Goal: Task Accomplishment & Management: Use online tool/utility

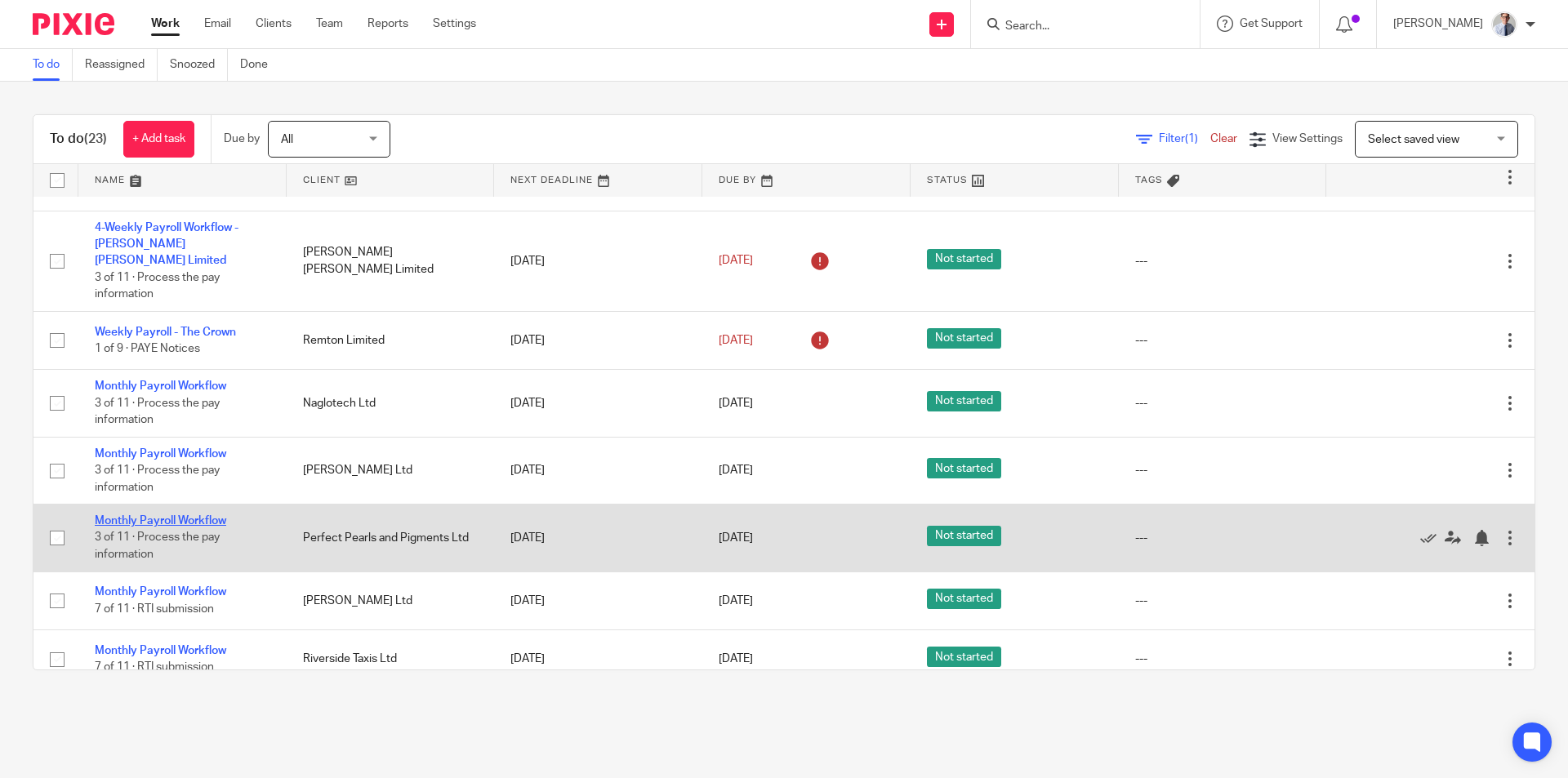
scroll to position [82, 0]
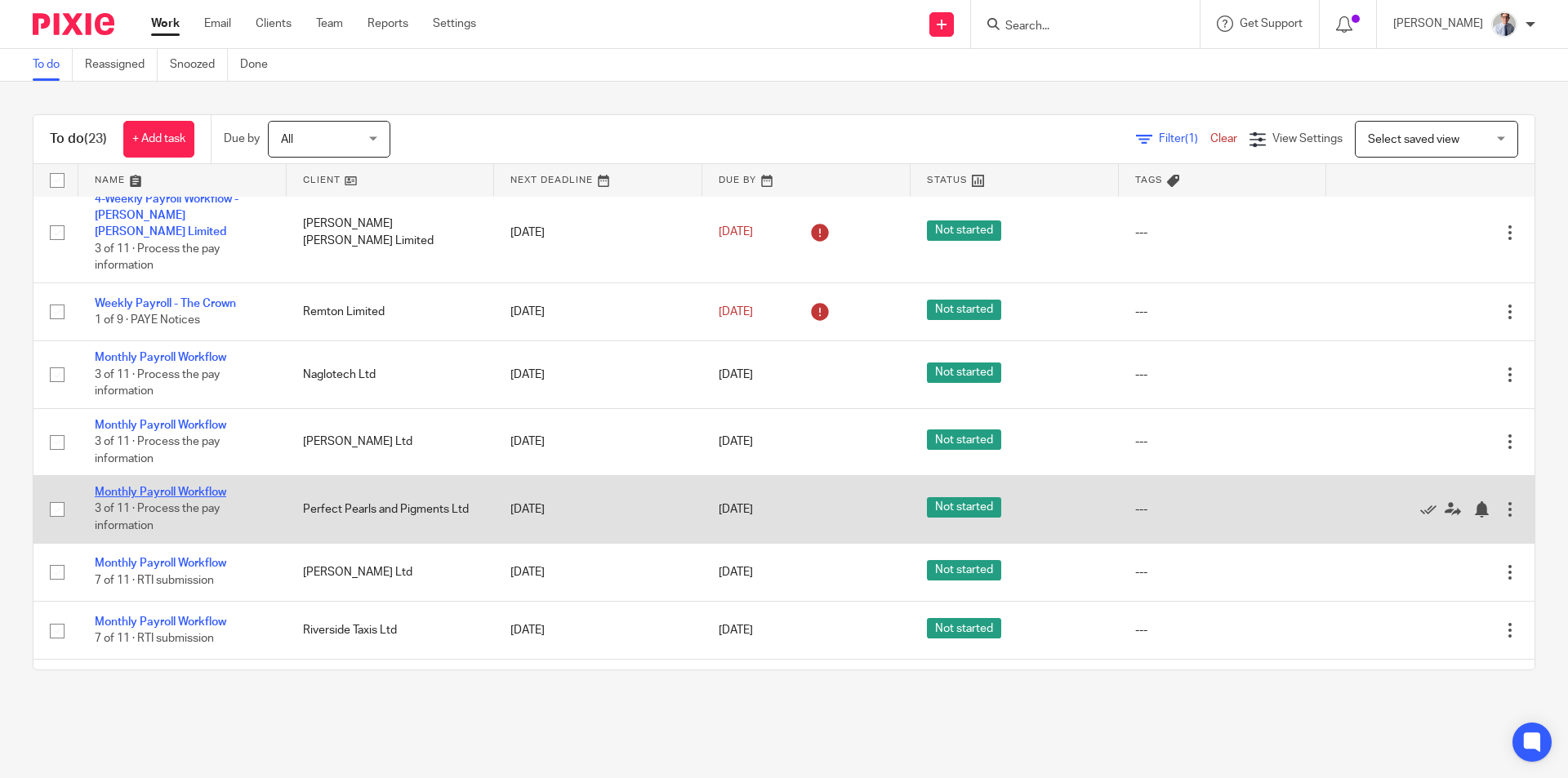
click at [129, 487] on link "Monthly Payroll Workflow" at bounding box center [160, 493] width 131 height 12
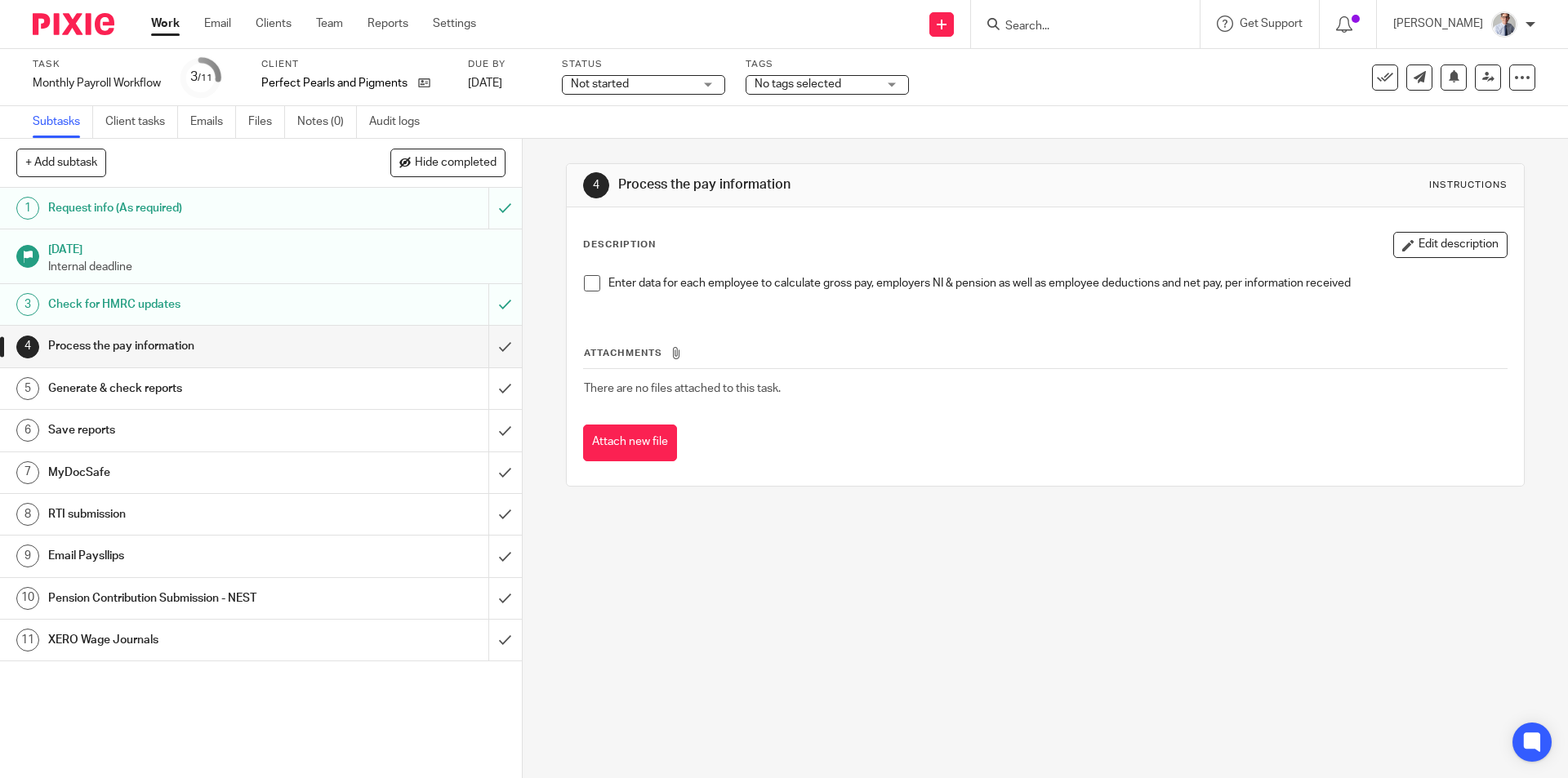
click at [589, 280] on span at bounding box center [592, 283] width 17 height 17
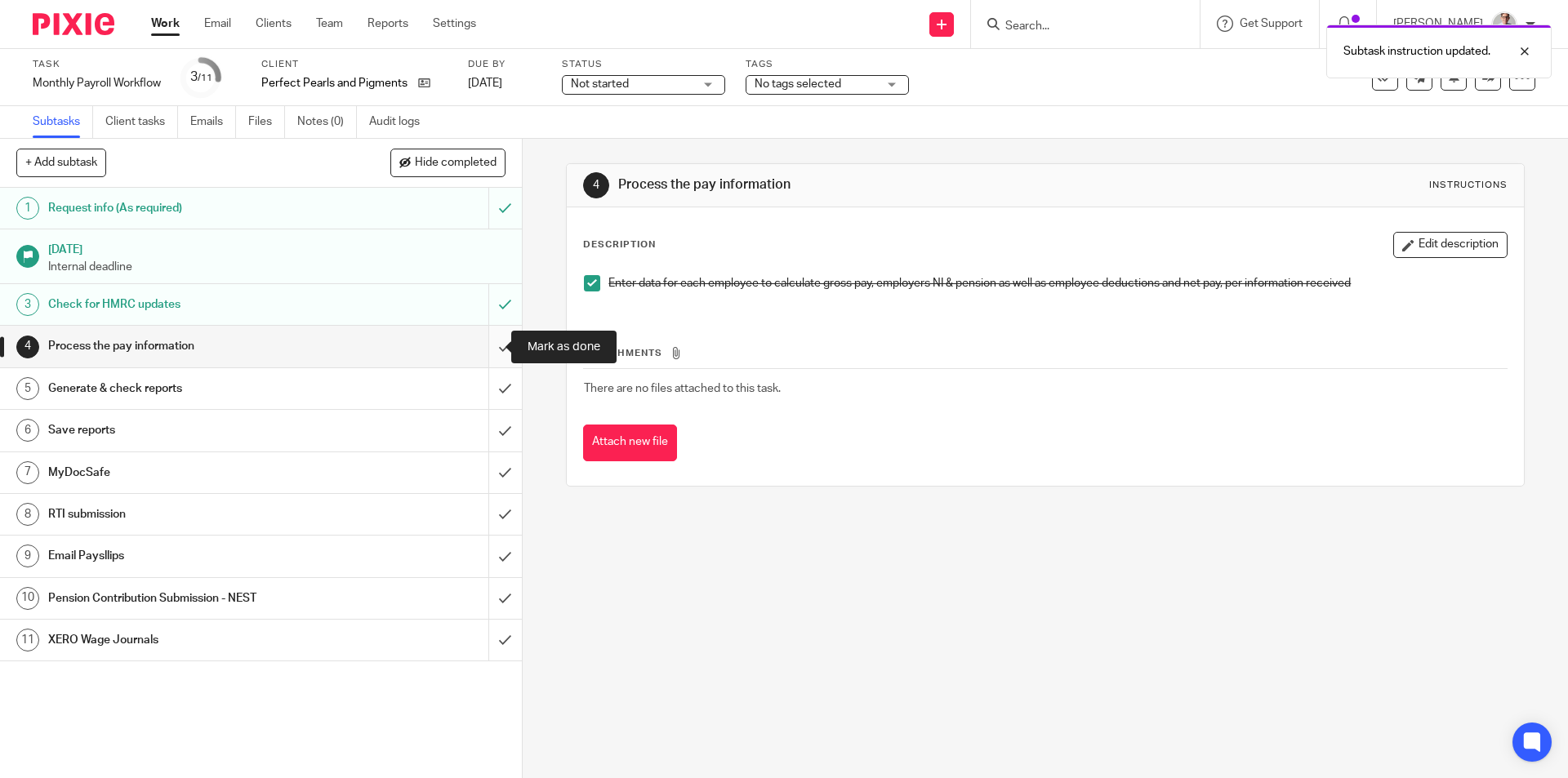
click at [489, 355] on input "submit" at bounding box center [261, 347] width 522 height 41
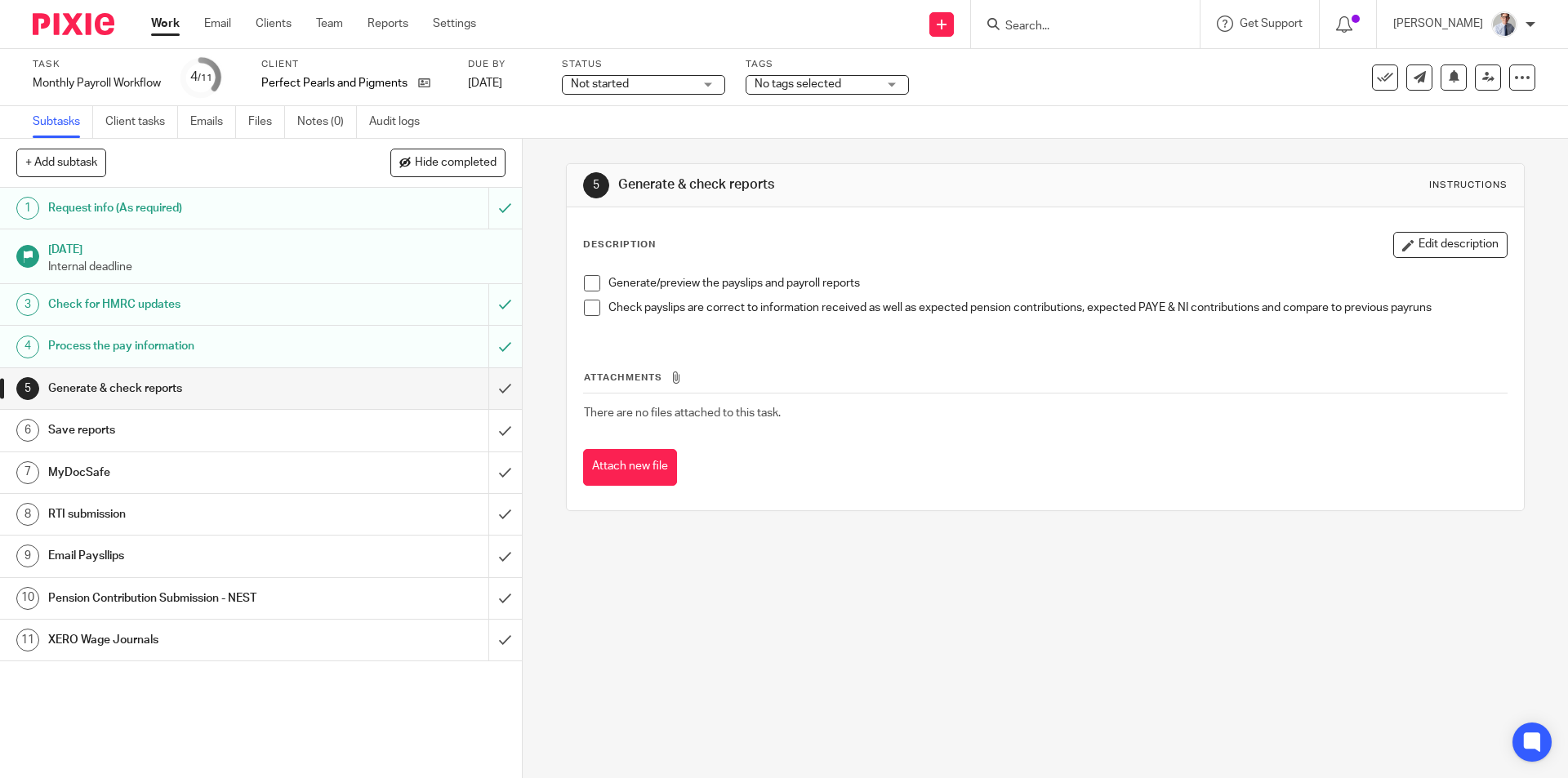
click at [584, 285] on span at bounding box center [592, 283] width 17 height 17
click at [584, 306] on span at bounding box center [592, 308] width 17 height 17
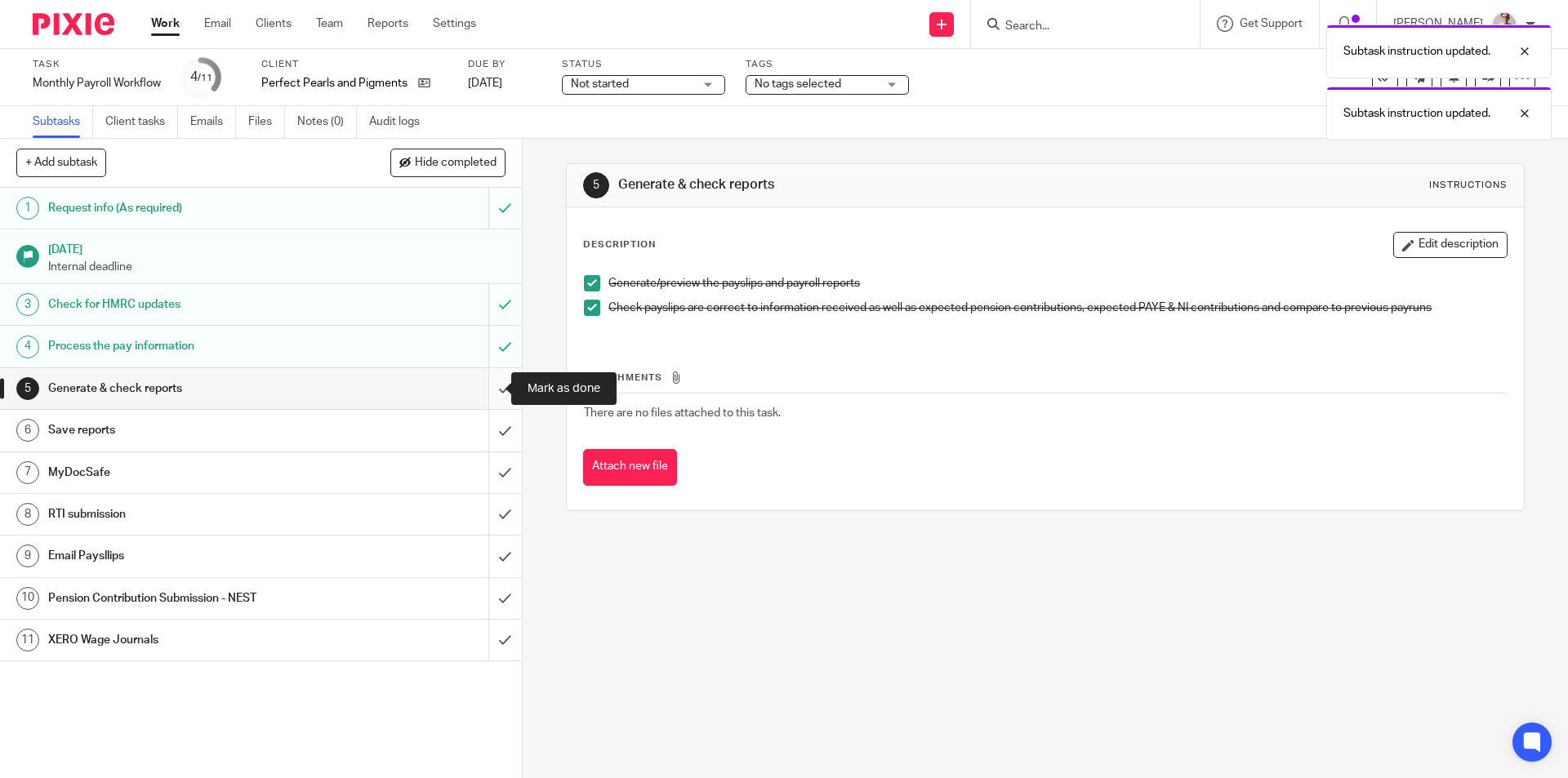
click at [483, 391] on input "submit" at bounding box center [261, 389] width 522 height 41
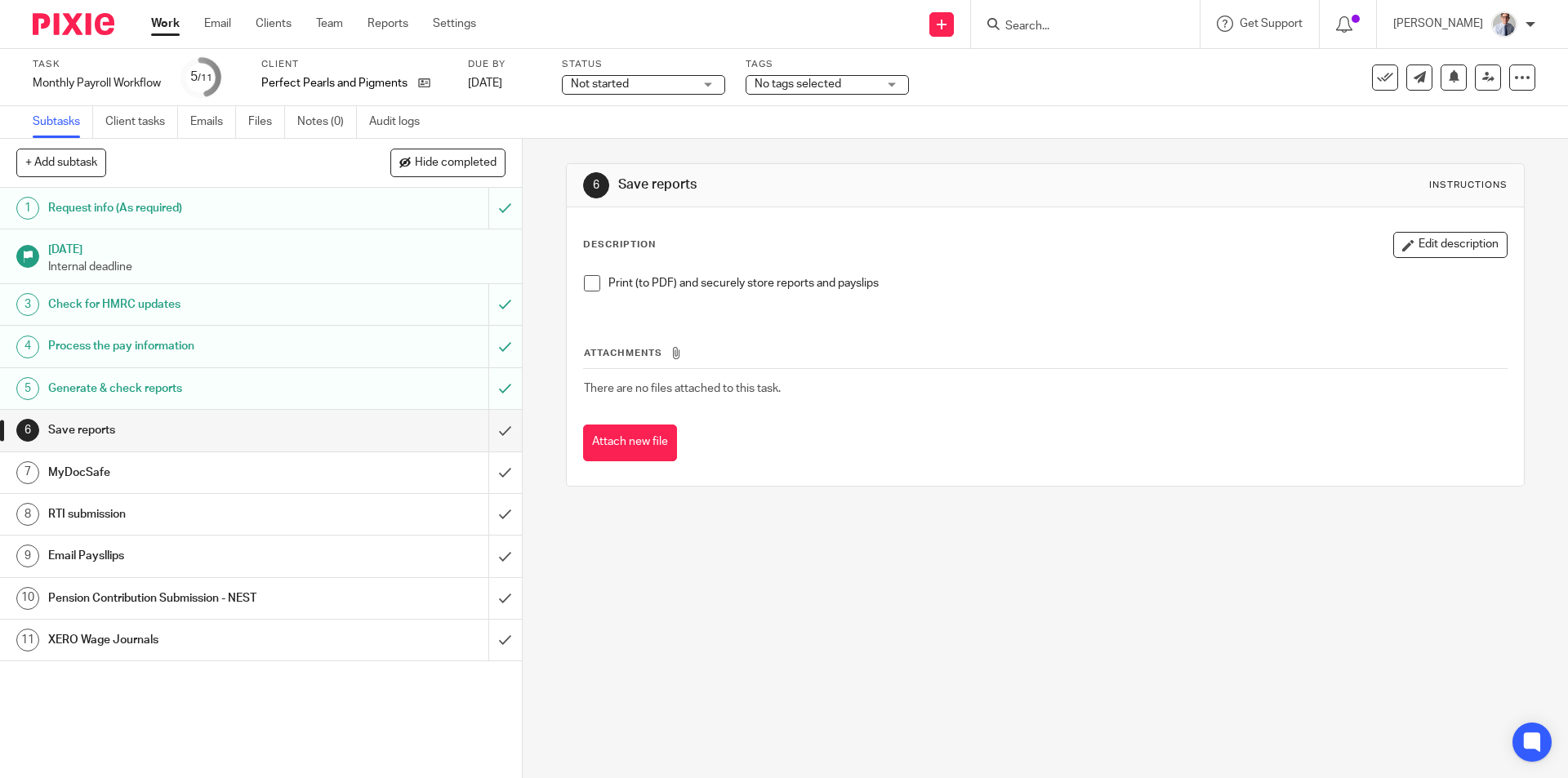
drag, startPoint x: 588, startPoint y: 288, endPoint x: 546, endPoint y: 389, distance: 109.4
click at [588, 287] on span at bounding box center [592, 283] width 17 height 17
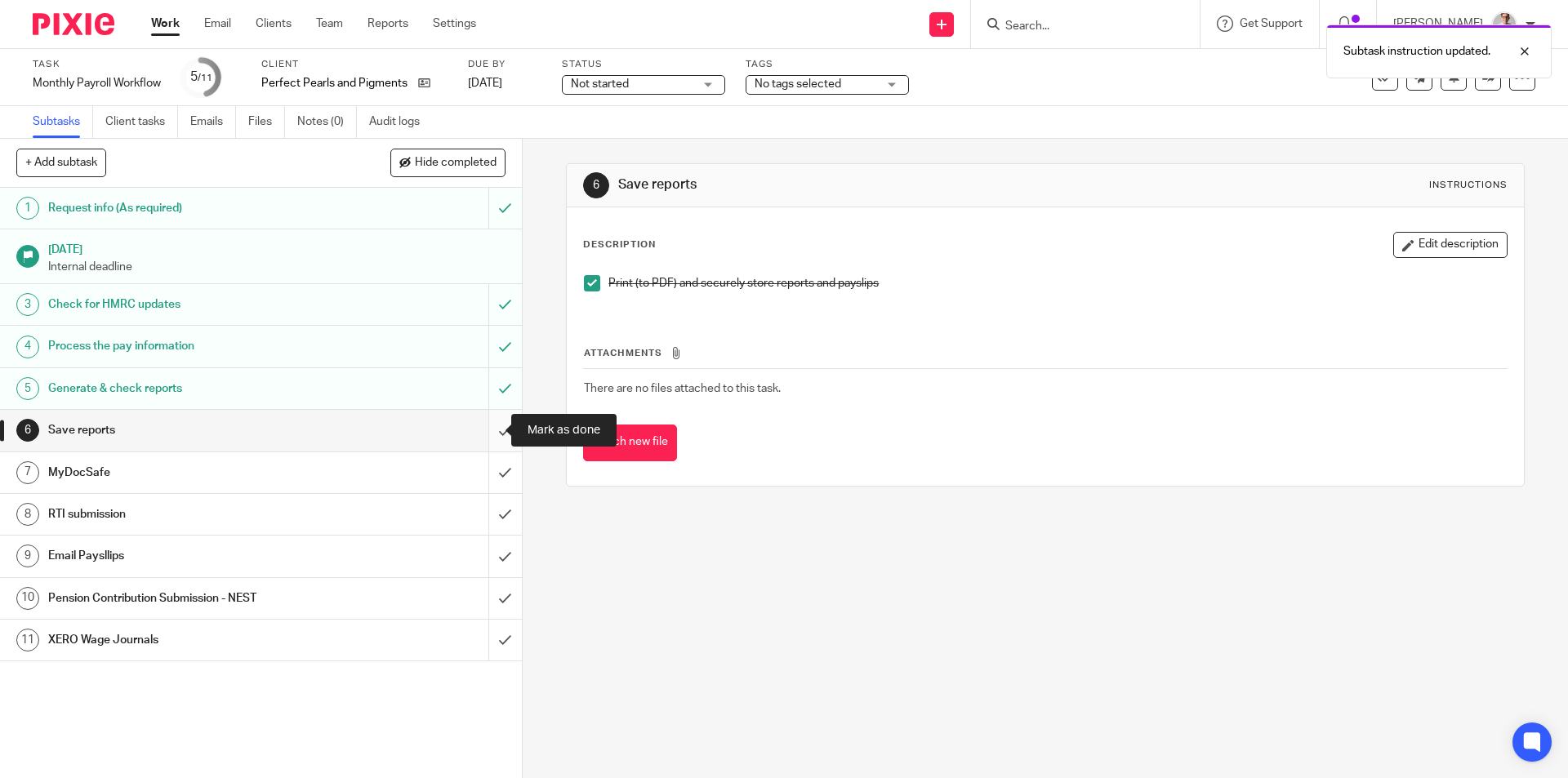
click at [482, 432] on input "submit" at bounding box center [261, 430] width 522 height 41
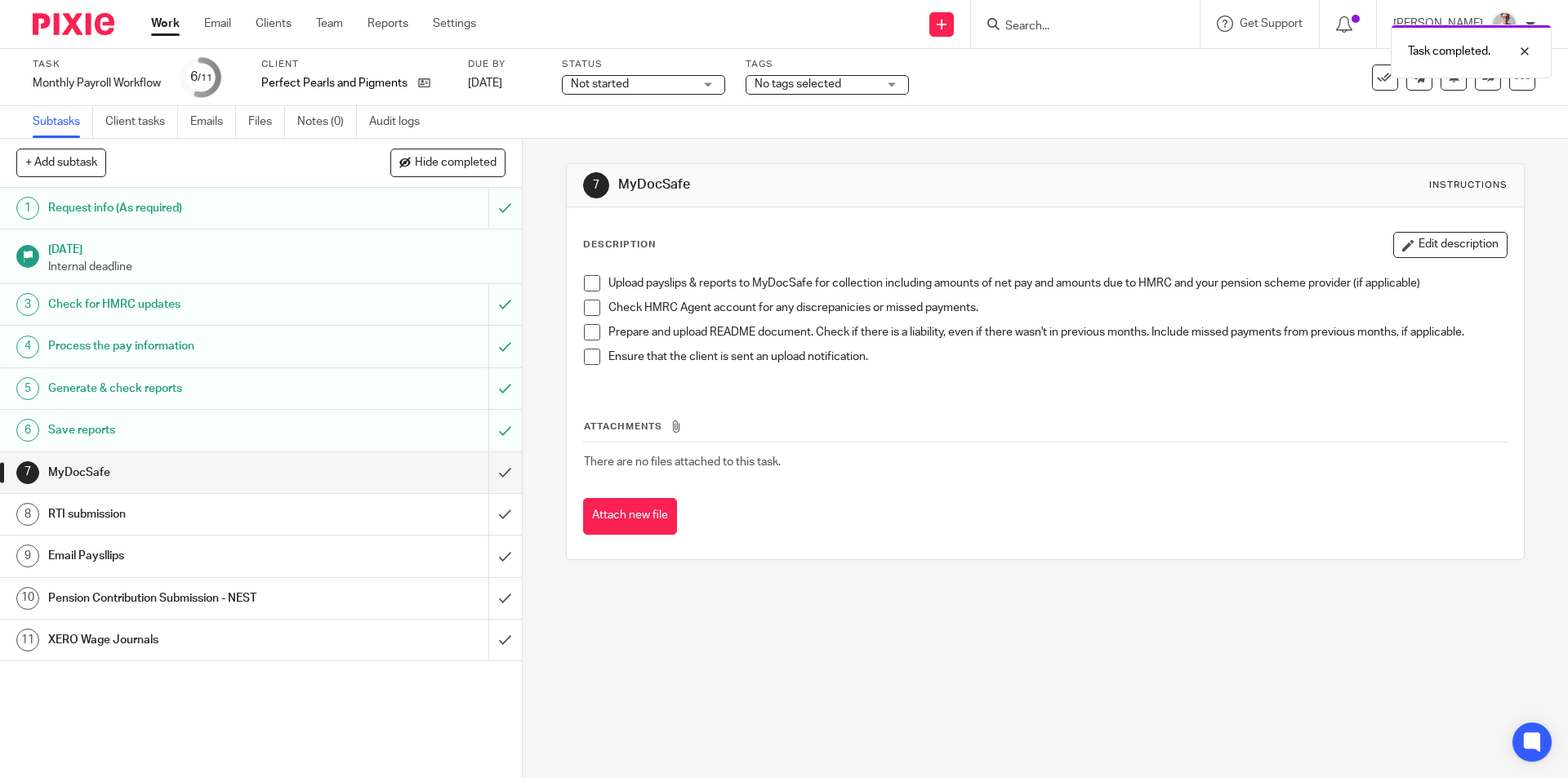
click at [584, 279] on span at bounding box center [592, 283] width 17 height 17
click at [586, 312] on span at bounding box center [592, 308] width 17 height 17
click at [584, 331] on span at bounding box center [592, 332] width 17 height 17
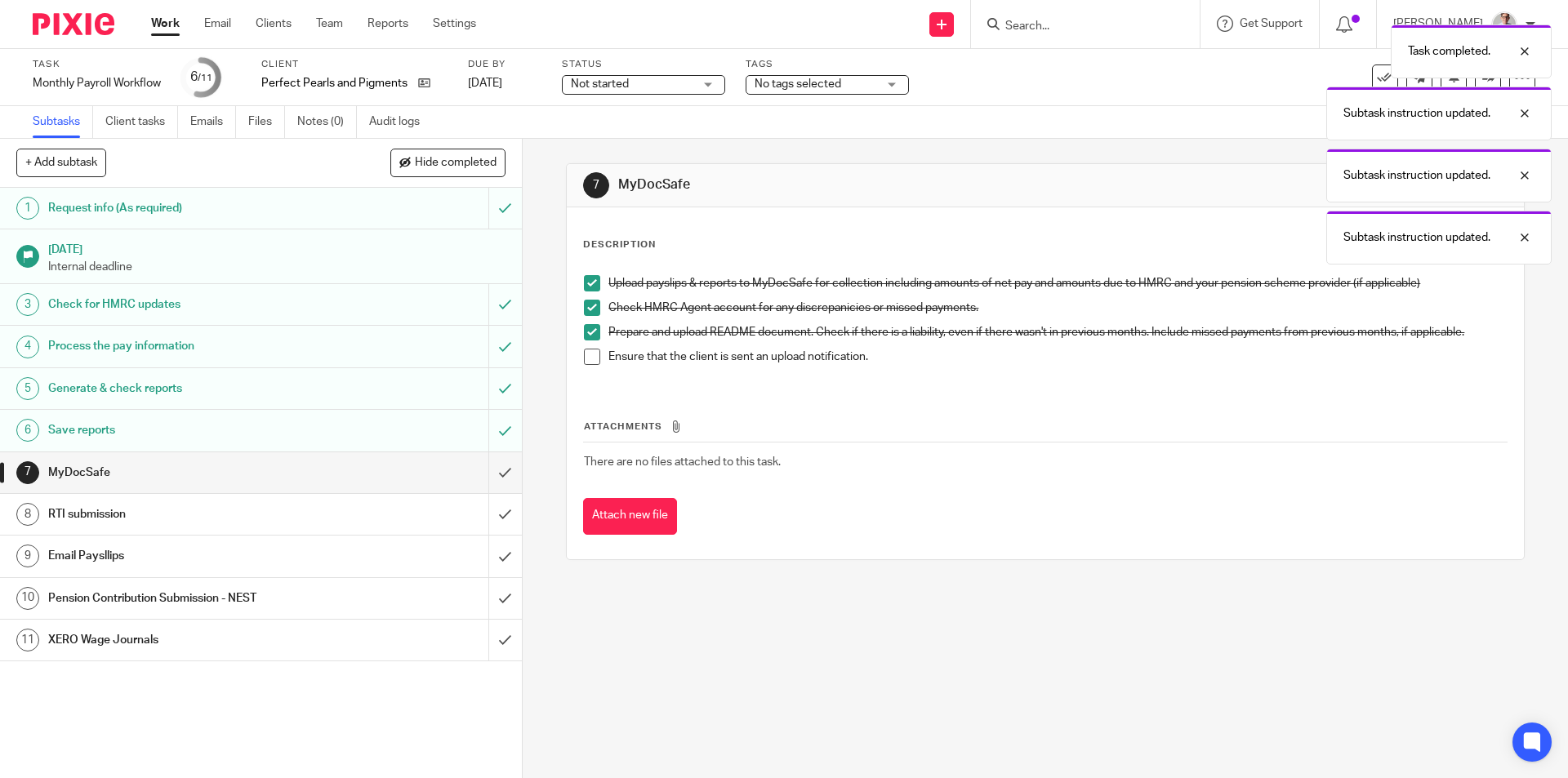
click at [585, 361] on span at bounding box center [592, 356] width 17 height 17
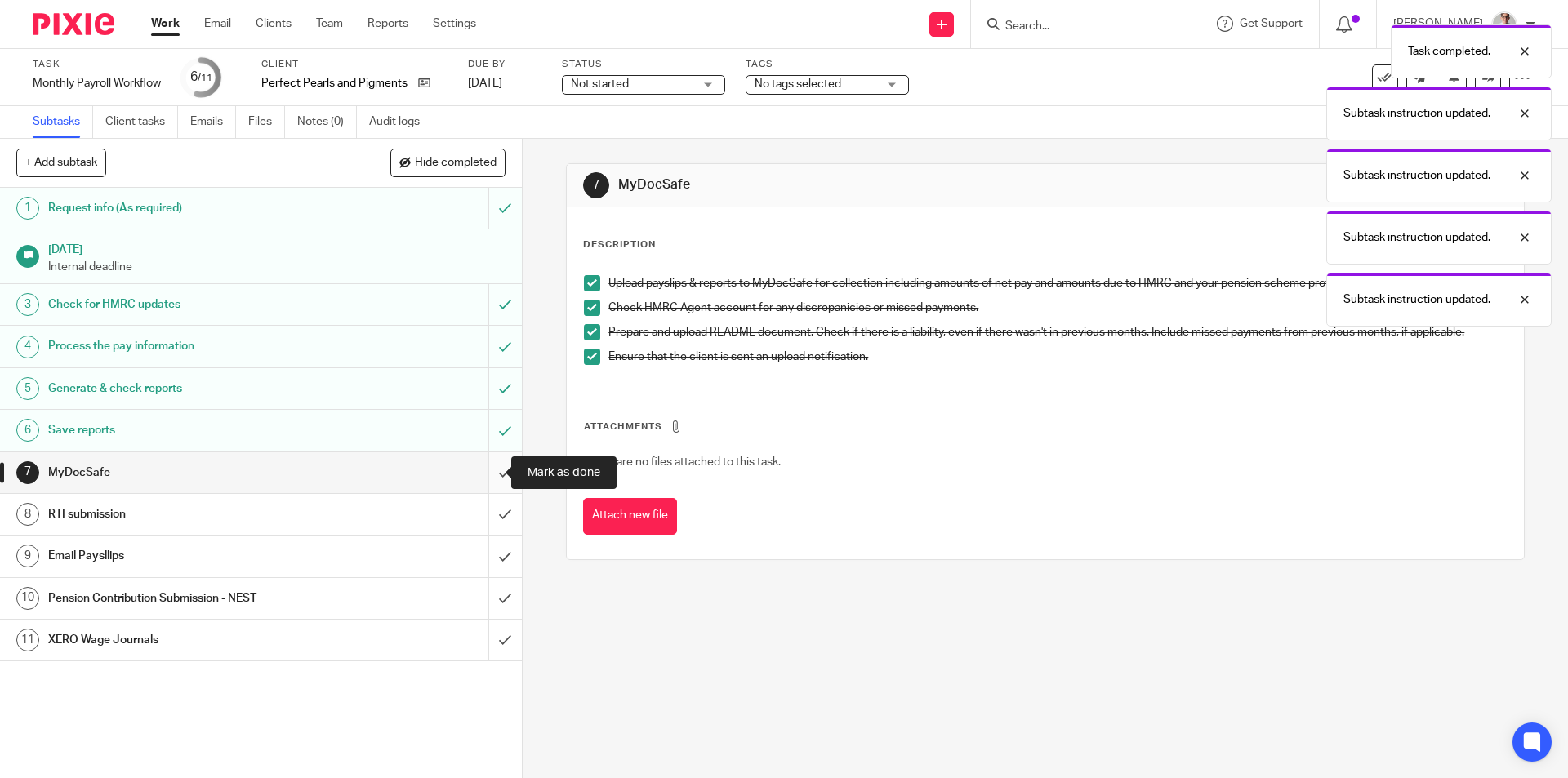
click at [483, 472] on input "submit" at bounding box center [261, 473] width 522 height 41
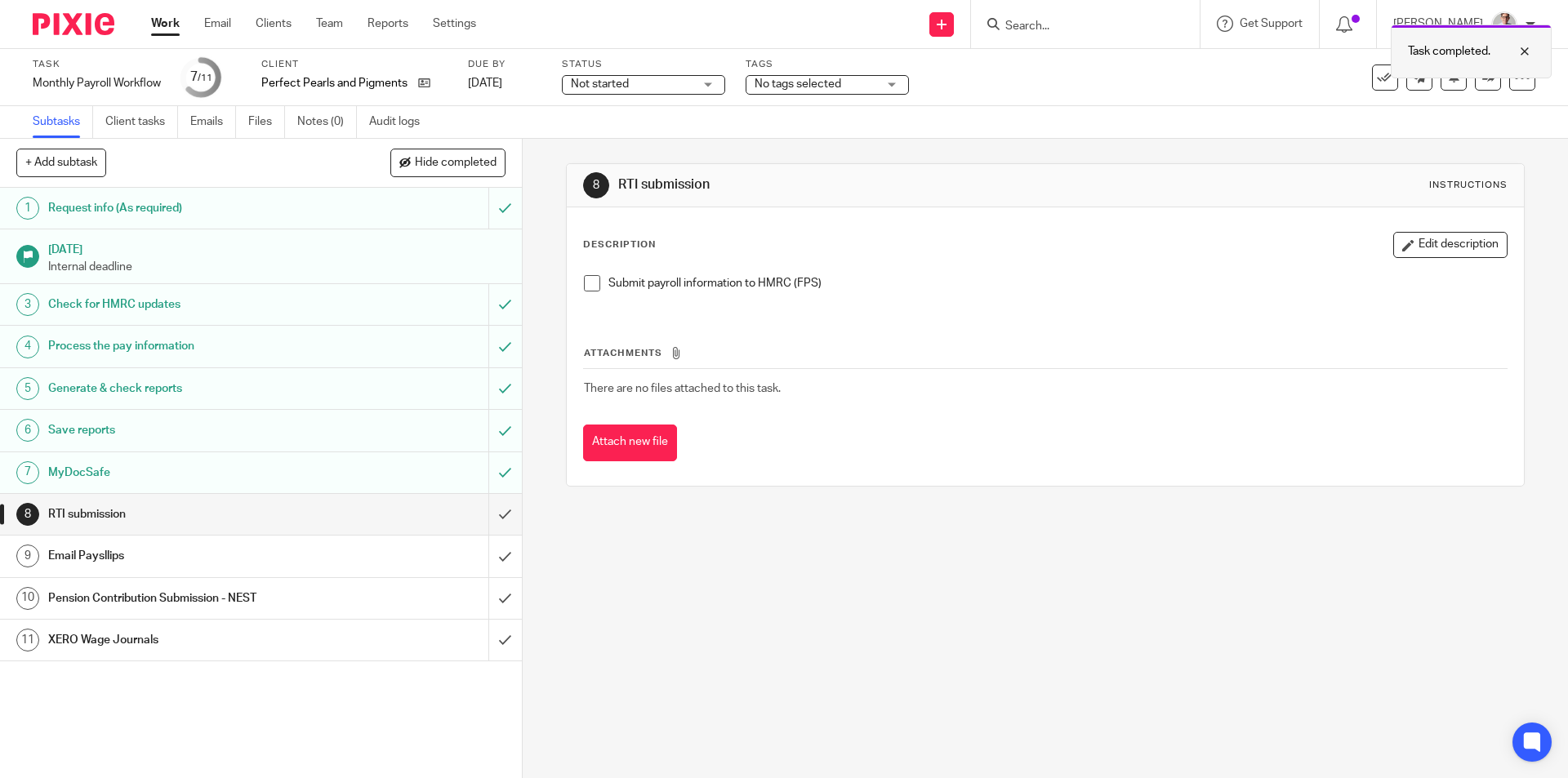
click at [1392, 76] on div at bounding box center [1392, 76] width 0 height 3
click at [367, 566] on div "Email Paysllips" at bounding box center [259, 555] width 424 height 24
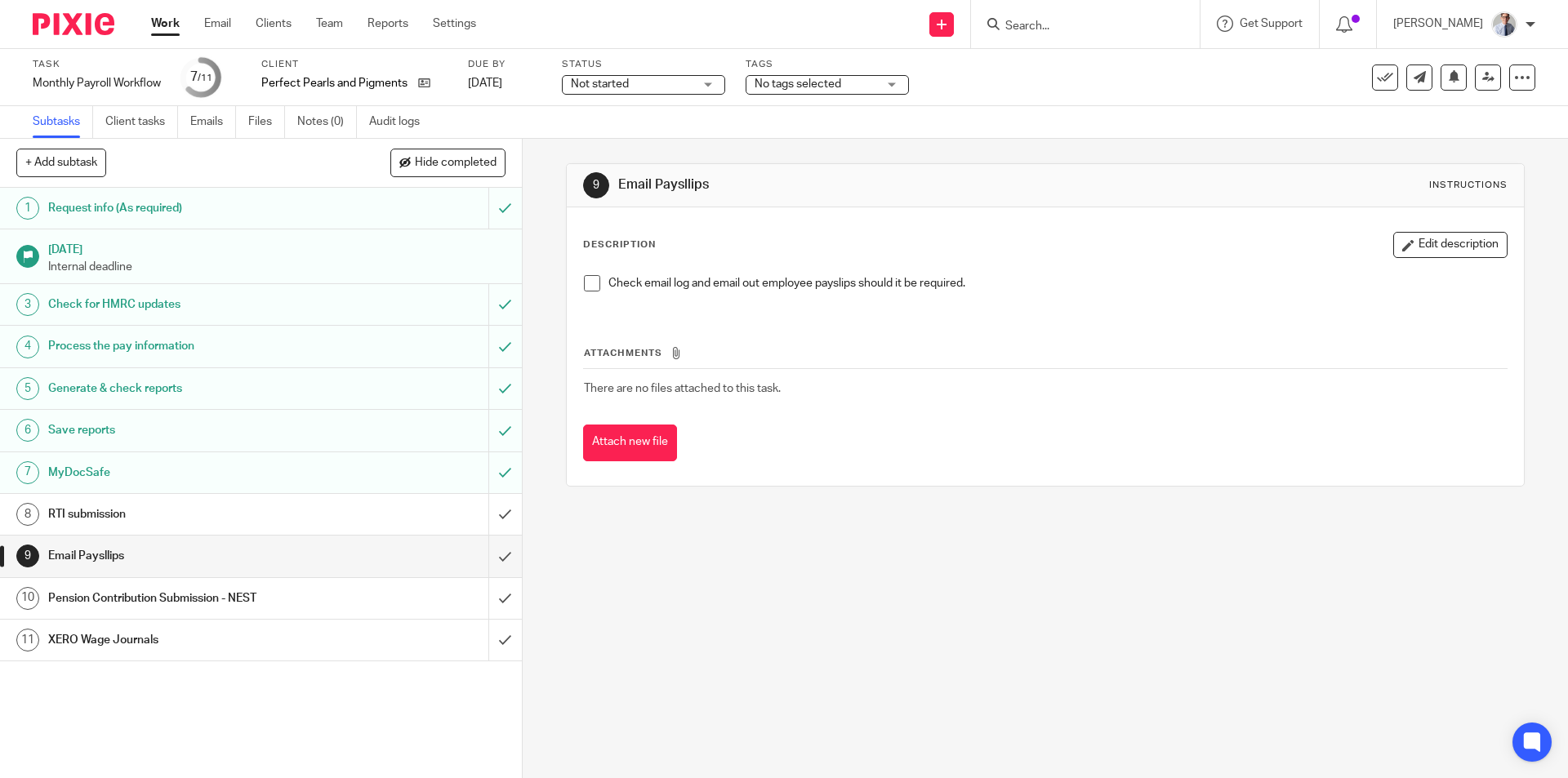
drag, startPoint x: 585, startPoint y: 280, endPoint x: 583, endPoint y: 292, distance: 12.2
click at [585, 280] on span at bounding box center [592, 283] width 17 height 17
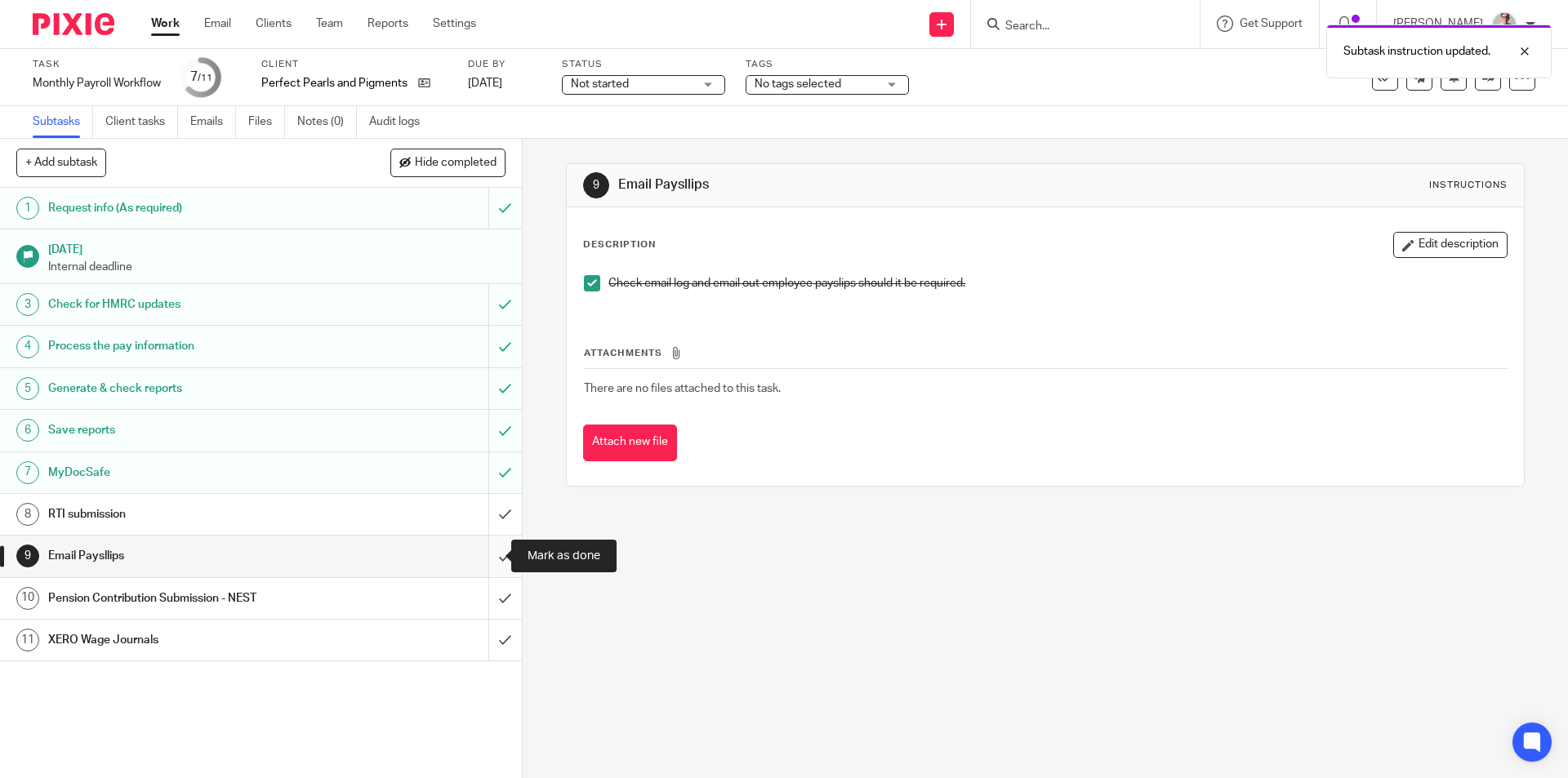
click at [483, 550] on input "submit" at bounding box center [261, 556] width 522 height 41
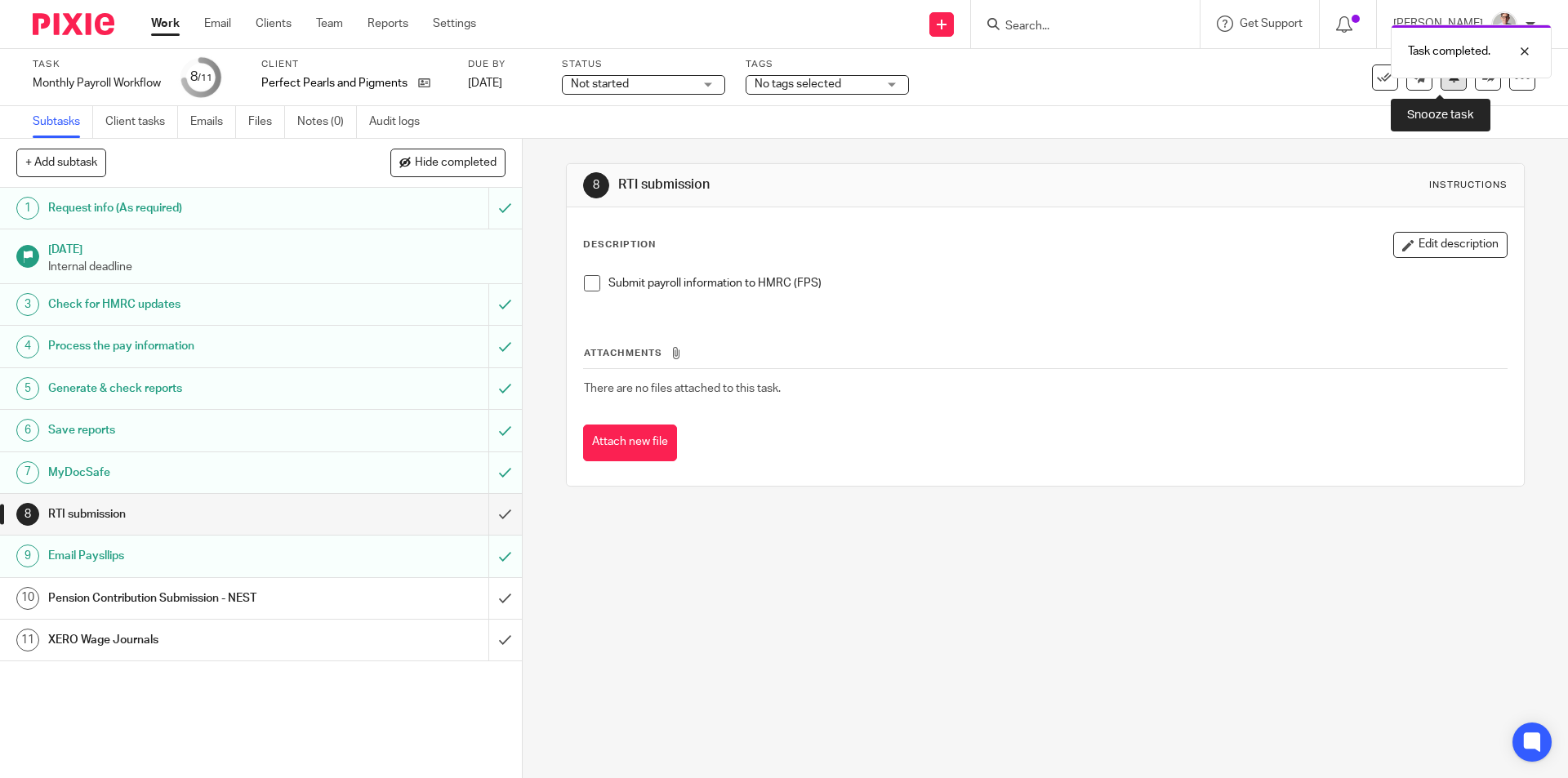
click at [1448, 83] on icon at bounding box center [1454, 76] width 13 height 13
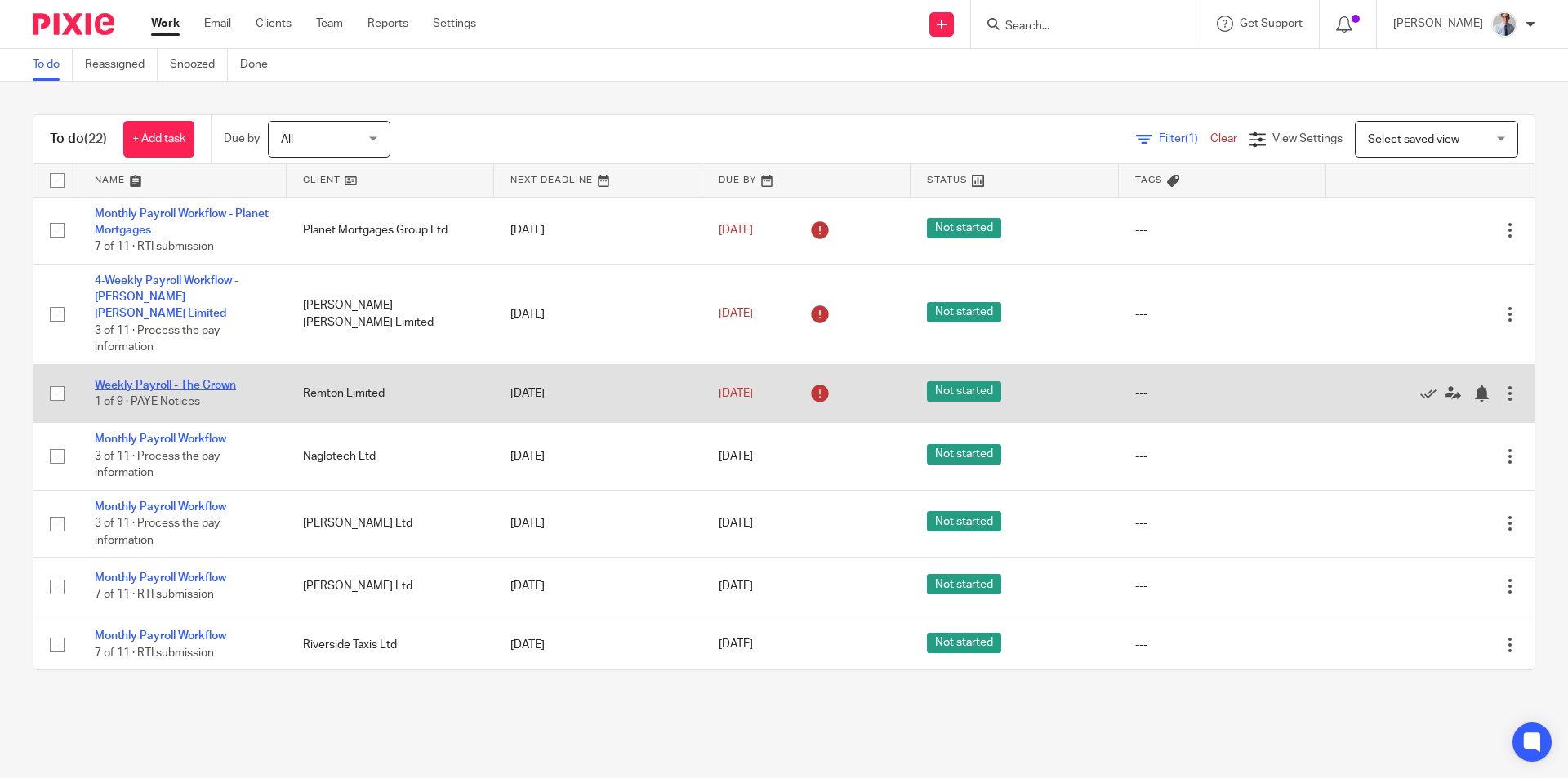
click at [126, 380] on link "Weekly Payroll - The Crown" at bounding box center [165, 386] width 141 height 12
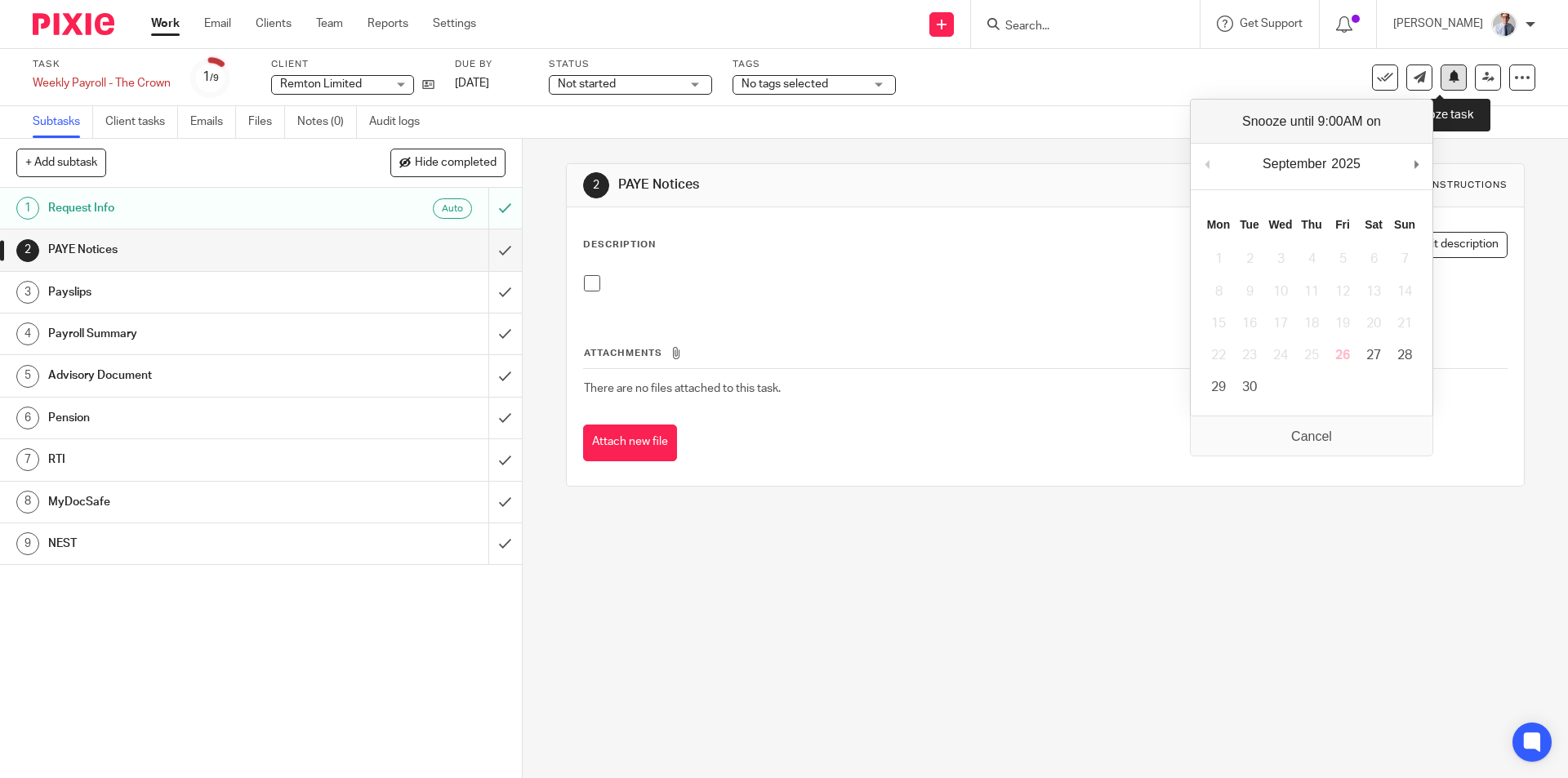
click at [1447, 79] on button at bounding box center [1453, 77] width 26 height 26
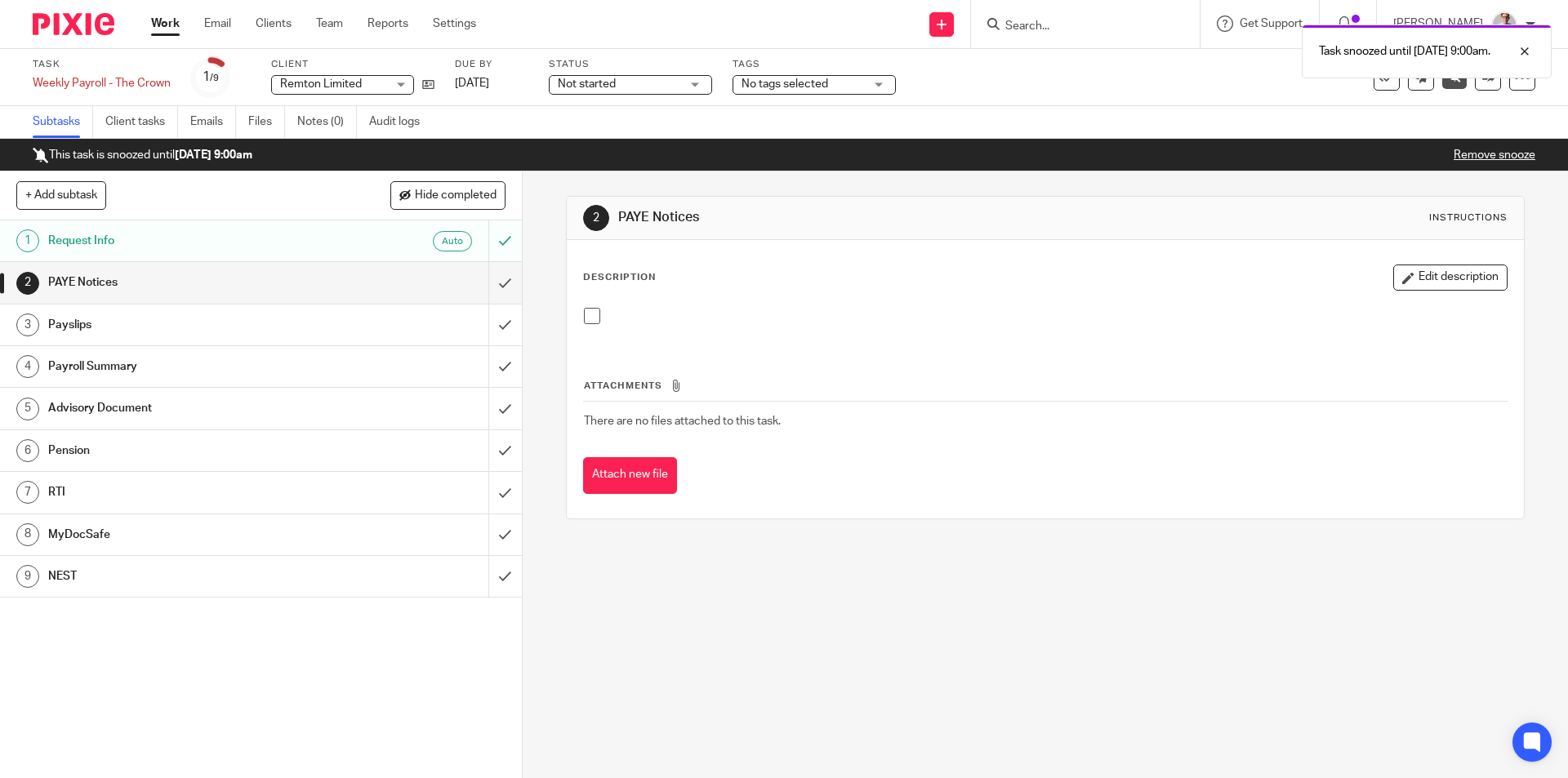
click at [157, 31] on link "Work" at bounding box center [165, 23] width 28 height 17
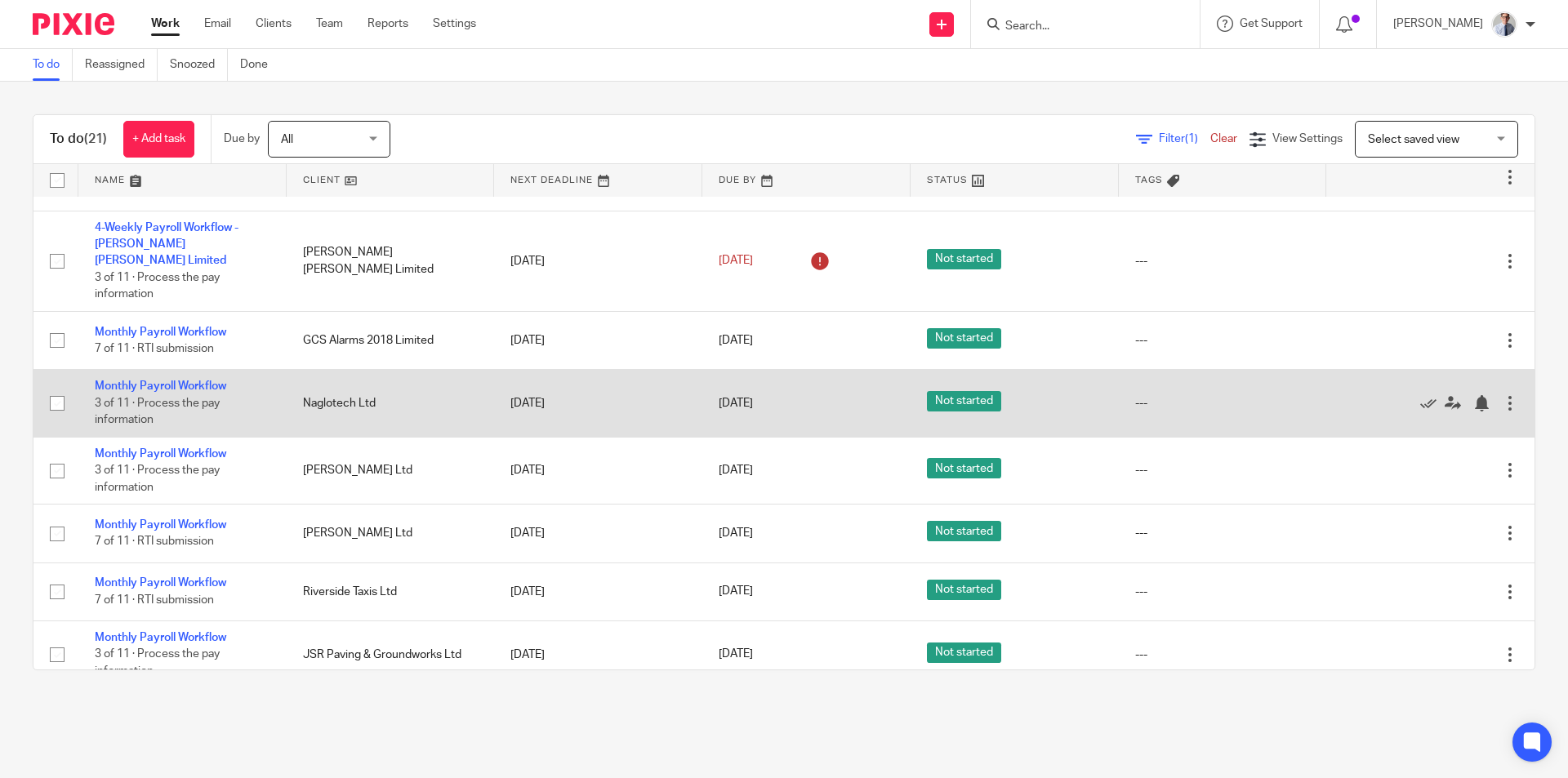
scroll to position [82, 0]
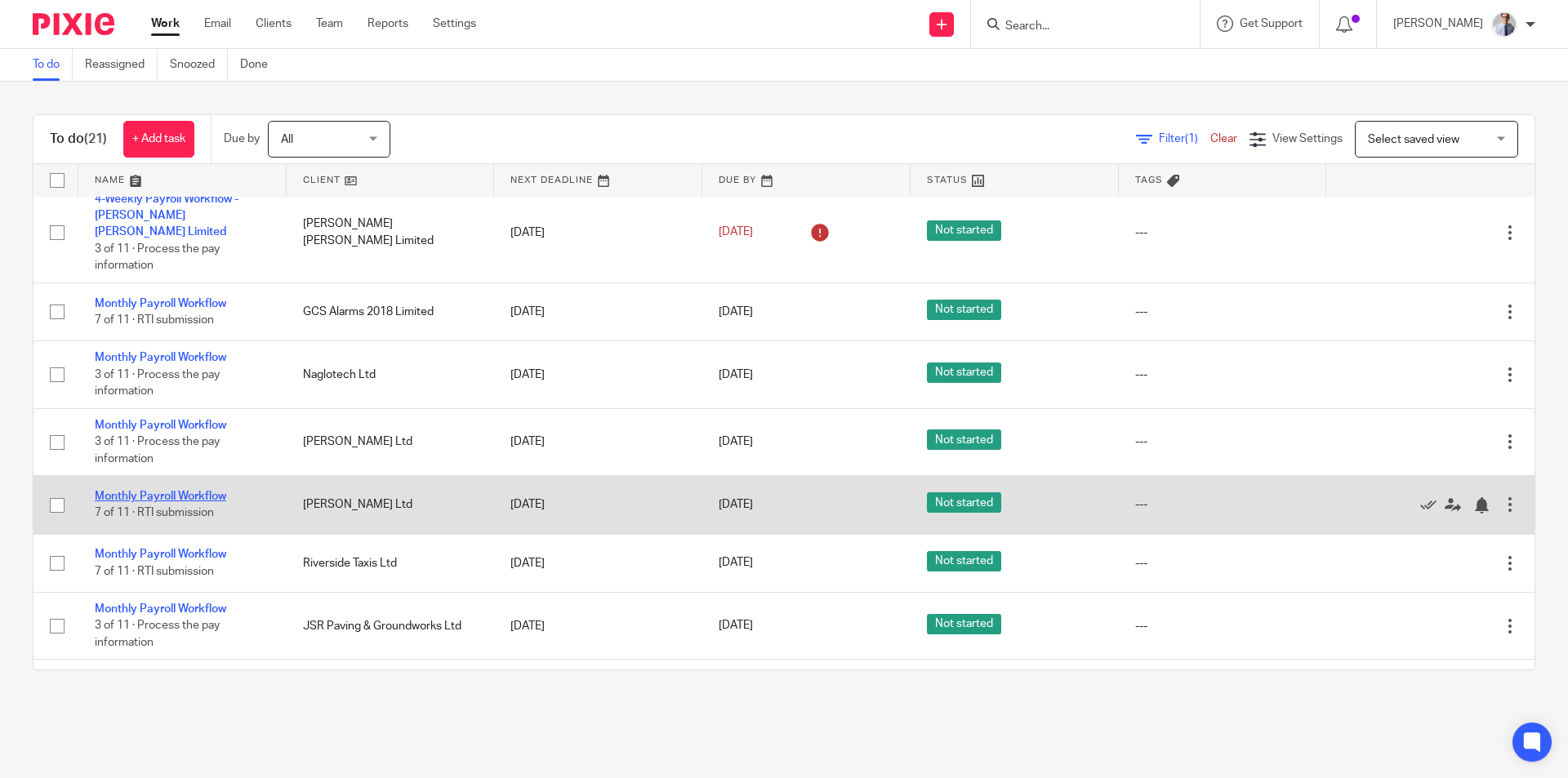
click at [169, 491] on link "Monthly Payroll Workflow" at bounding box center [160, 497] width 131 height 12
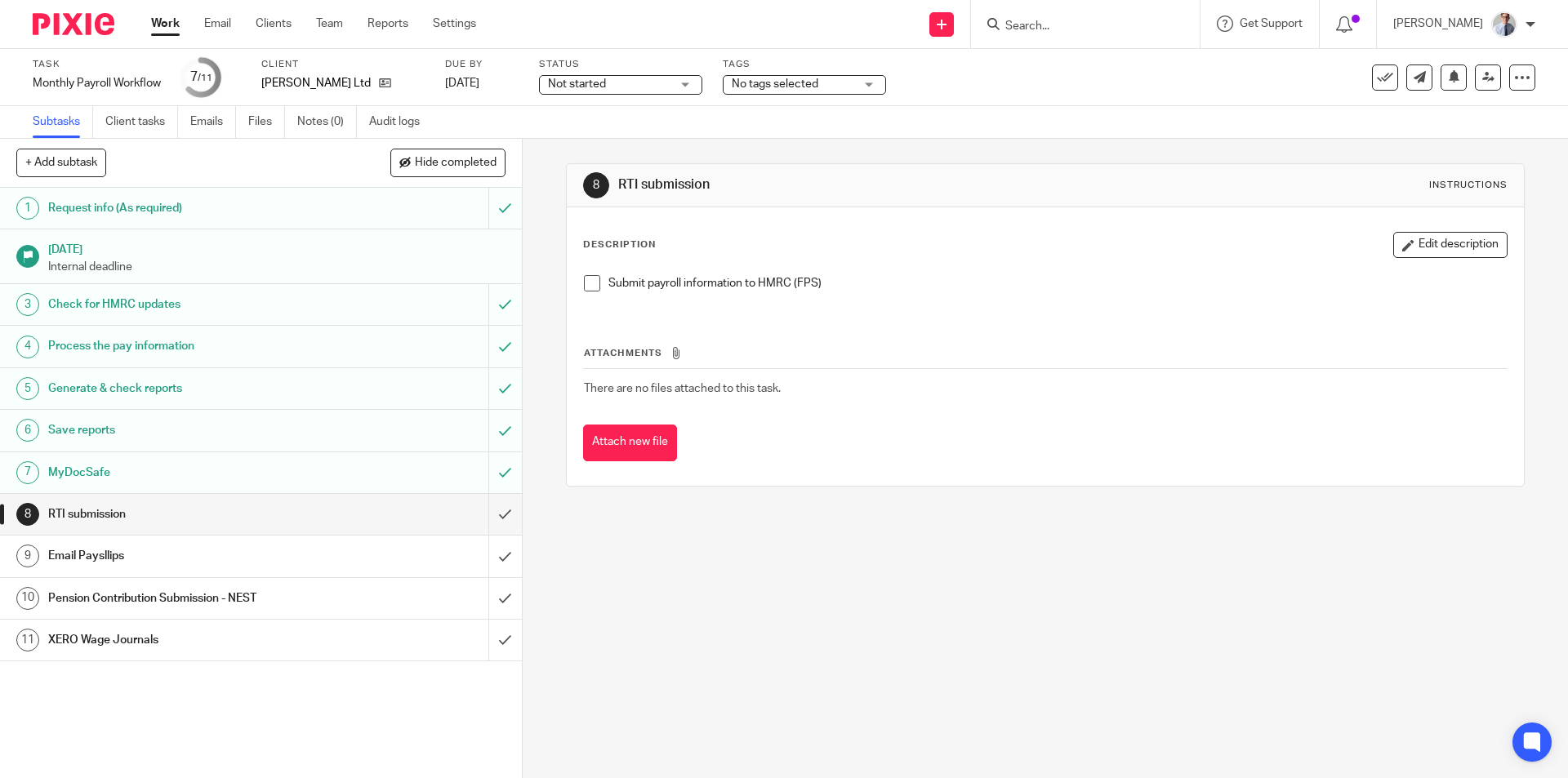
click at [584, 278] on span at bounding box center [592, 283] width 17 height 17
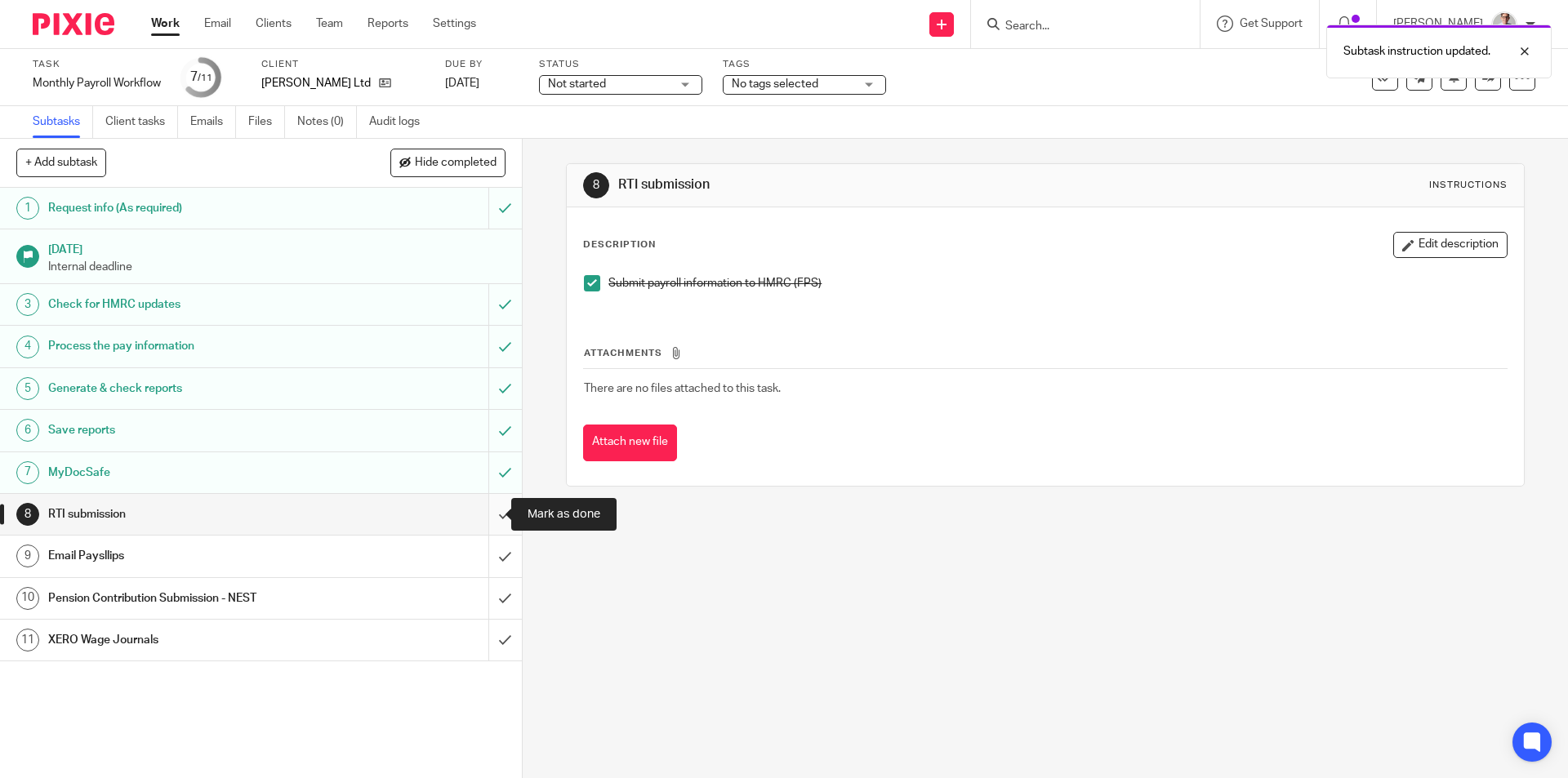
click at [485, 512] on input "submit" at bounding box center [261, 514] width 522 height 41
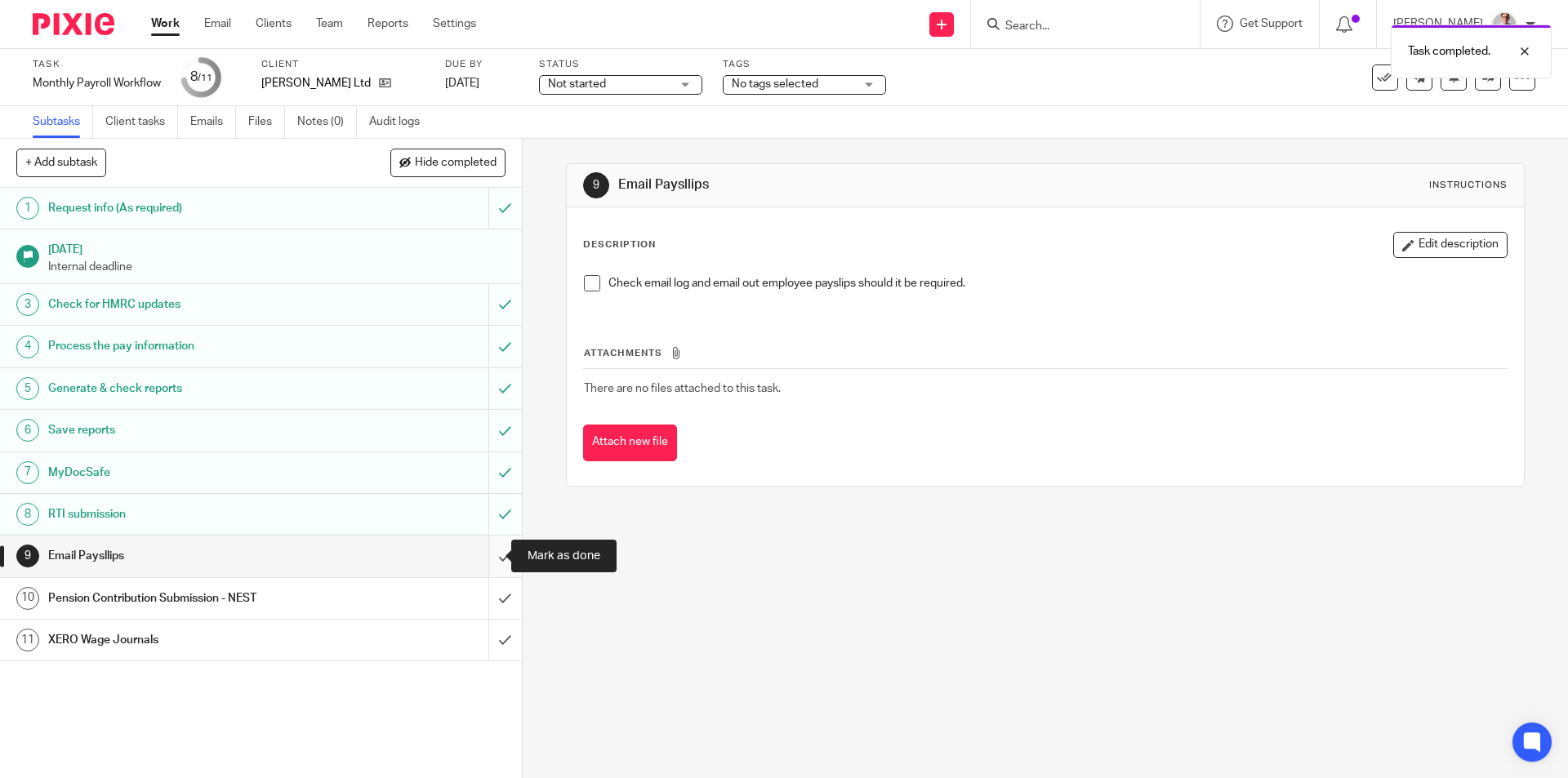
click at [495, 552] on input "submit" at bounding box center [261, 556] width 522 height 41
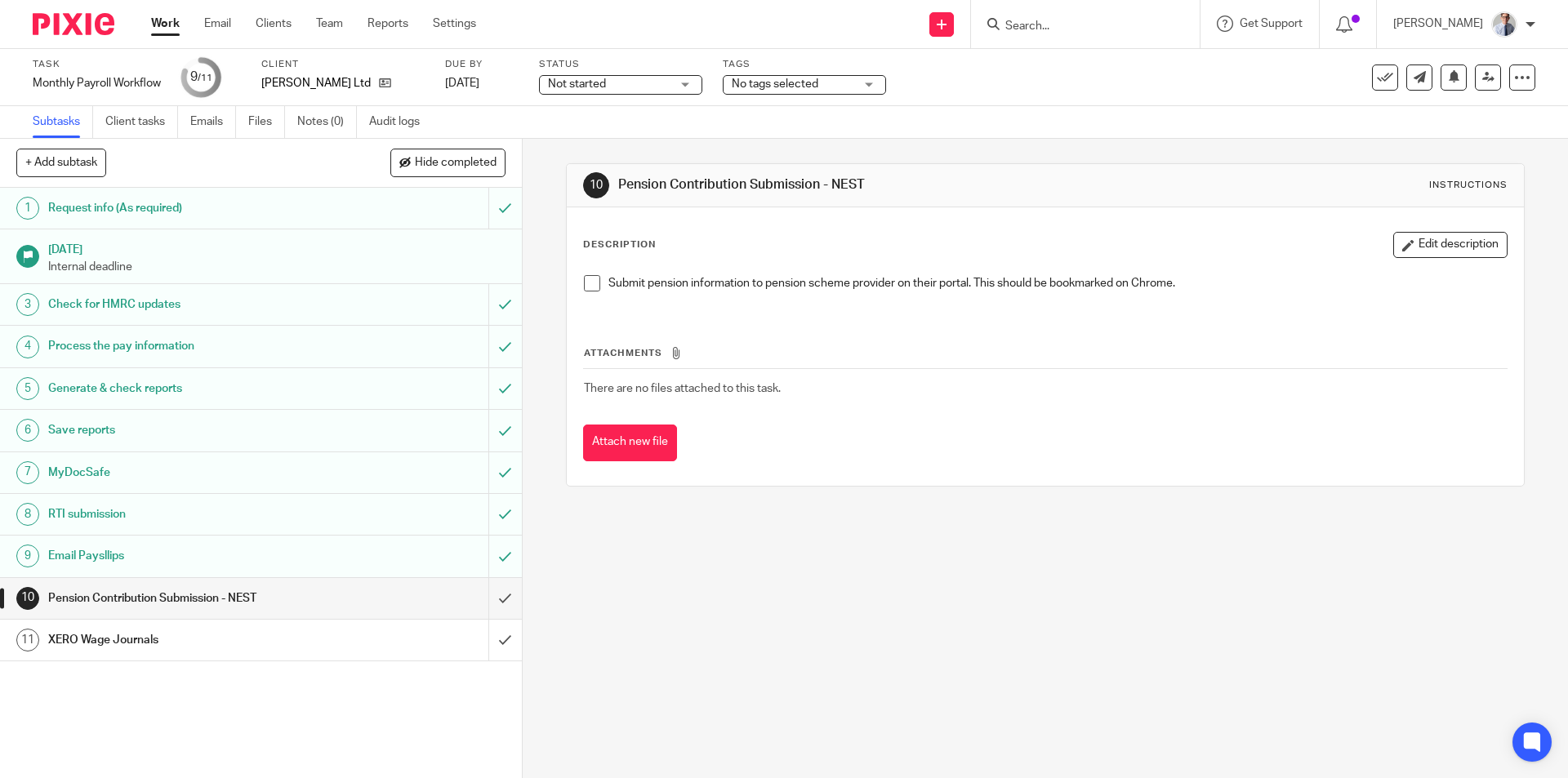
click at [590, 287] on span at bounding box center [592, 283] width 17 height 17
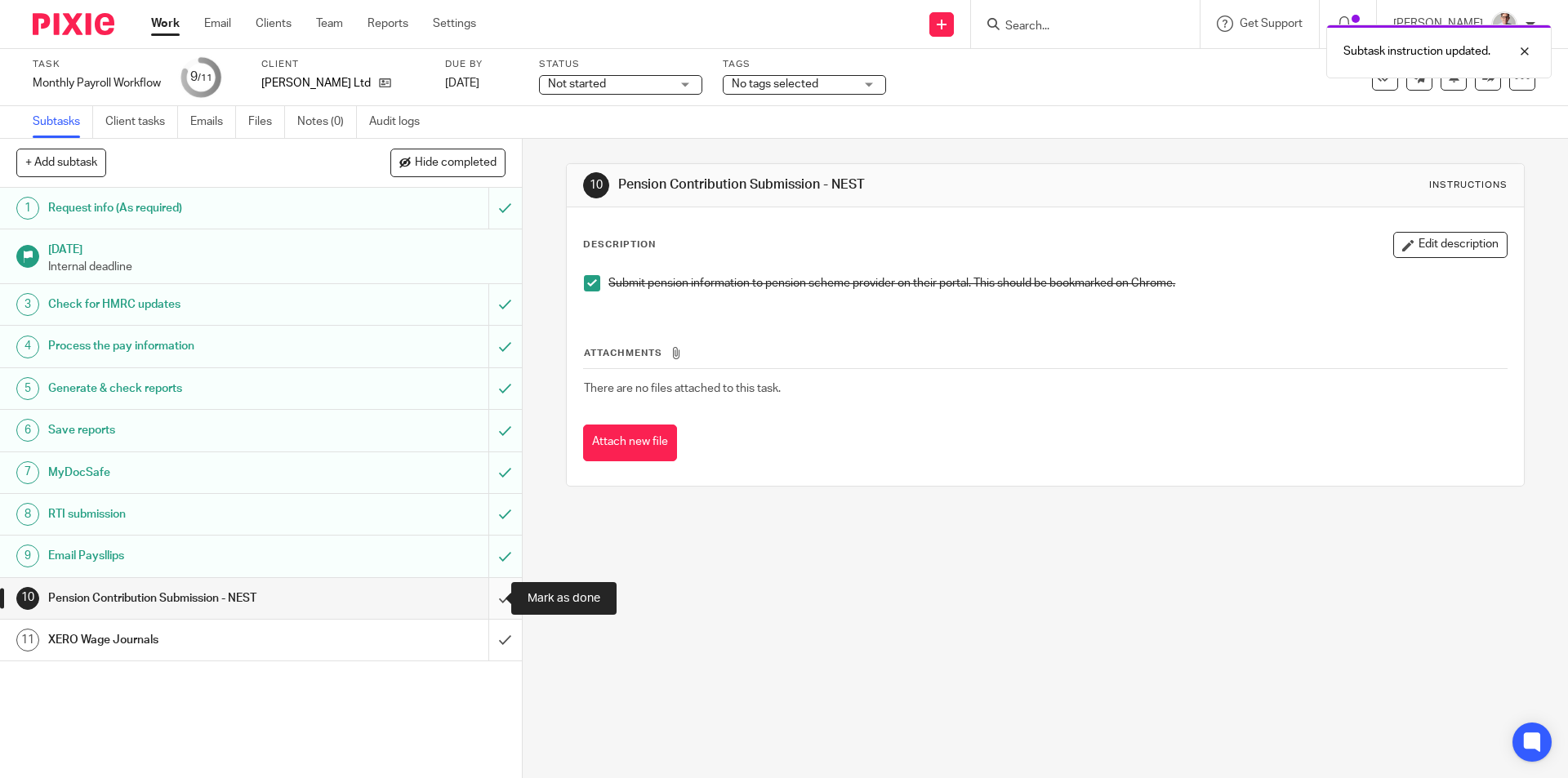
click at [489, 602] on input "submit" at bounding box center [261, 599] width 522 height 41
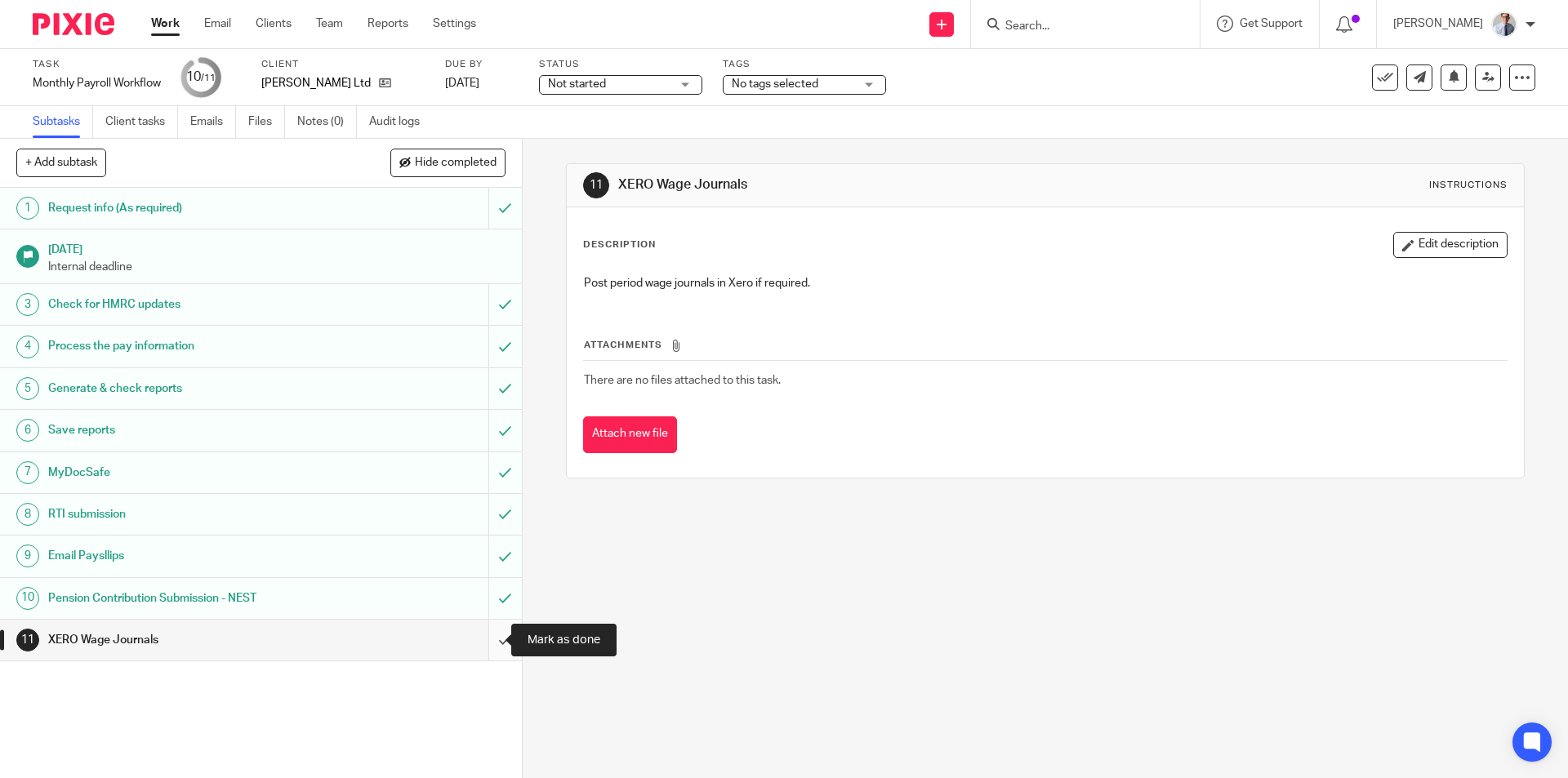
click at [488, 645] on input "submit" at bounding box center [261, 640] width 522 height 41
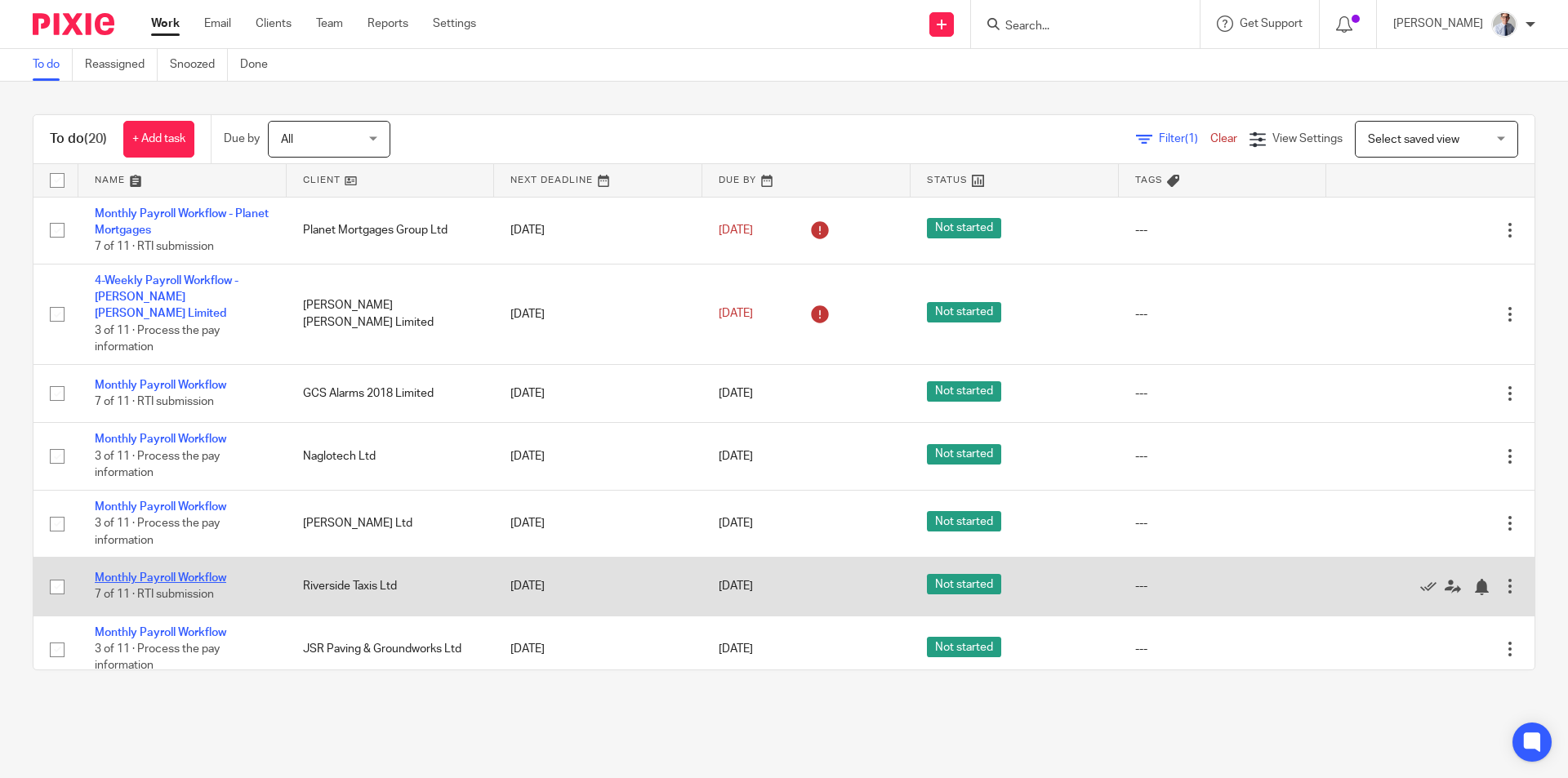
click at [160, 573] on link "Monthly Payroll Workflow" at bounding box center [160, 578] width 131 height 12
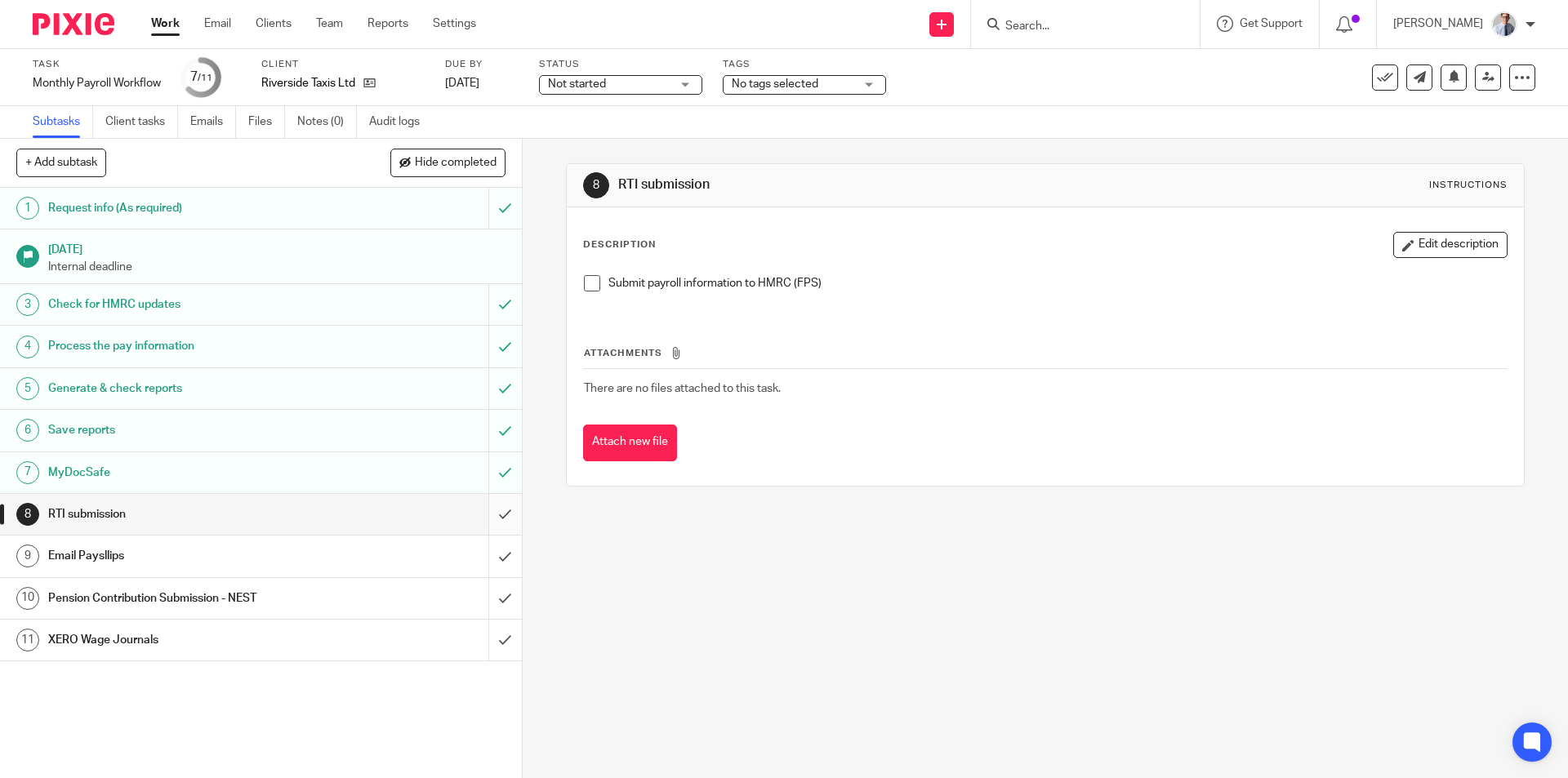
drag, startPoint x: 579, startPoint y: 283, endPoint x: 473, endPoint y: 522, distance: 261.5
click at [584, 282] on span at bounding box center [592, 283] width 17 height 17
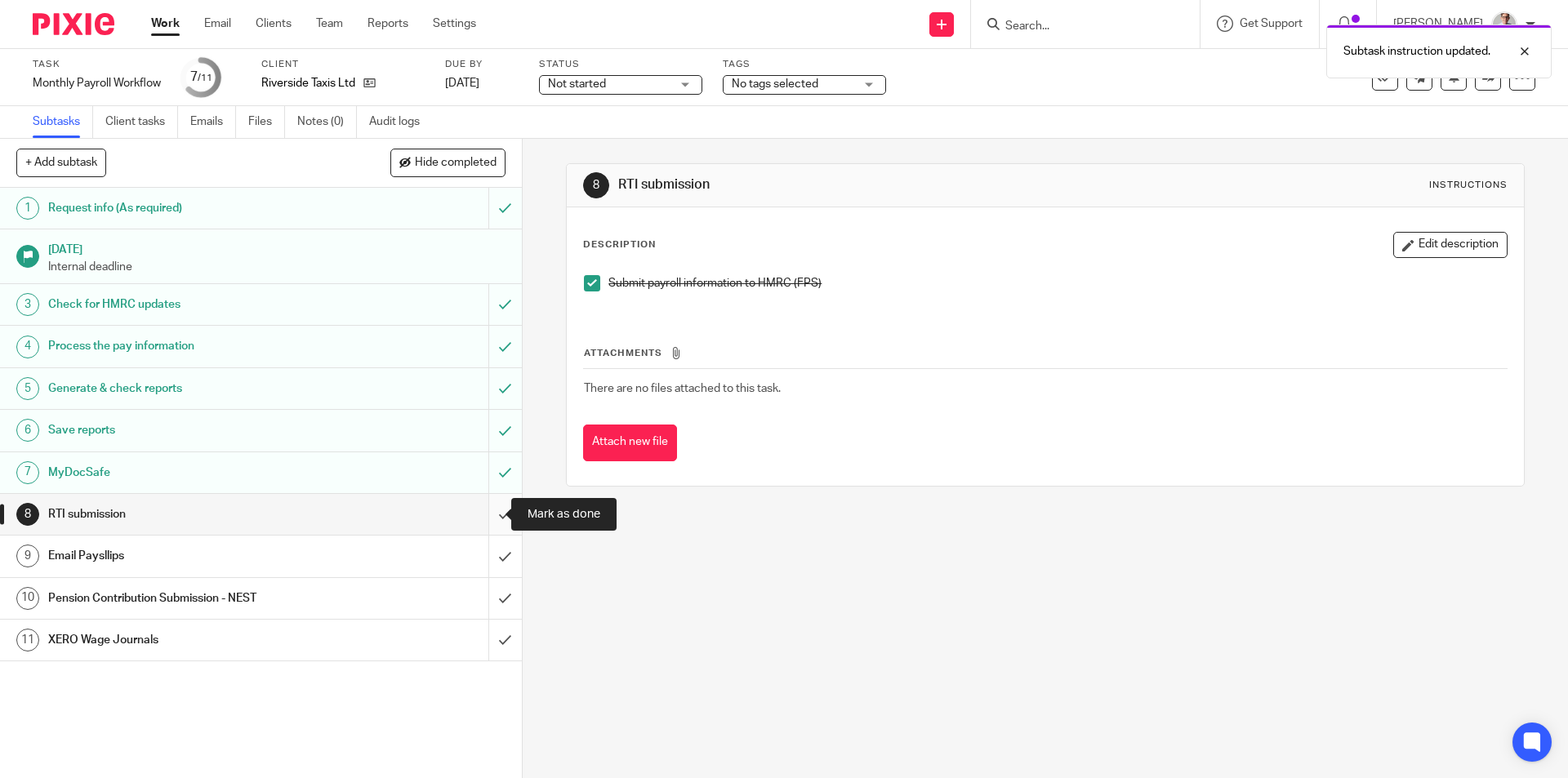
click at [485, 518] on input "submit" at bounding box center [261, 514] width 522 height 41
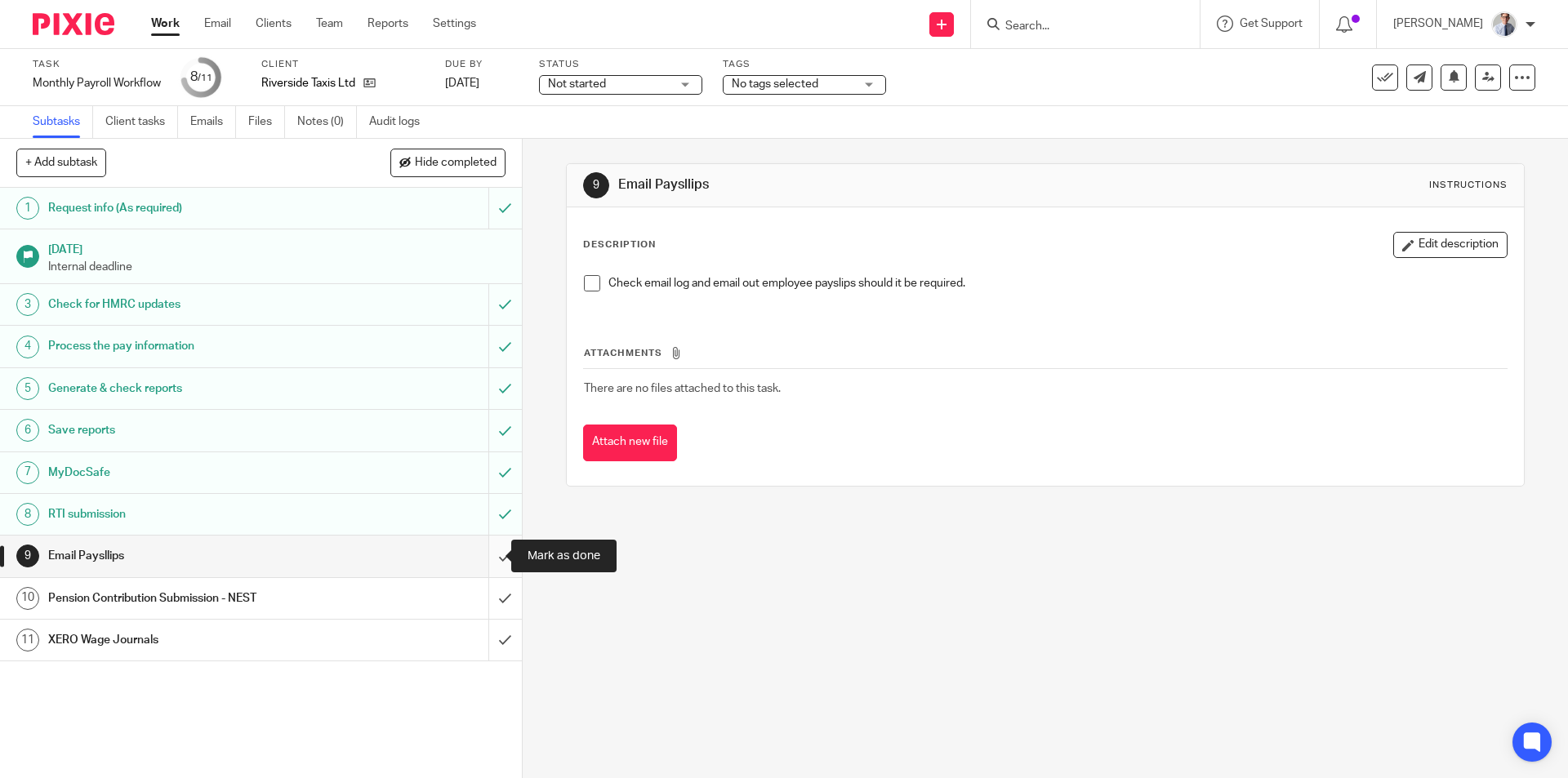
click at [493, 559] on input "submit" at bounding box center [261, 556] width 522 height 41
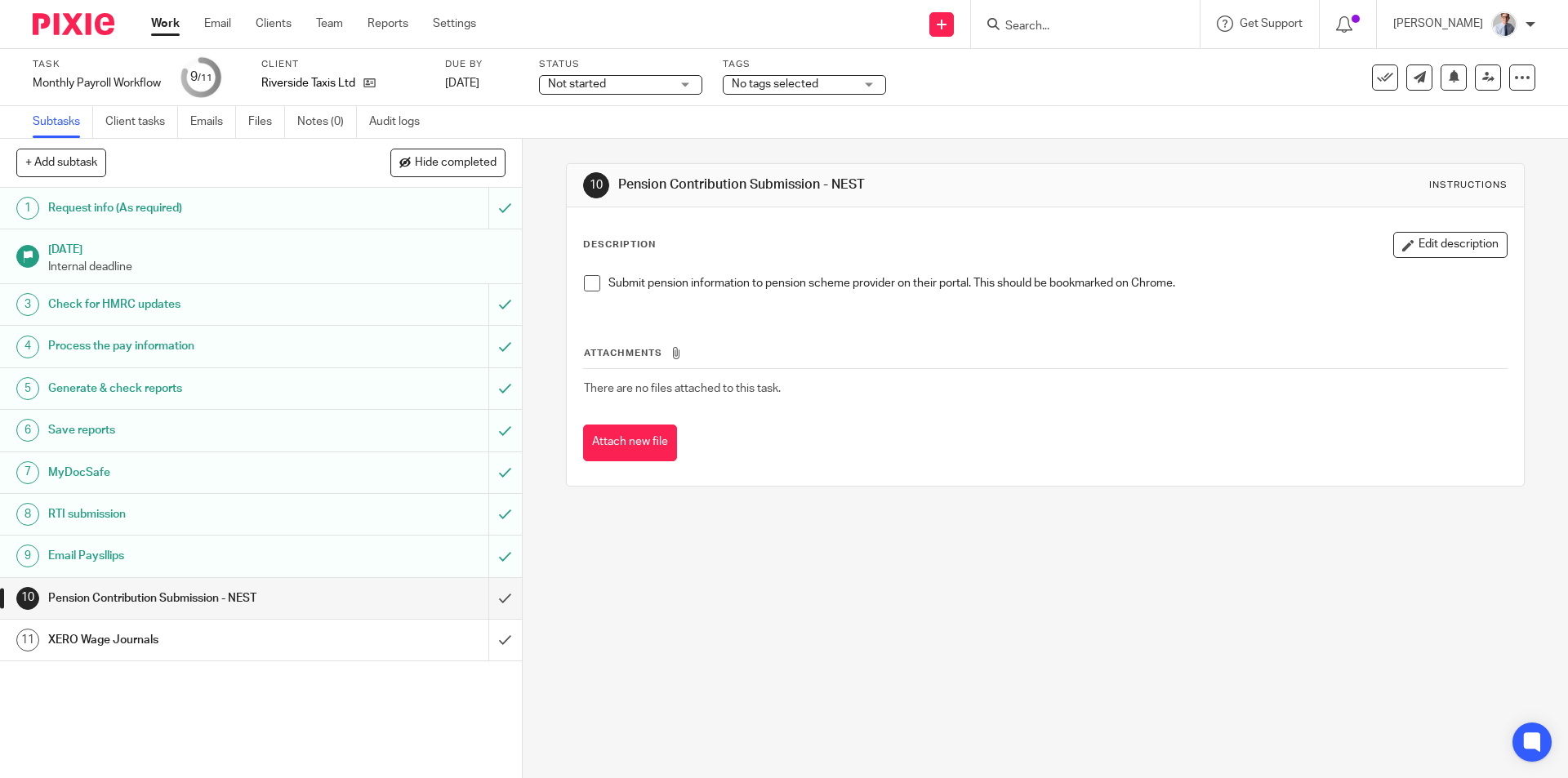
click at [593, 280] on span at bounding box center [592, 283] width 17 height 17
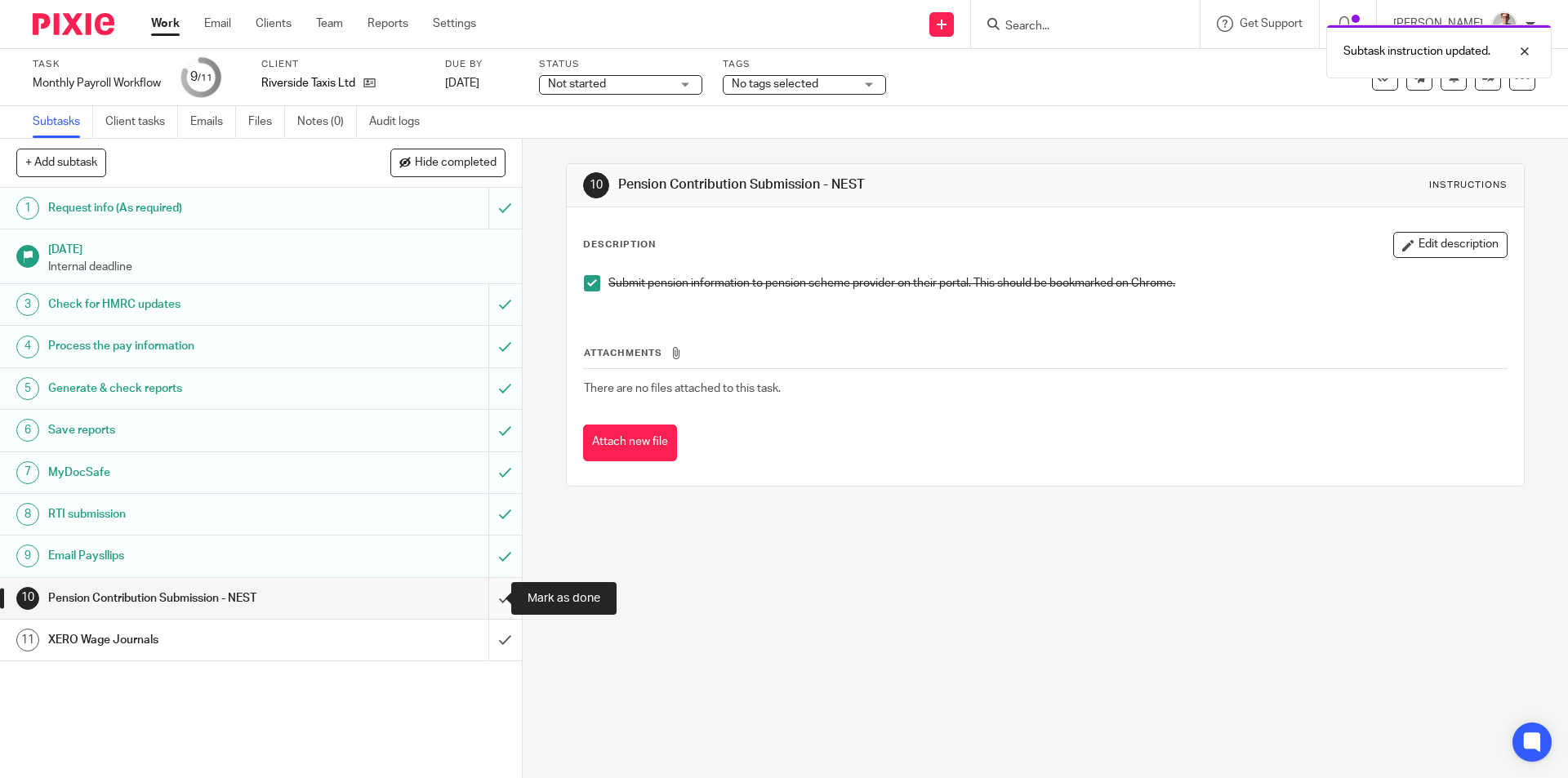
drag, startPoint x: 491, startPoint y: 607, endPoint x: 490, endPoint y: 593, distance: 14.0
click at [491, 605] on input "submit" at bounding box center [261, 599] width 522 height 41
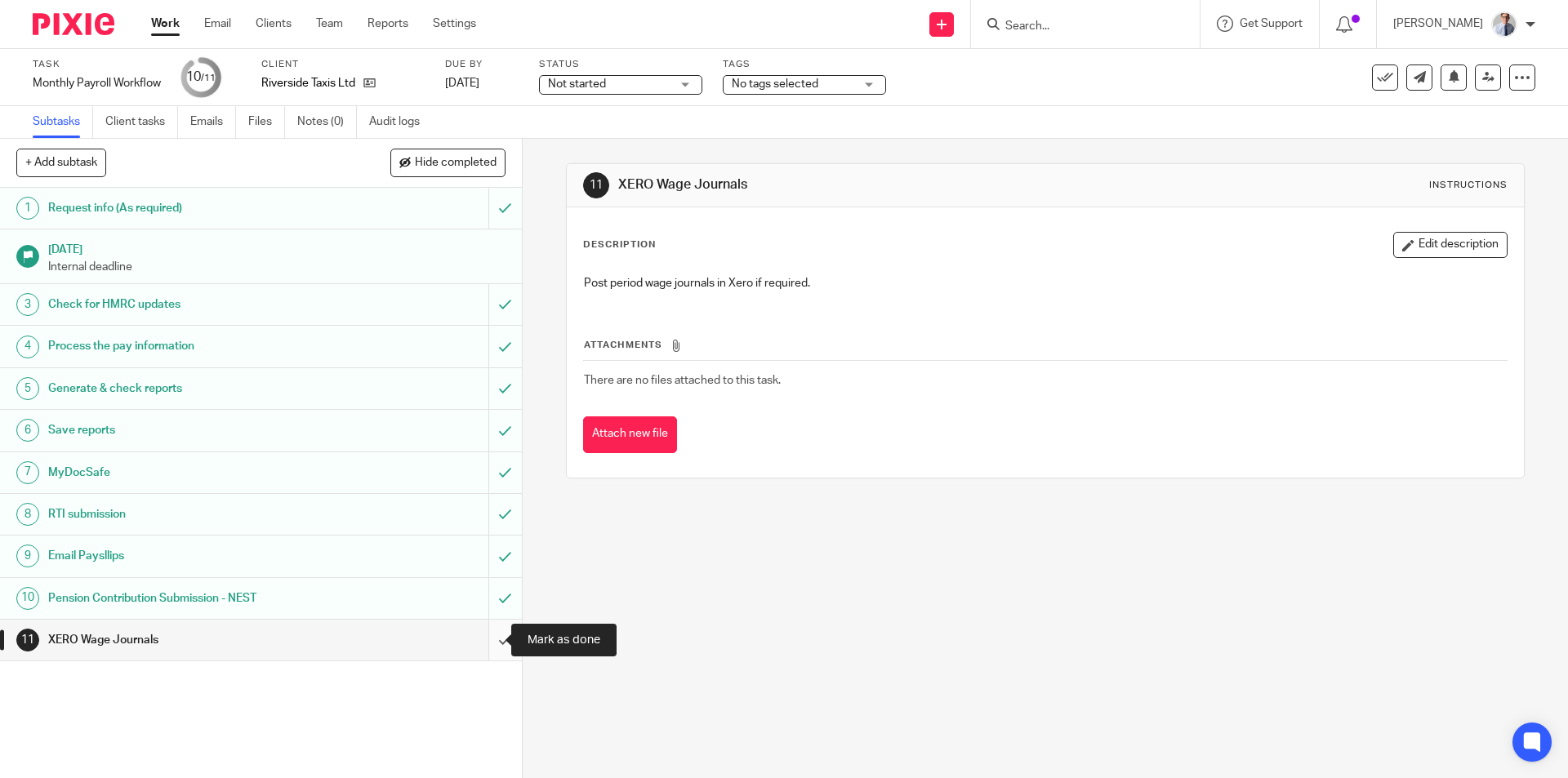
click at [480, 641] on input "submit" at bounding box center [261, 640] width 522 height 41
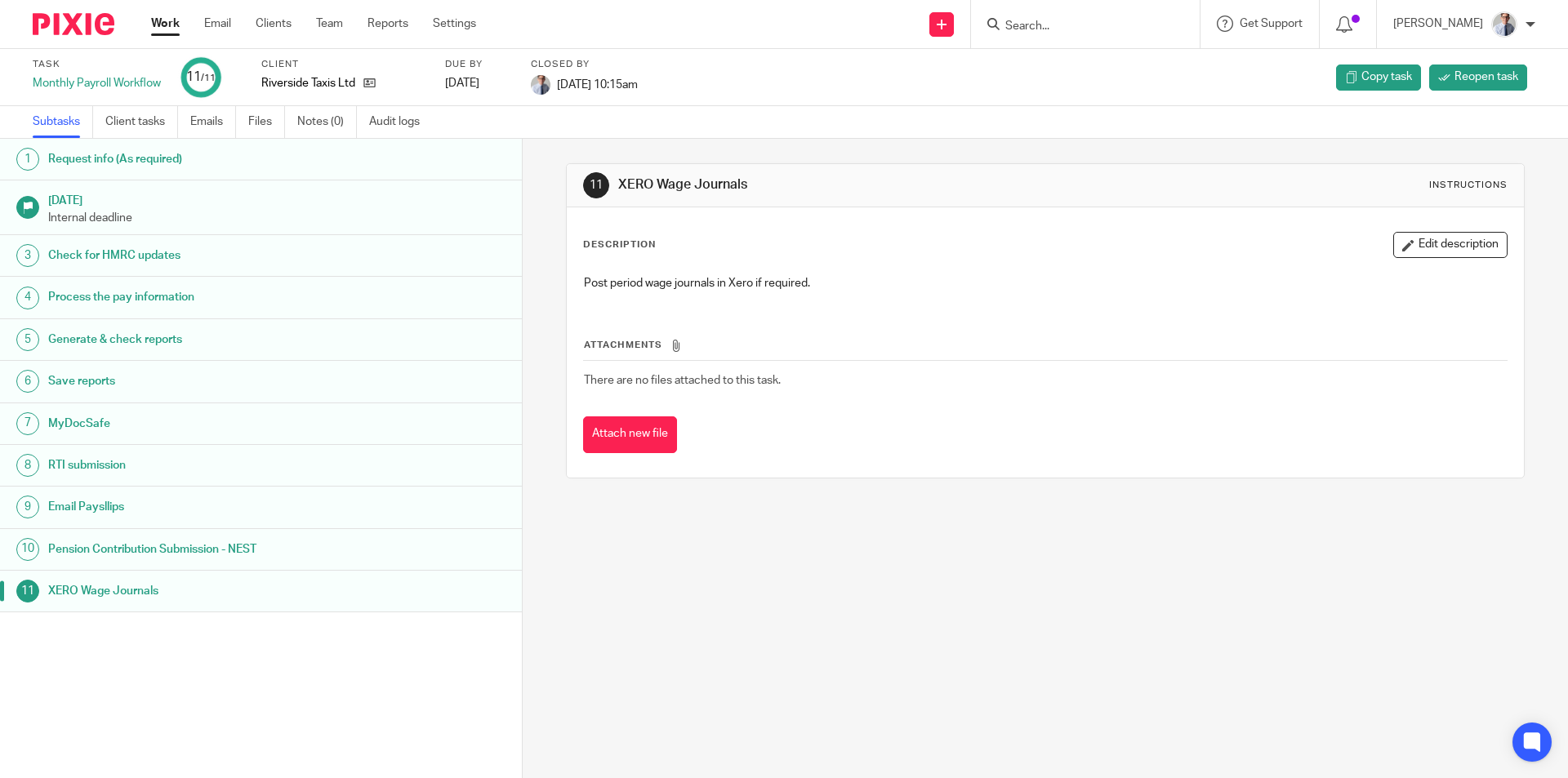
click at [166, 27] on link "Work" at bounding box center [165, 23] width 28 height 17
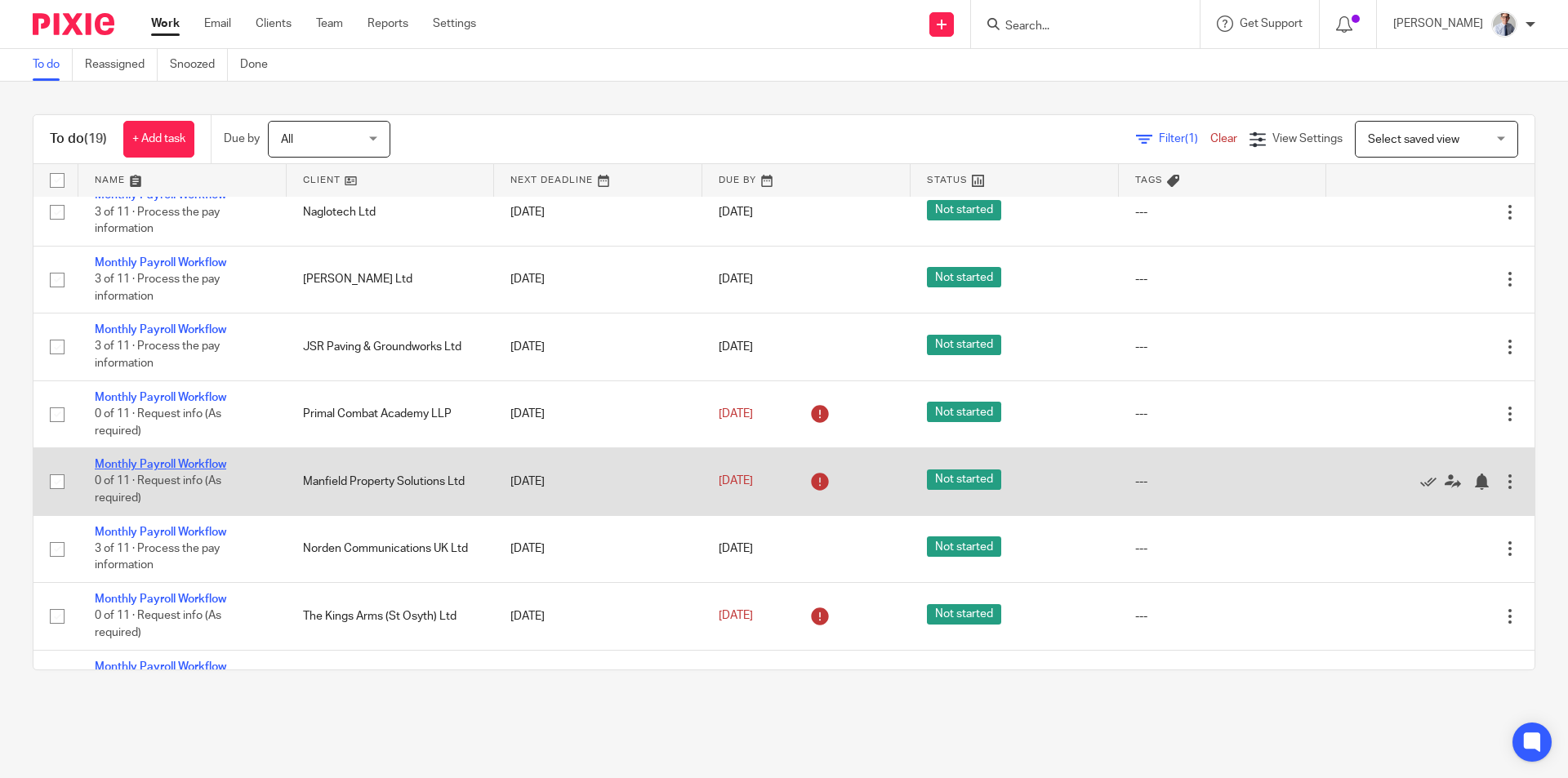
scroll to position [245, 0]
click at [131, 458] on link "Monthly Payroll Workflow" at bounding box center [160, 463] width 131 height 12
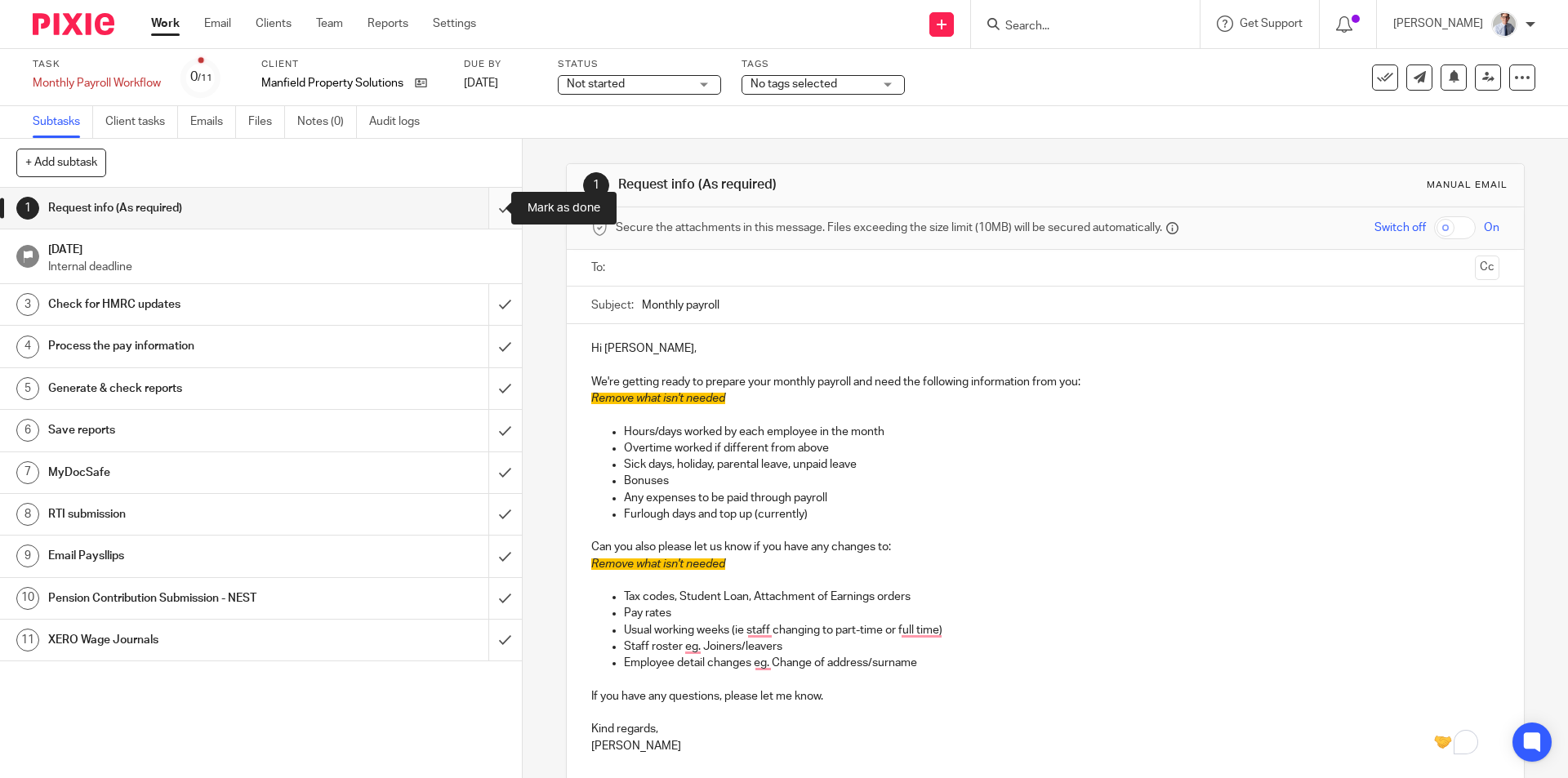
click at [488, 206] on input "submit" at bounding box center [261, 208] width 522 height 41
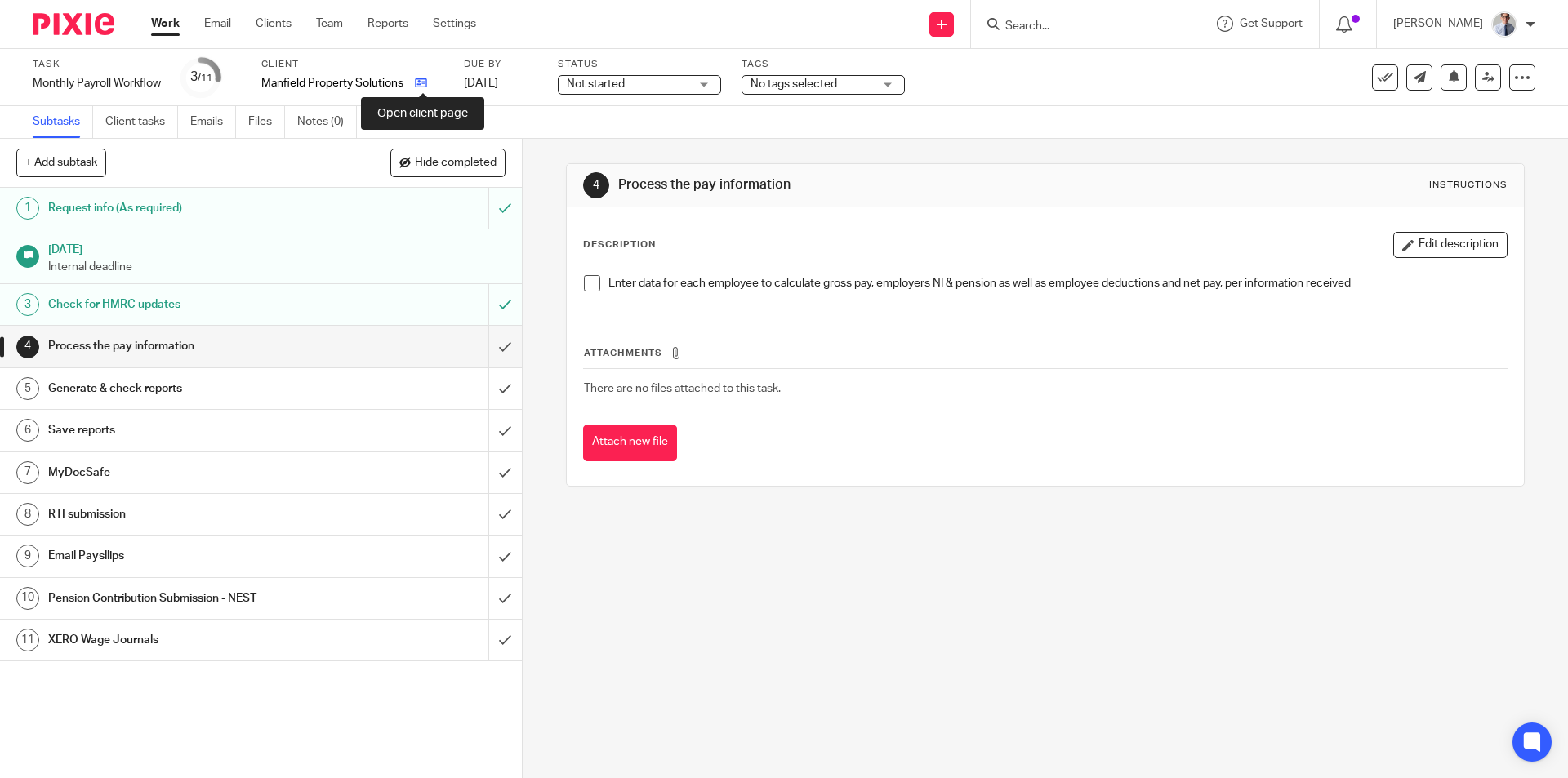
click at [423, 85] on icon at bounding box center [421, 83] width 13 height 13
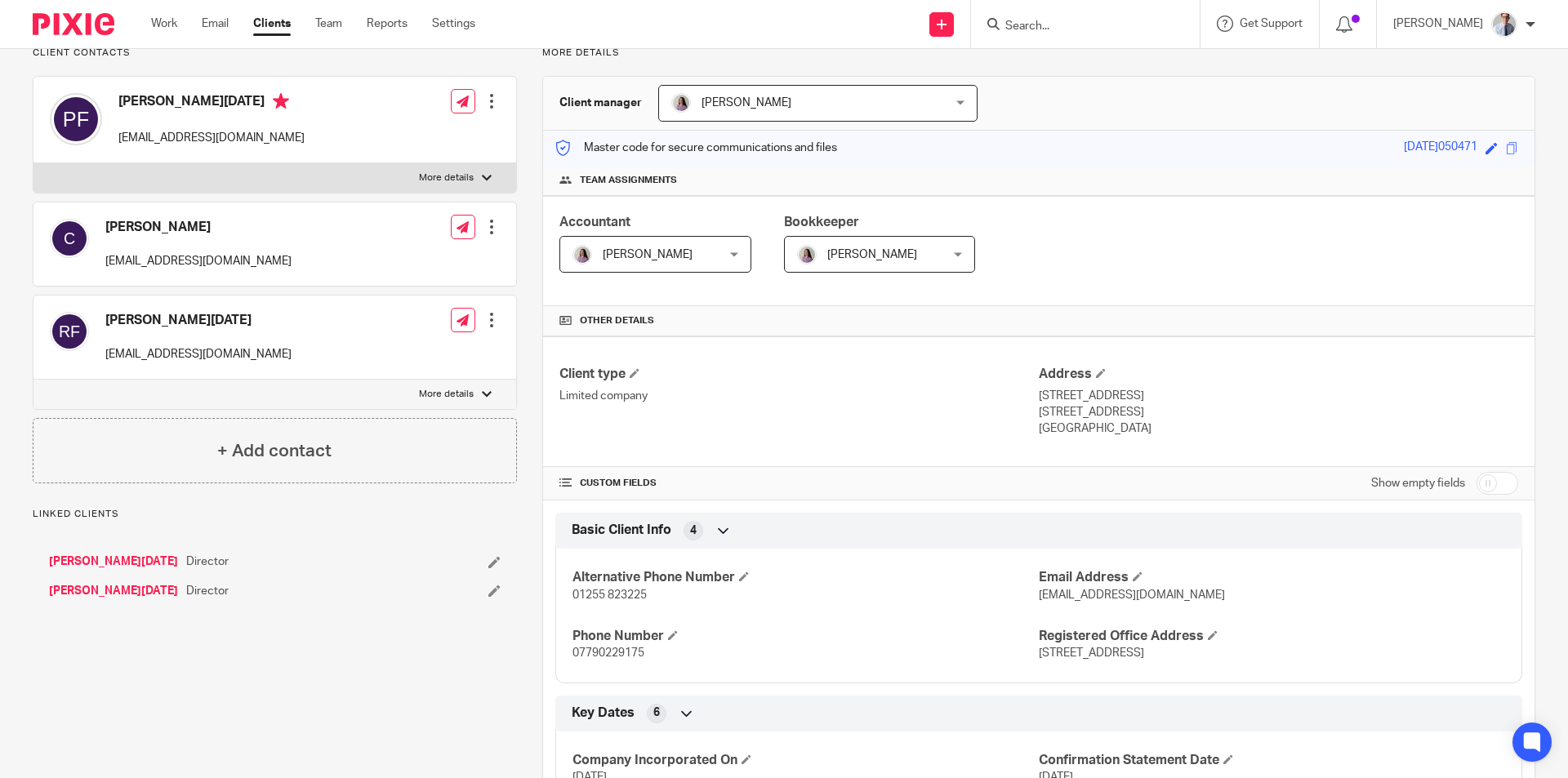
scroll to position [408, 0]
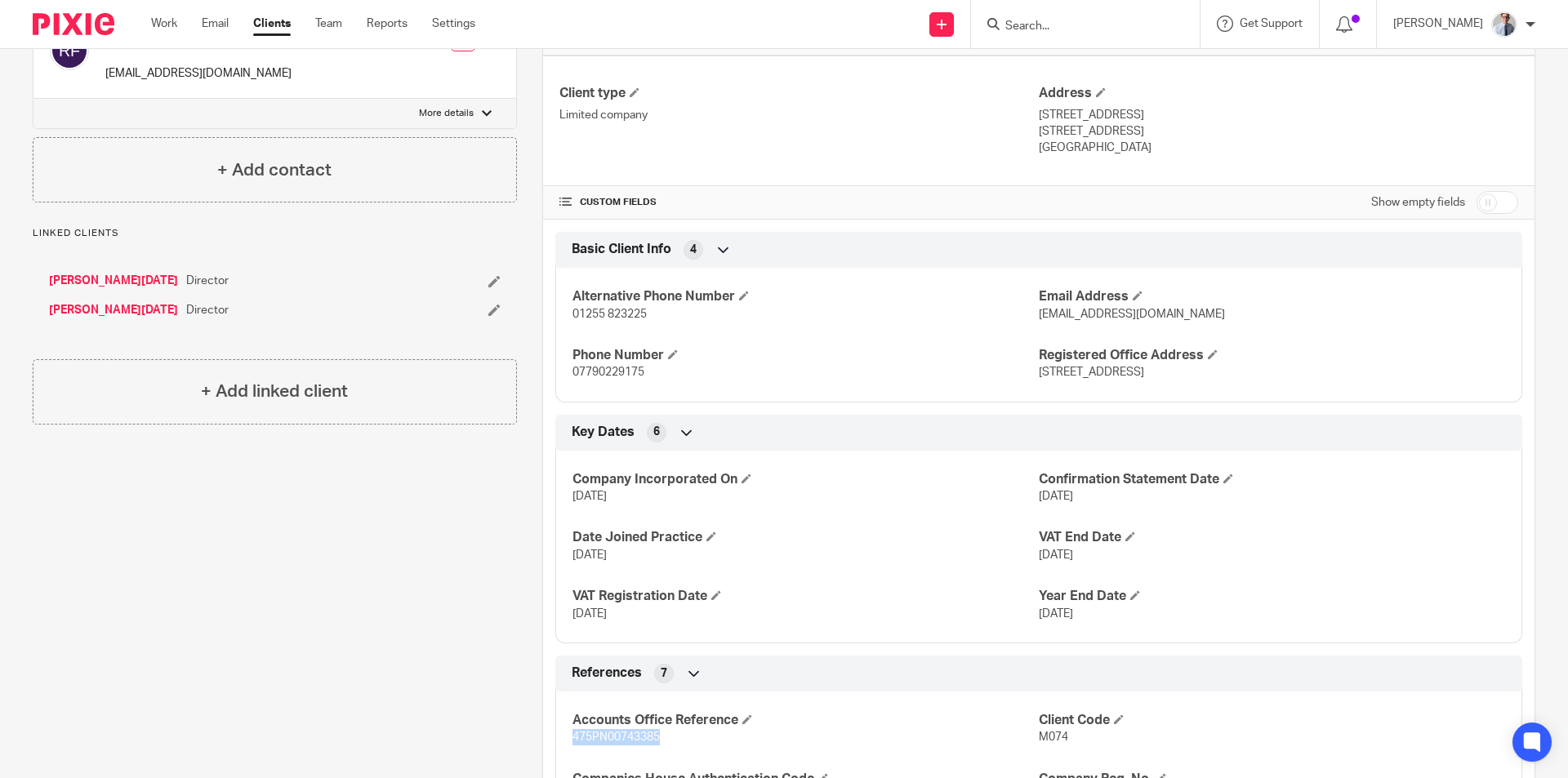
drag, startPoint x: 568, startPoint y: 736, endPoint x: 659, endPoint y: 734, distance: 91.0
click at [659, 734] on p "475PN00743385" at bounding box center [805, 737] width 467 height 17
copy span "475PN00743385"
click at [170, 19] on link "Work" at bounding box center [164, 23] width 26 height 17
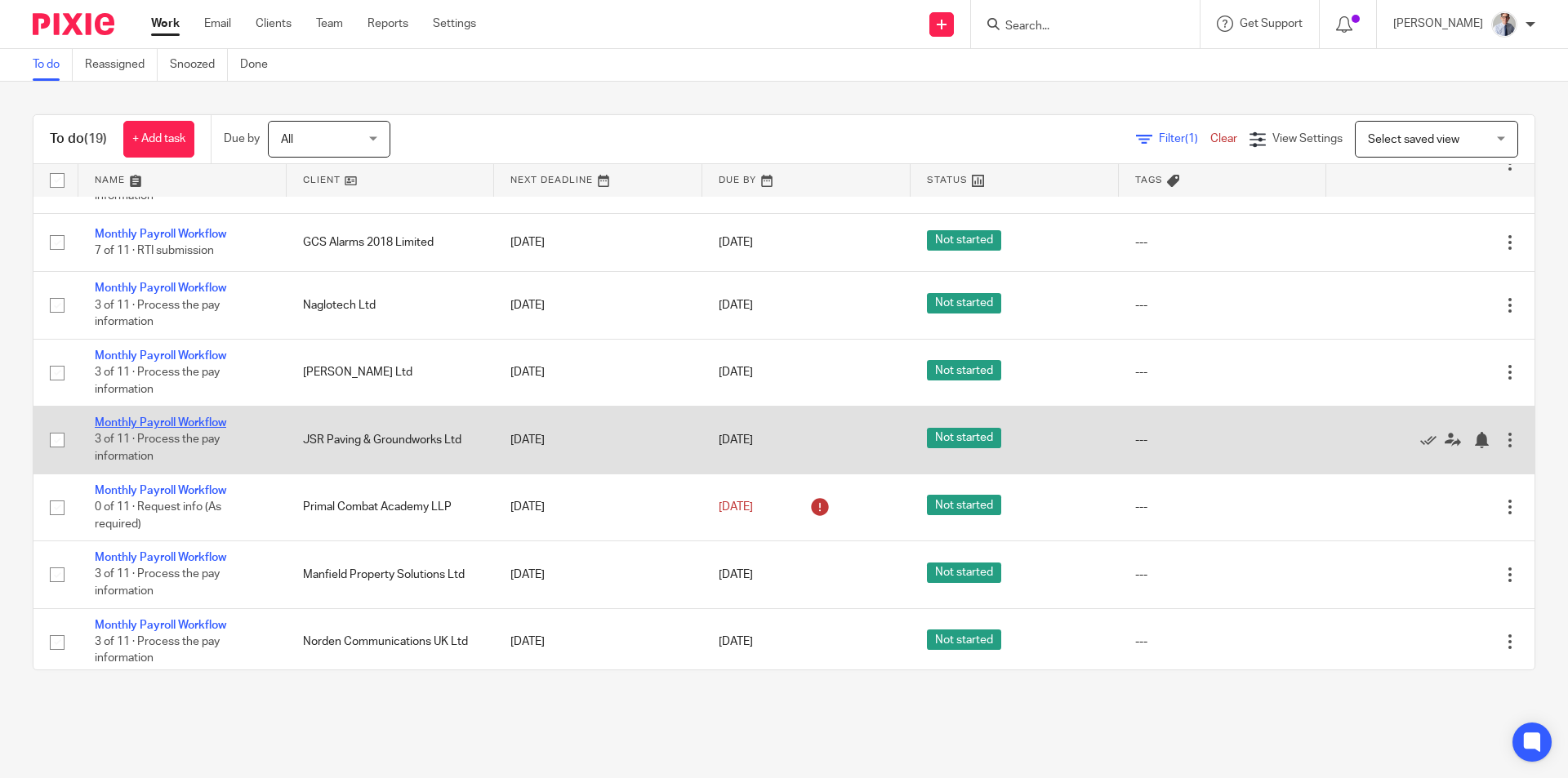
scroll to position [164, 0]
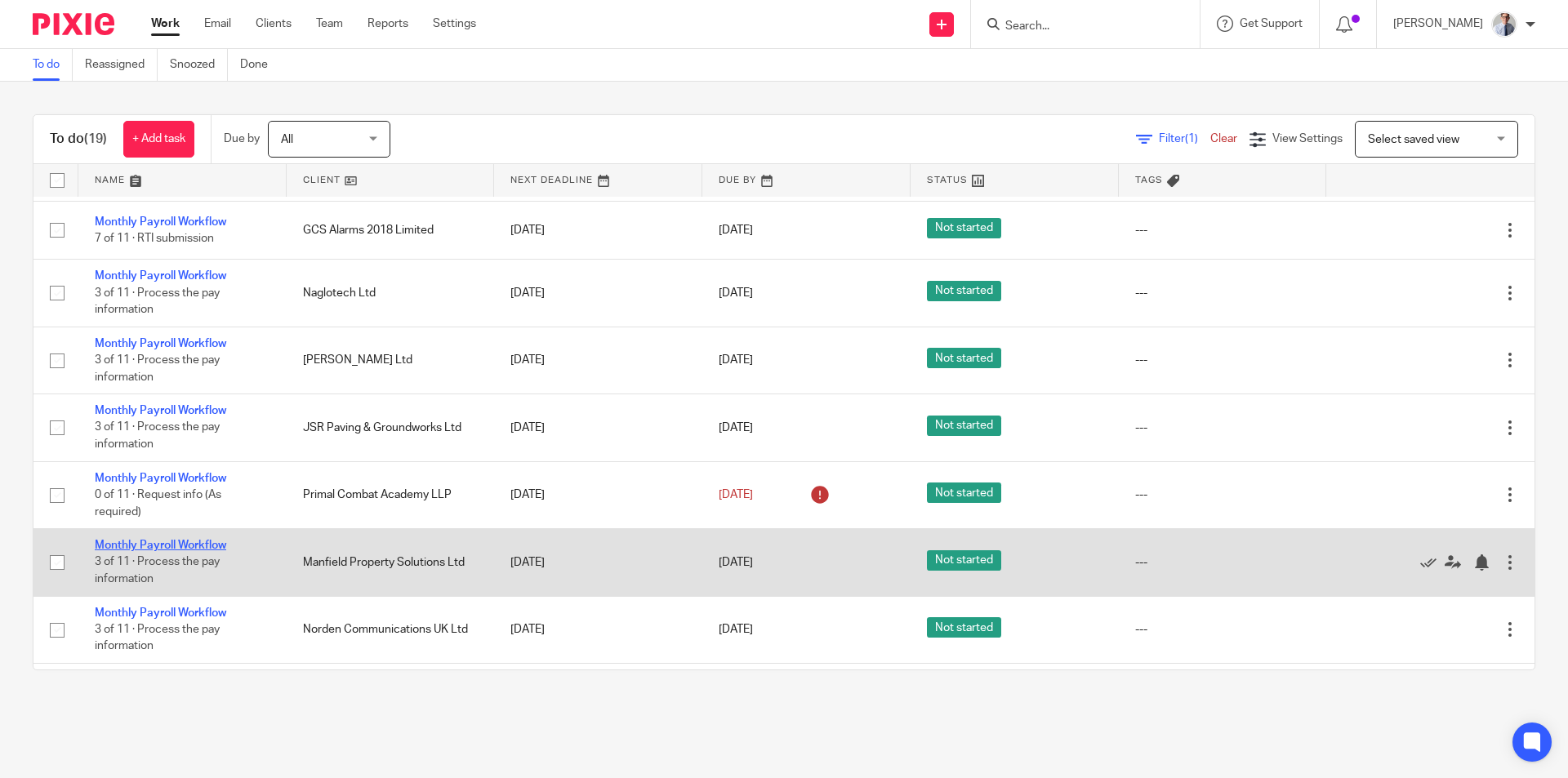
click at [127, 539] on link "Monthly Payroll Workflow" at bounding box center [160, 545] width 131 height 12
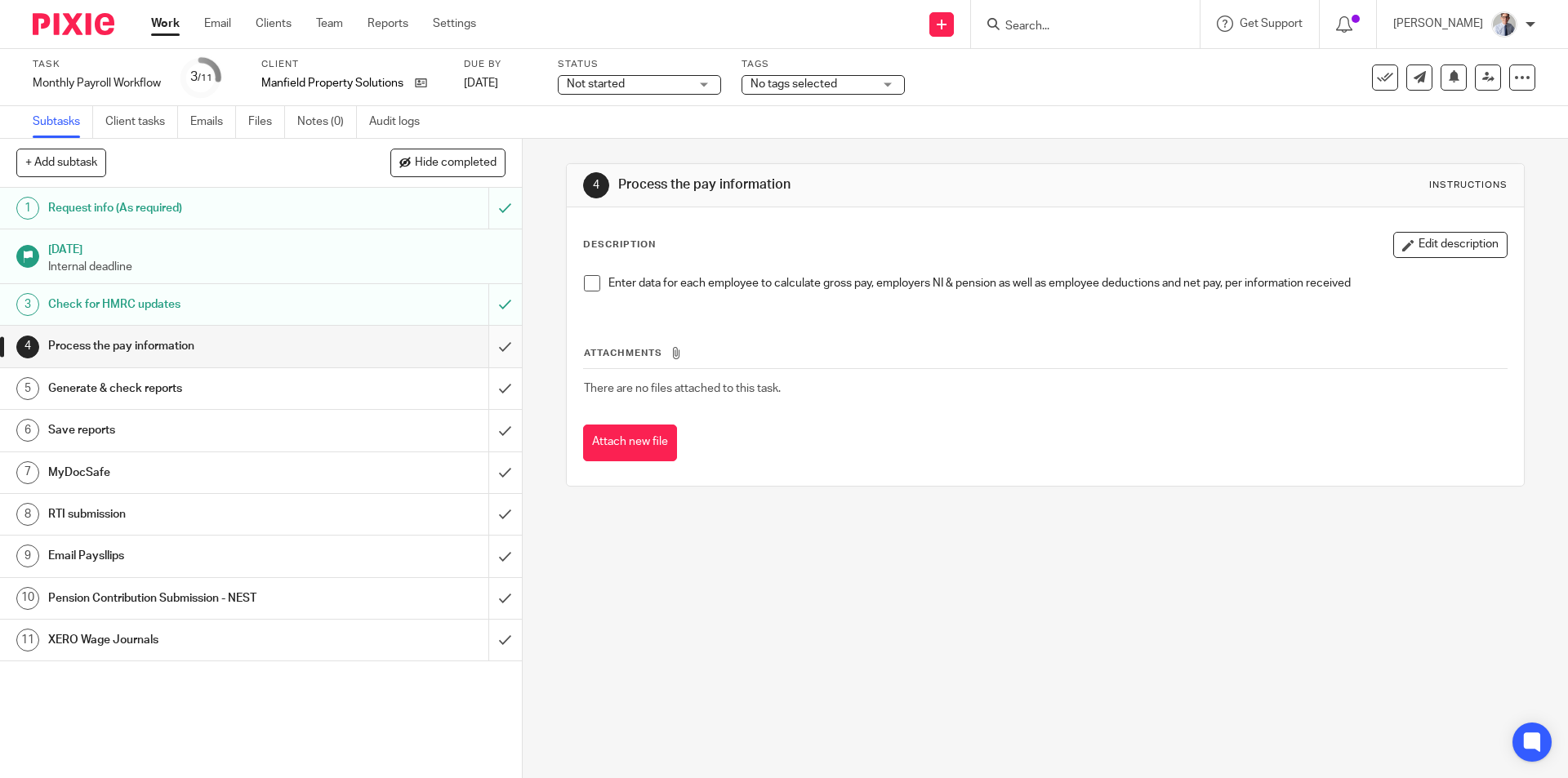
drag, startPoint x: 586, startPoint y: 286, endPoint x: 489, endPoint y: 352, distance: 117.3
click at [586, 286] on span at bounding box center [592, 283] width 17 height 17
click at [488, 352] on input "submit" at bounding box center [261, 347] width 522 height 41
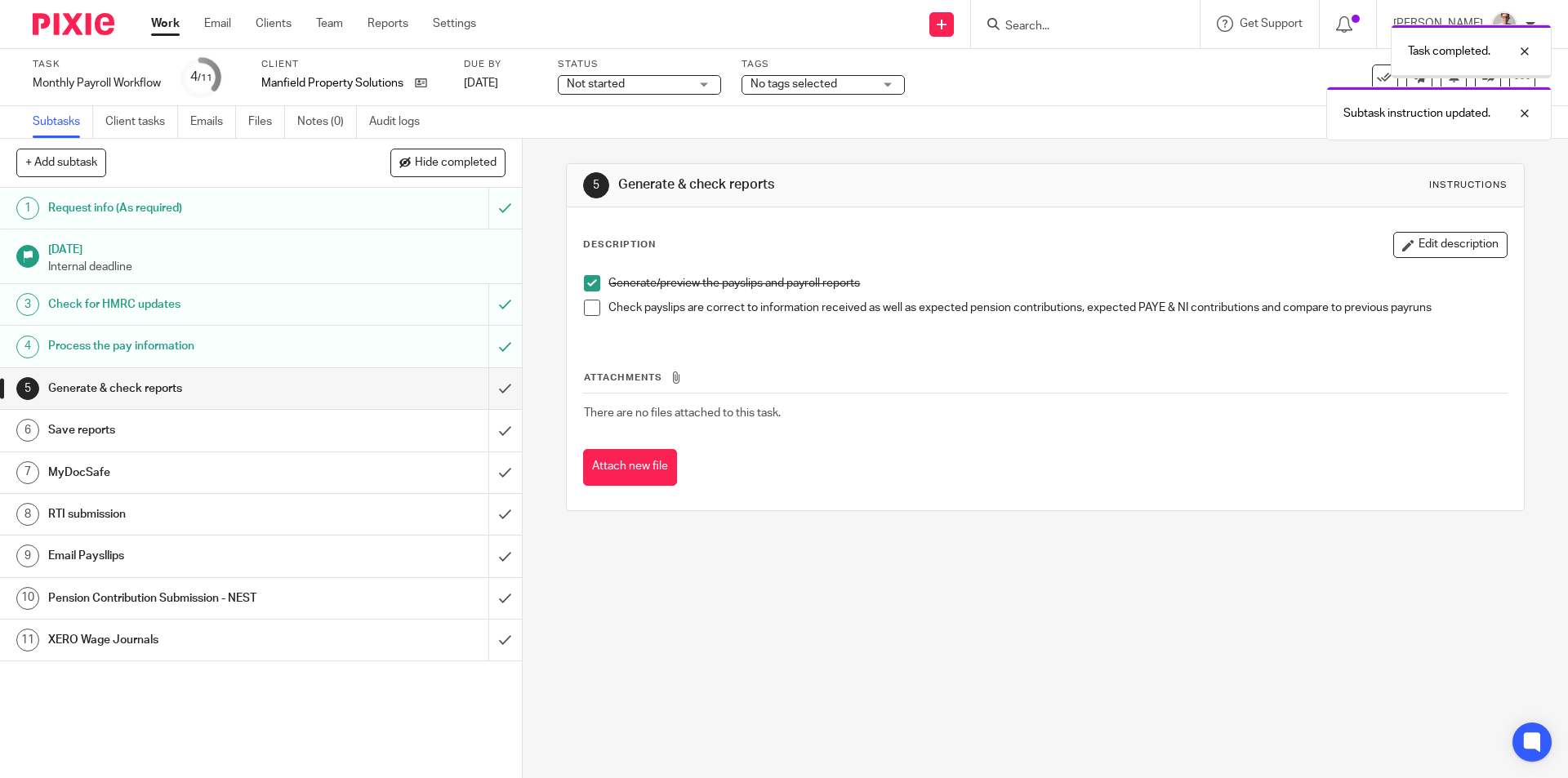
click at [584, 308] on span at bounding box center [592, 308] width 17 height 17
click at [495, 381] on input "submit" at bounding box center [261, 389] width 522 height 41
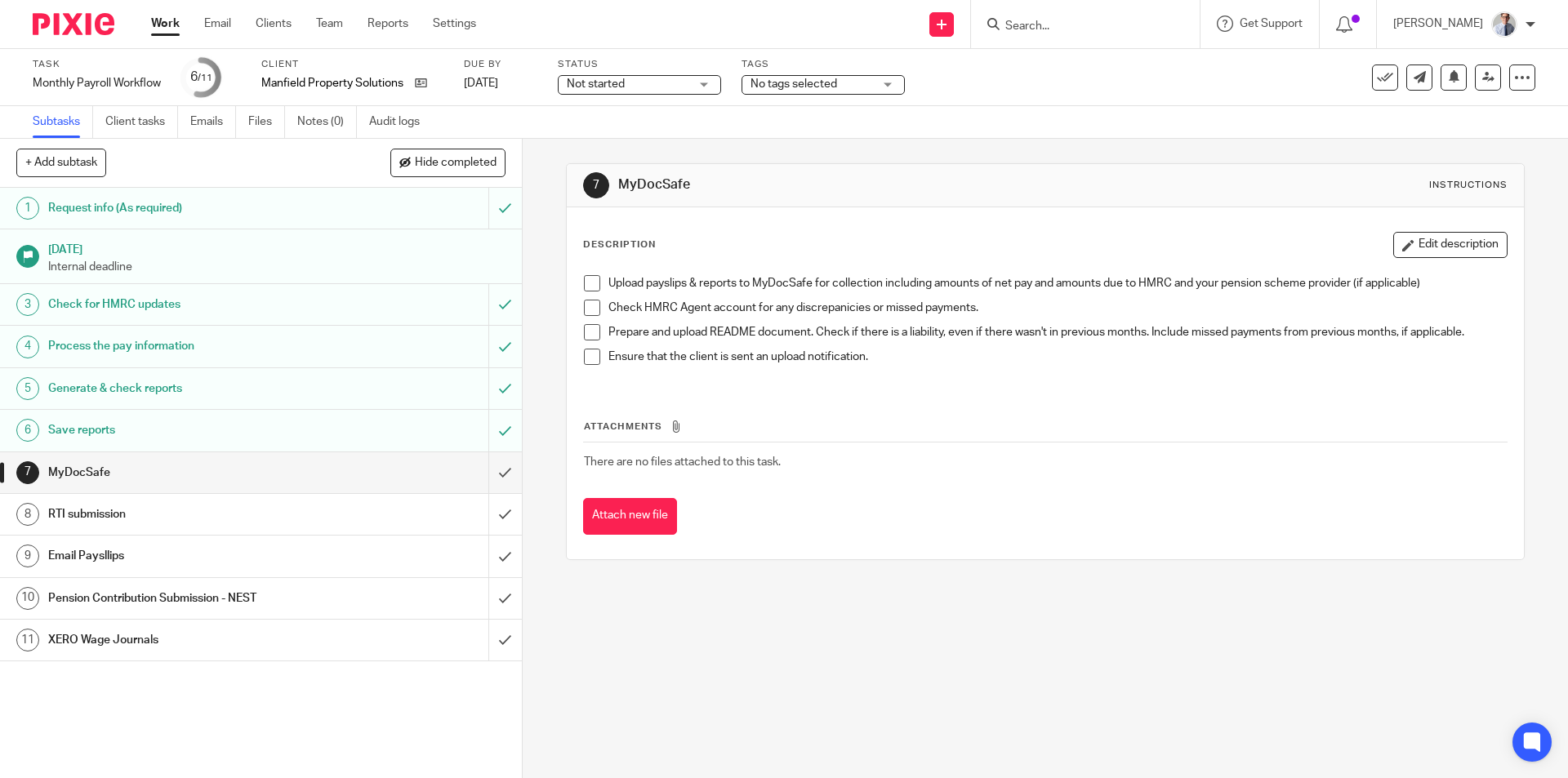
drag, startPoint x: 583, startPoint y: 283, endPoint x: 589, endPoint y: 322, distance: 39.5
click at [584, 283] on span at bounding box center [592, 283] width 17 height 17
click at [589, 308] on span at bounding box center [592, 308] width 17 height 17
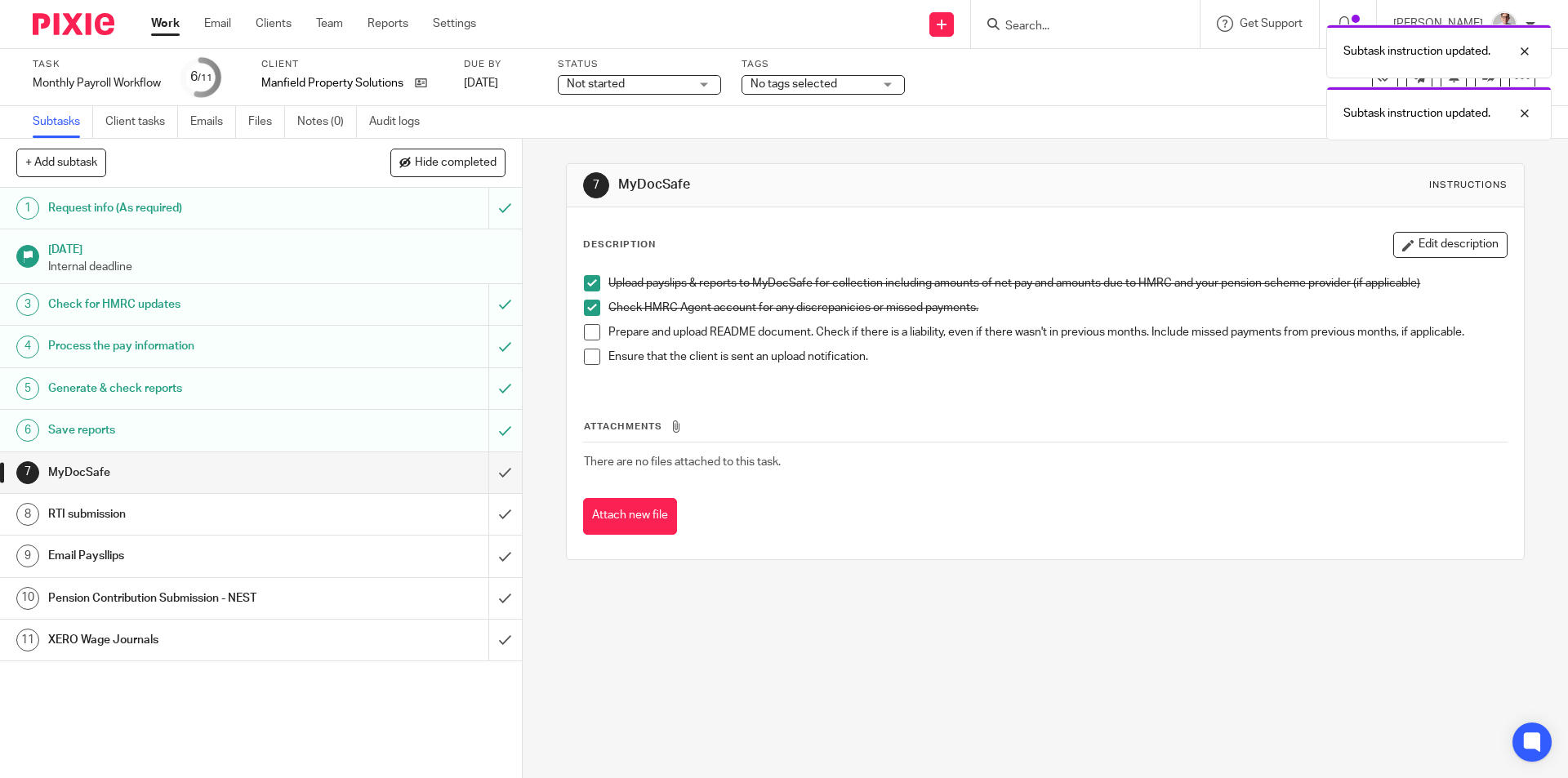
click at [584, 326] on span at bounding box center [592, 332] width 17 height 17
click at [585, 352] on span at bounding box center [592, 356] width 17 height 17
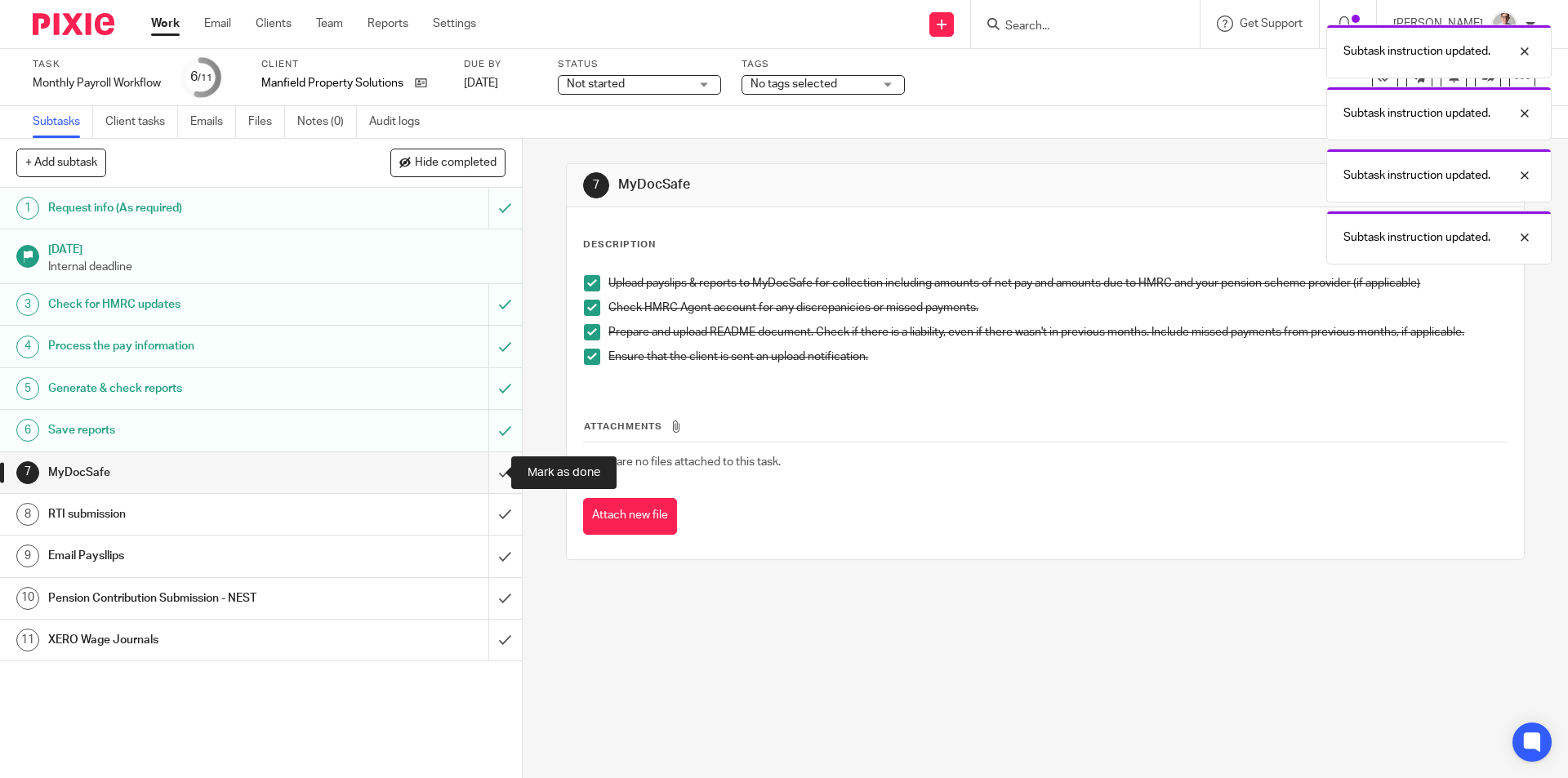
click at [485, 476] on input "submit" at bounding box center [261, 473] width 522 height 41
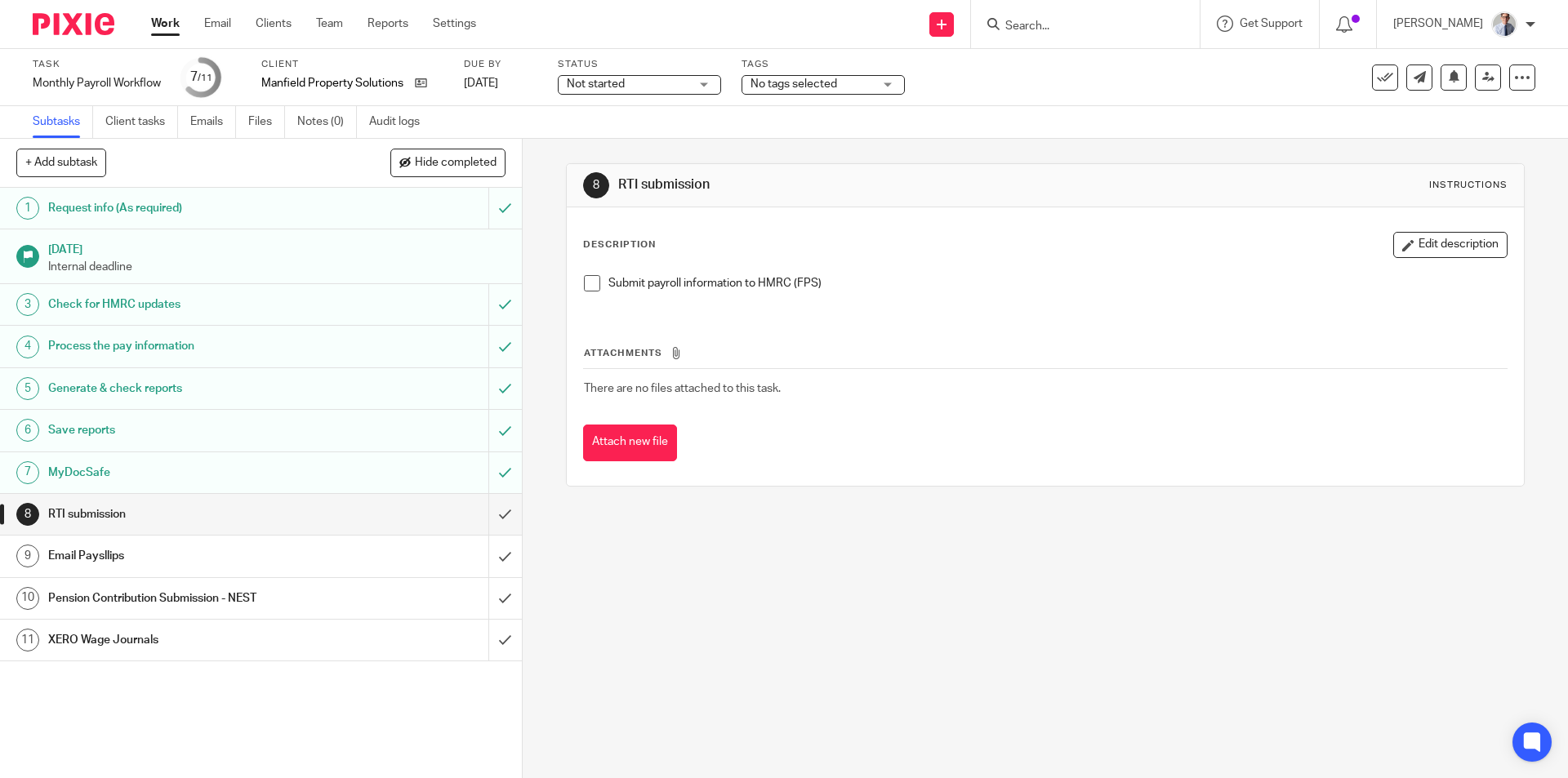
drag, startPoint x: 260, startPoint y: 560, endPoint x: 580, endPoint y: 418, distance: 350.1
click at [260, 559] on h1 "Email Paysllips" at bounding box center [189, 555] width 282 height 24
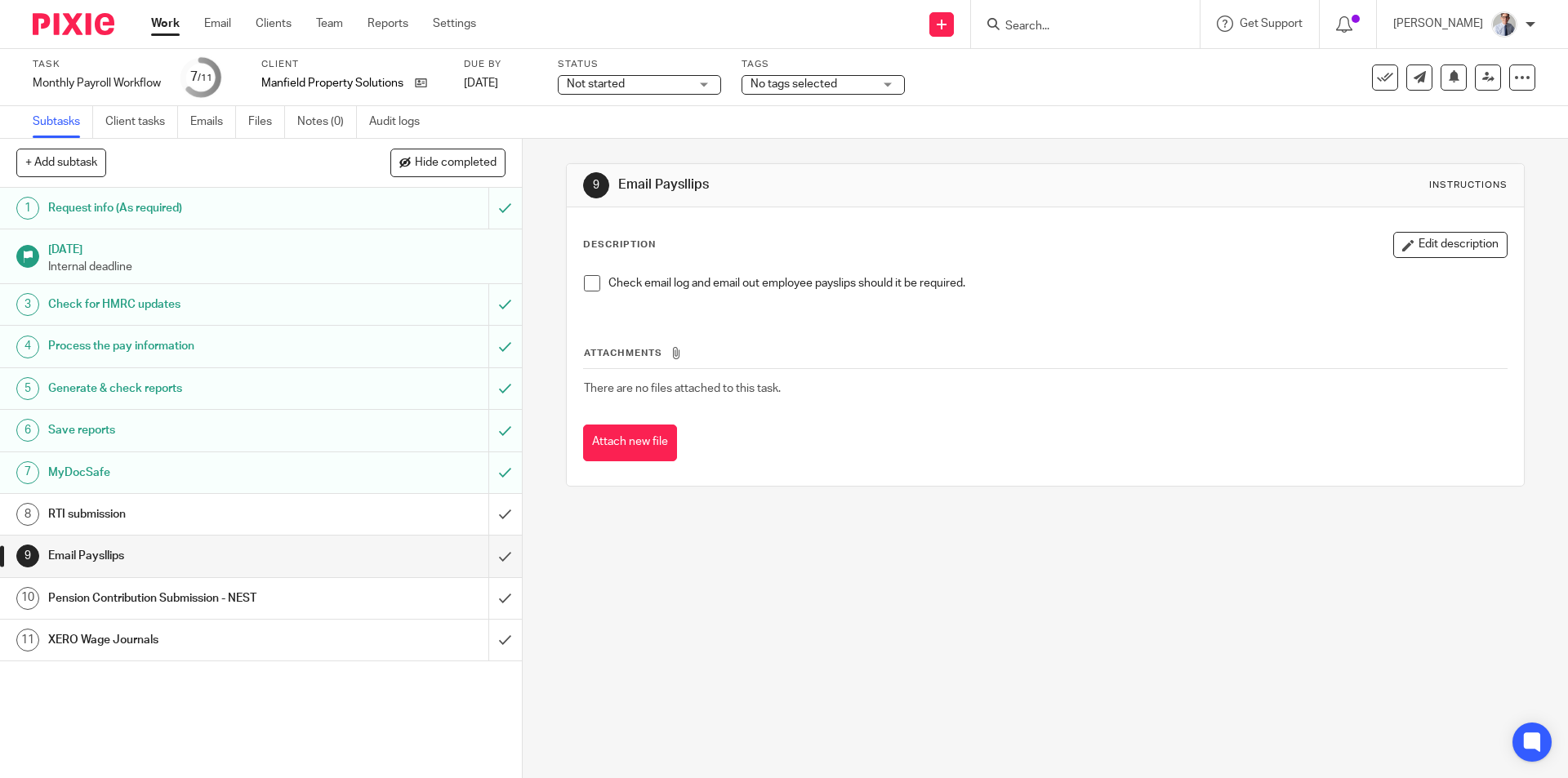
click at [584, 285] on span at bounding box center [592, 283] width 17 height 17
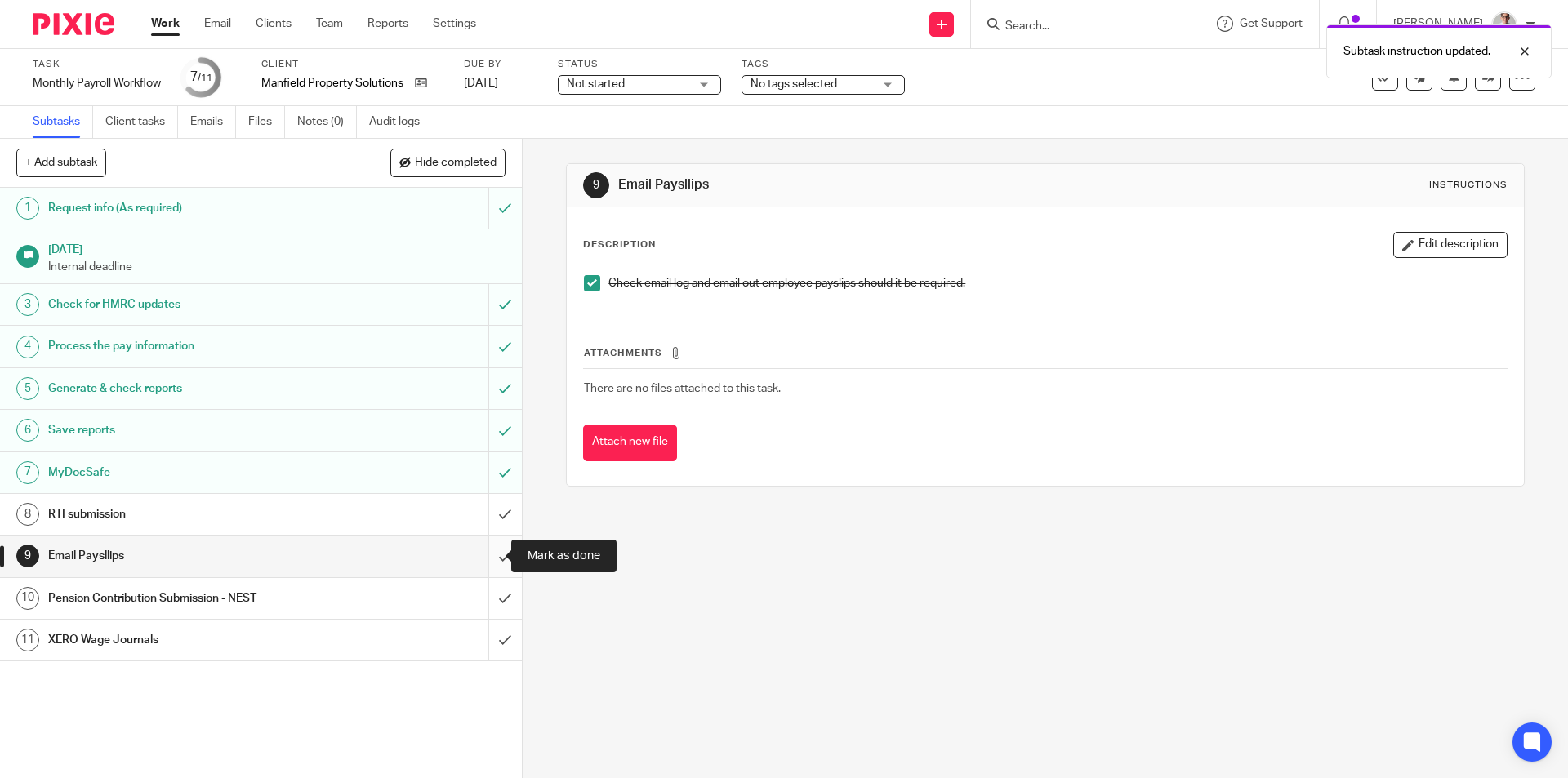
click at [473, 558] on input "submit" at bounding box center [261, 556] width 522 height 41
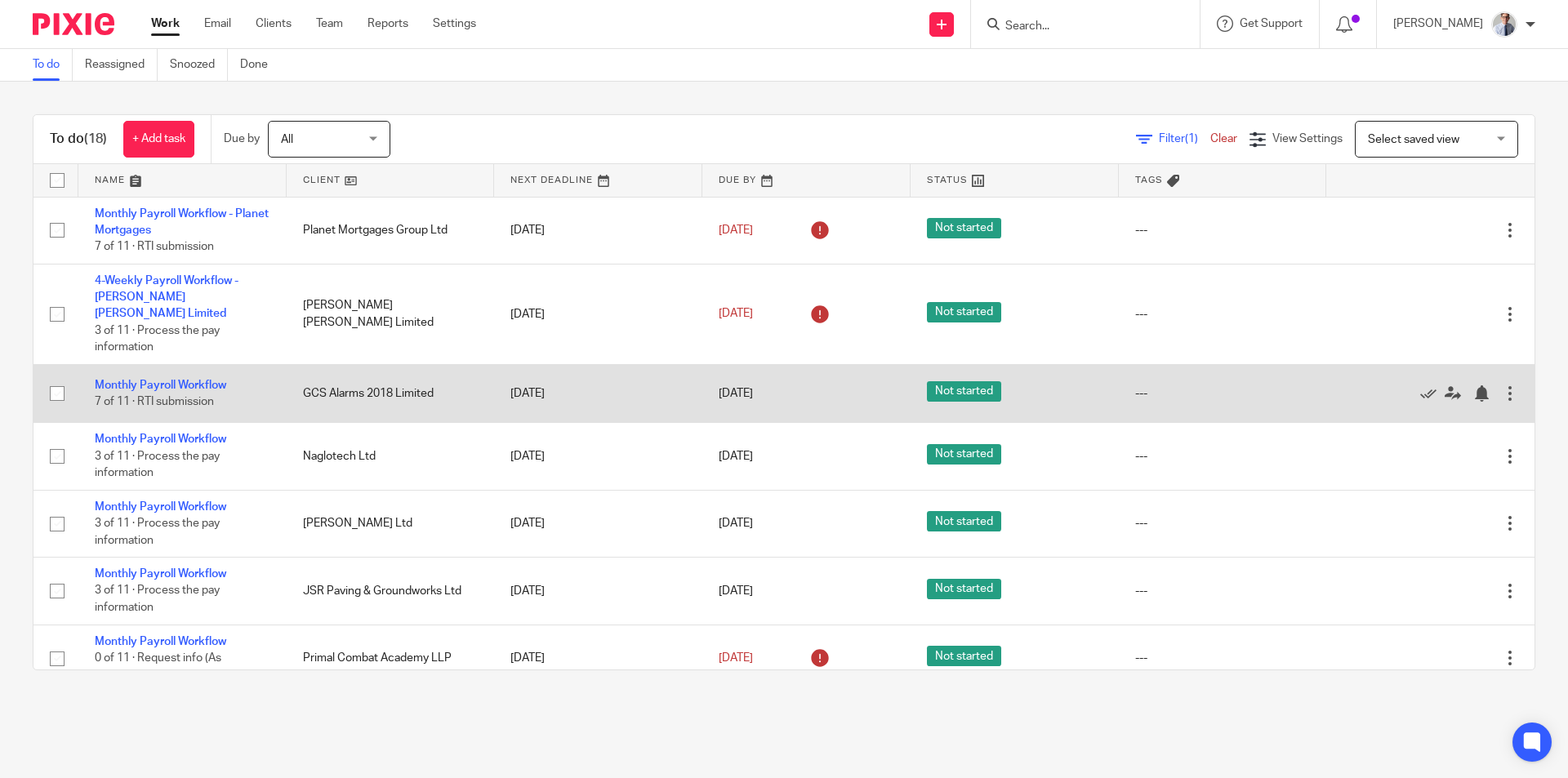
click at [151, 364] on td "Monthly Payroll Workflow 7 of 11 · RTI submission" at bounding box center [182, 393] width 208 height 58
click at [146, 380] on link "Monthly Payroll Workflow" at bounding box center [160, 386] width 131 height 12
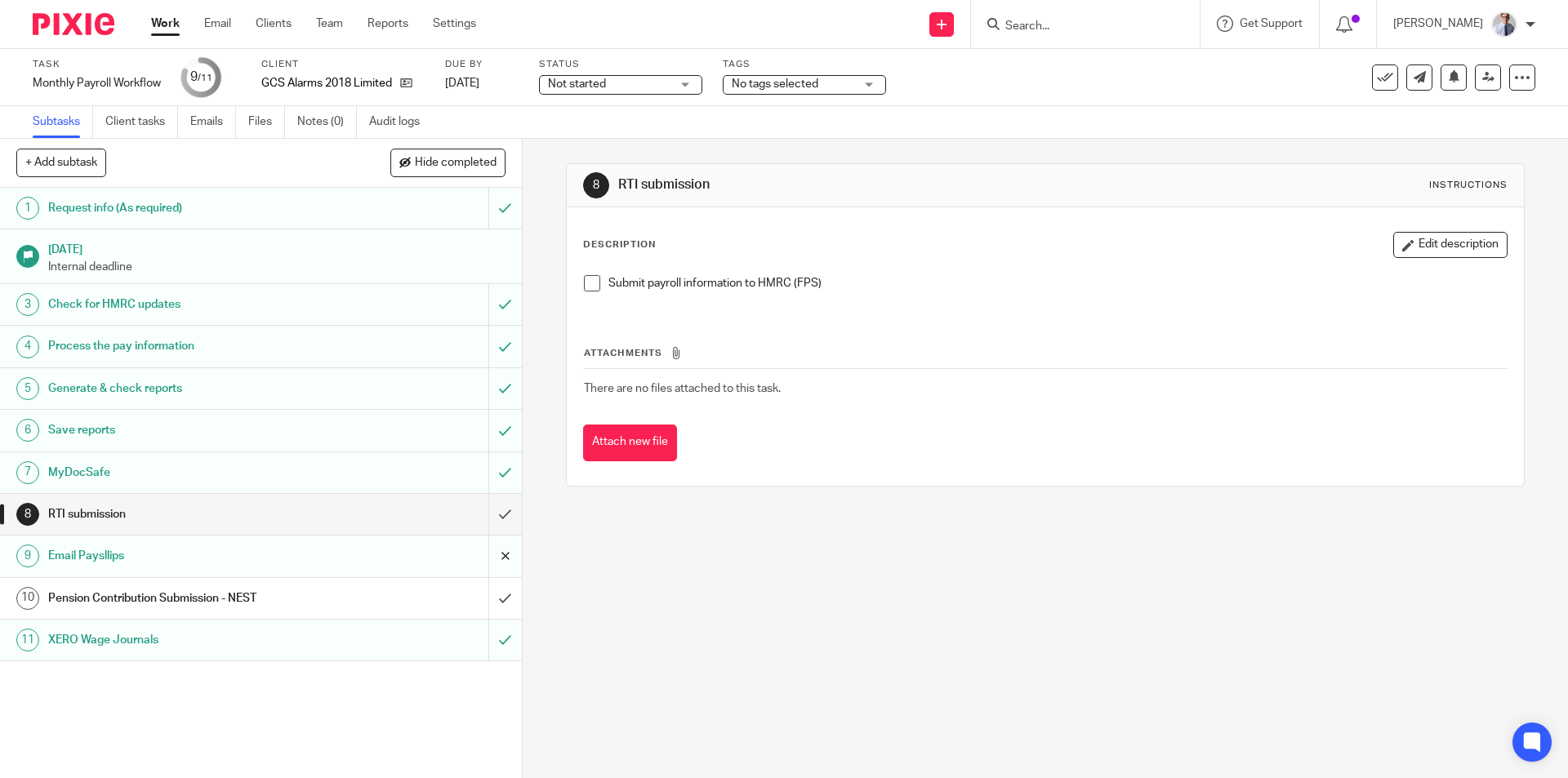
click at [587, 279] on span at bounding box center [592, 283] width 17 height 17
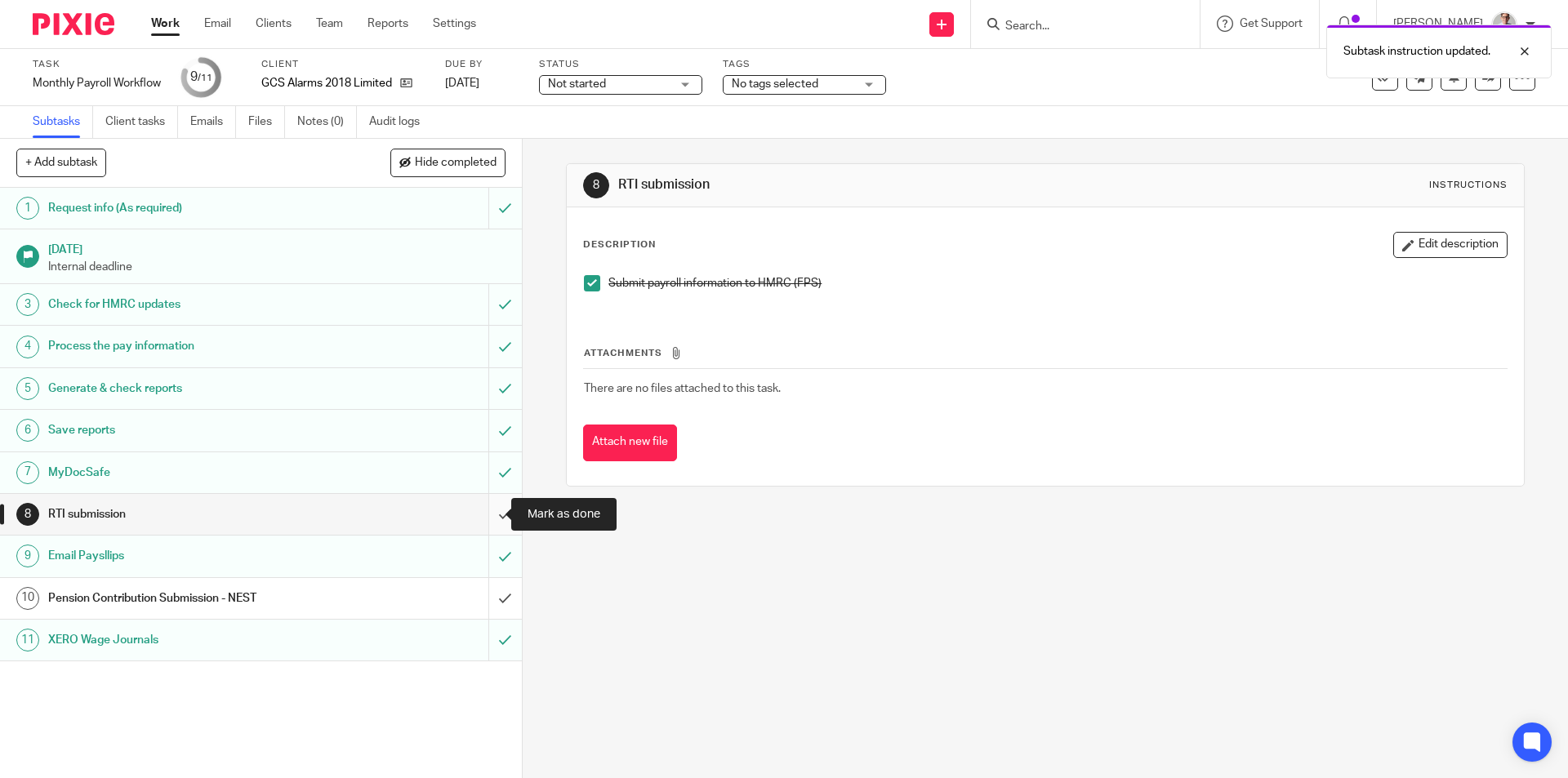
click at [482, 524] on input "submit" at bounding box center [261, 514] width 522 height 41
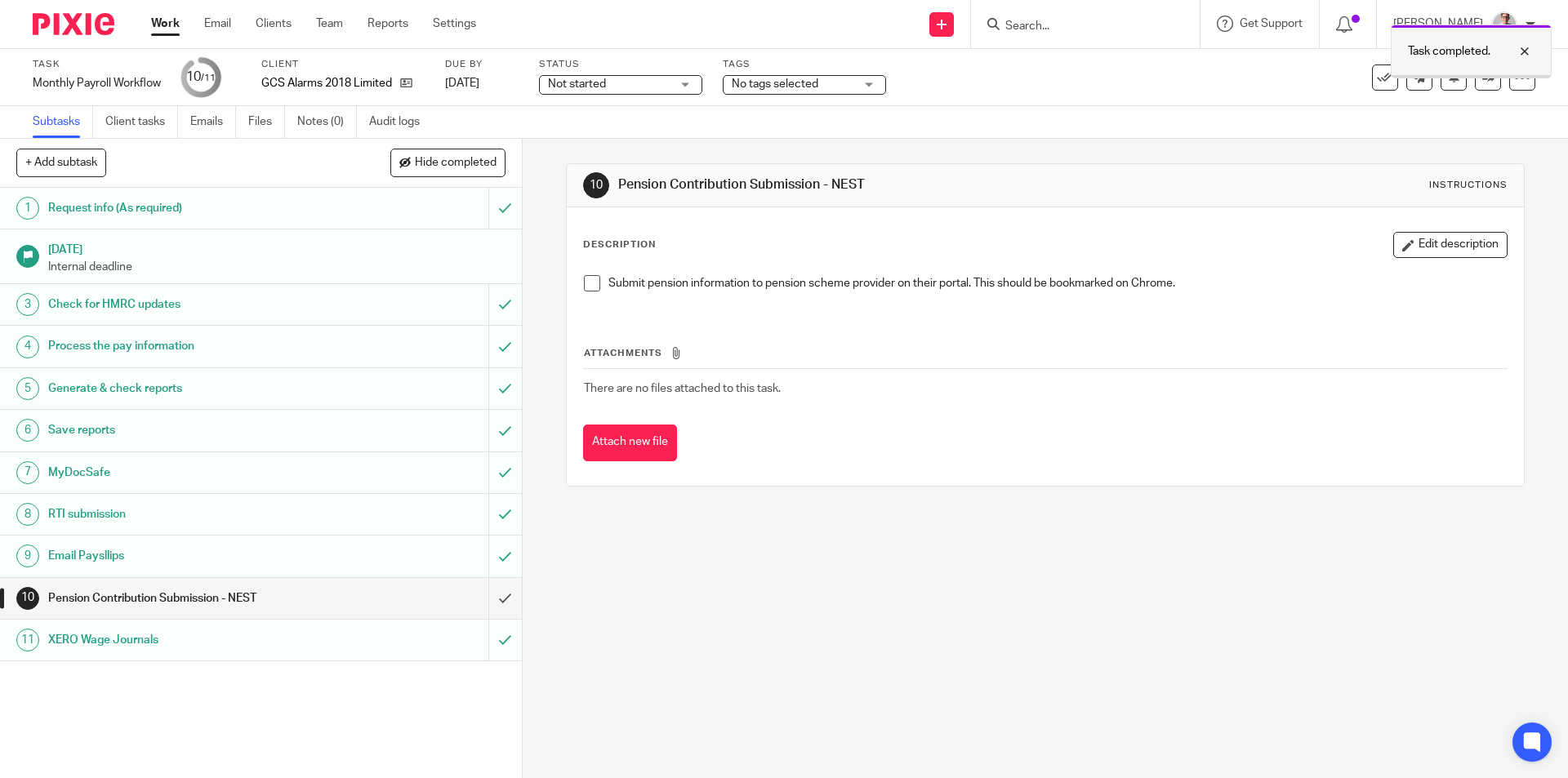
click at [1531, 48] on div at bounding box center [1512, 52] width 44 height 19
click at [1448, 81] on icon at bounding box center [1454, 76] width 13 height 13
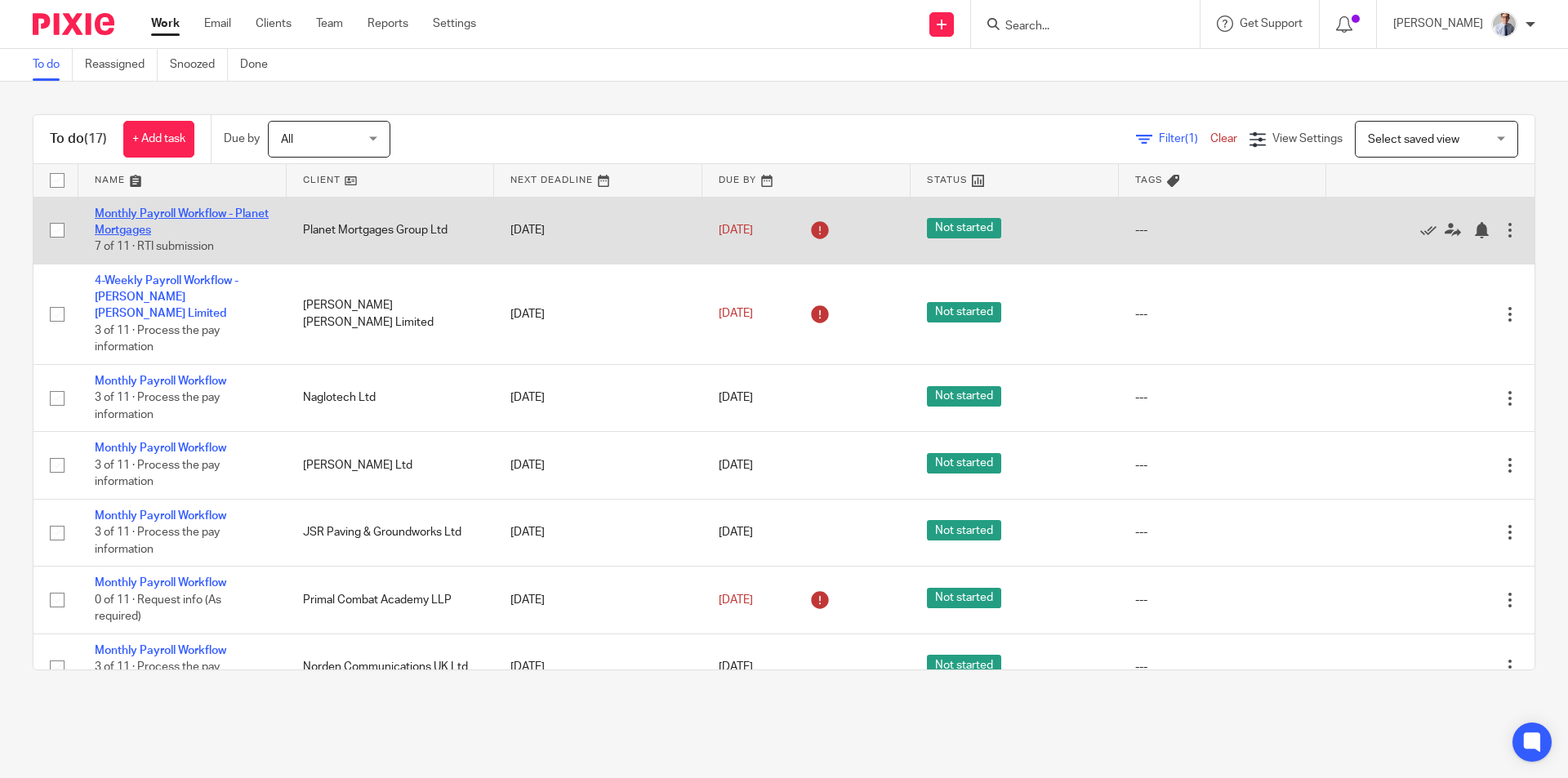
click at [134, 215] on link "Monthly Payroll Workflow - Planet Mortgages" at bounding box center [181, 222] width 174 height 28
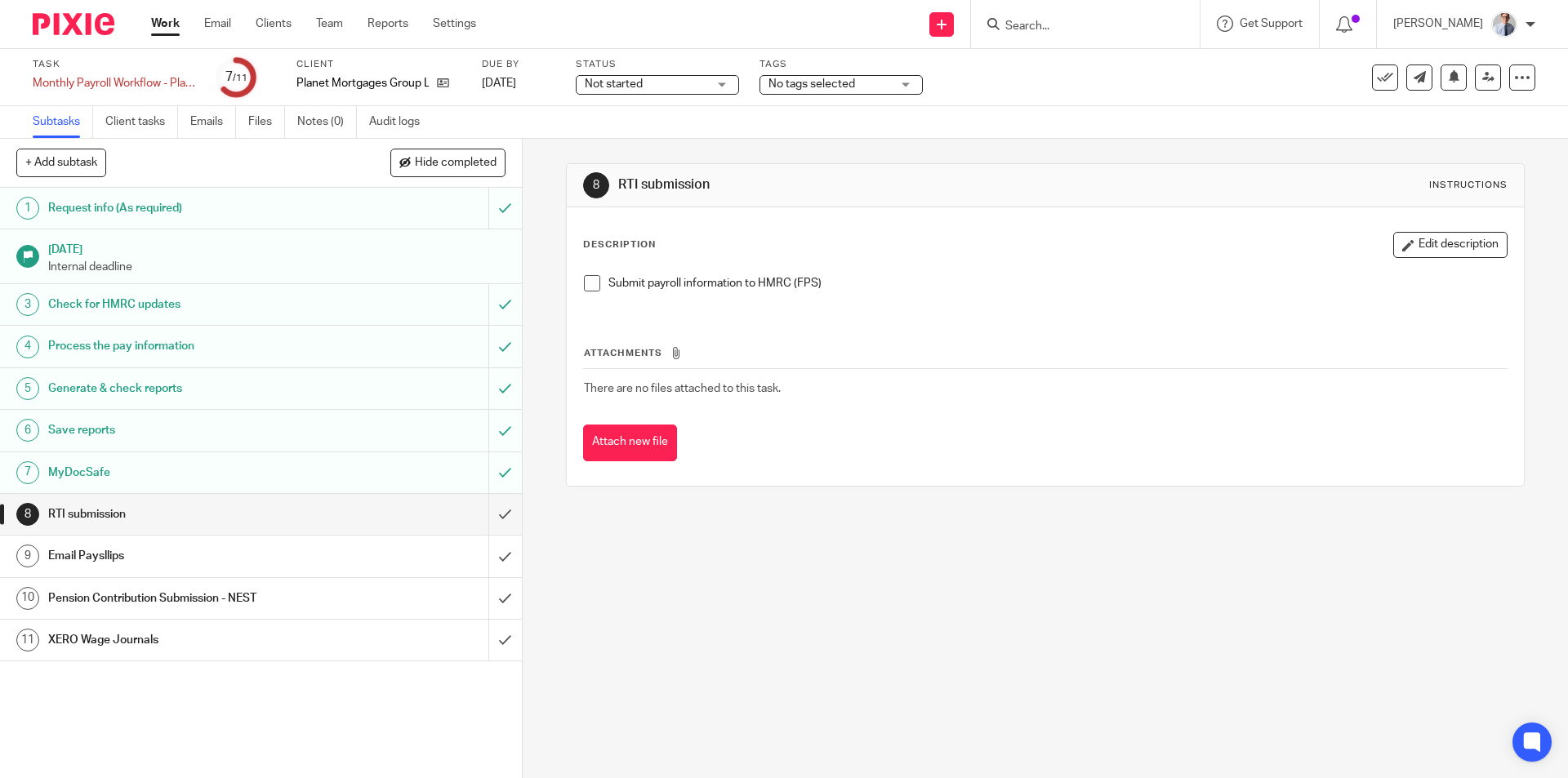
click at [274, 554] on h1 "Email Paysllips" at bounding box center [189, 555] width 282 height 24
click at [1448, 78] on icon at bounding box center [1454, 76] width 13 height 13
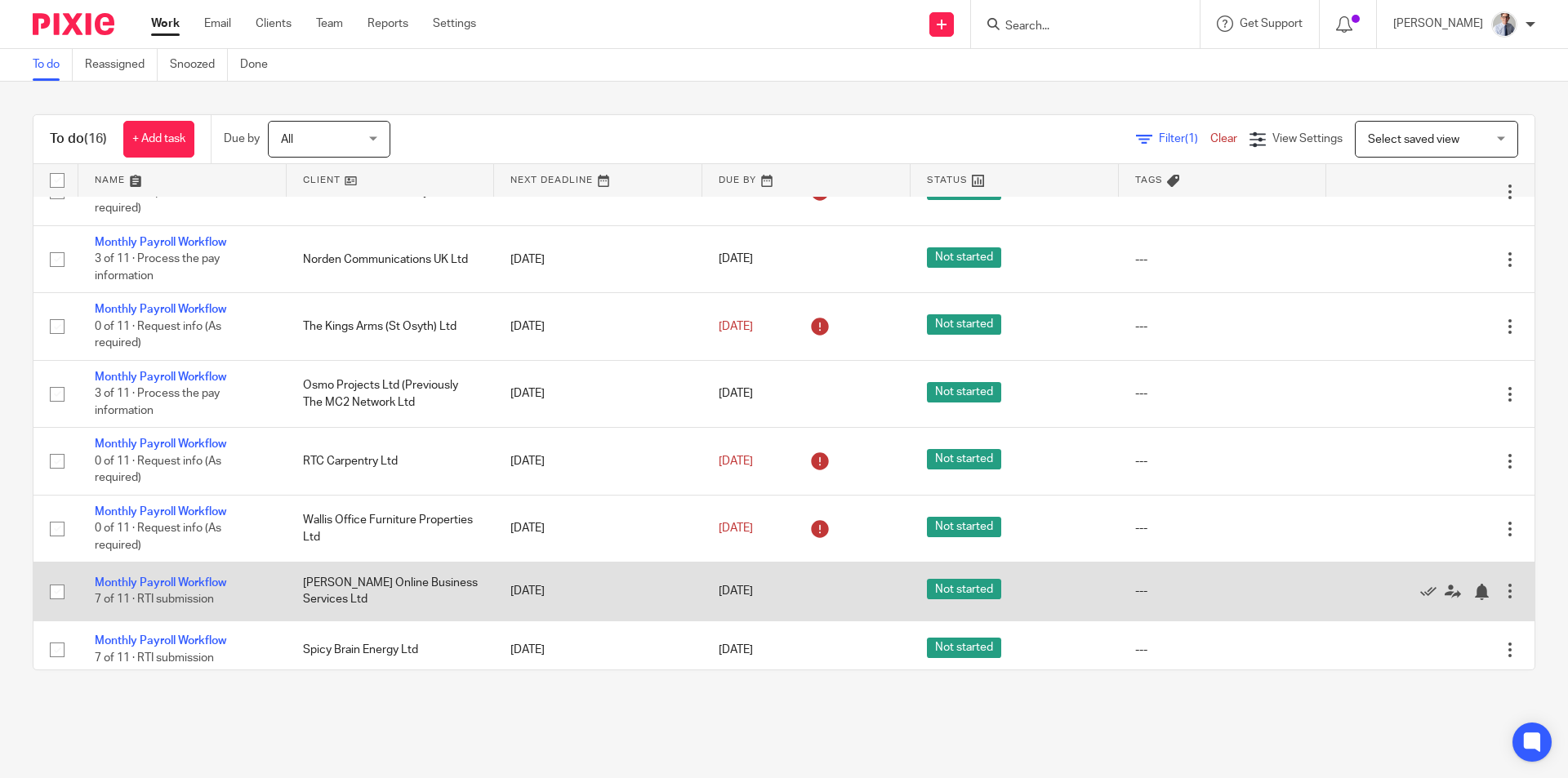
scroll to position [326, 0]
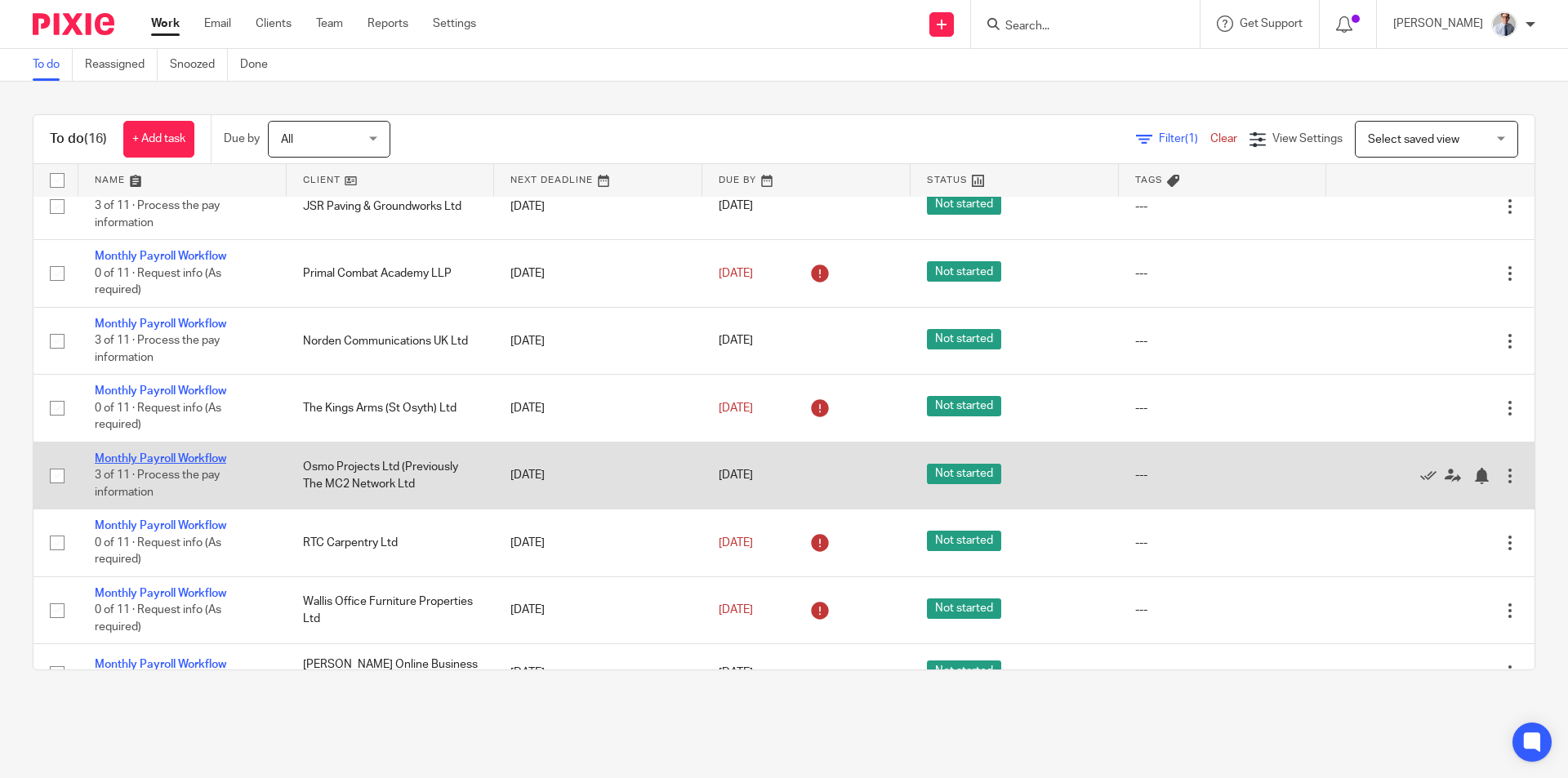
click at [136, 453] on link "Monthly Payroll Workflow" at bounding box center [160, 459] width 131 height 12
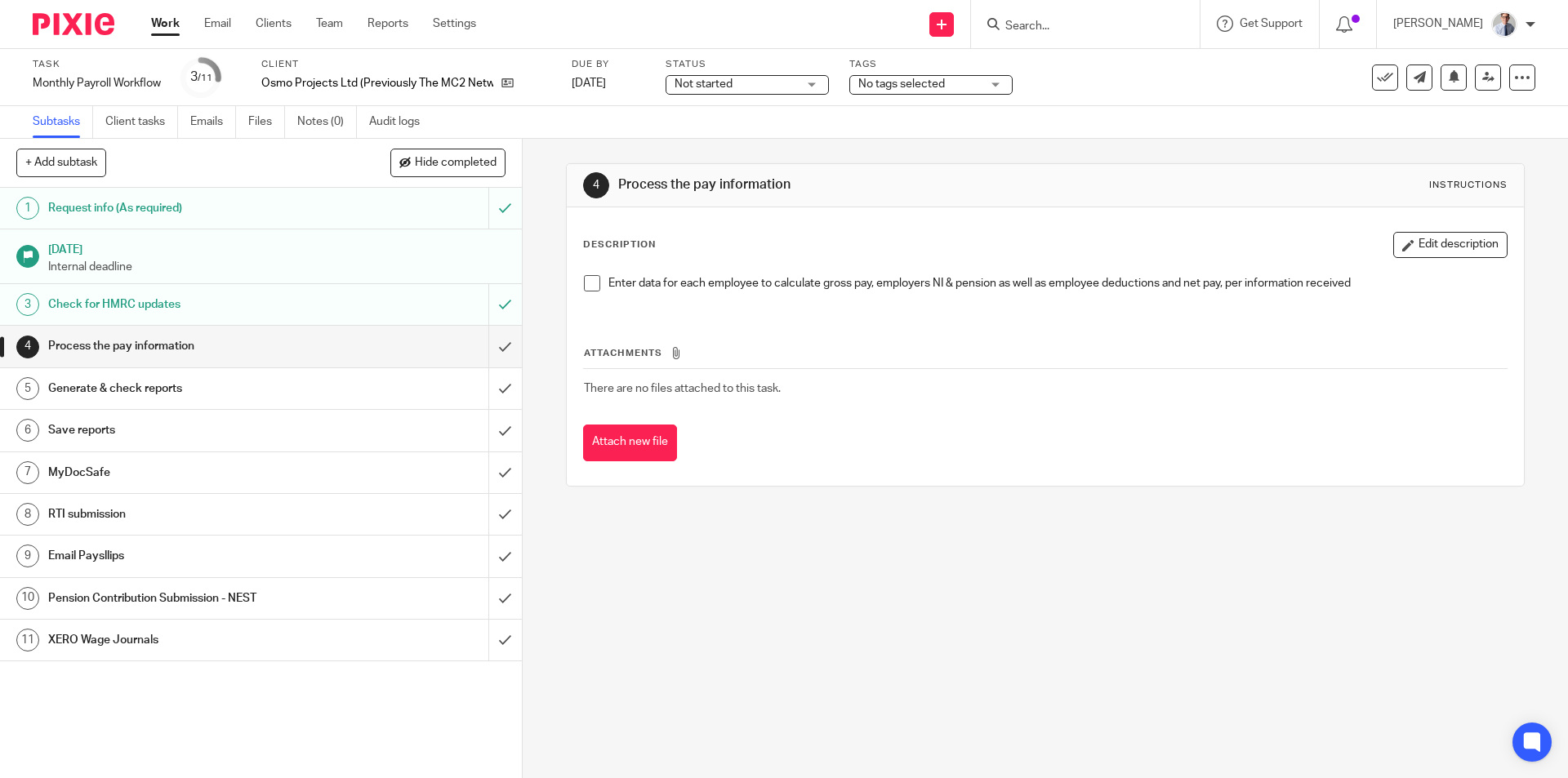
click at [584, 286] on span at bounding box center [592, 283] width 17 height 17
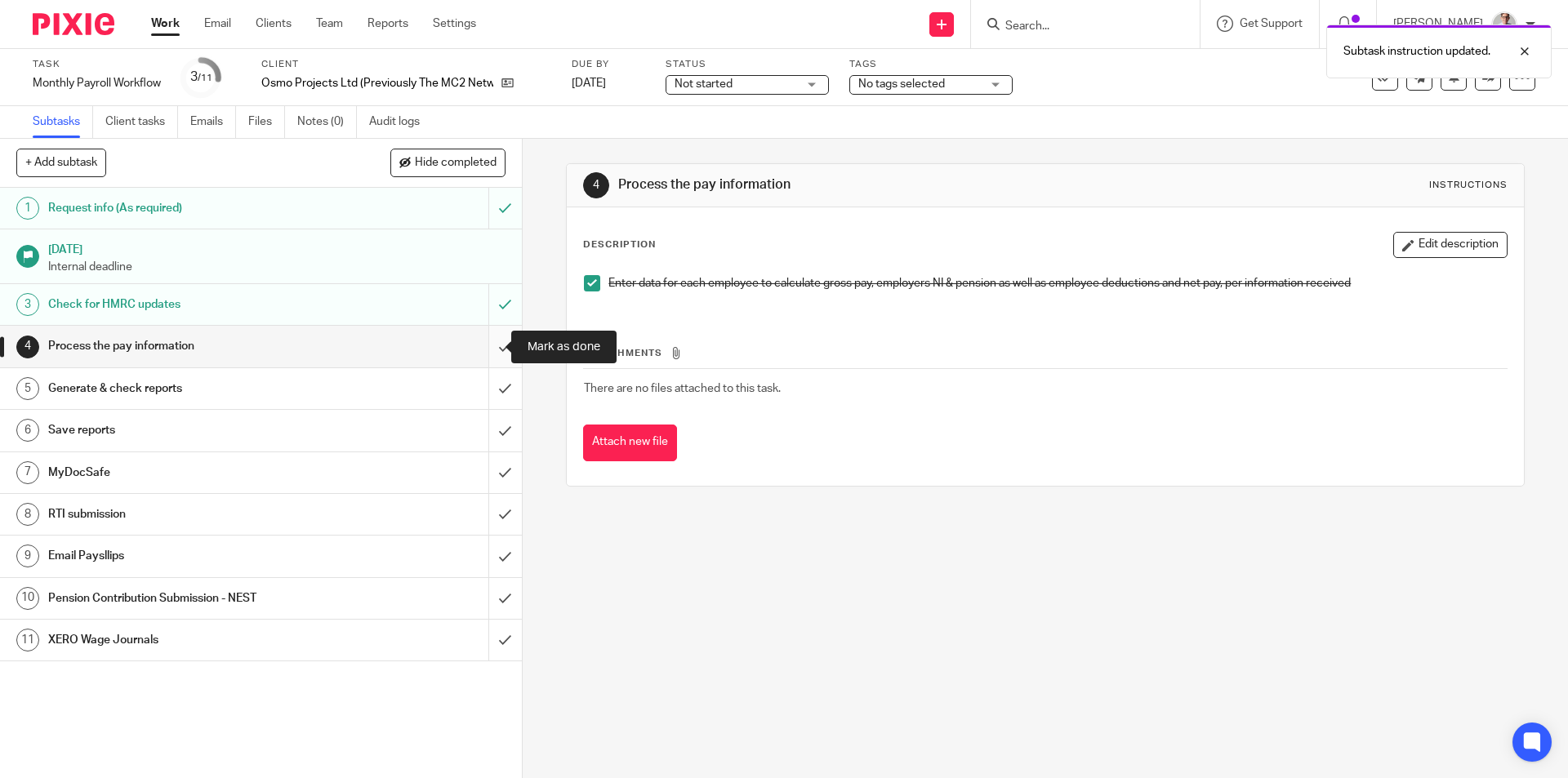
click at [475, 355] on input "submit" at bounding box center [261, 347] width 522 height 41
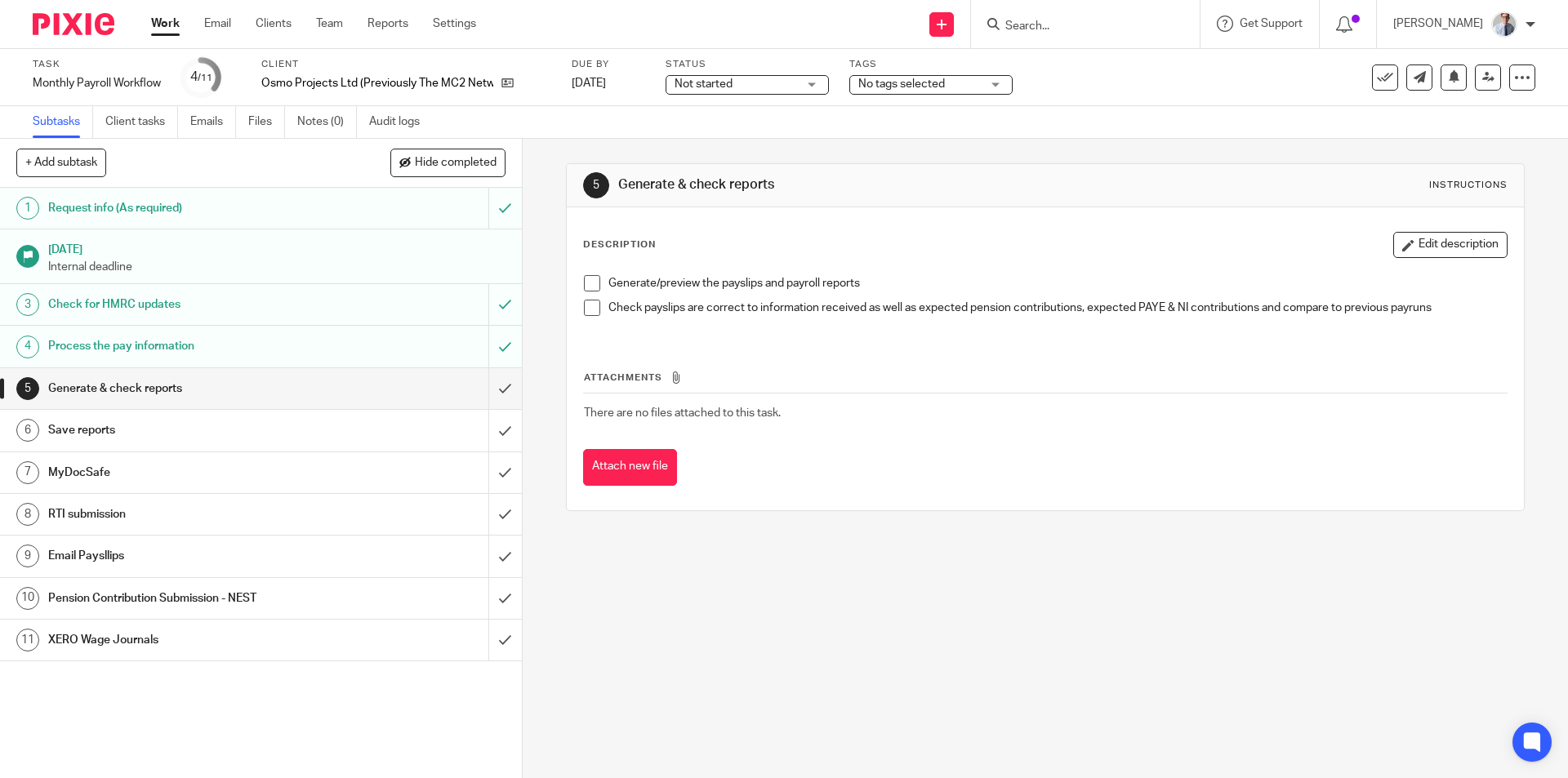
click at [585, 282] on span at bounding box center [592, 283] width 17 height 17
click at [584, 306] on span at bounding box center [592, 308] width 17 height 17
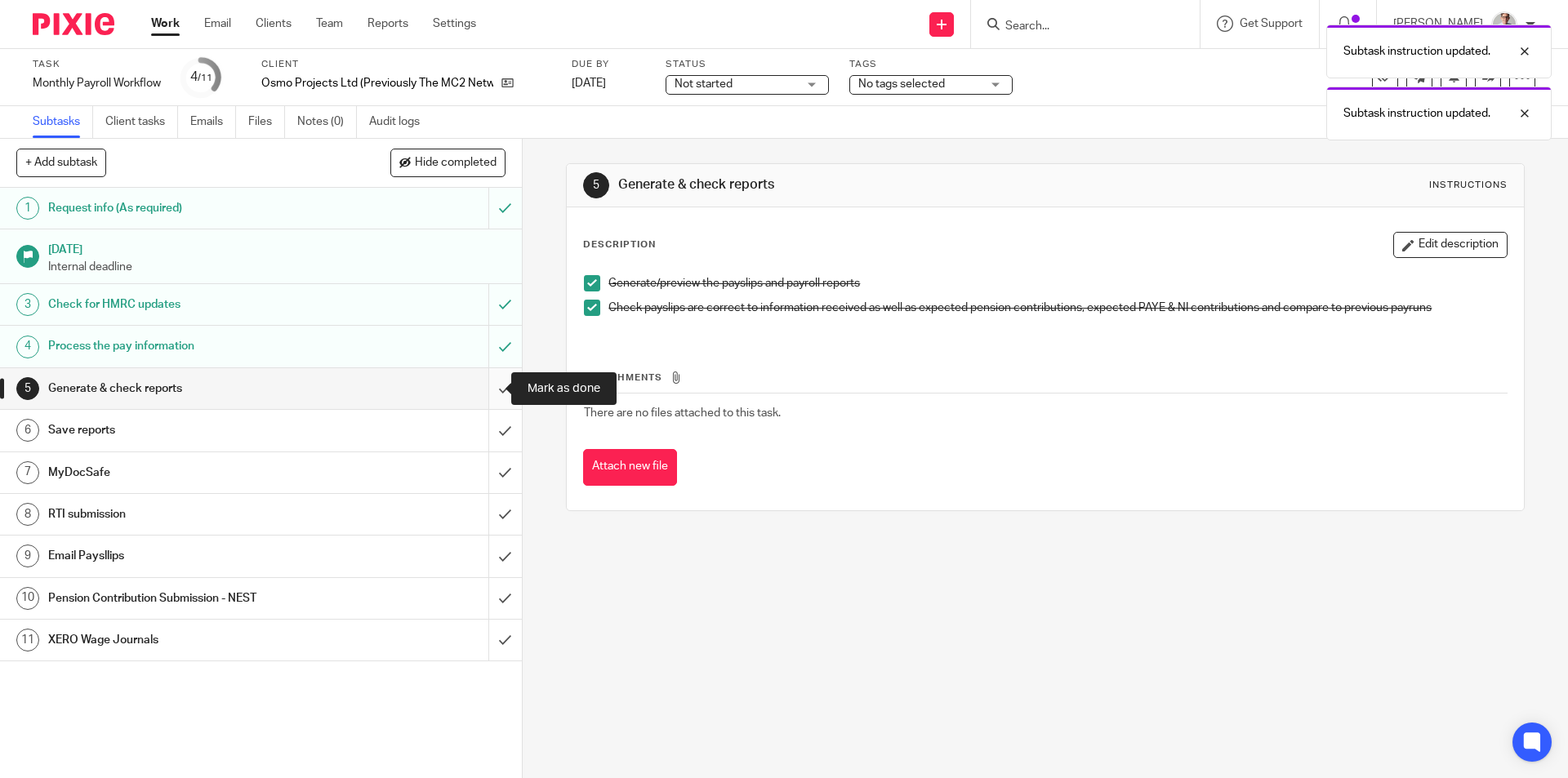
click at [473, 390] on input "submit" at bounding box center [261, 389] width 522 height 41
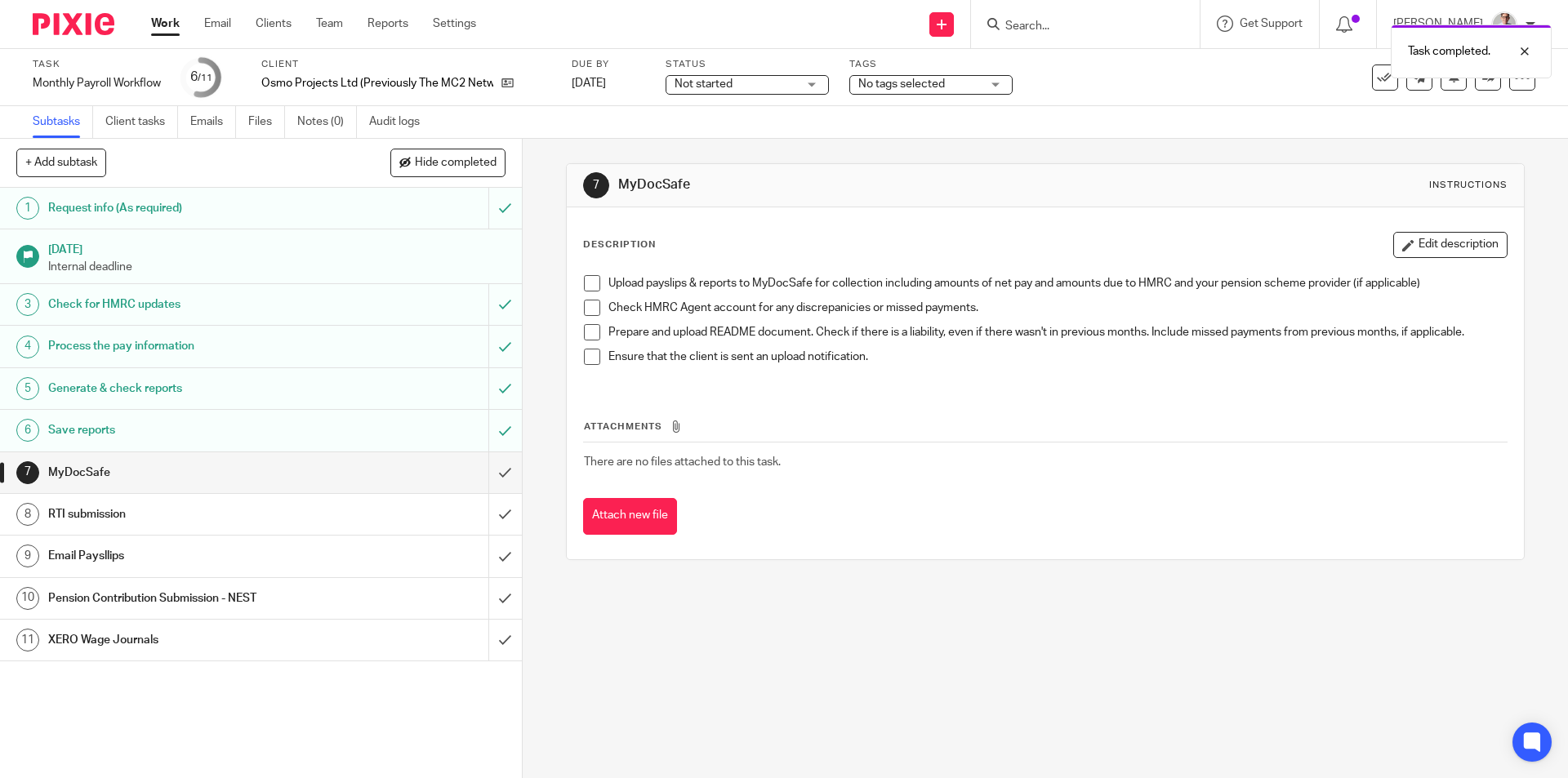
click at [584, 290] on span at bounding box center [592, 283] width 17 height 17
click at [584, 311] on span at bounding box center [592, 308] width 17 height 17
click at [586, 336] on span at bounding box center [592, 332] width 17 height 17
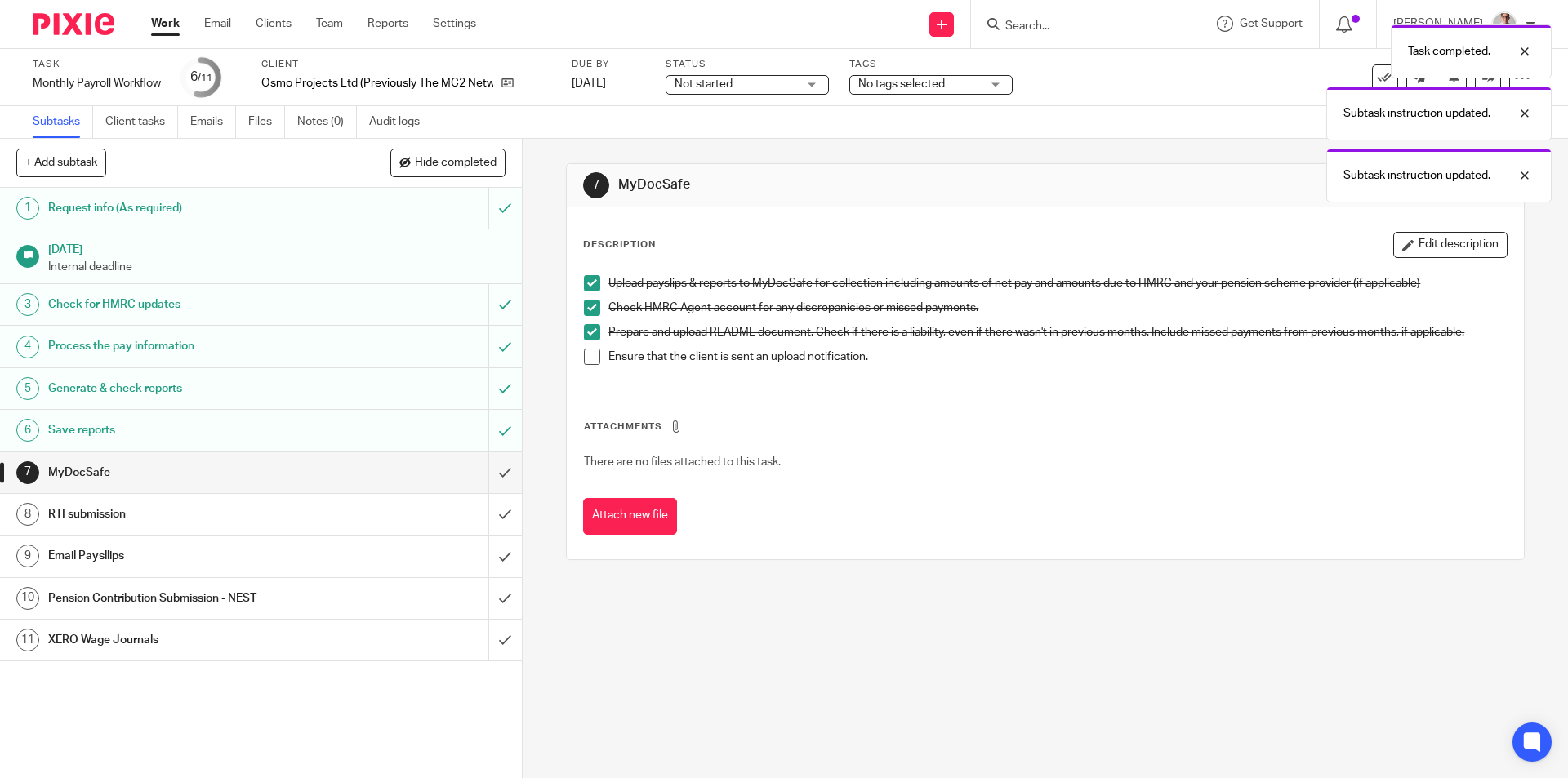
click at [584, 364] on span at bounding box center [592, 356] width 17 height 17
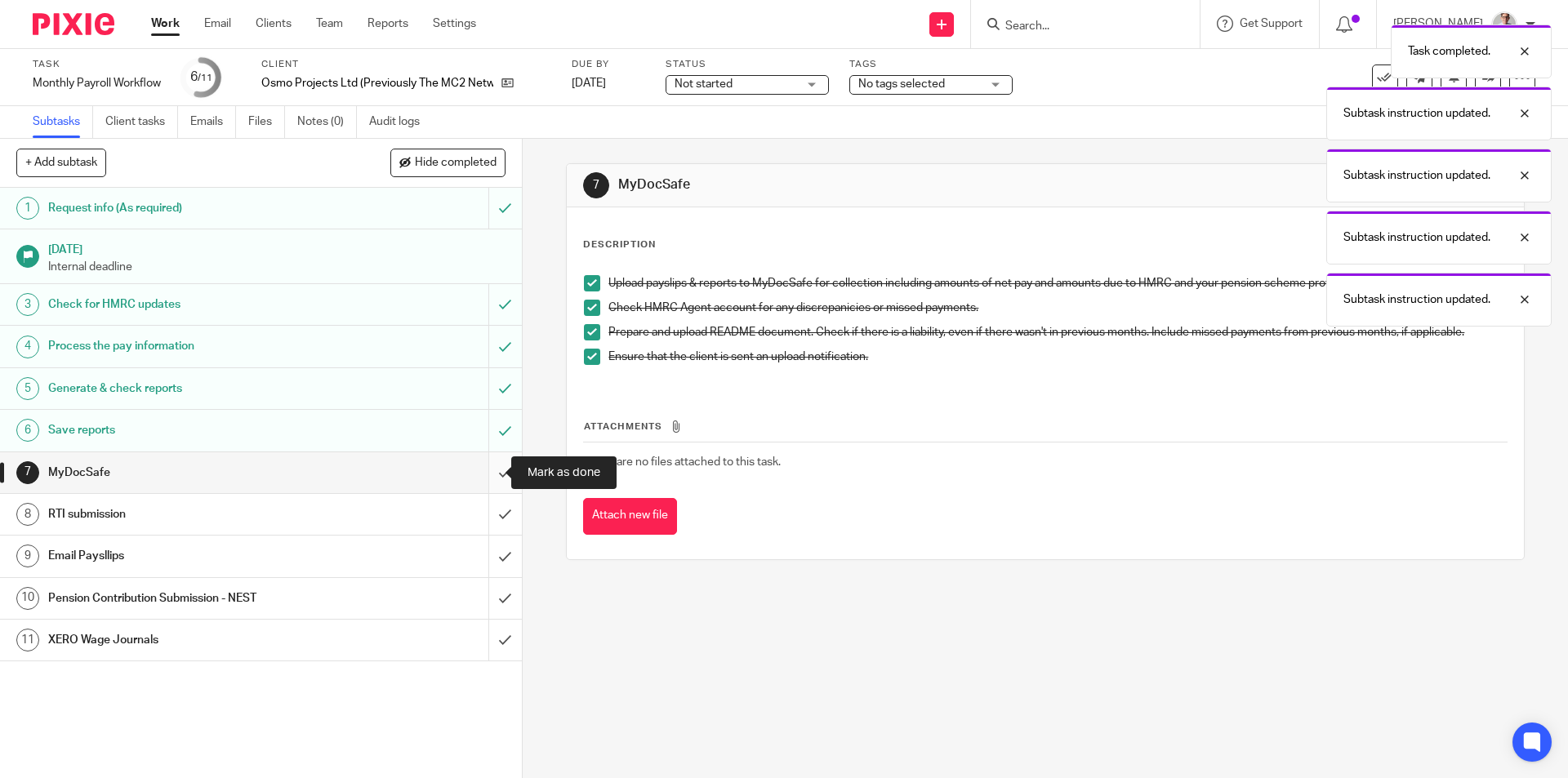
click at [480, 479] on input "submit" at bounding box center [261, 473] width 522 height 41
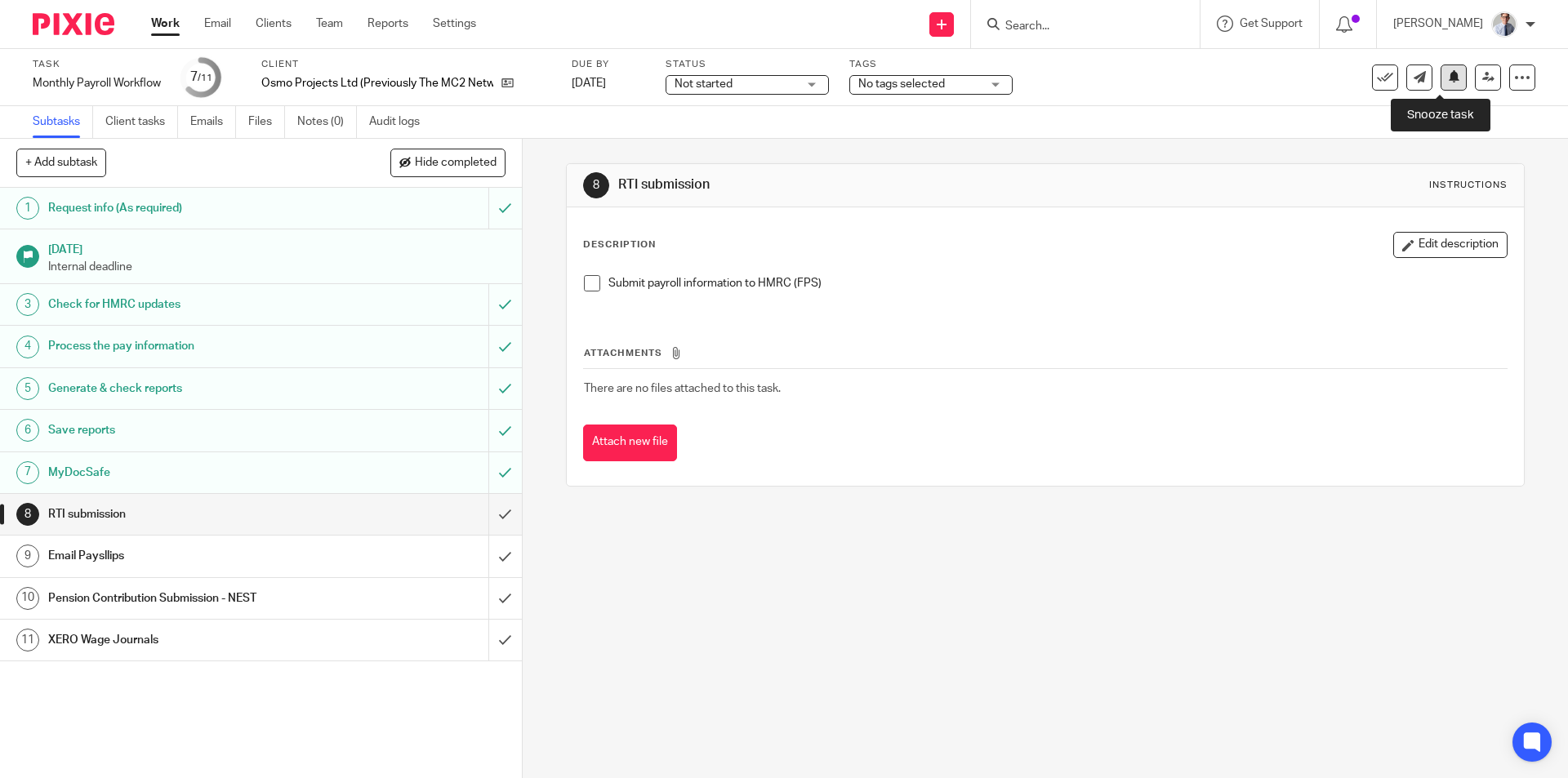
click at [1448, 81] on icon at bounding box center [1454, 76] width 13 height 13
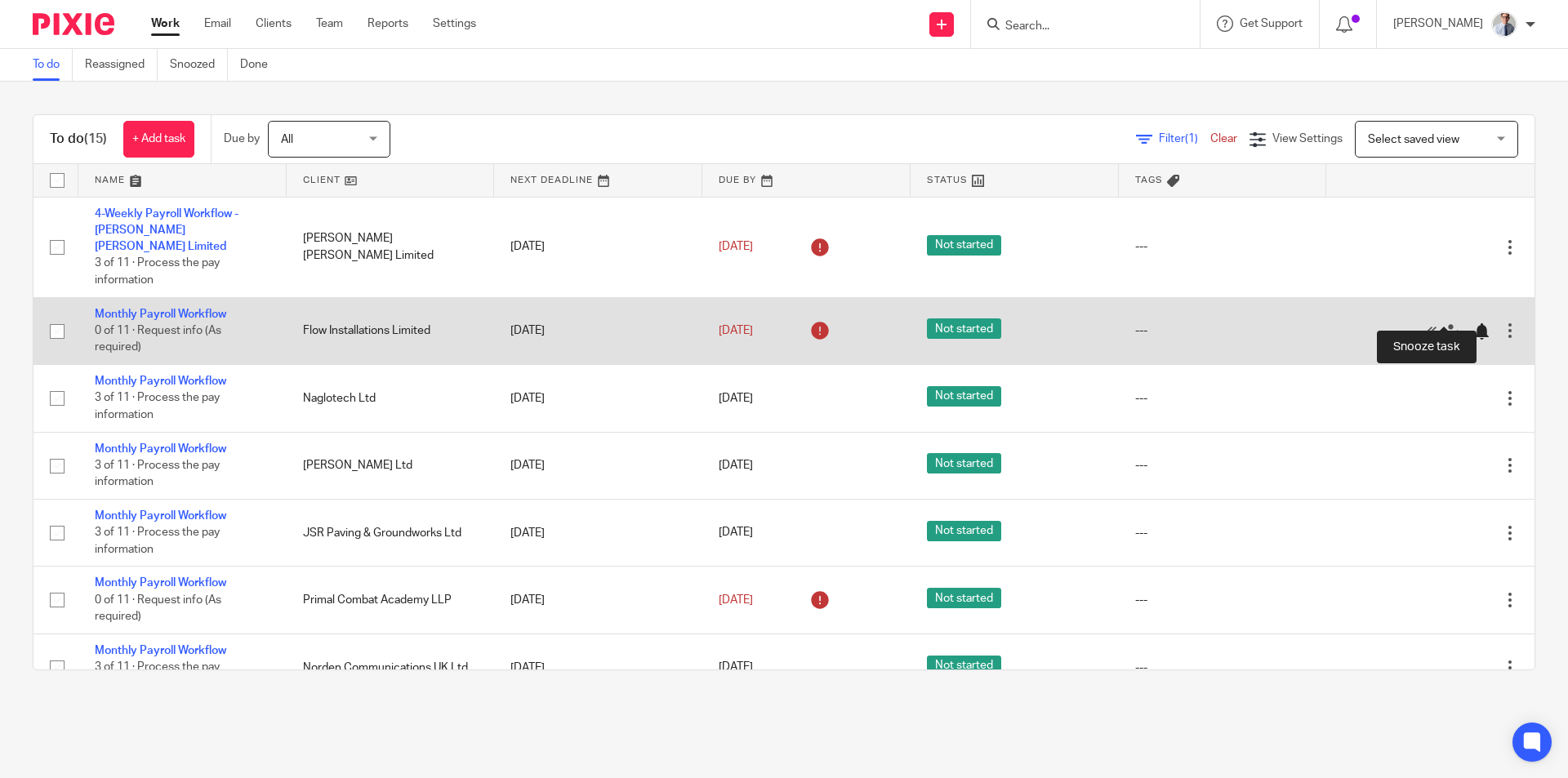
click at [1474, 323] on div at bounding box center [1481, 331] width 17 height 17
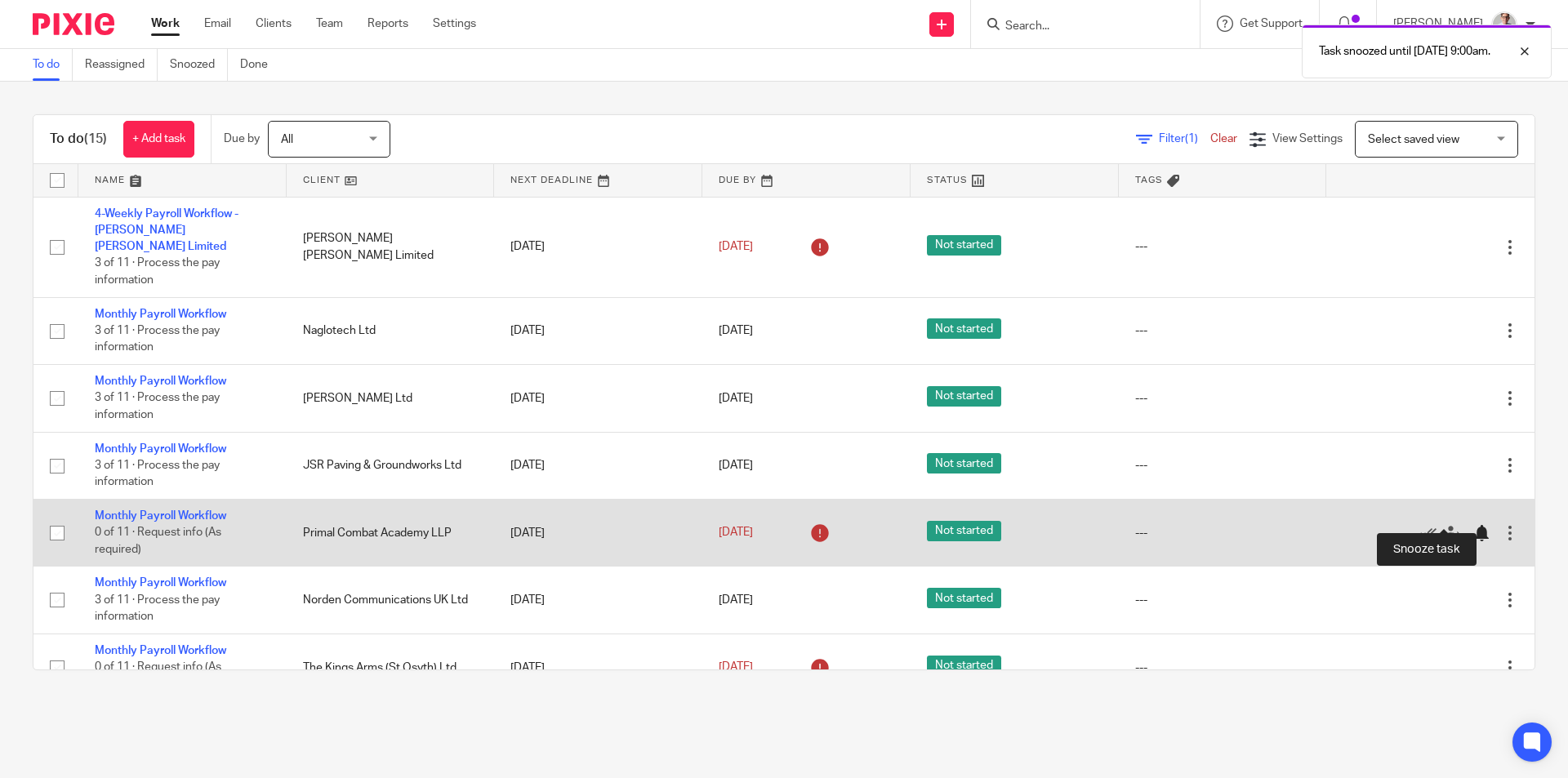
click at [1474, 525] on div at bounding box center [1481, 533] width 17 height 17
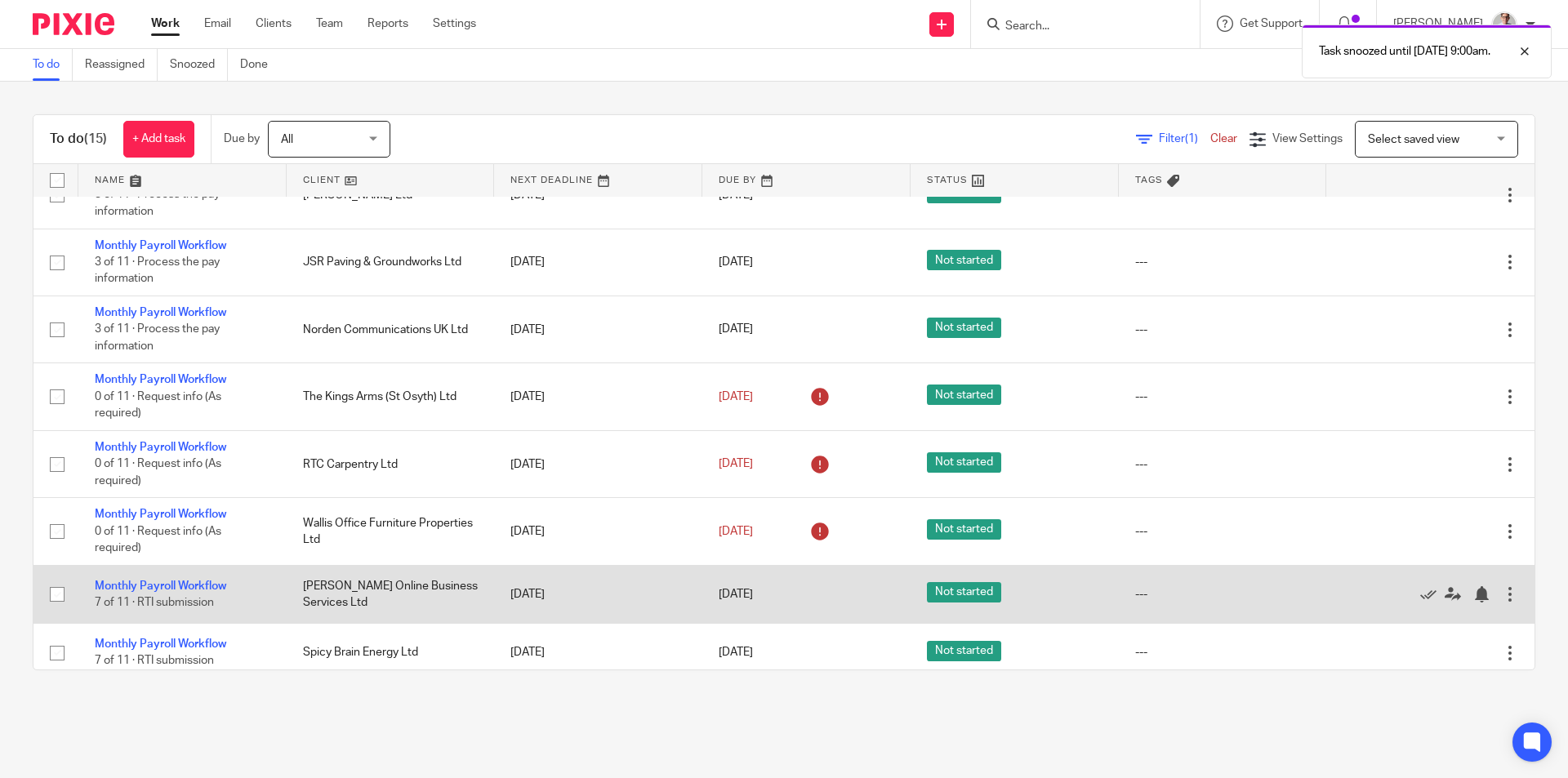
scroll to position [164, 0]
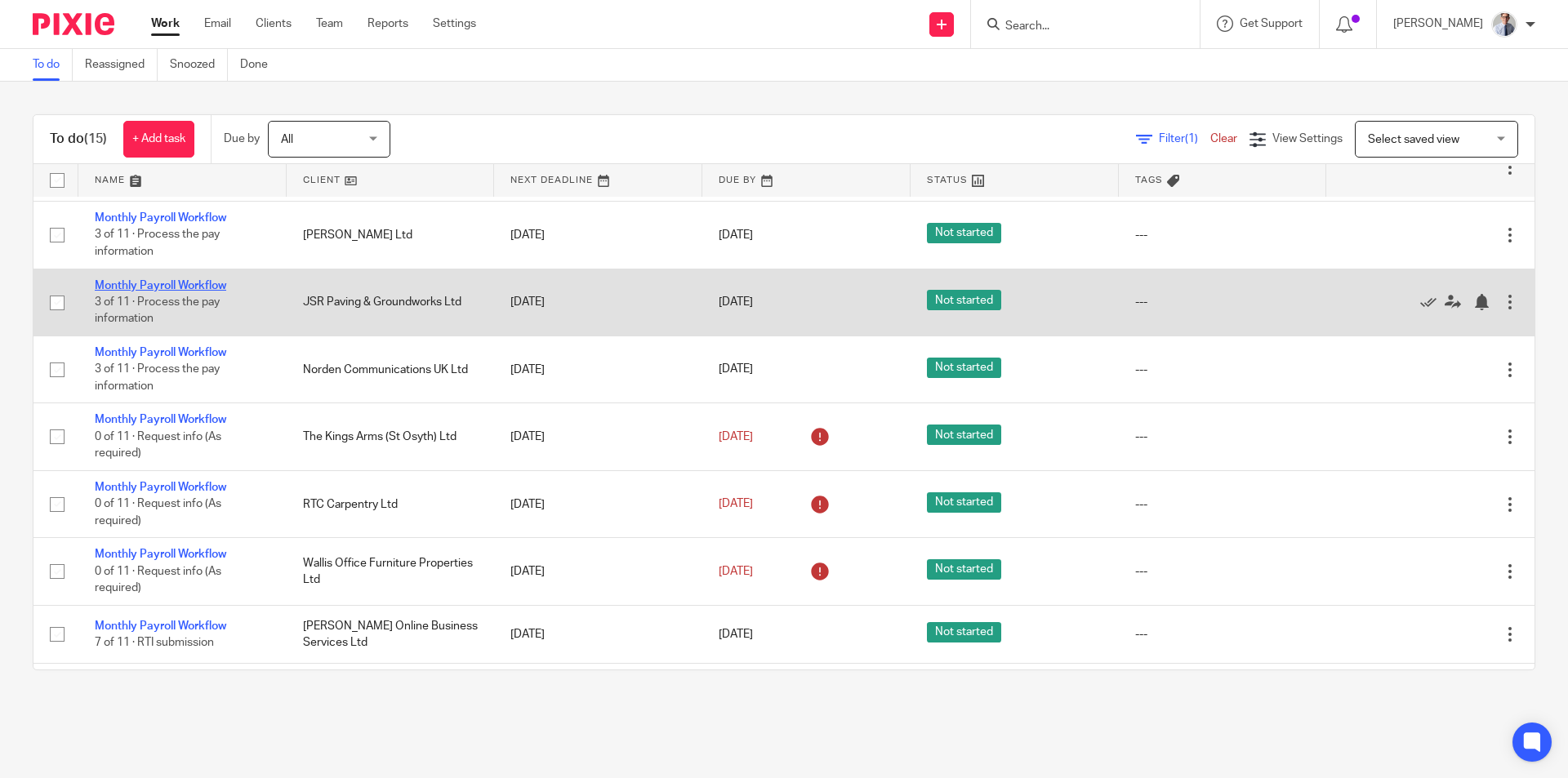
click at [139, 280] on link "Monthly Payroll Workflow" at bounding box center [160, 286] width 131 height 12
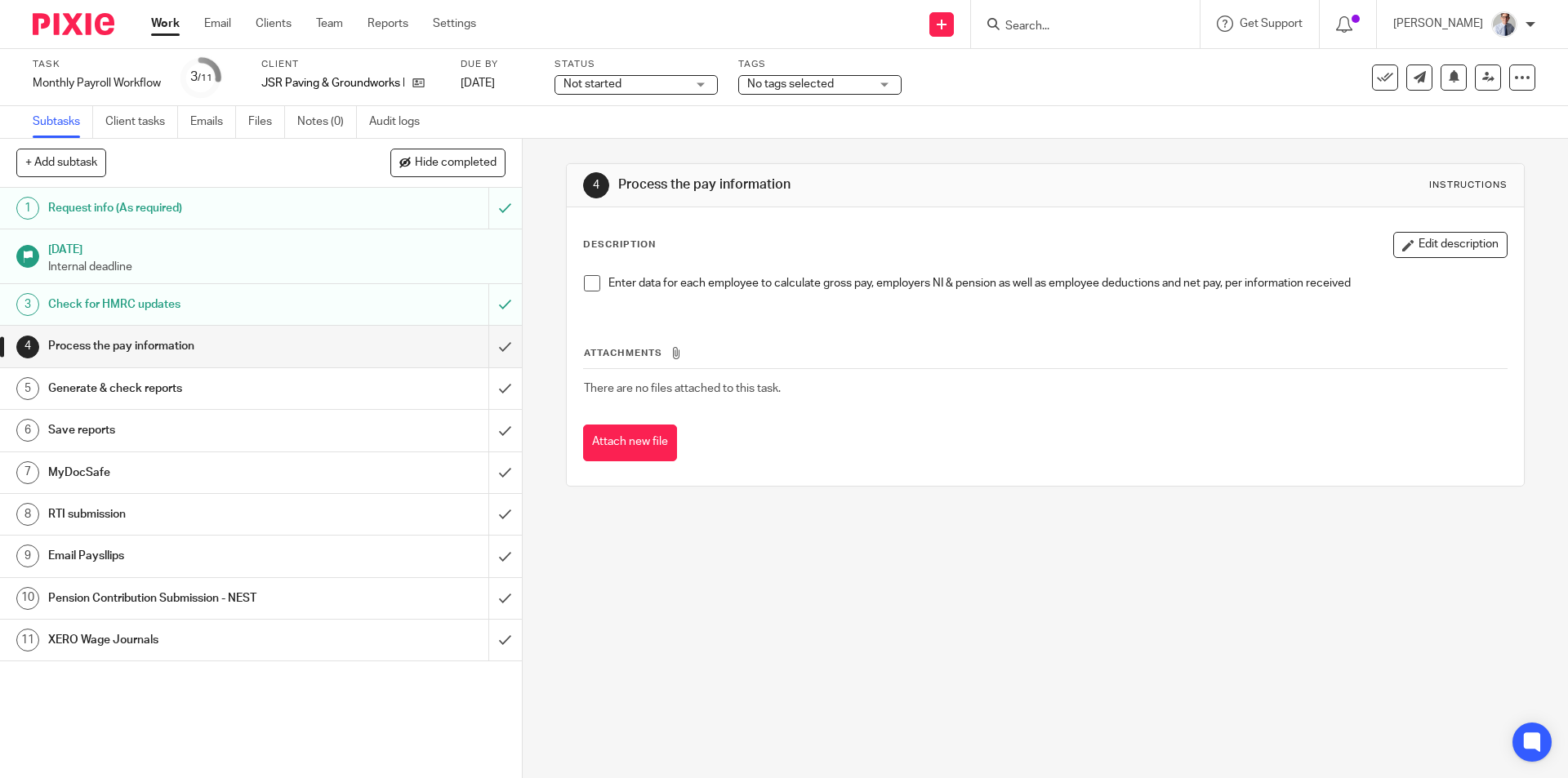
click at [586, 287] on span at bounding box center [592, 283] width 17 height 17
click at [488, 362] on input "submit" at bounding box center [261, 347] width 522 height 41
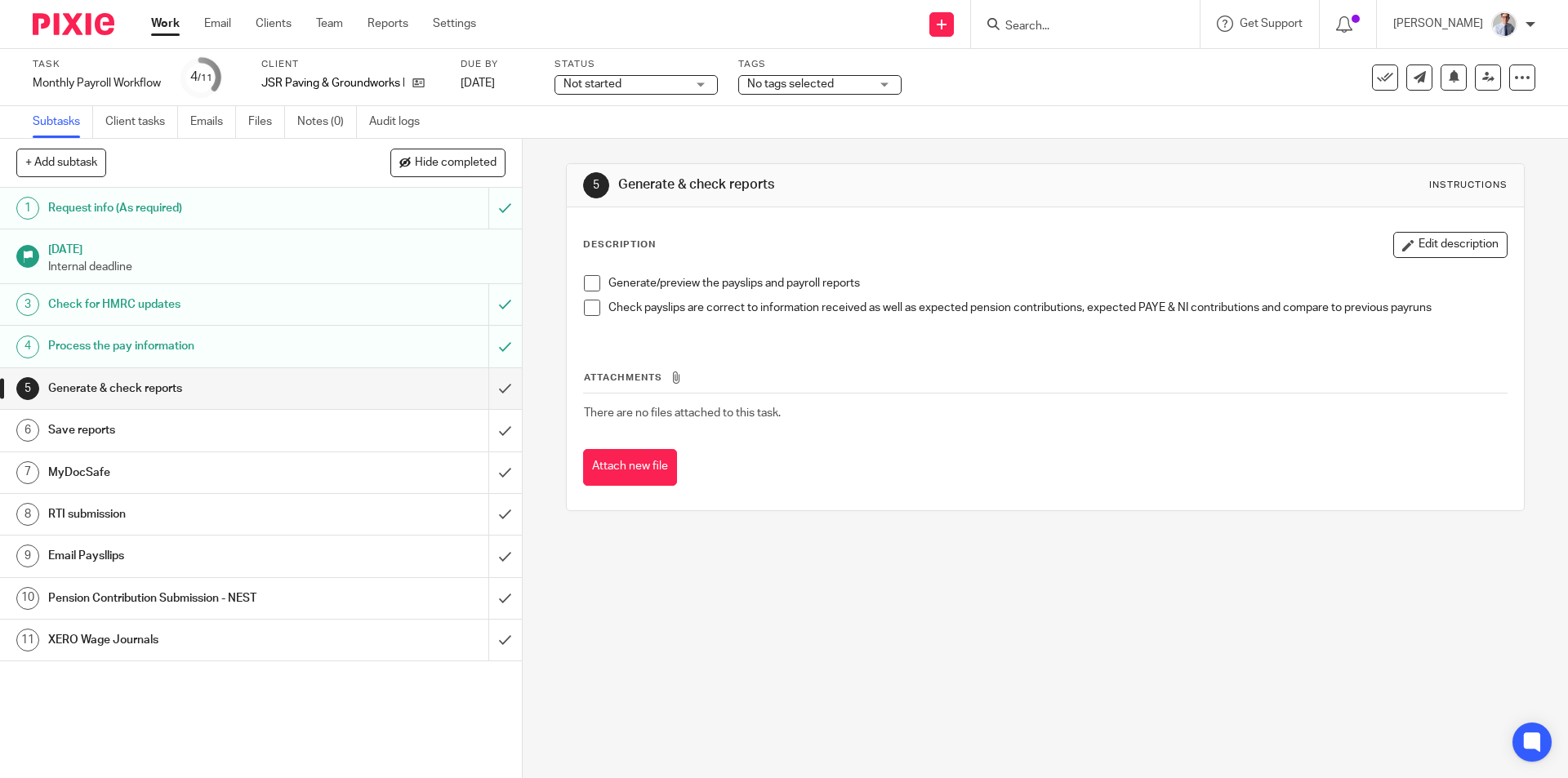
click at [586, 279] on span at bounding box center [592, 283] width 17 height 17
click at [584, 310] on span at bounding box center [592, 308] width 17 height 17
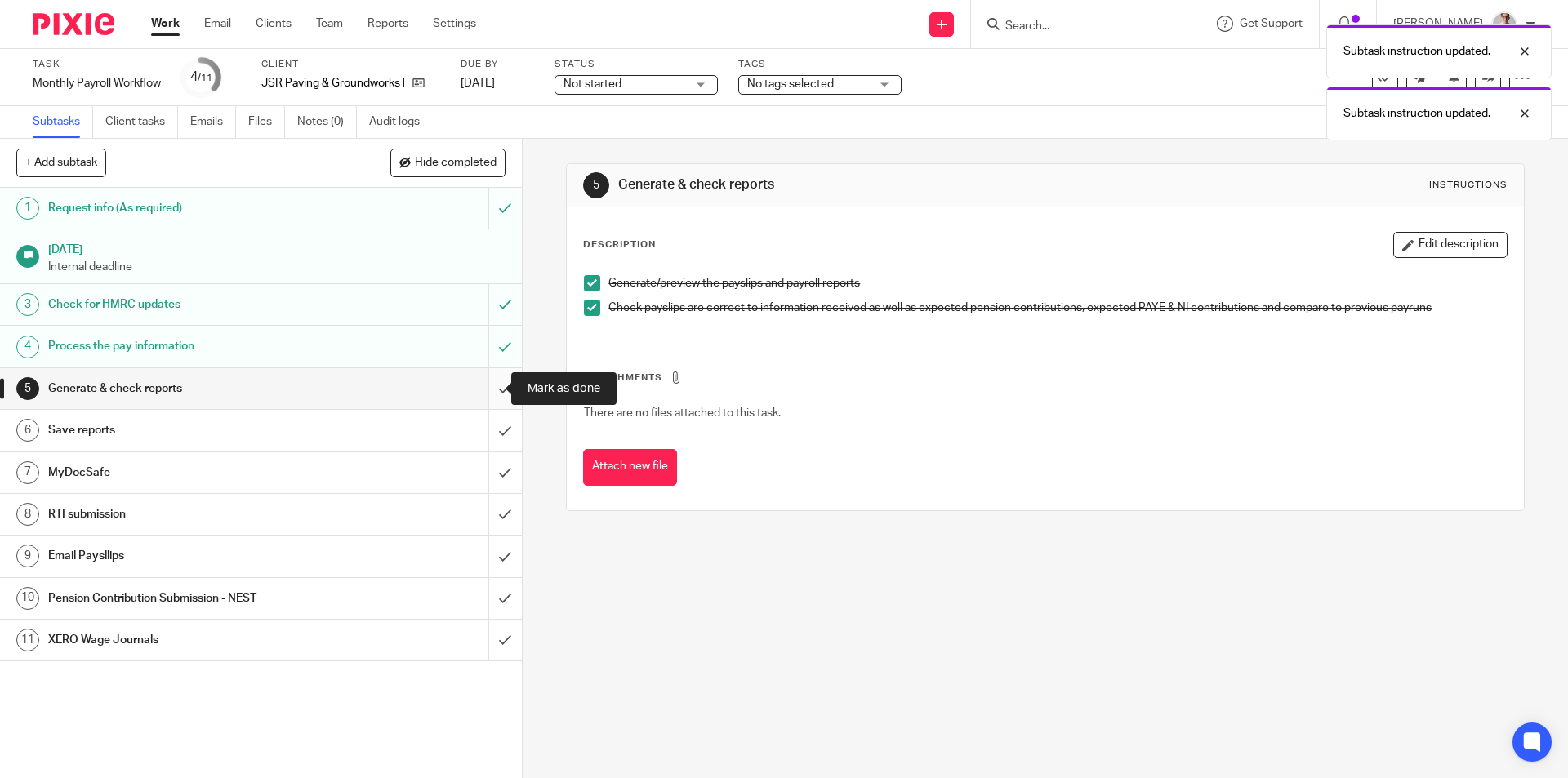
click at [481, 391] on input "submit" at bounding box center [261, 389] width 522 height 41
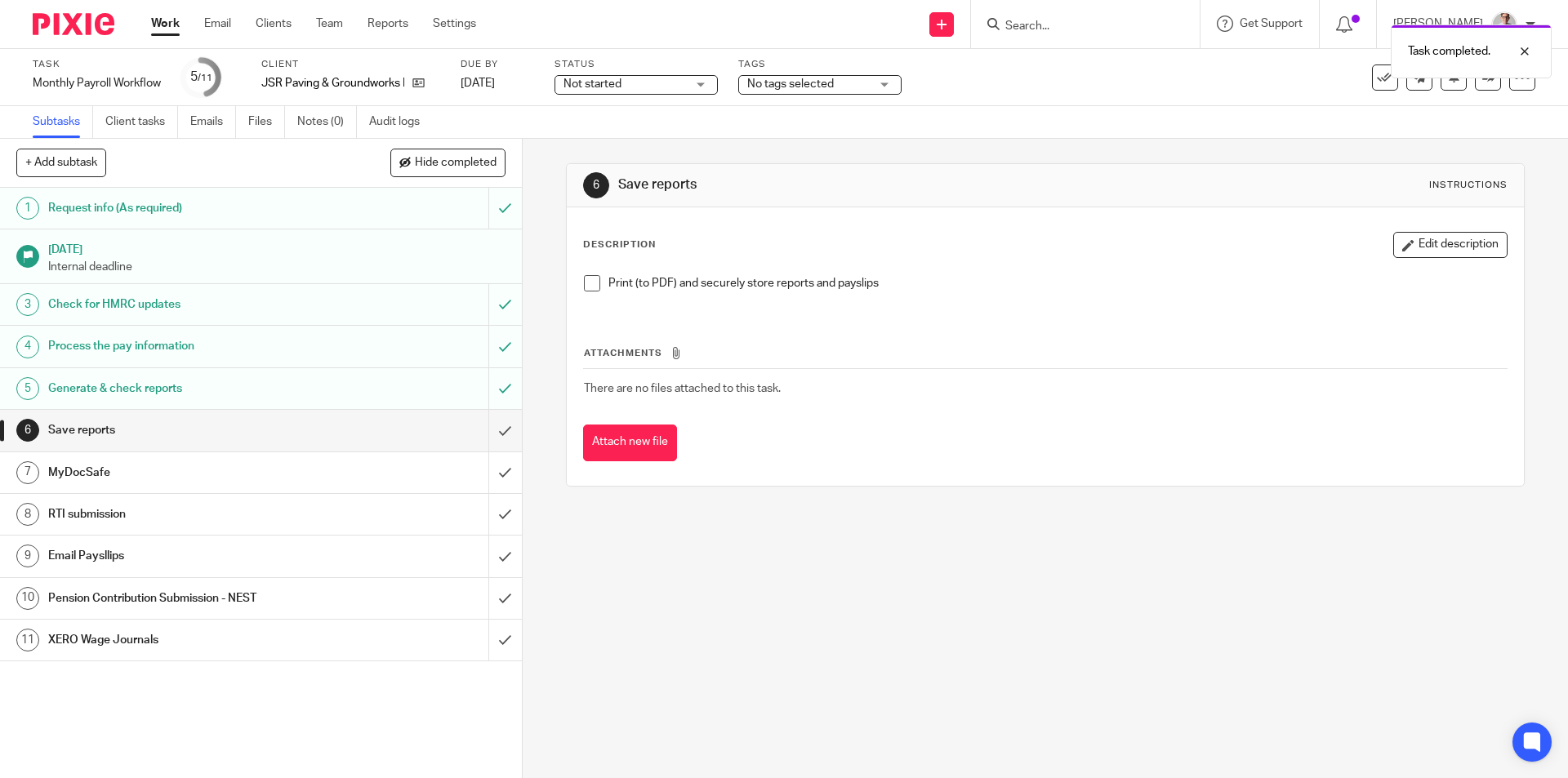
click at [587, 285] on span at bounding box center [592, 283] width 17 height 17
click at [470, 435] on div "6 Save reports" at bounding box center [261, 430] width 522 height 42
click at [482, 433] on input "submit" at bounding box center [261, 430] width 522 height 41
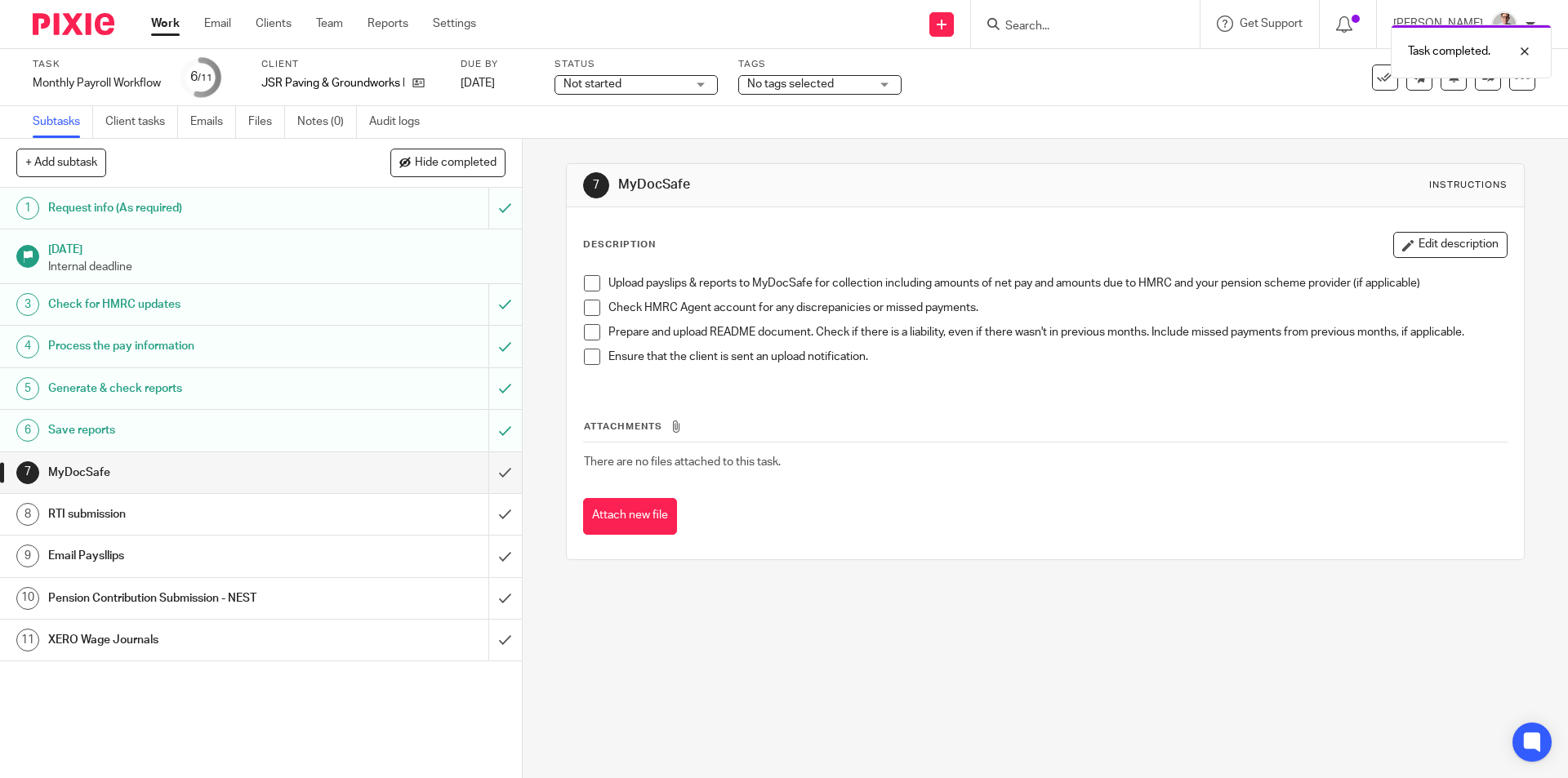
click at [587, 282] on span at bounding box center [592, 283] width 17 height 17
click at [585, 311] on span at bounding box center [592, 308] width 17 height 17
click at [586, 328] on span at bounding box center [592, 332] width 17 height 17
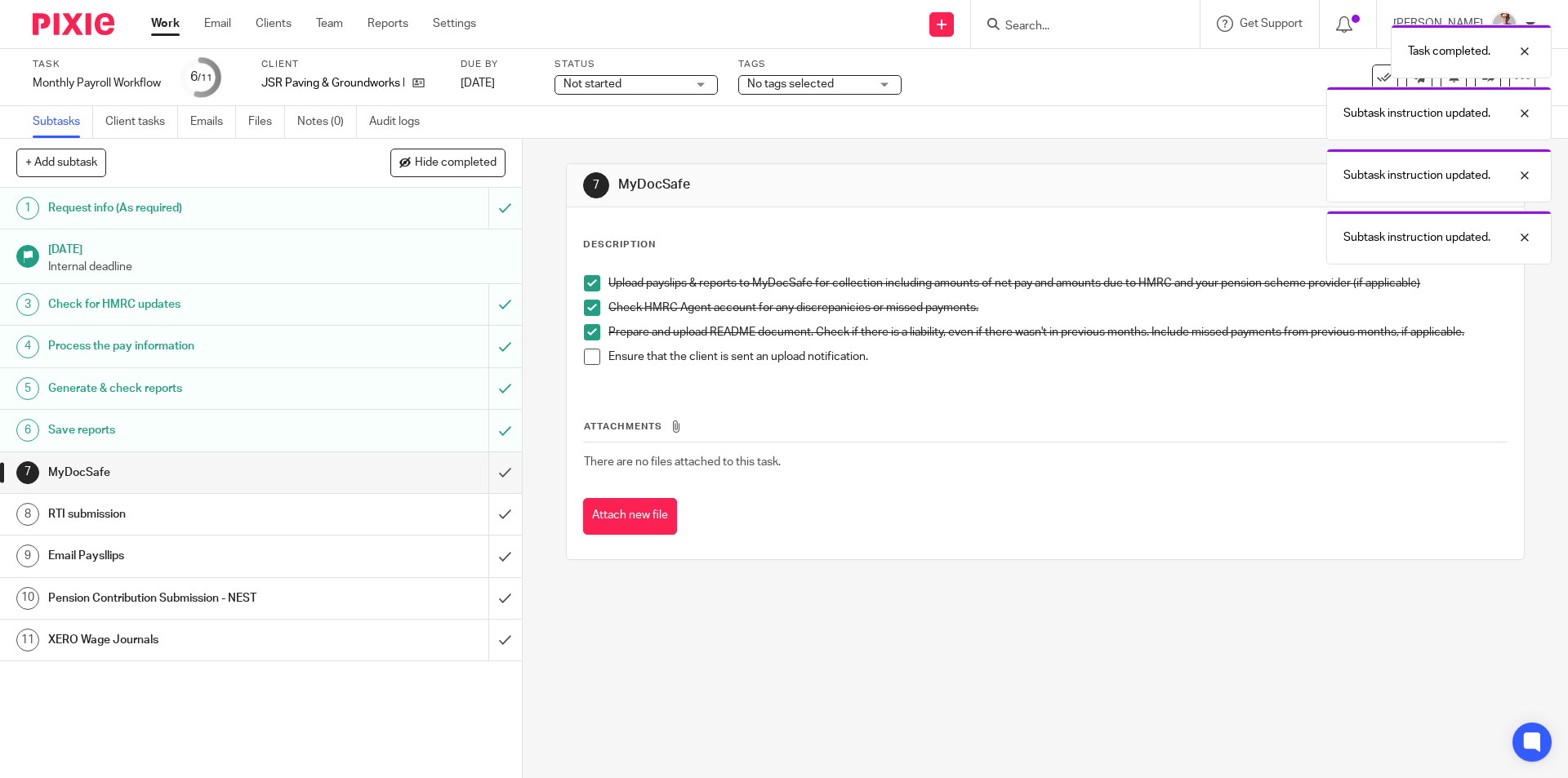
click at [586, 347] on li "Prepare and upload README document. Check if there is a liability, even if ther…" at bounding box center [1045, 336] width 922 height 24
click at [586, 348] on li "Prepare and upload README document. Check if there is a liability, even if ther…" at bounding box center [1045, 336] width 922 height 24
click at [589, 356] on span at bounding box center [592, 356] width 17 height 17
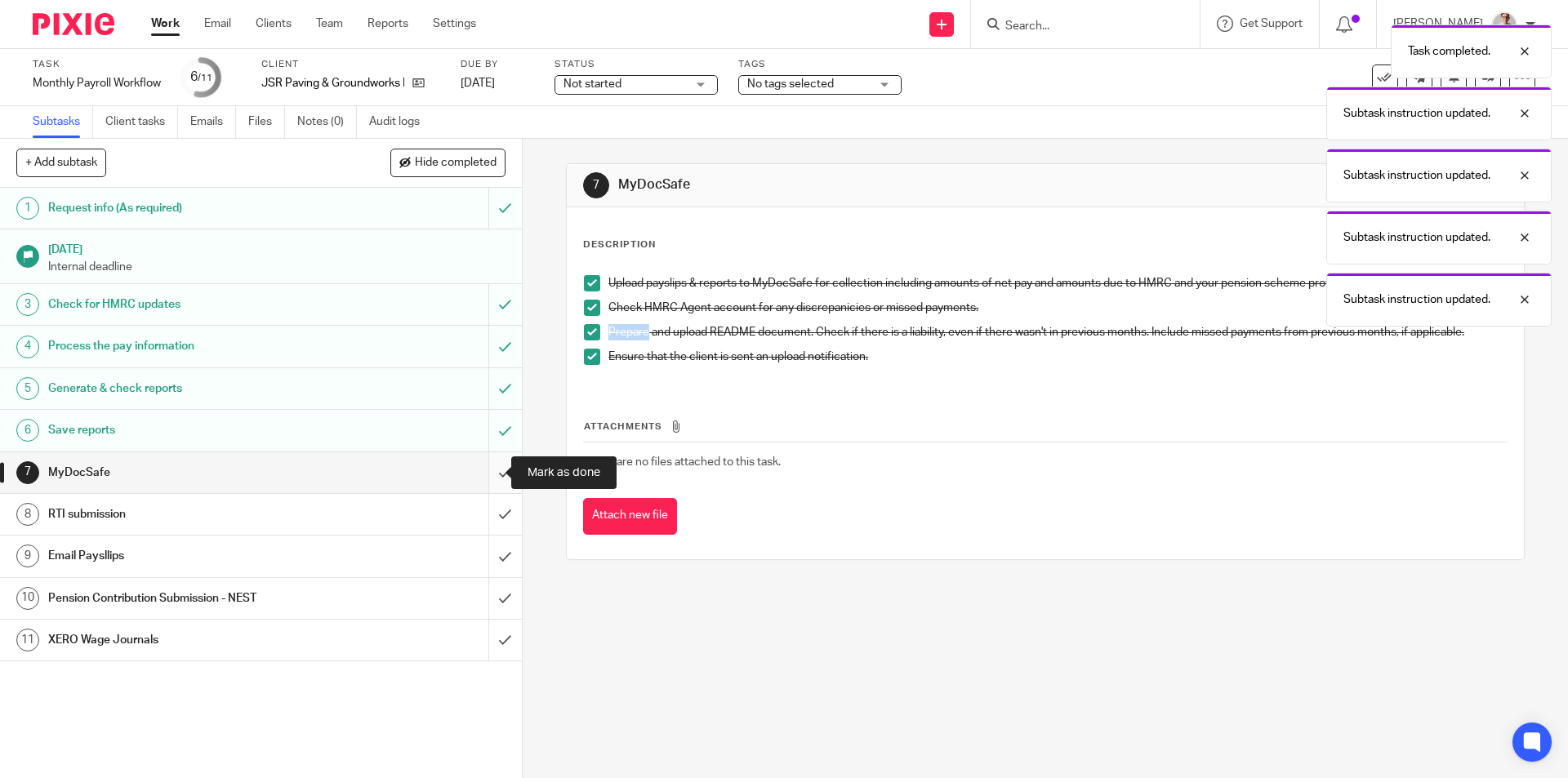
click at [486, 466] on input "submit" at bounding box center [261, 473] width 522 height 41
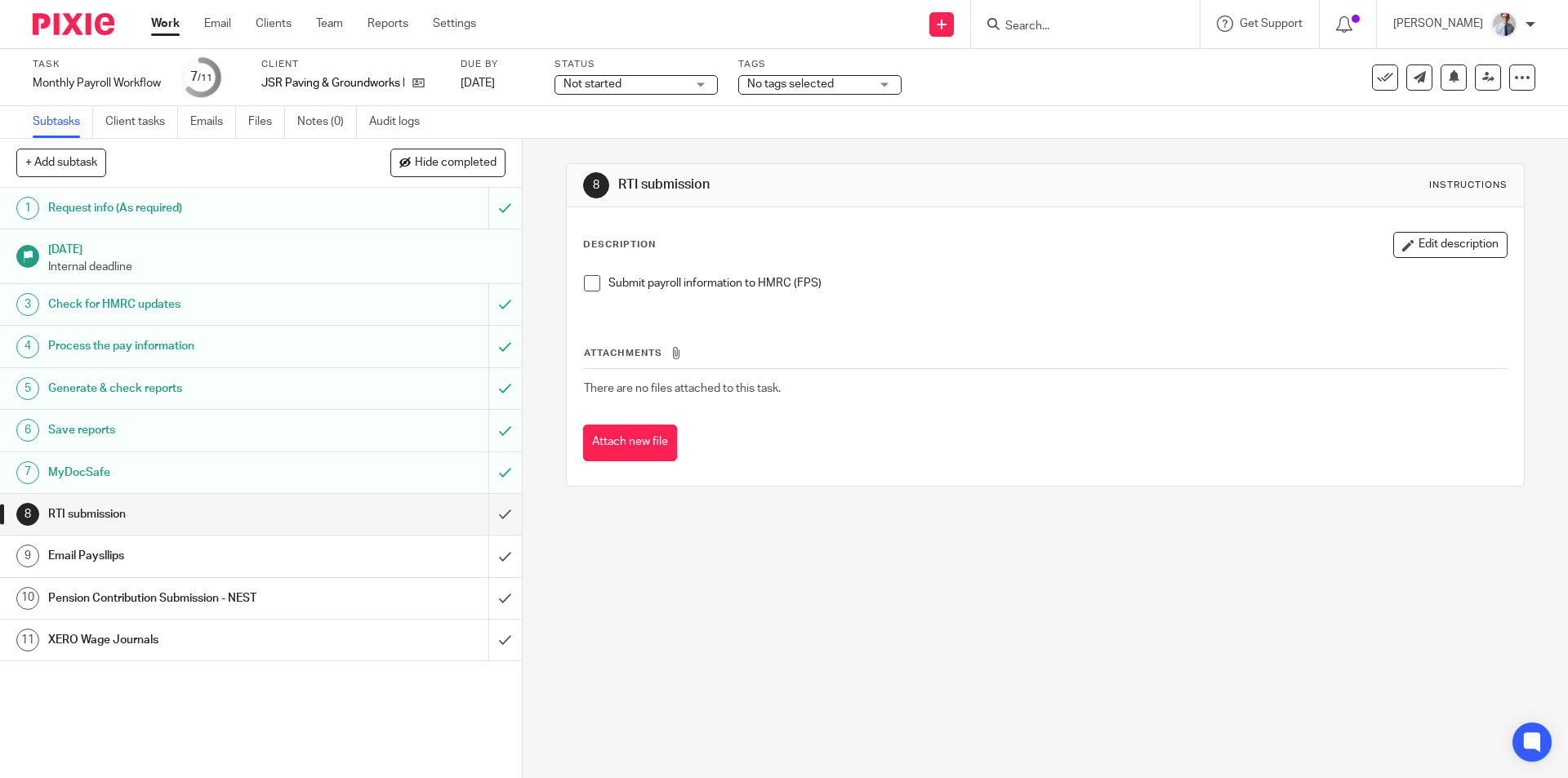
click at [584, 285] on span at bounding box center [592, 283] width 17 height 17
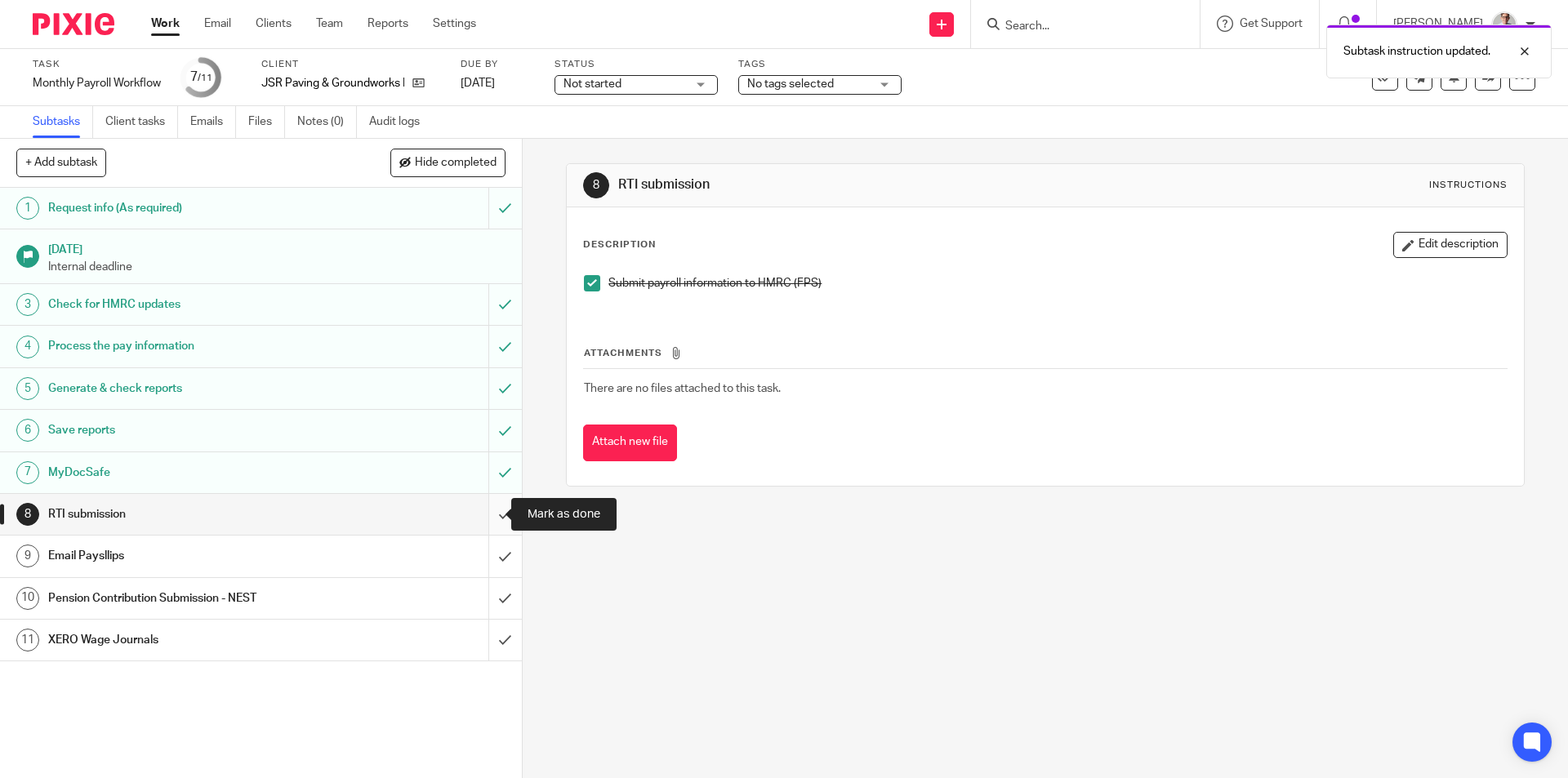
click at [477, 505] on input "submit" at bounding box center [261, 514] width 522 height 41
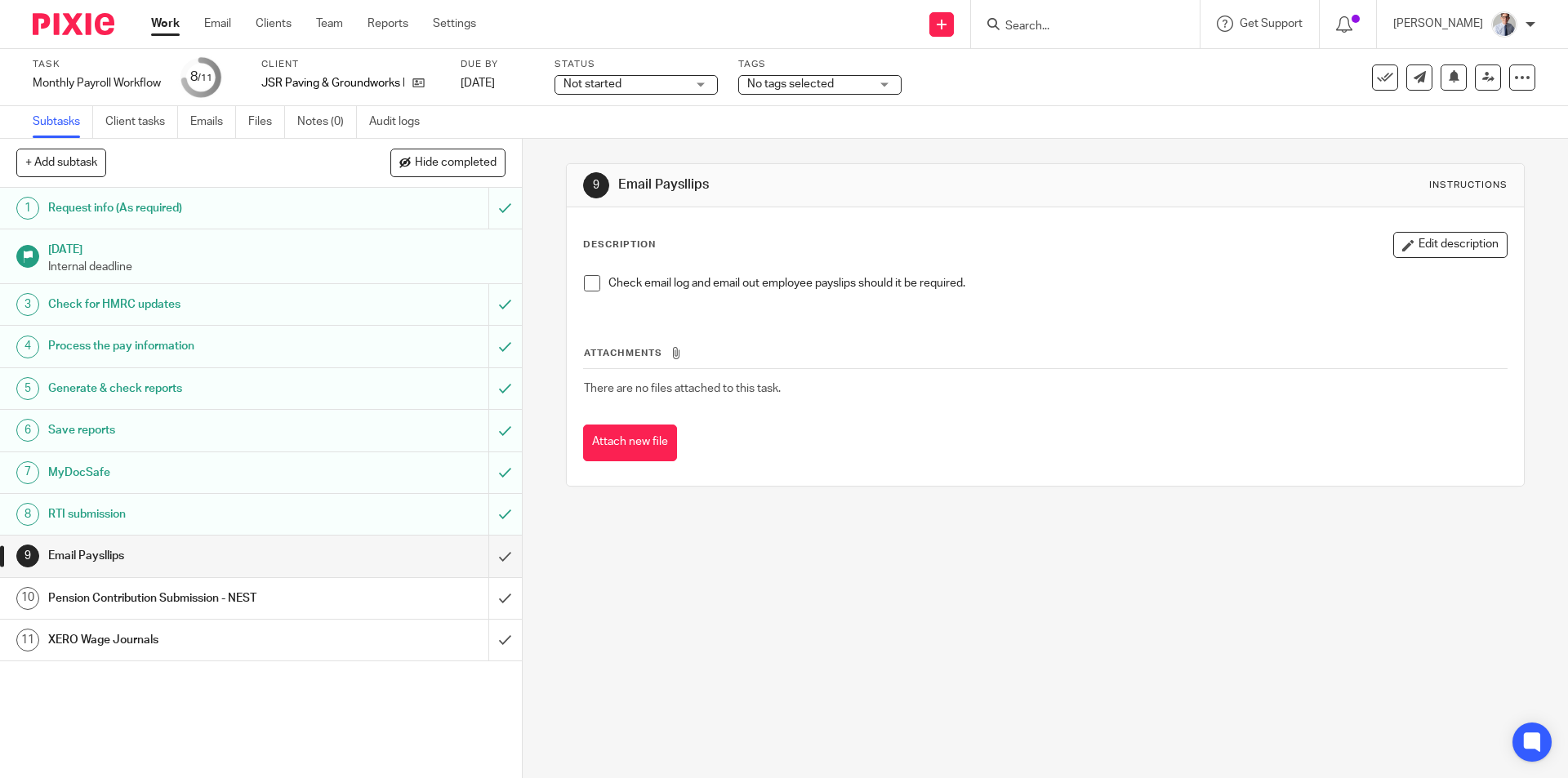
click at [585, 288] on span at bounding box center [592, 283] width 17 height 17
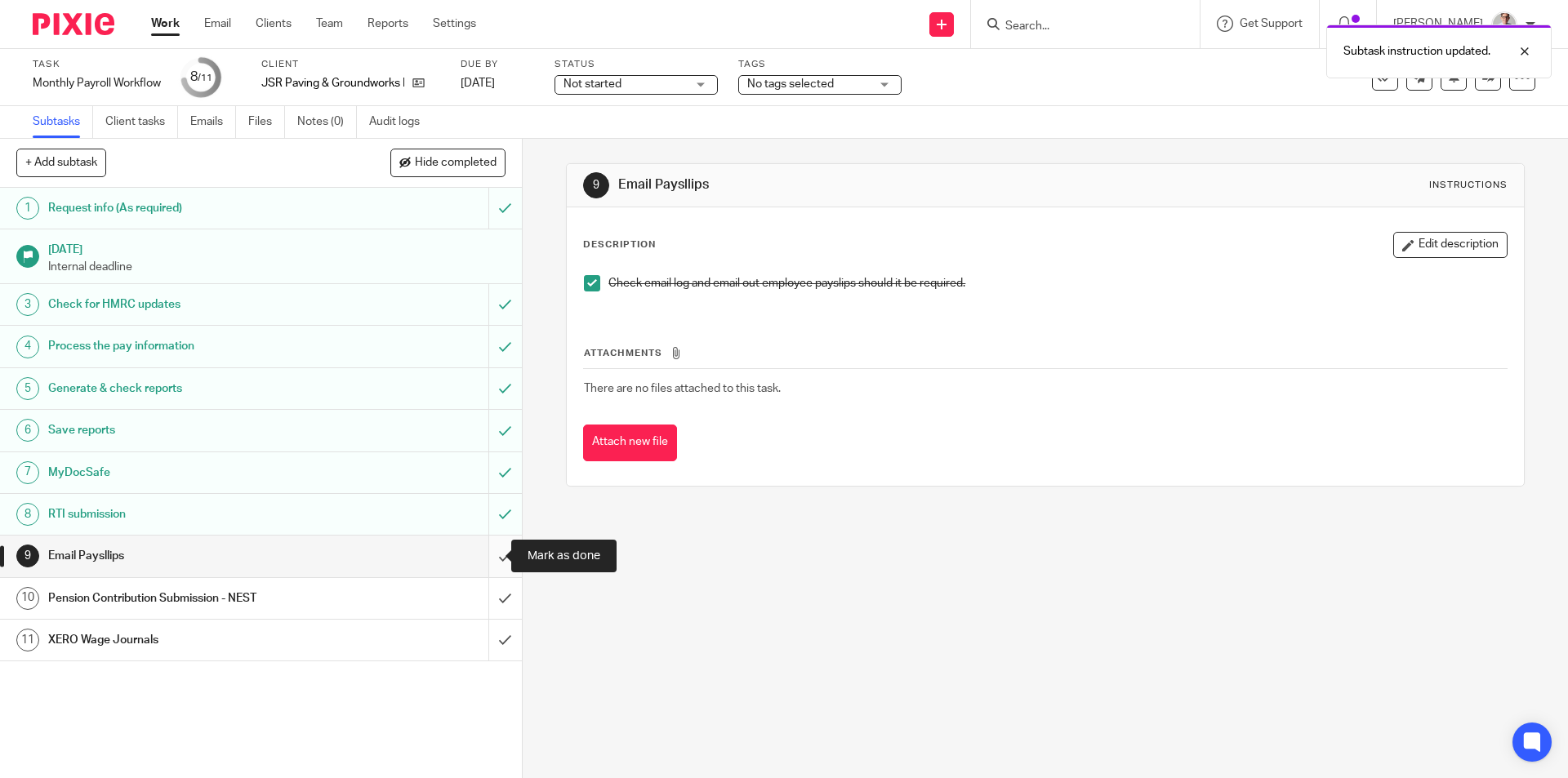
click at [485, 543] on input "submit" at bounding box center [261, 556] width 522 height 41
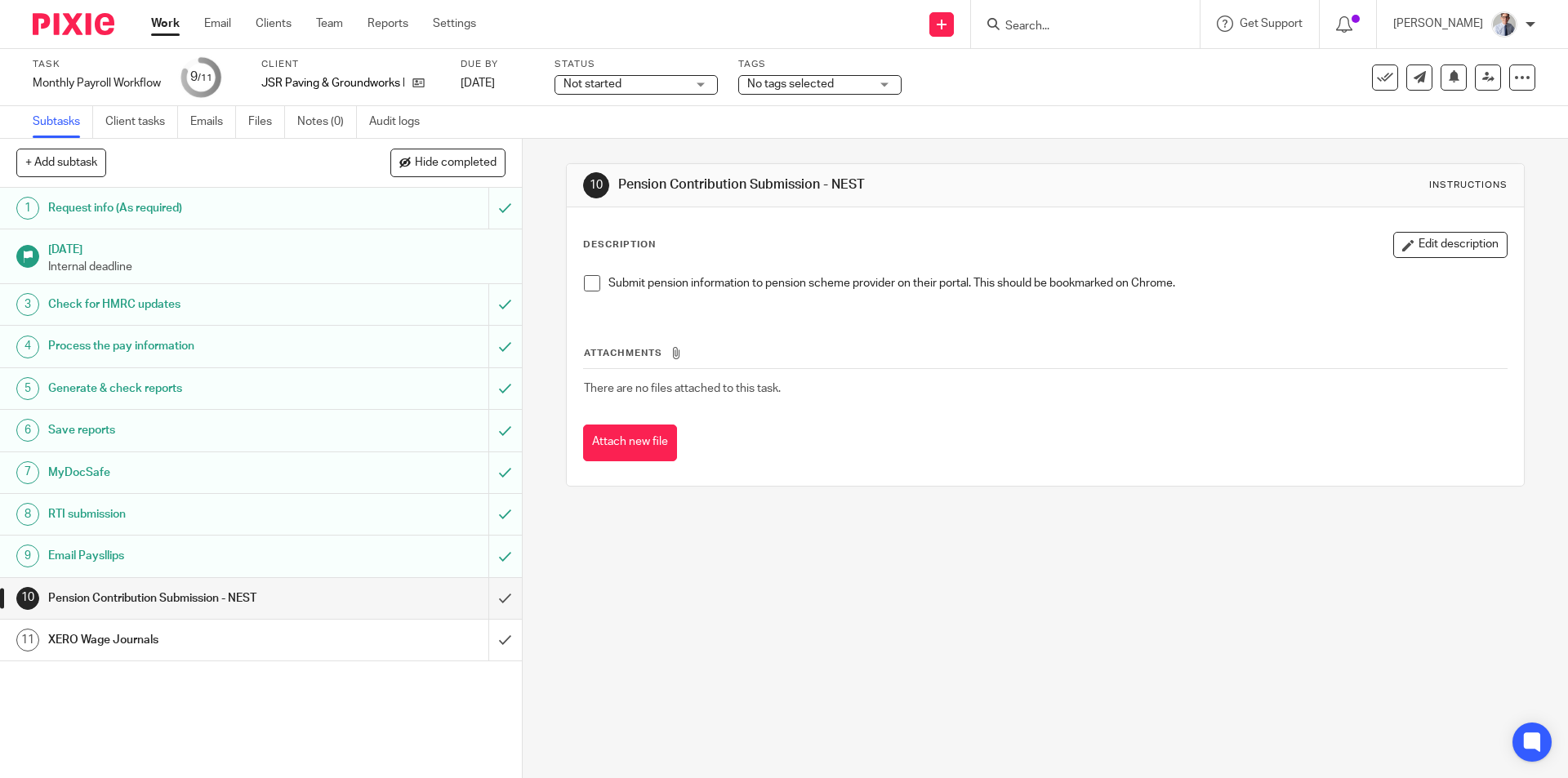
click at [587, 288] on span at bounding box center [592, 283] width 17 height 17
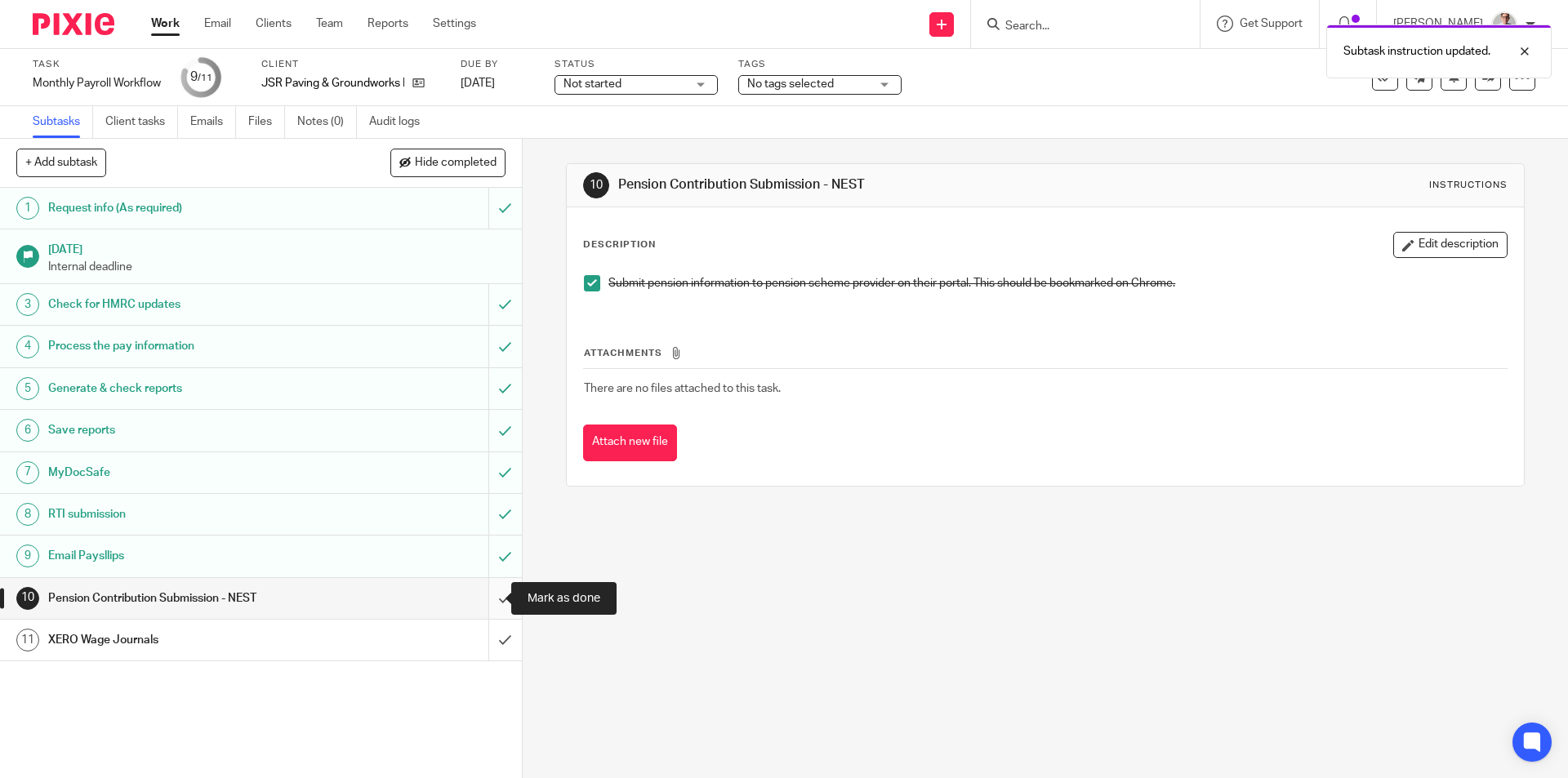
click at [485, 590] on input "submit" at bounding box center [261, 599] width 522 height 41
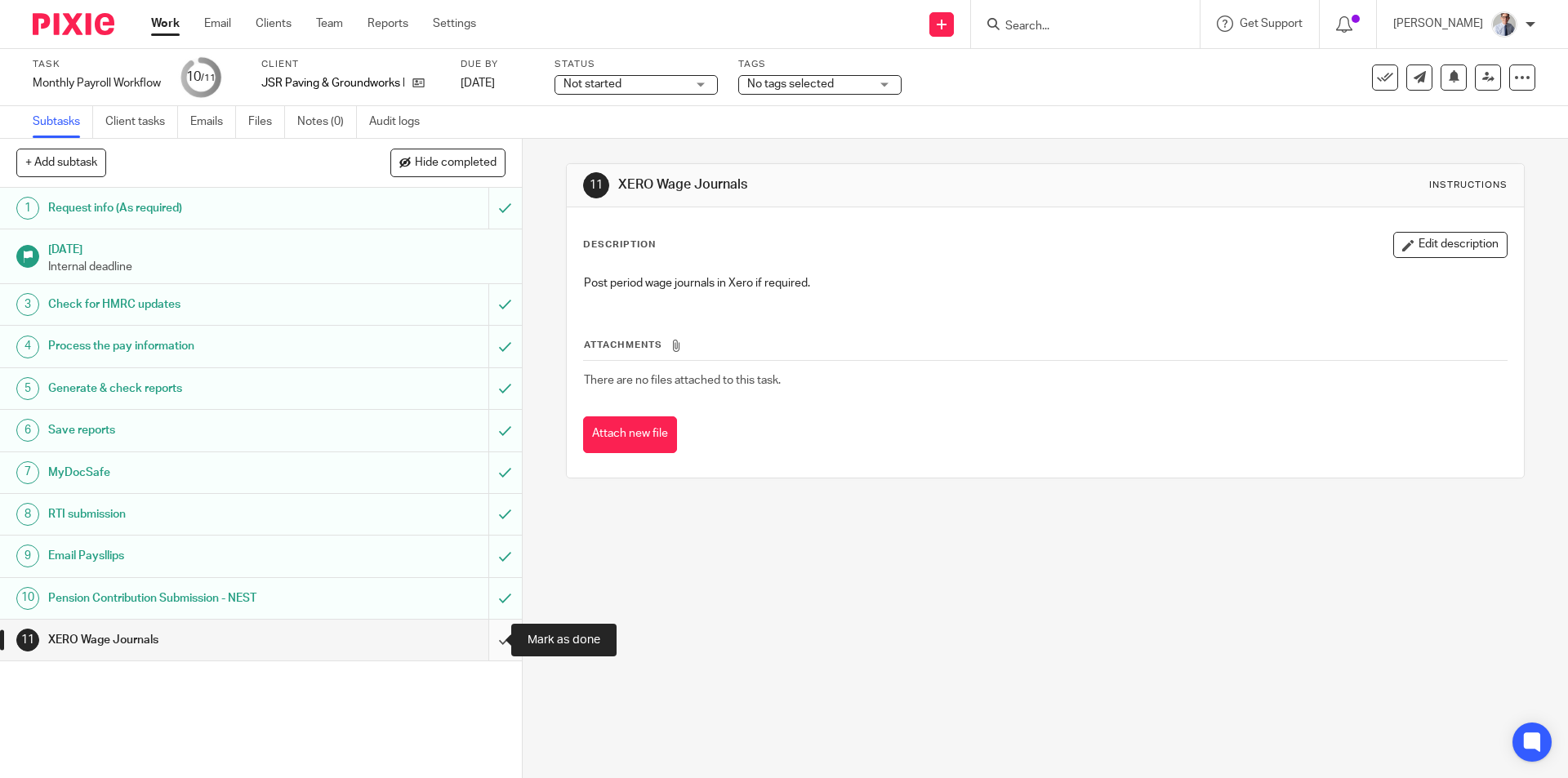
click at [487, 642] on input "submit" at bounding box center [261, 640] width 522 height 41
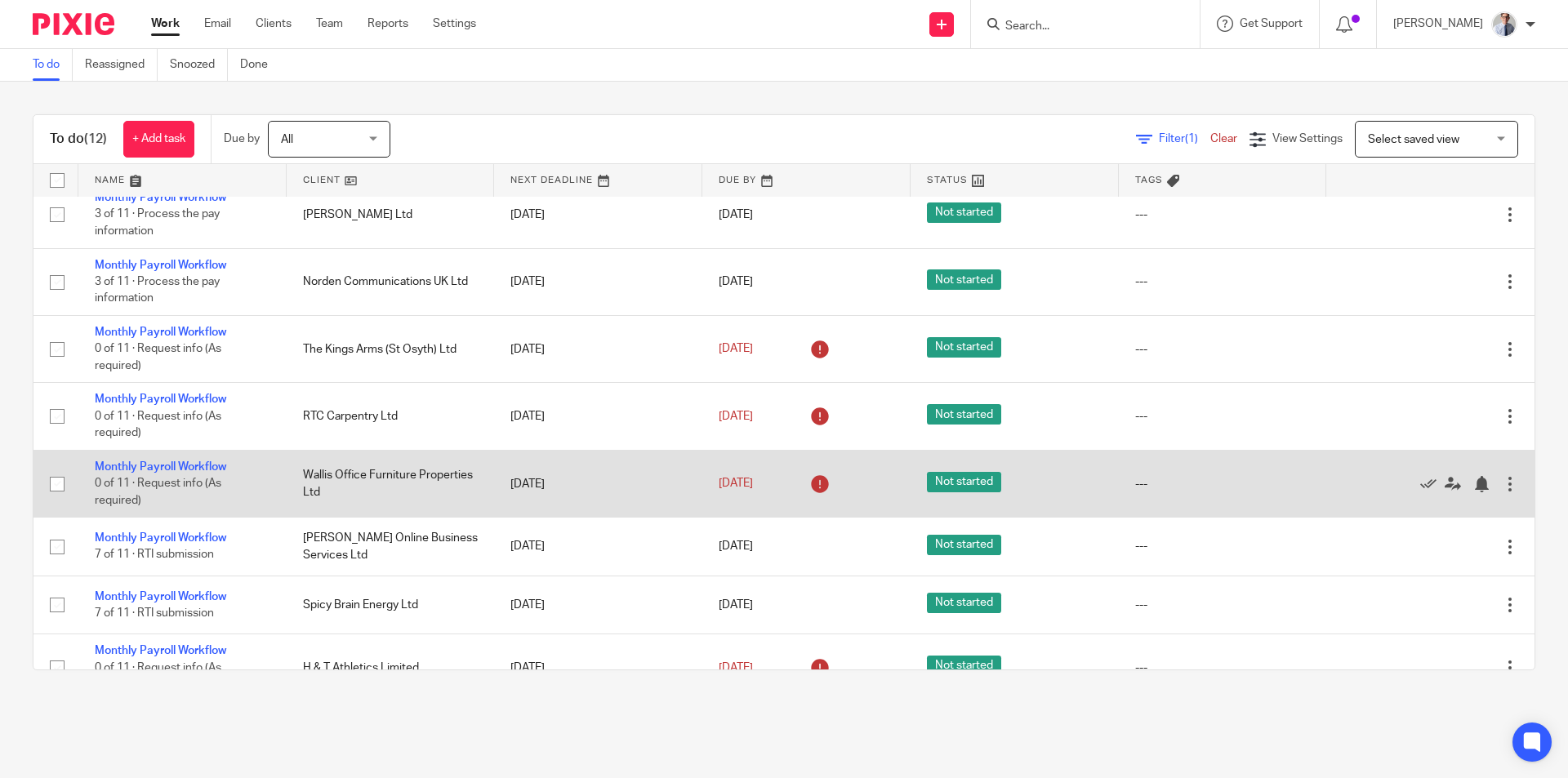
scroll to position [245, 0]
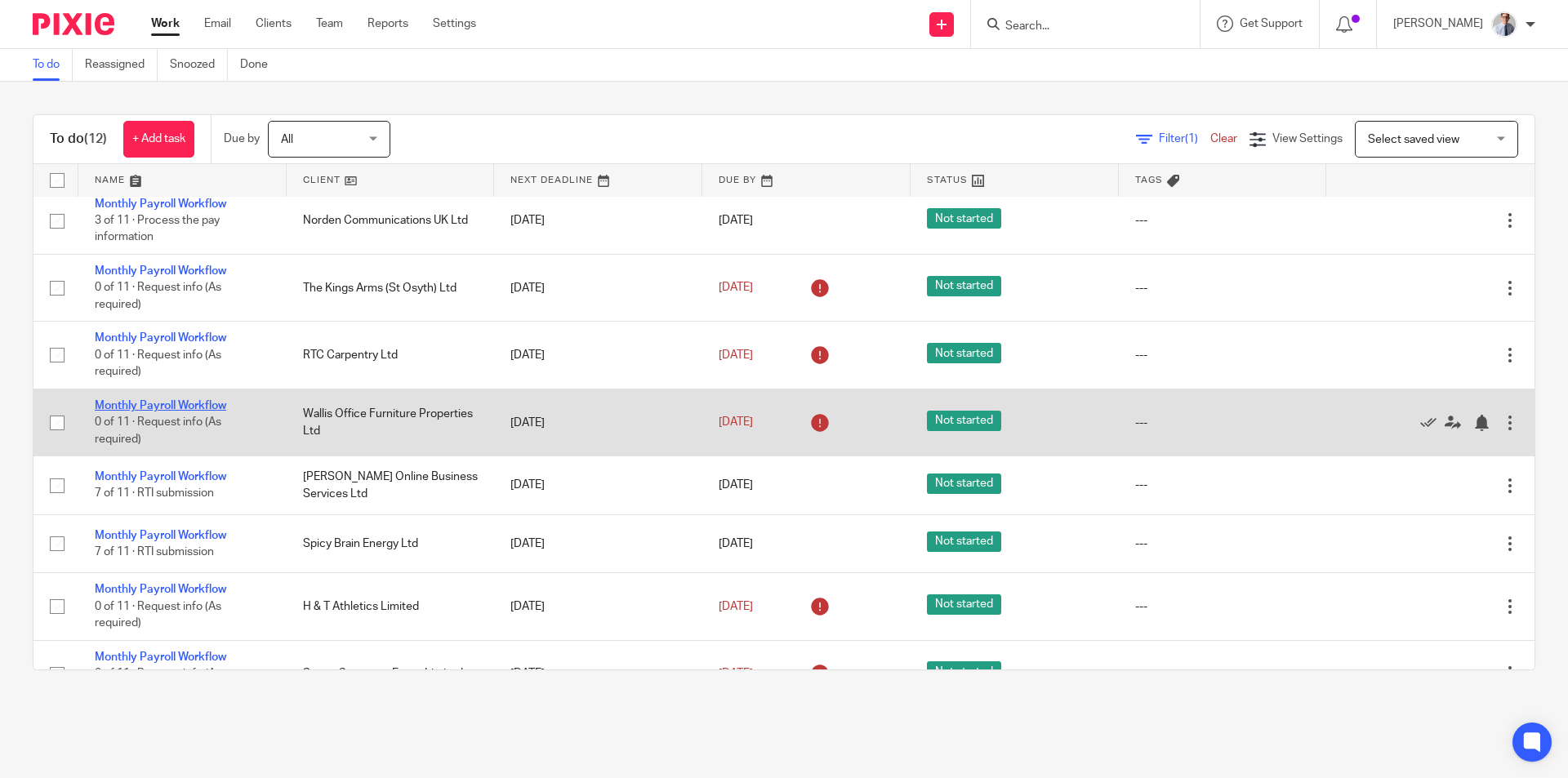
click at [139, 400] on link "Monthly Payroll Workflow" at bounding box center [160, 406] width 131 height 12
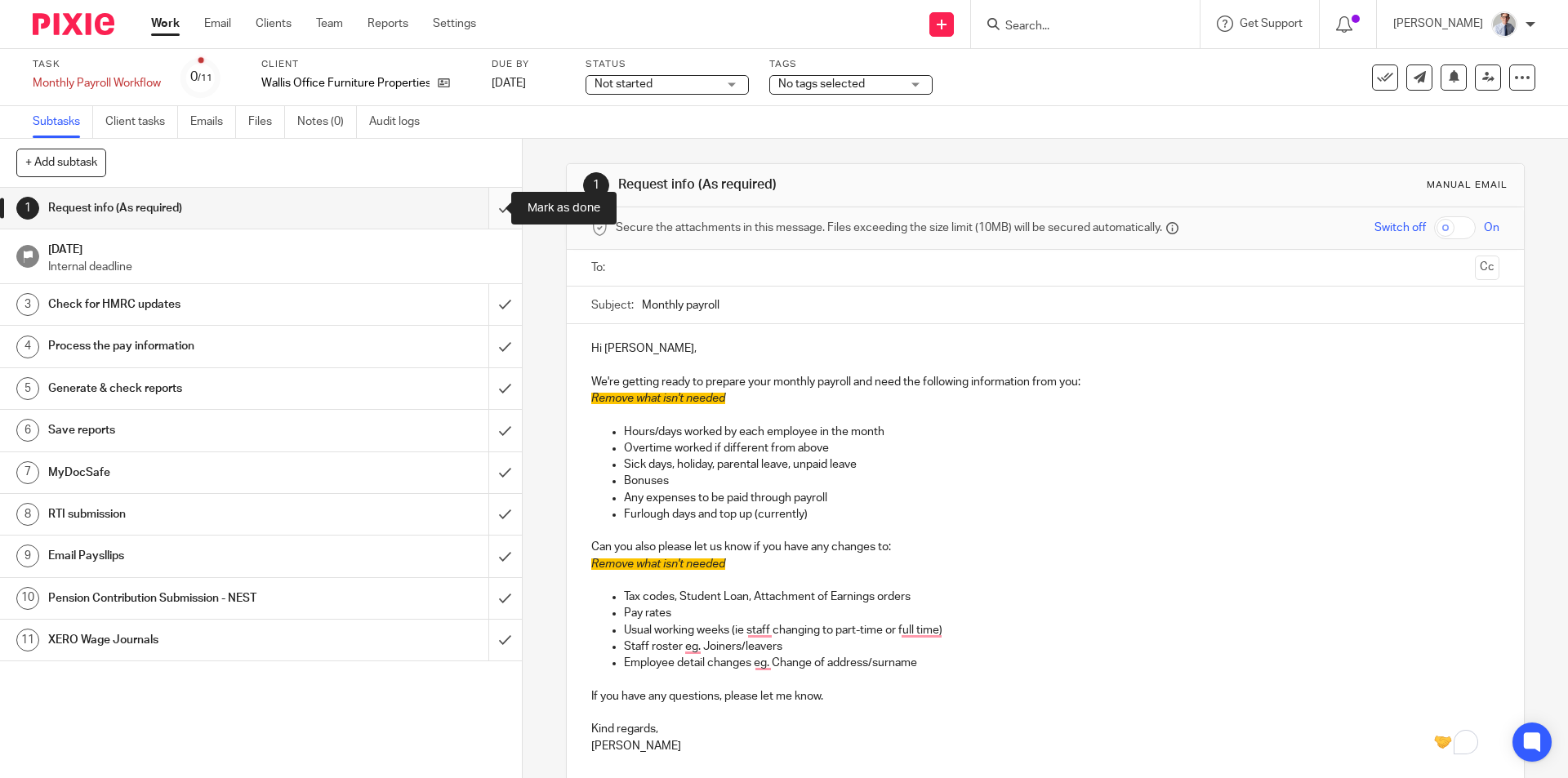
click at [492, 210] on input "submit" at bounding box center [261, 208] width 522 height 41
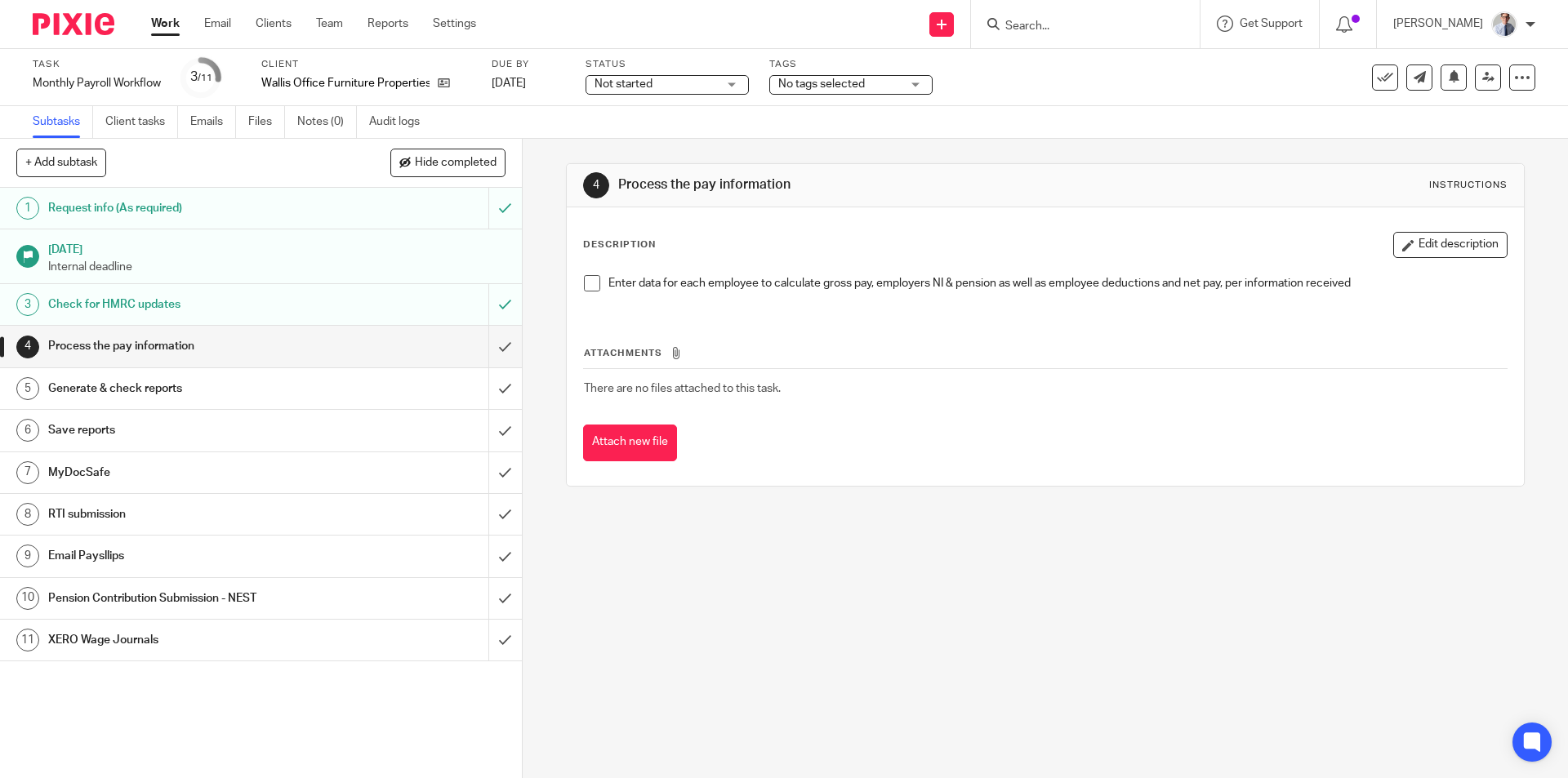
click at [590, 279] on span at bounding box center [592, 283] width 17 height 17
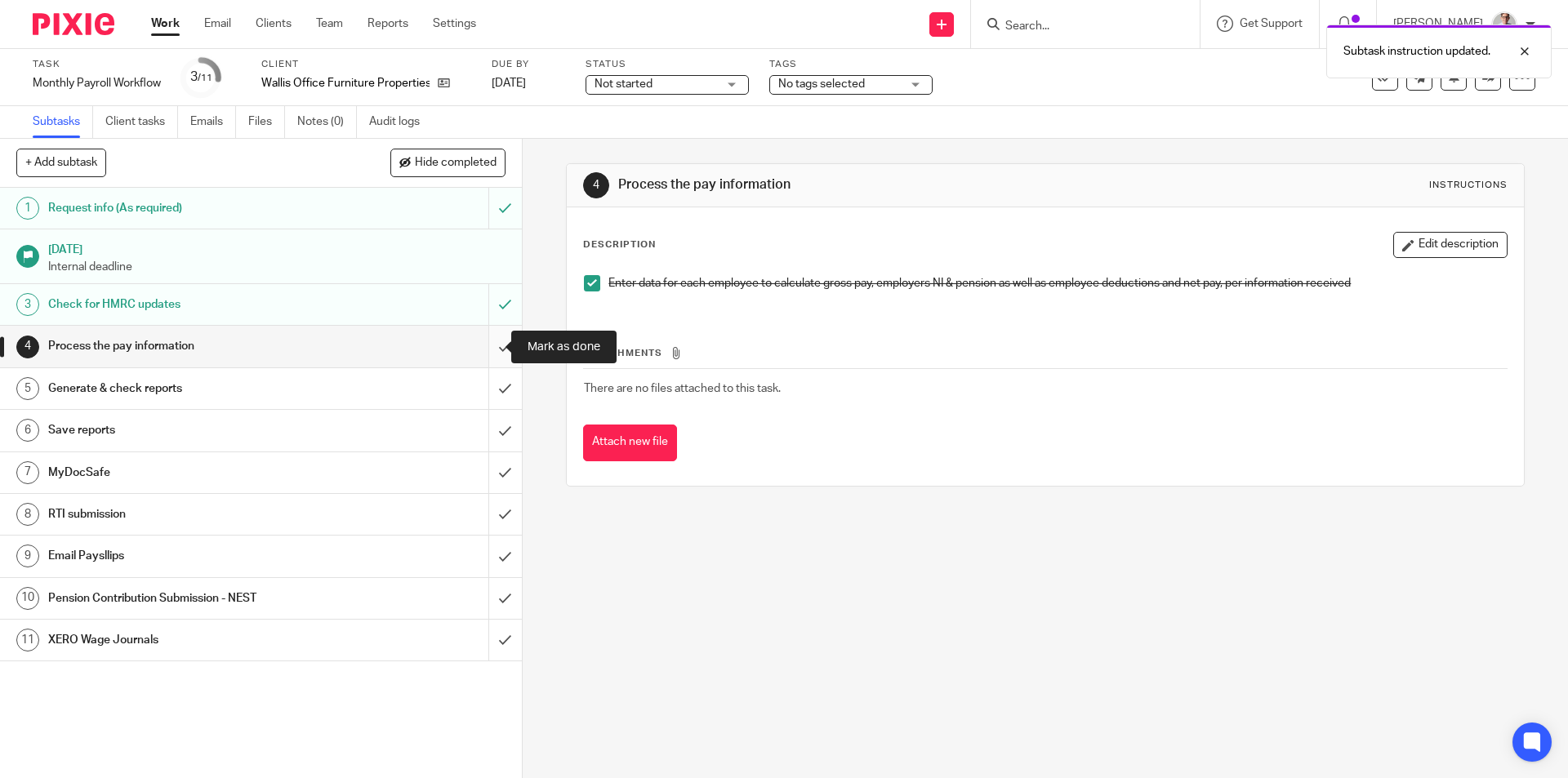
click at [491, 352] on input "submit" at bounding box center [261, 347] width 522 height 41
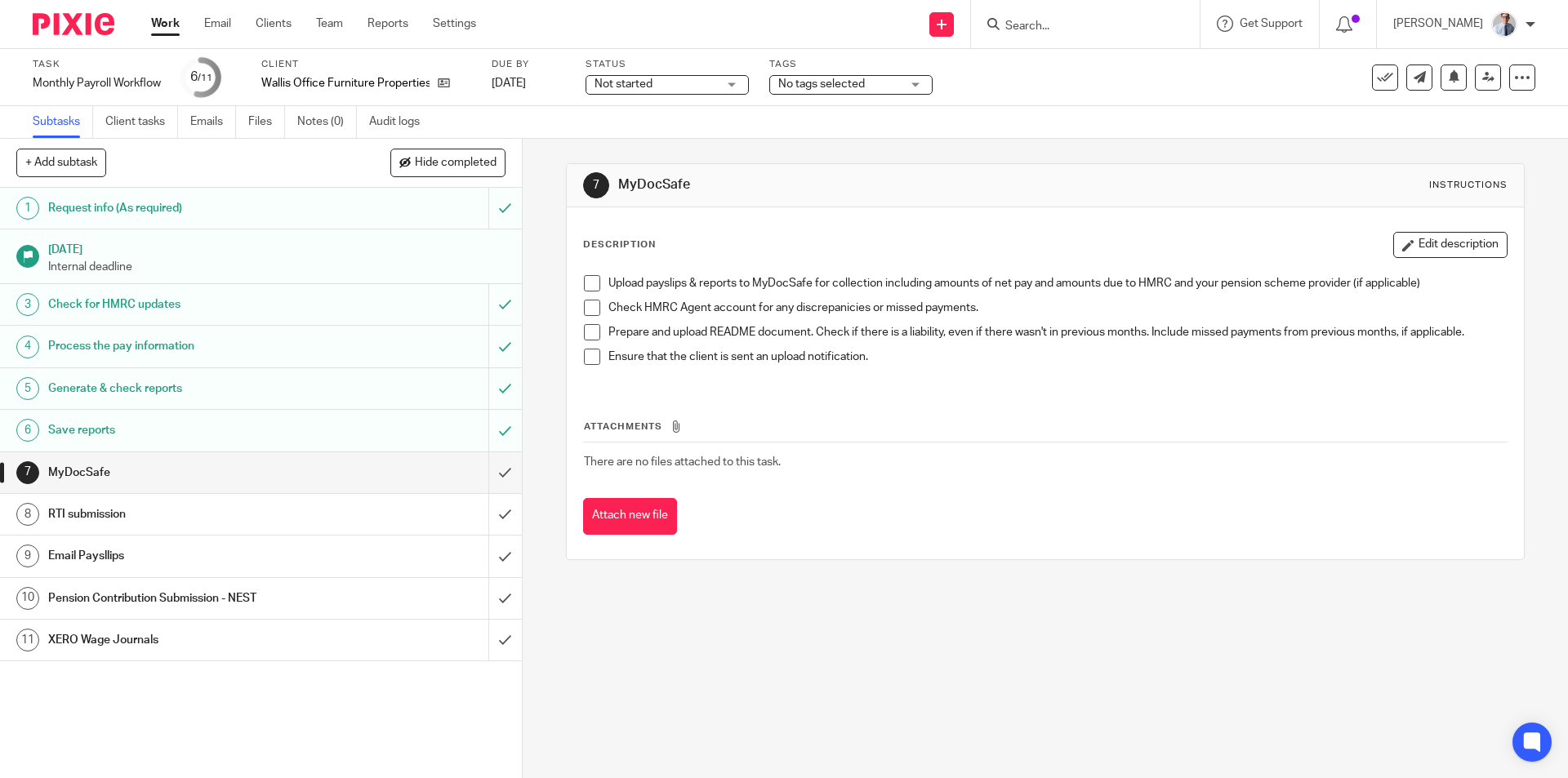
click at [584, 280] on span at bounding box center [592, 283] width 17 height 17
click at [587, 314] on span at bounding box center [592, 308] width 17 height 17
click at [587, 336] on span at bounding box center [592, 332] width 17 height 17
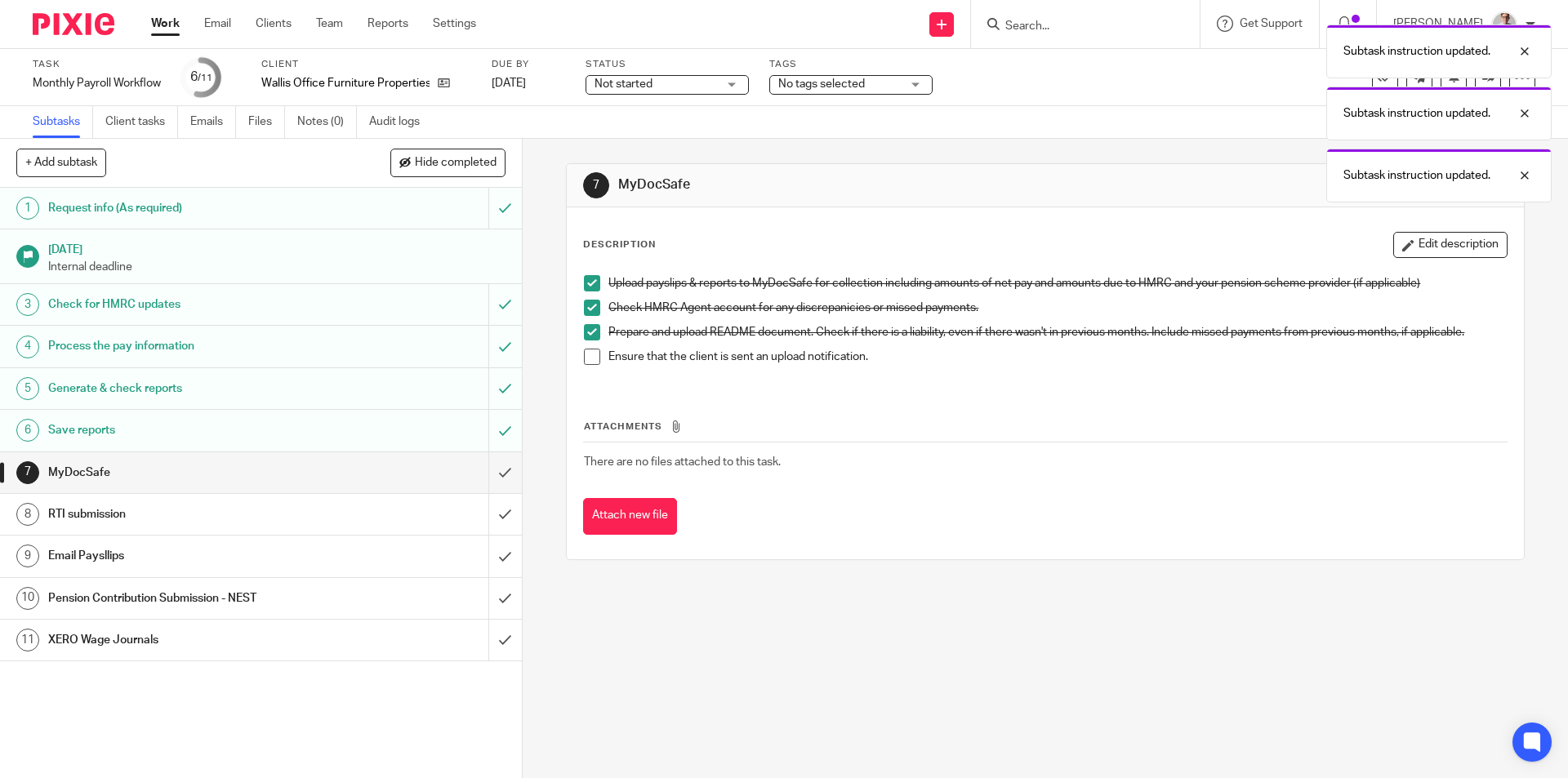
click at [587, 359] on span at bounding box center [592, 356] width 17 height 17
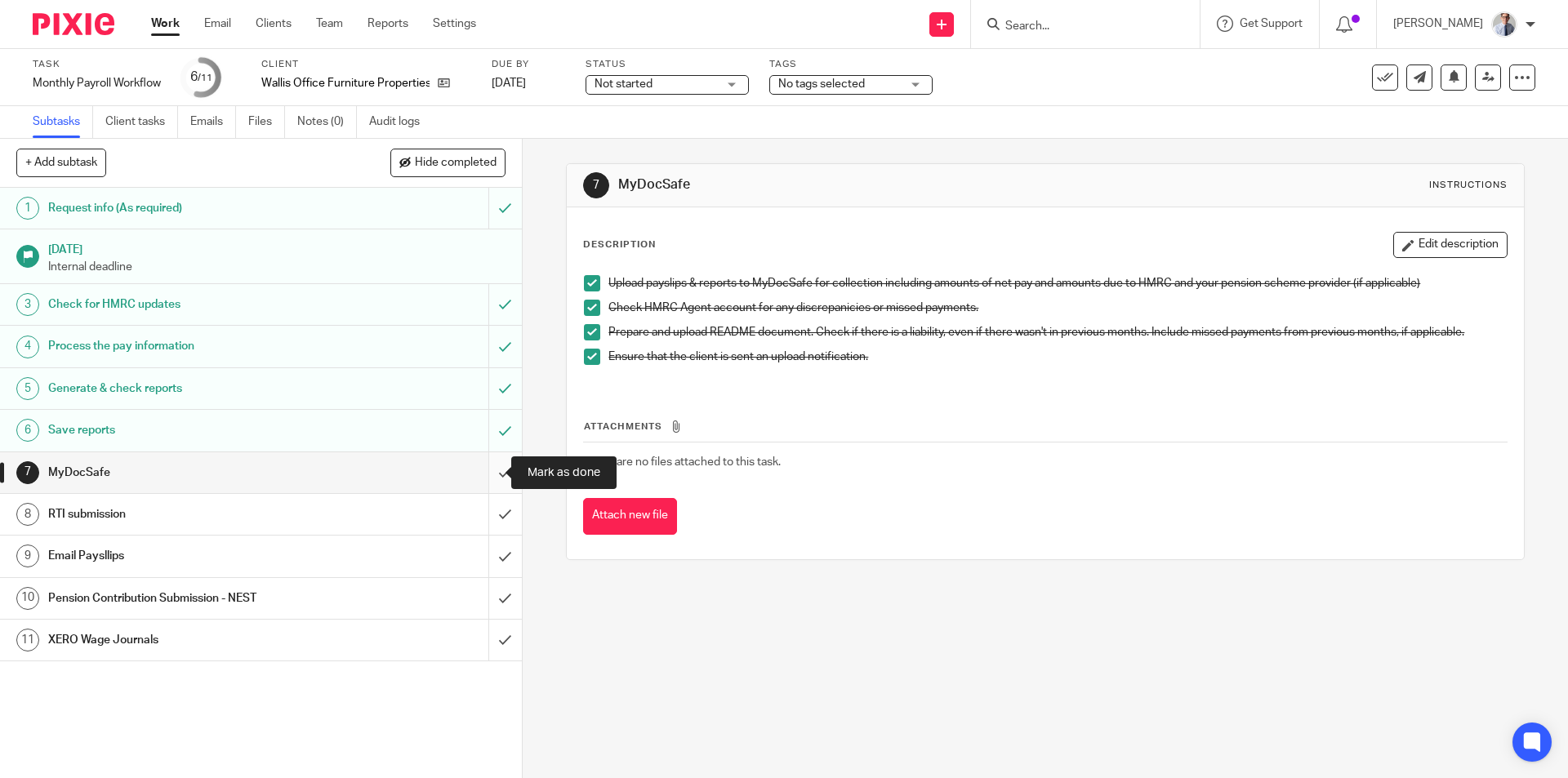
click at [487, 467] on input "submit" at bounding box center [261, 473] width 522 height 41
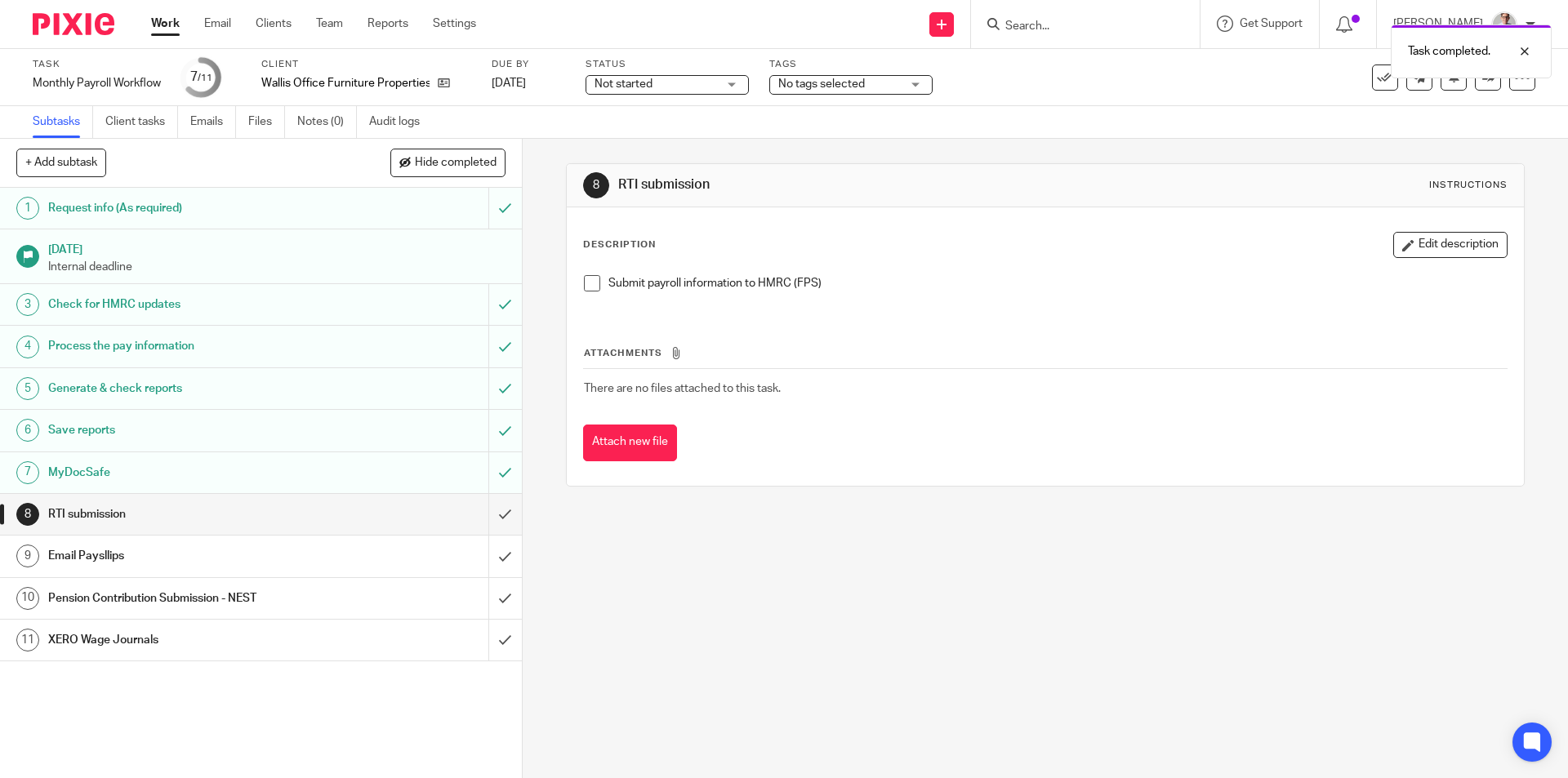
click at [589, 278] on span at bounding box center [592, 283] width 17 height 17
click at [484, 518] on input "submit" at bounding box center [261, 514] width 522 height 41
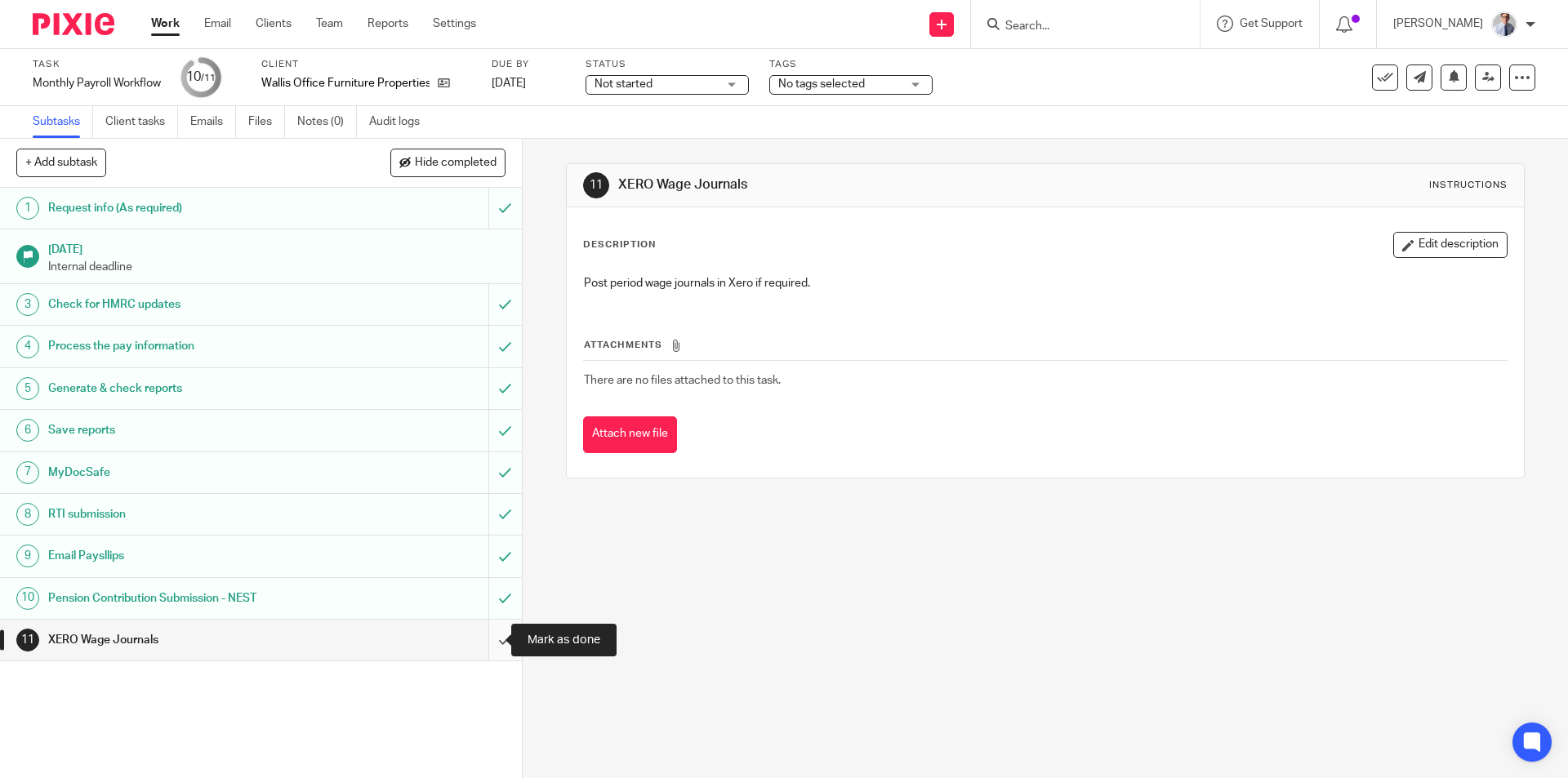
click at [491, 645] on input "submit" at bounding box center [261, 640] width 522 height 41
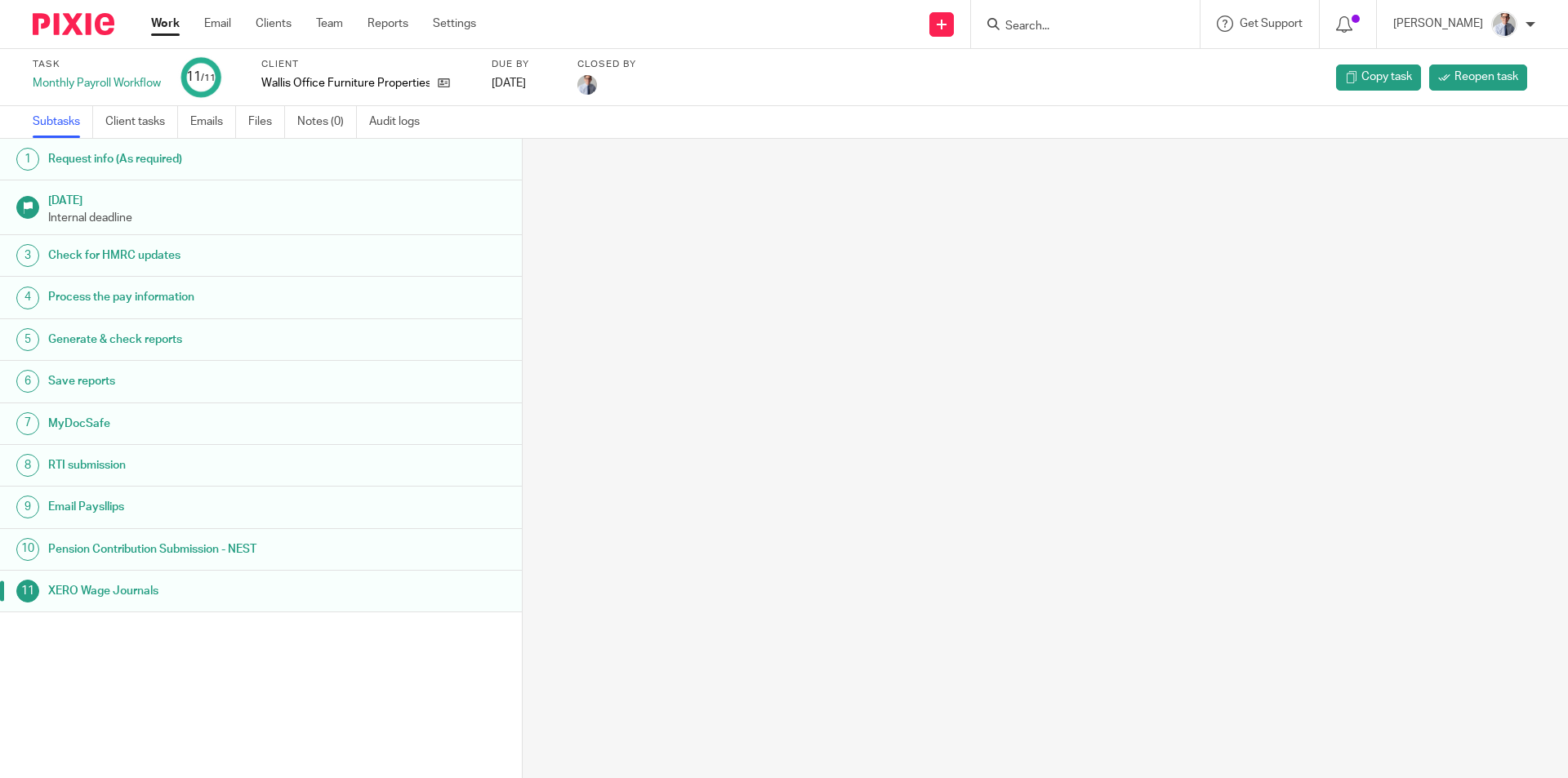
click at [168, 29] on link "Work" at bounding box center [165, 23] width 28 height 17
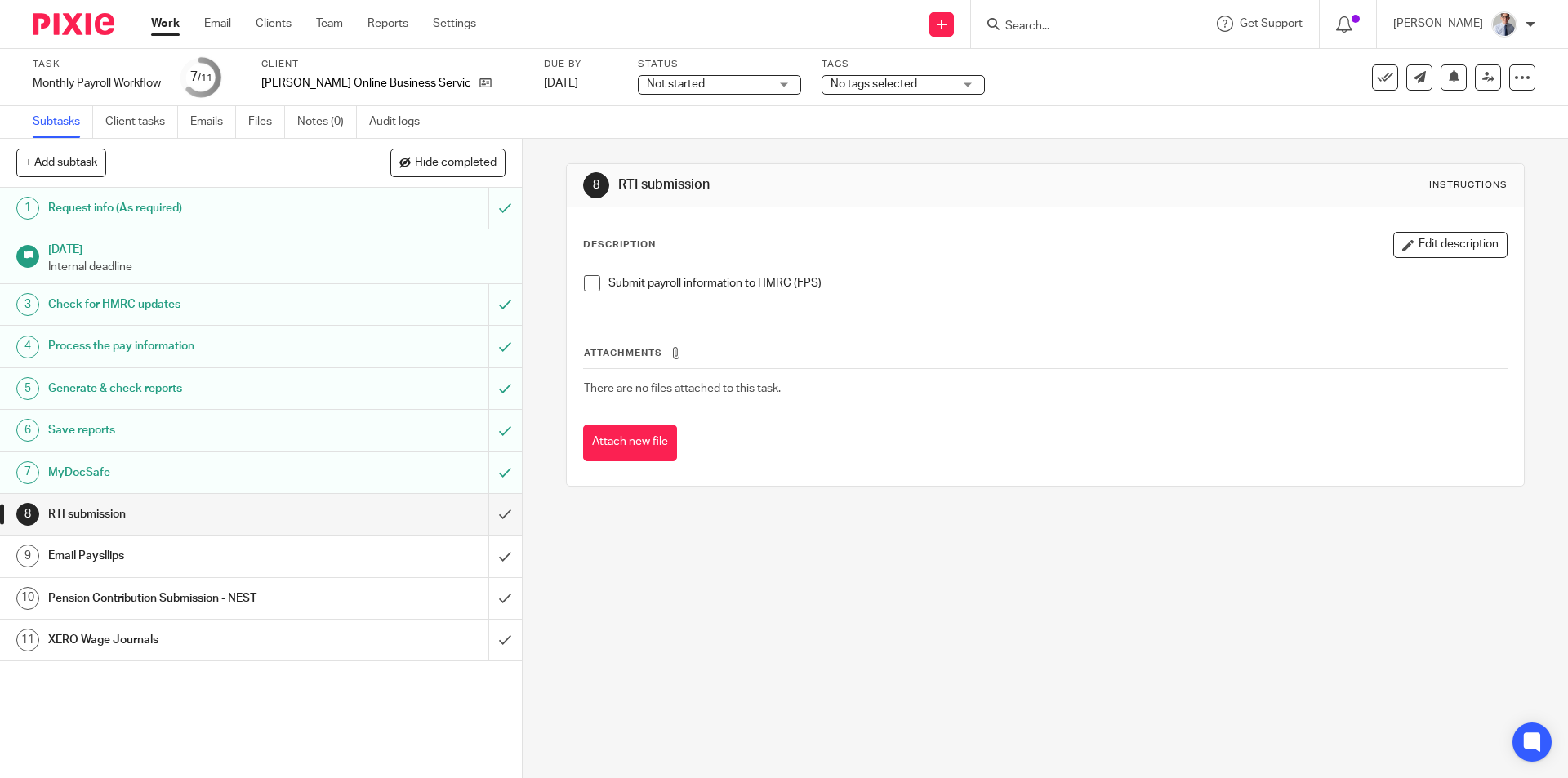
click at [588, 282] on span at bounding box center [592, 283] width 17 height 17
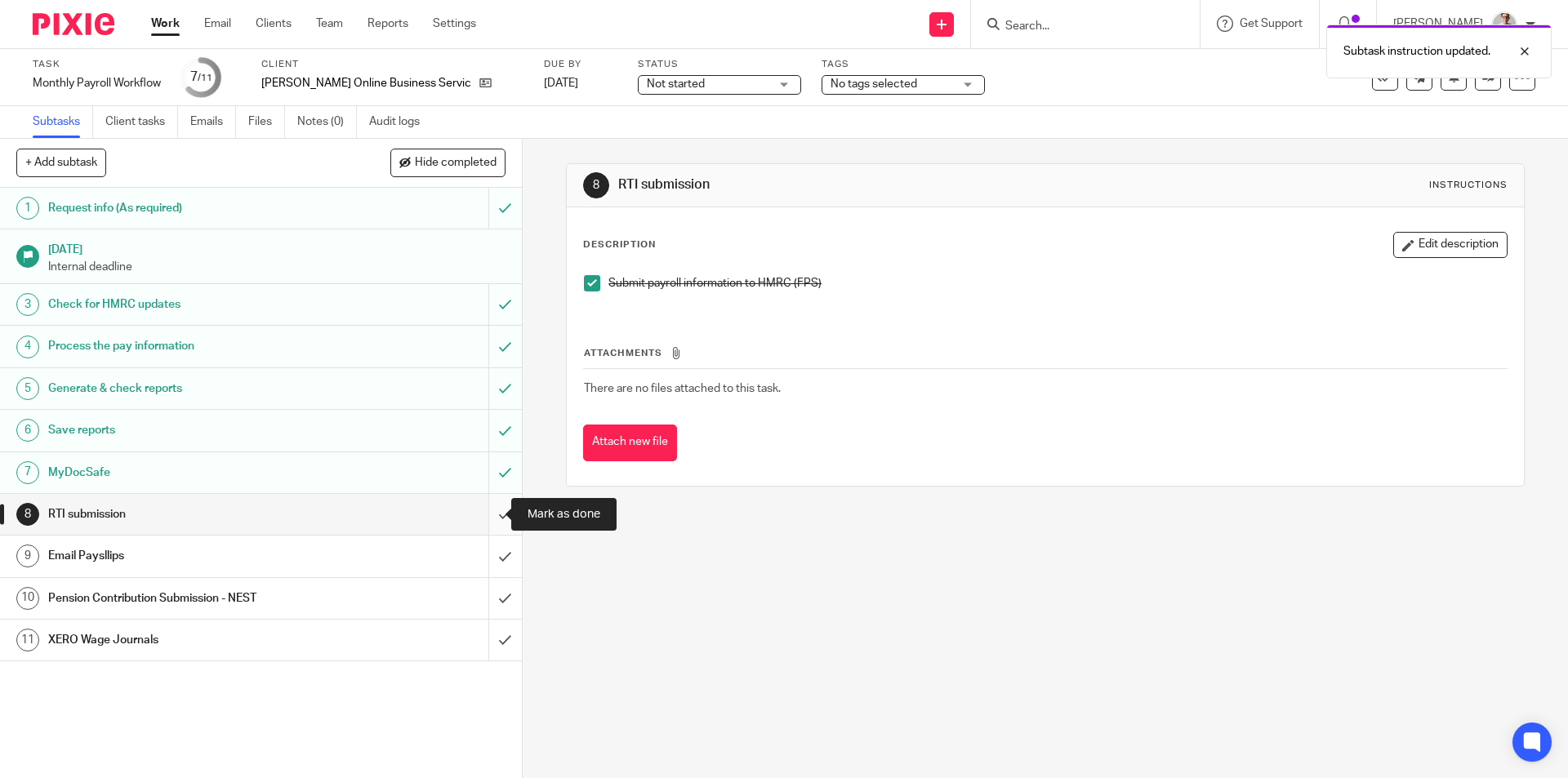
click at [481, 522] on input "submit" at bounding box center [261, 514] width 522 height 41
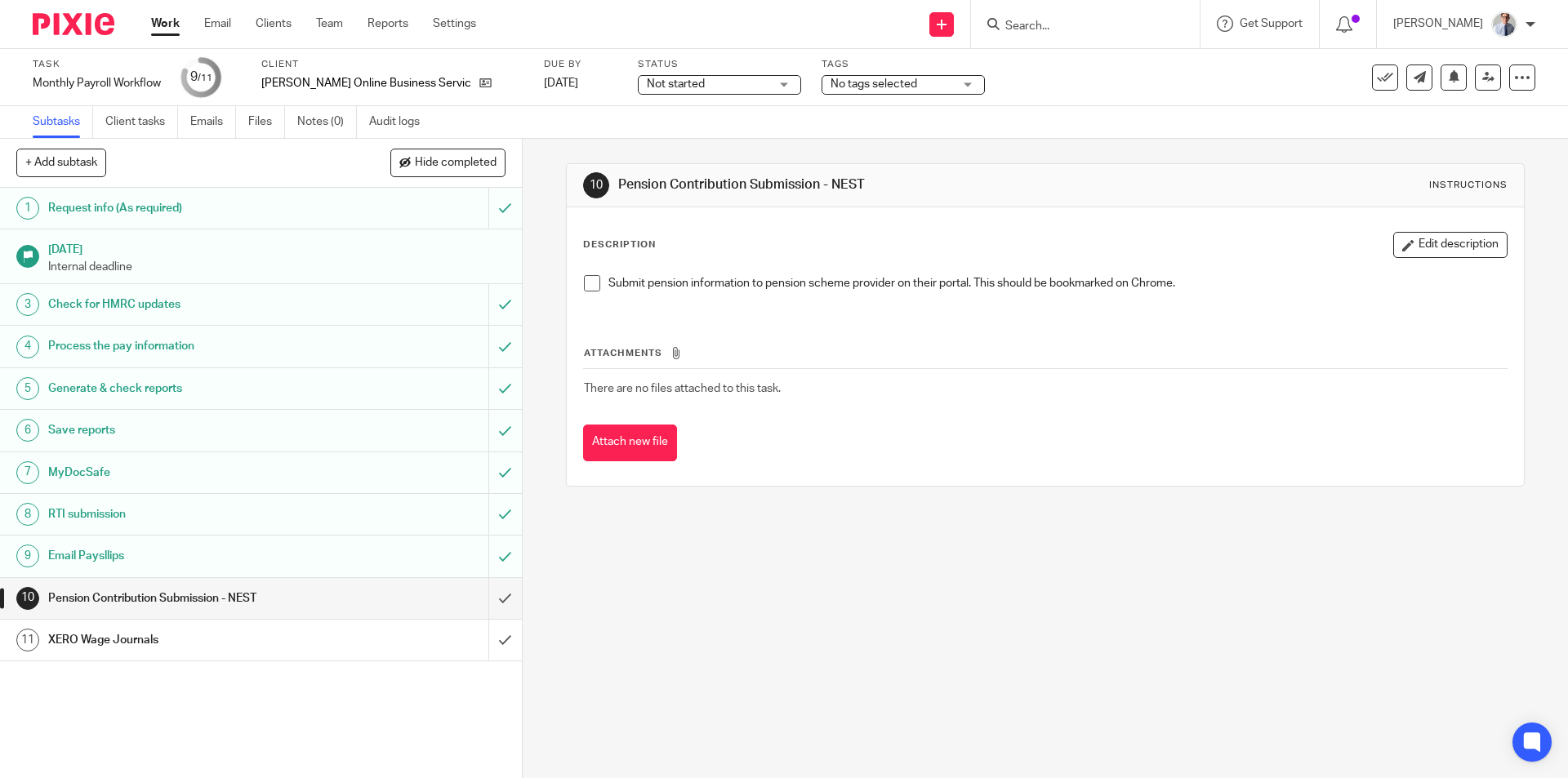
click at [586, 284] on span at bounding box center [592, 283] width 17 height 17
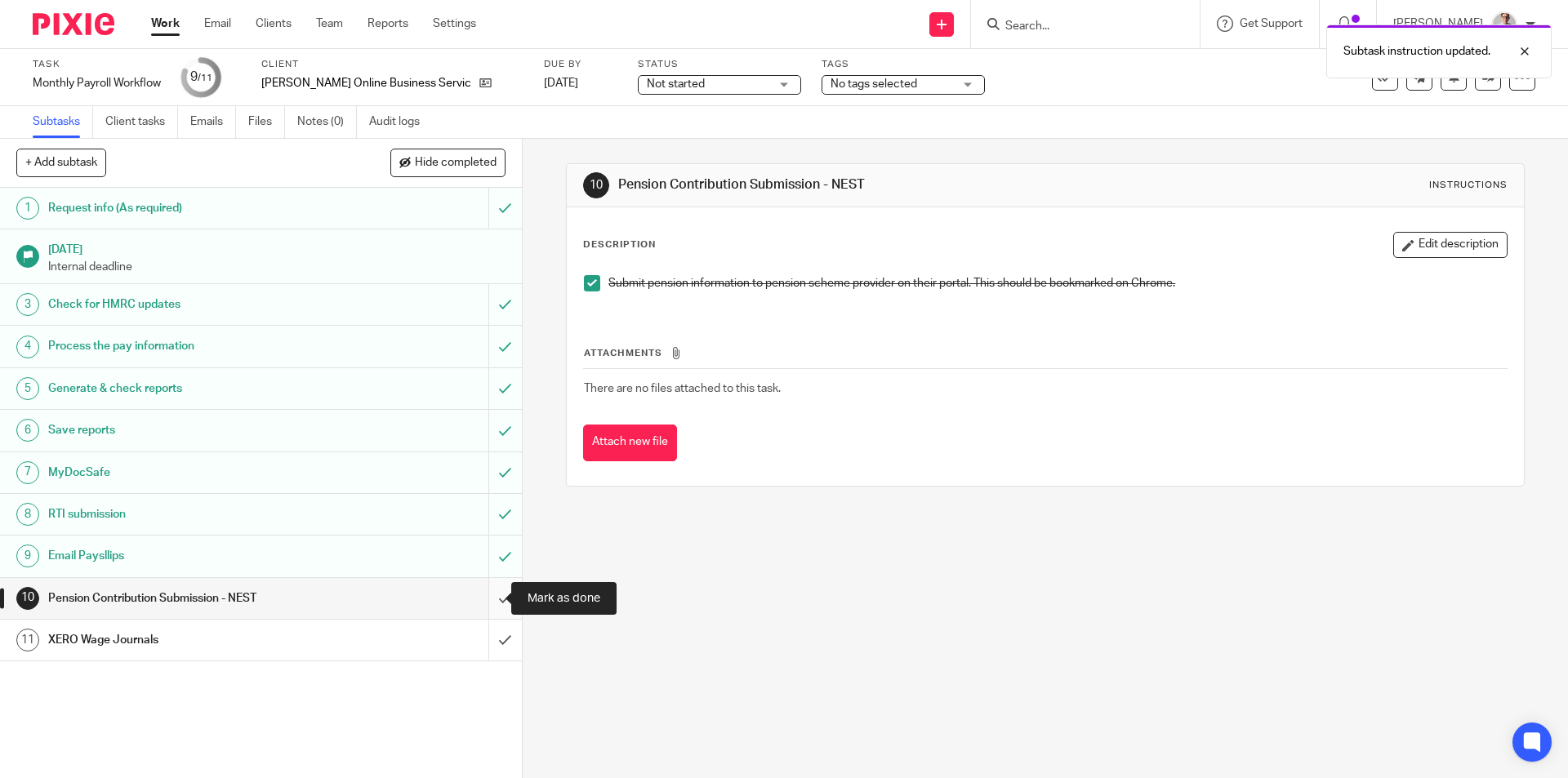
click at [478, 599] on input "submit" at bounding box center [261, 599] width 522 height 41
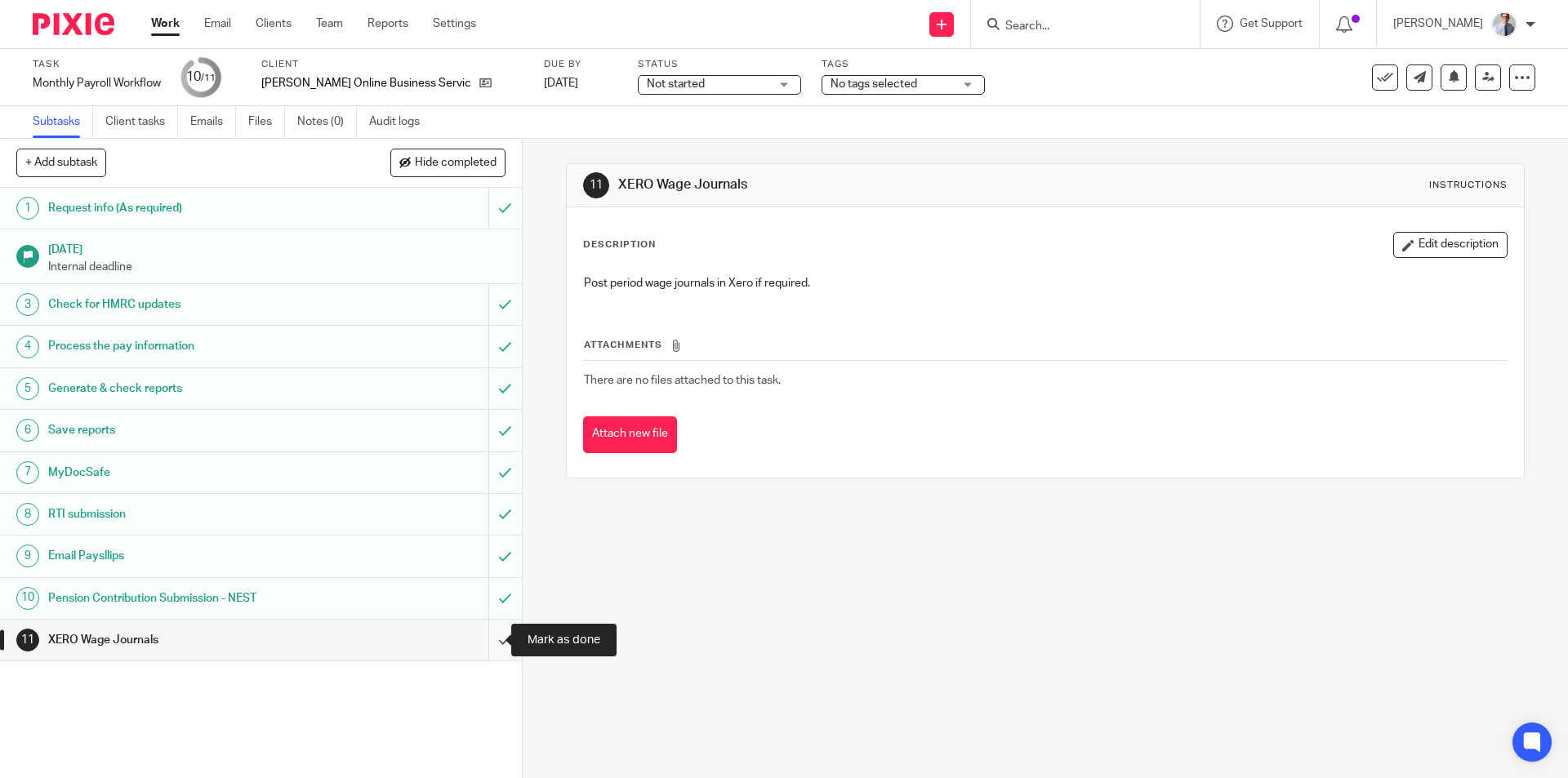
click at [484, 628] on input "submit" at bounding box center [261, 640] width 522 height 41
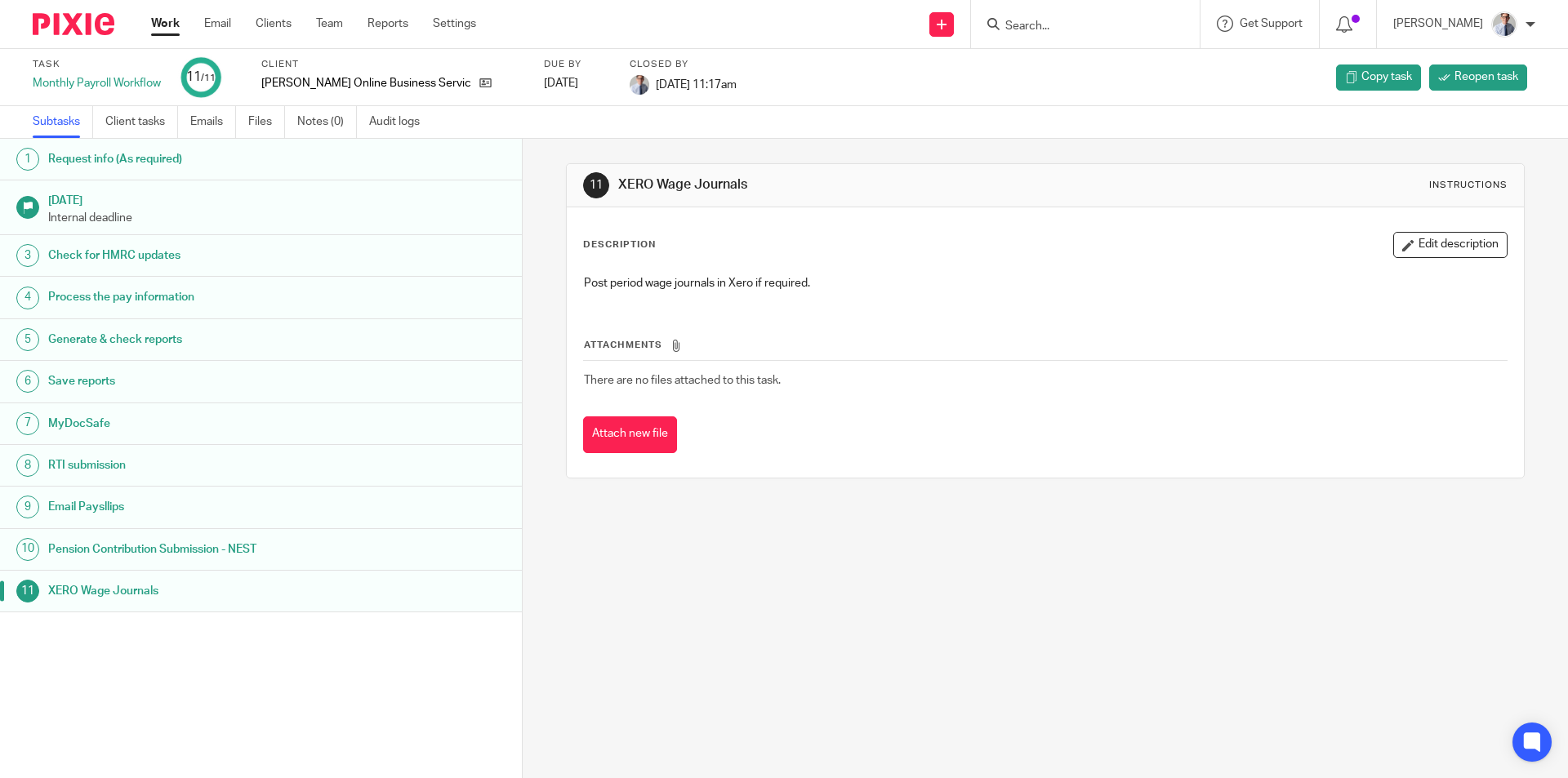
click at [150, 28] on div "Work Email Clients Team Reports Settings Work Email Clients Team Reports Settin…" at bounding box center [317, 23] width 366 height 48
click at [169, 19] on link "Work" at bounding box center [165, 23] width 28 height 17
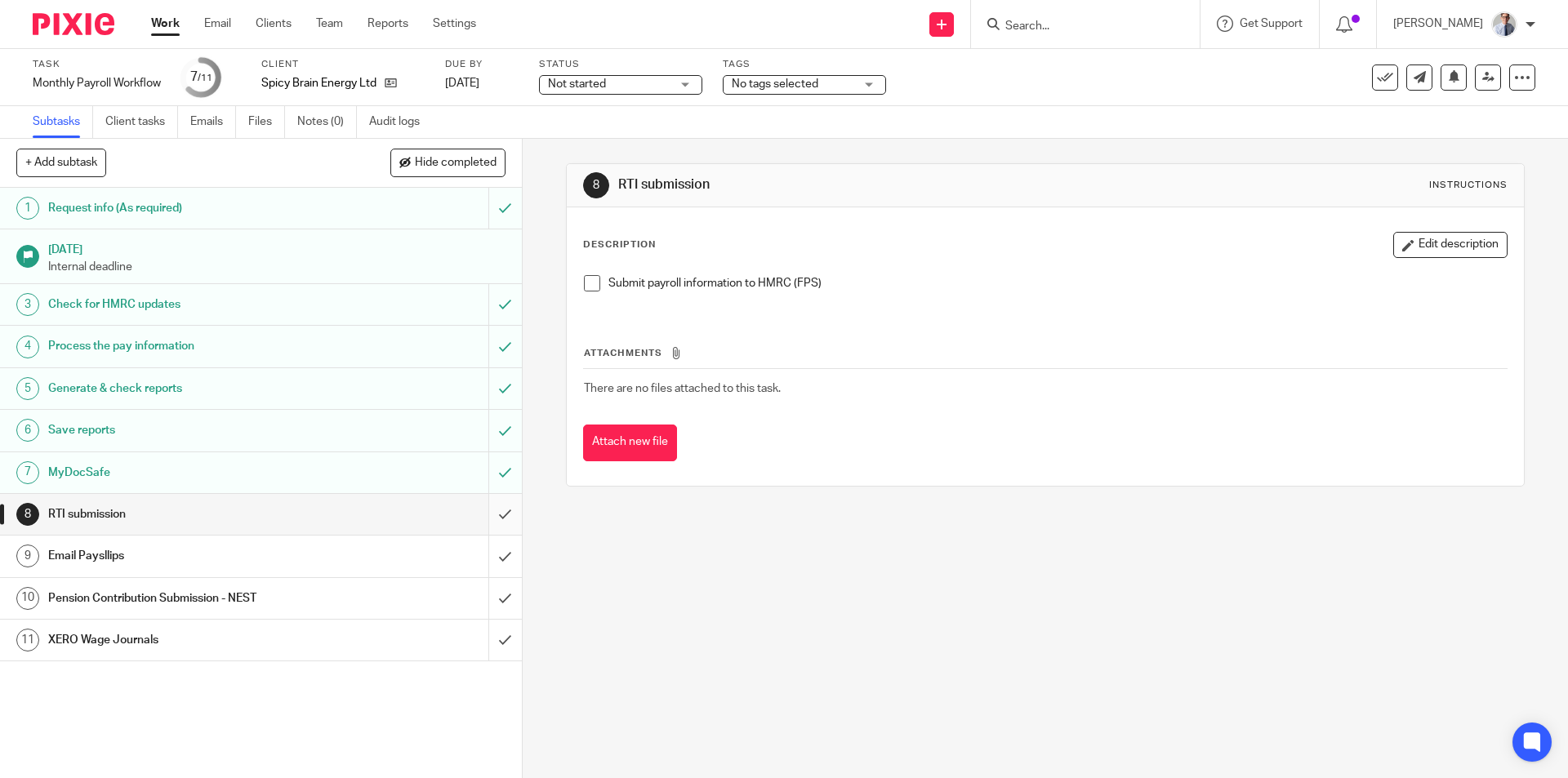
drag, startPoint x: 582, startPoint y: 287, endPoint x: 502, endPoint y: 504, distance: 231.3
click at [584, 287] on span at bounding box center [592, 283] width 17 height 17
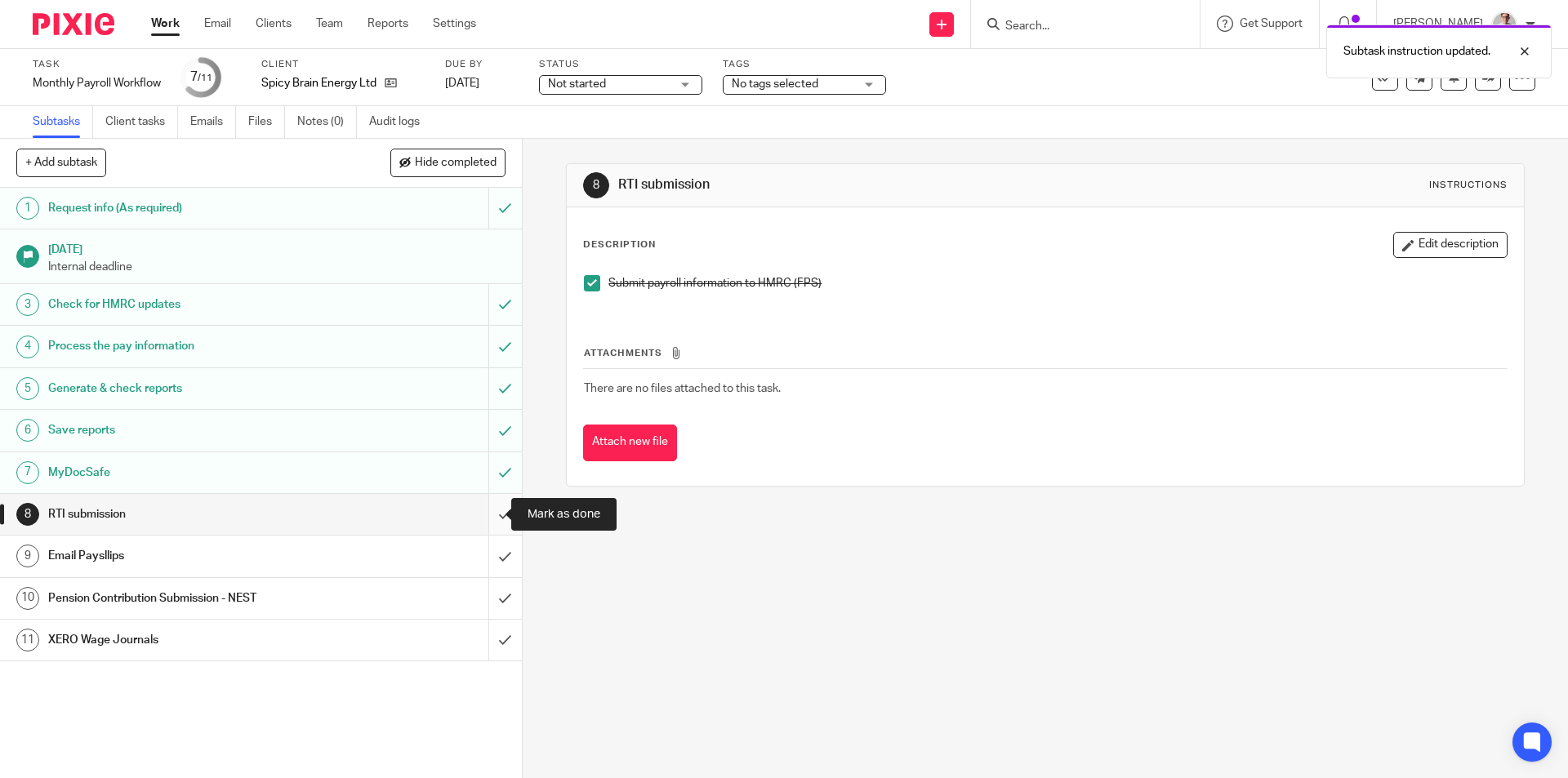
click at [484, 513] on input "submit" at bounding box center [261, 514] width 522 height 41
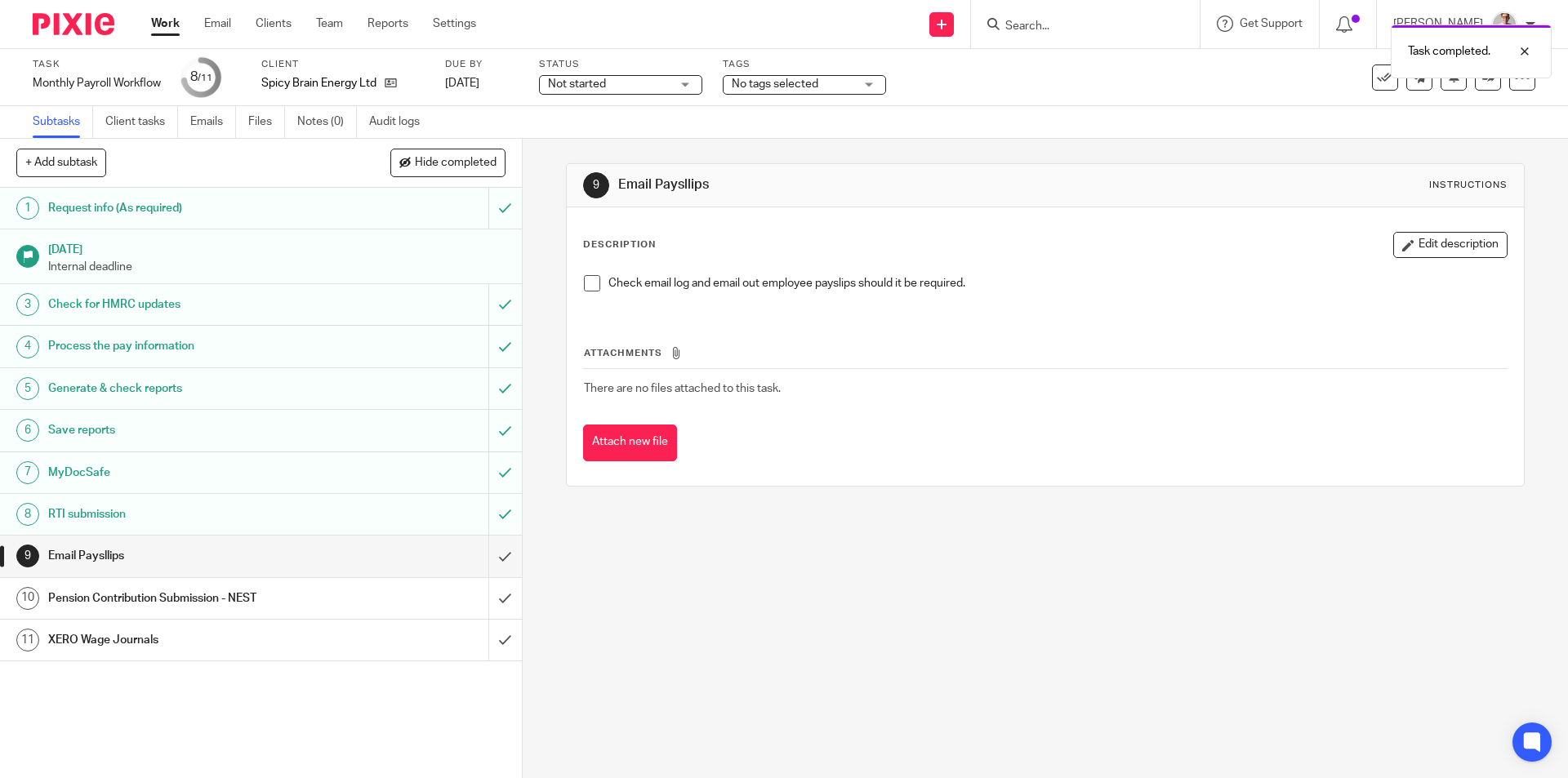
click at [584, 281] on span at bounding box center [592, 283] width 17 height 17
click at [489, 555] on input "submit" at bounding box center [261, 556] width 522 height 41
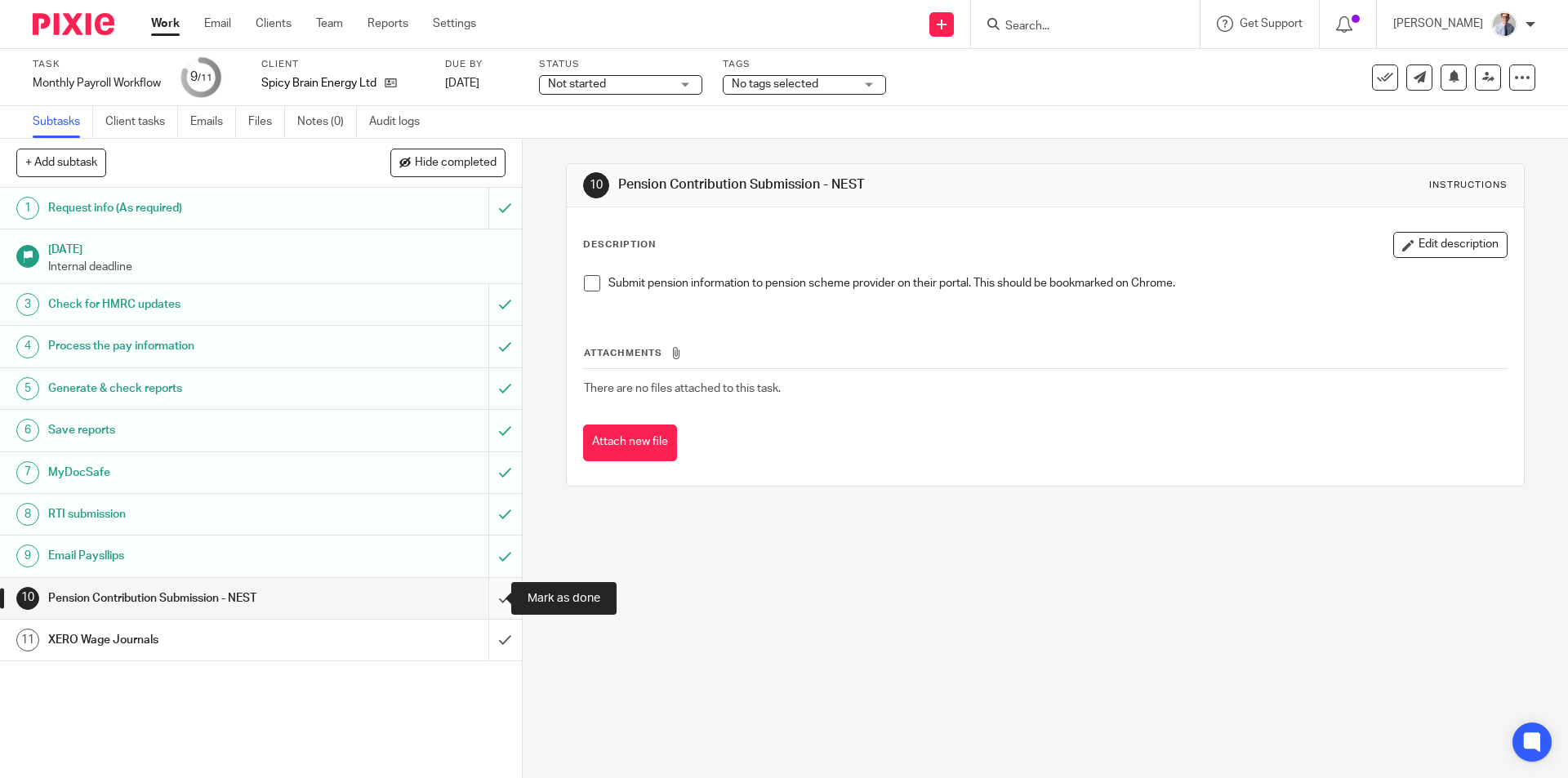
click at [495, 596] on input "submit" at bounding box center [261, 599] width 522 height 41
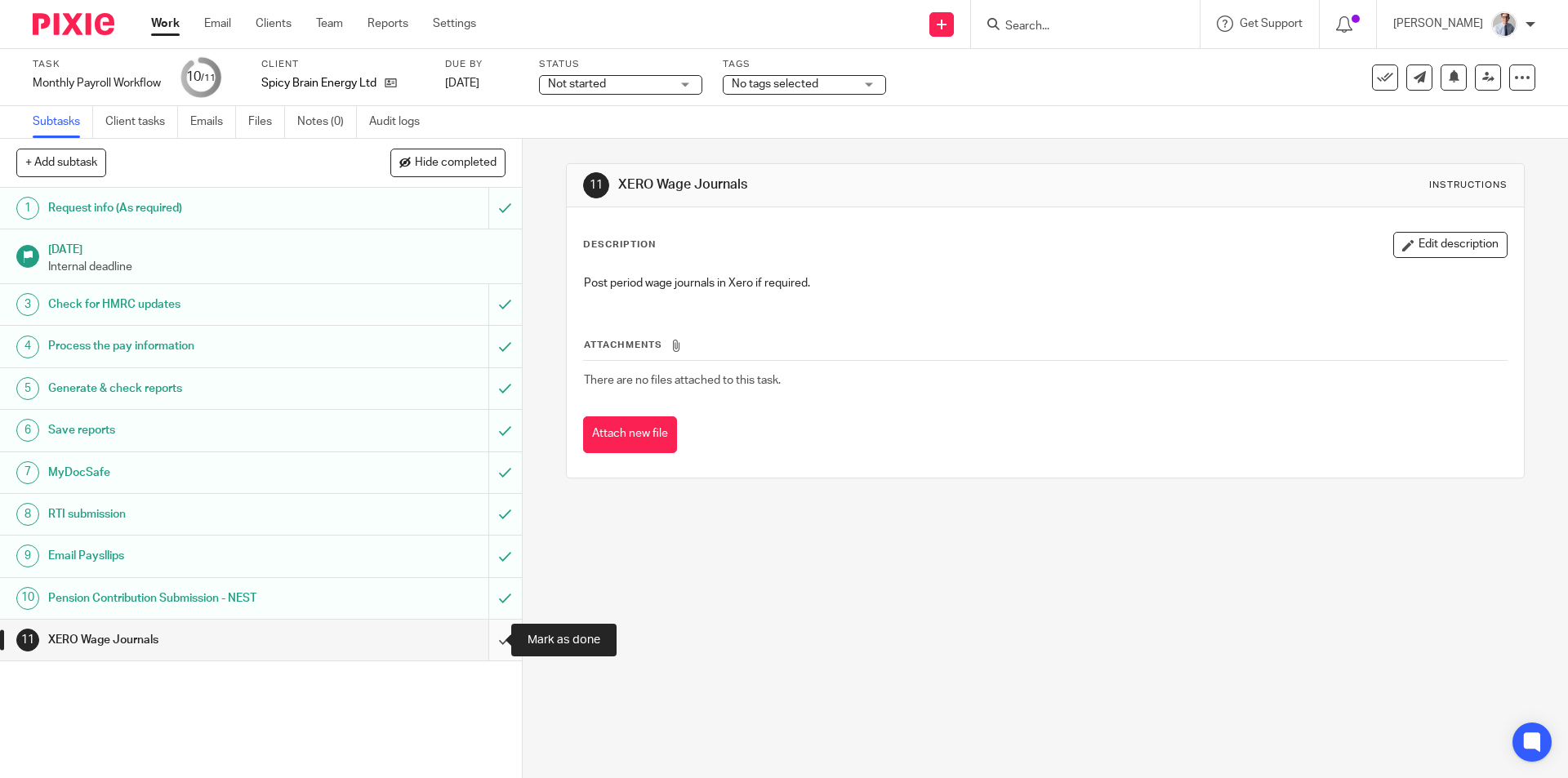
click at [480, 648] on input "submit" at bounding box center [261, 640] width 522 height 41
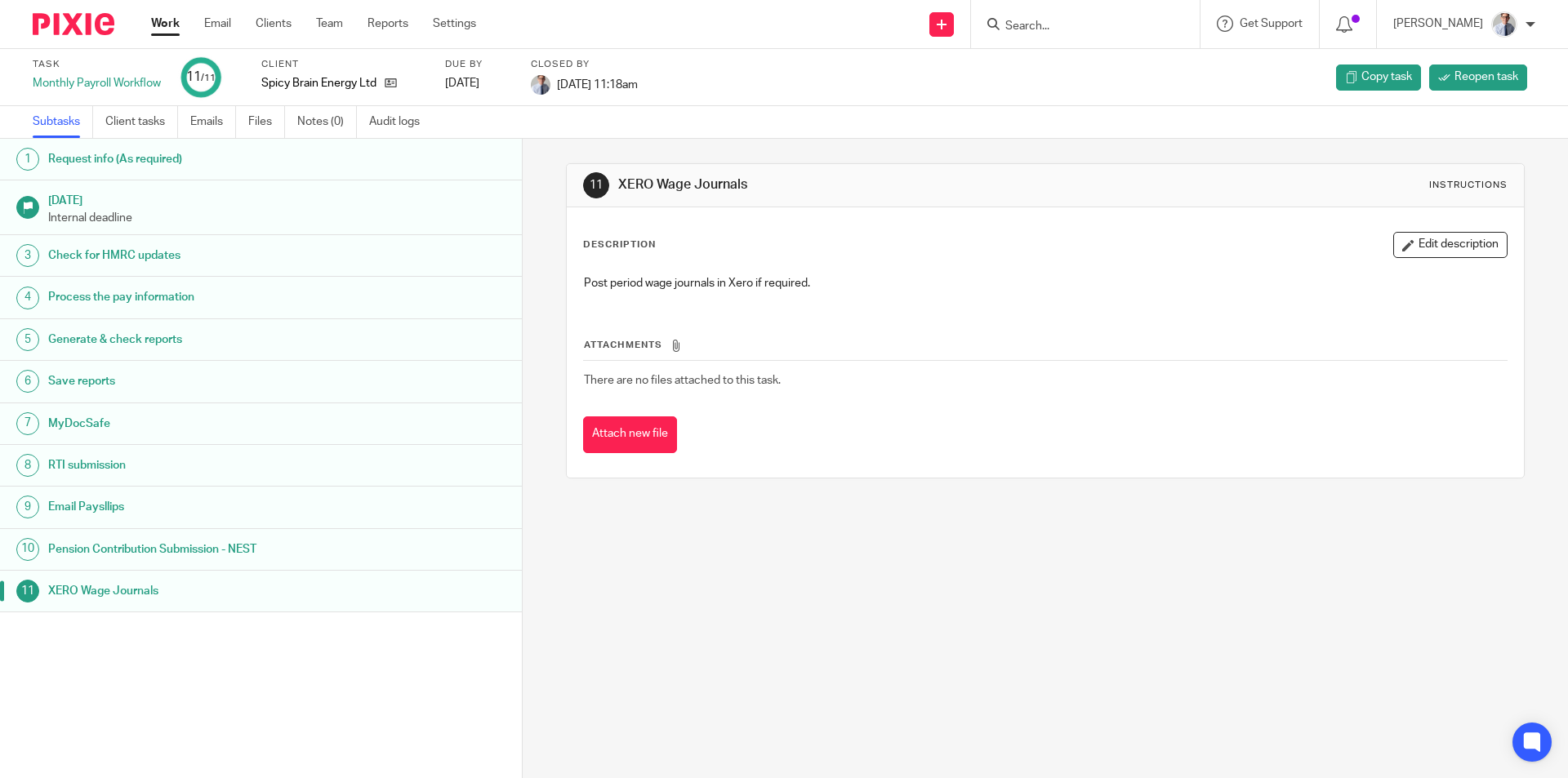
click at [169, 11] on div "Work Email Clients Team Reports Settings Work Email Clients Team Reports Settin…" at bounding box center [317, 23] width 366 height 48
click at [167, 22] on link "Work" at bounding box center [165, 23] width 28 height 17
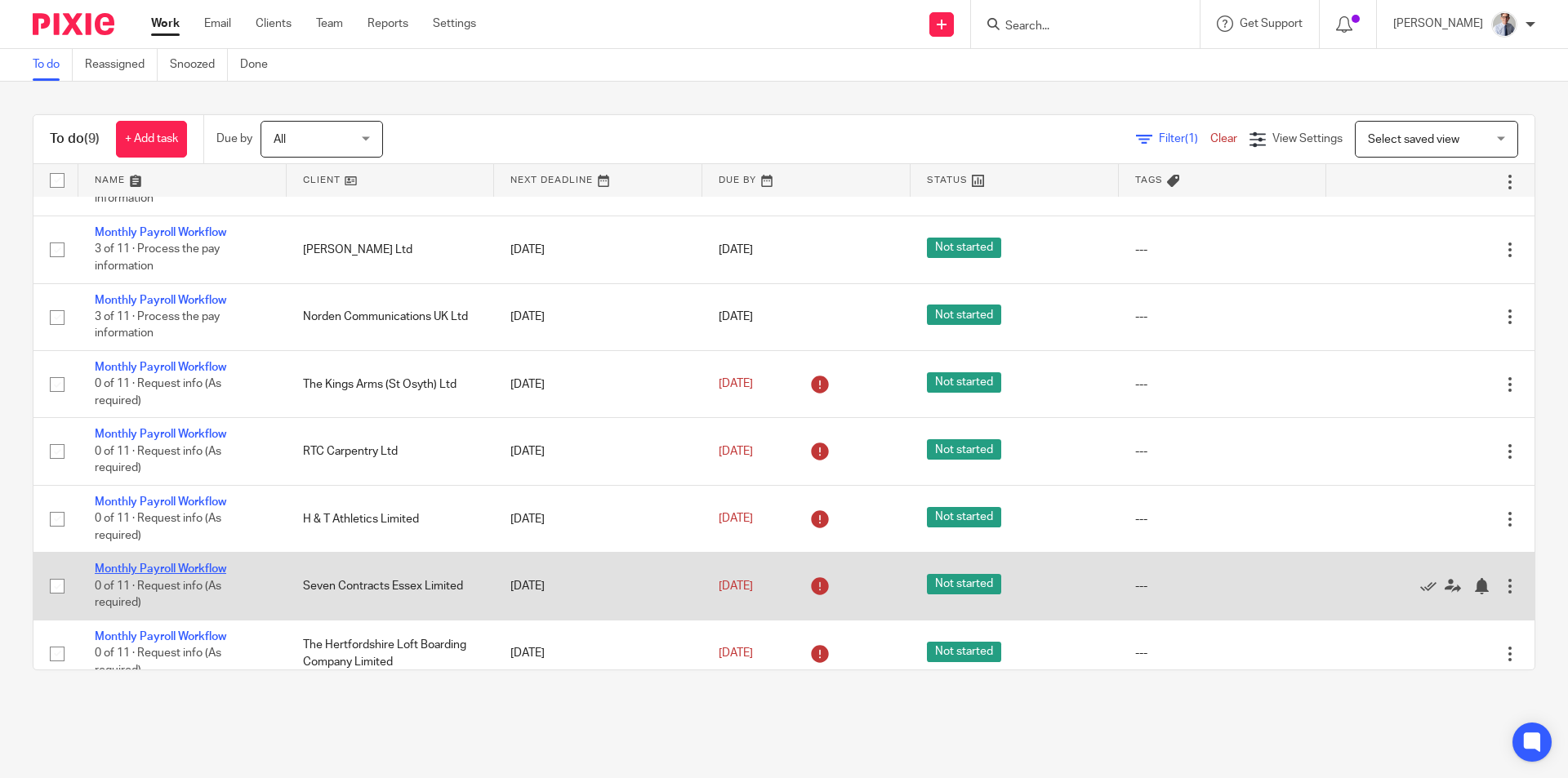
scroll to position [149, 0]
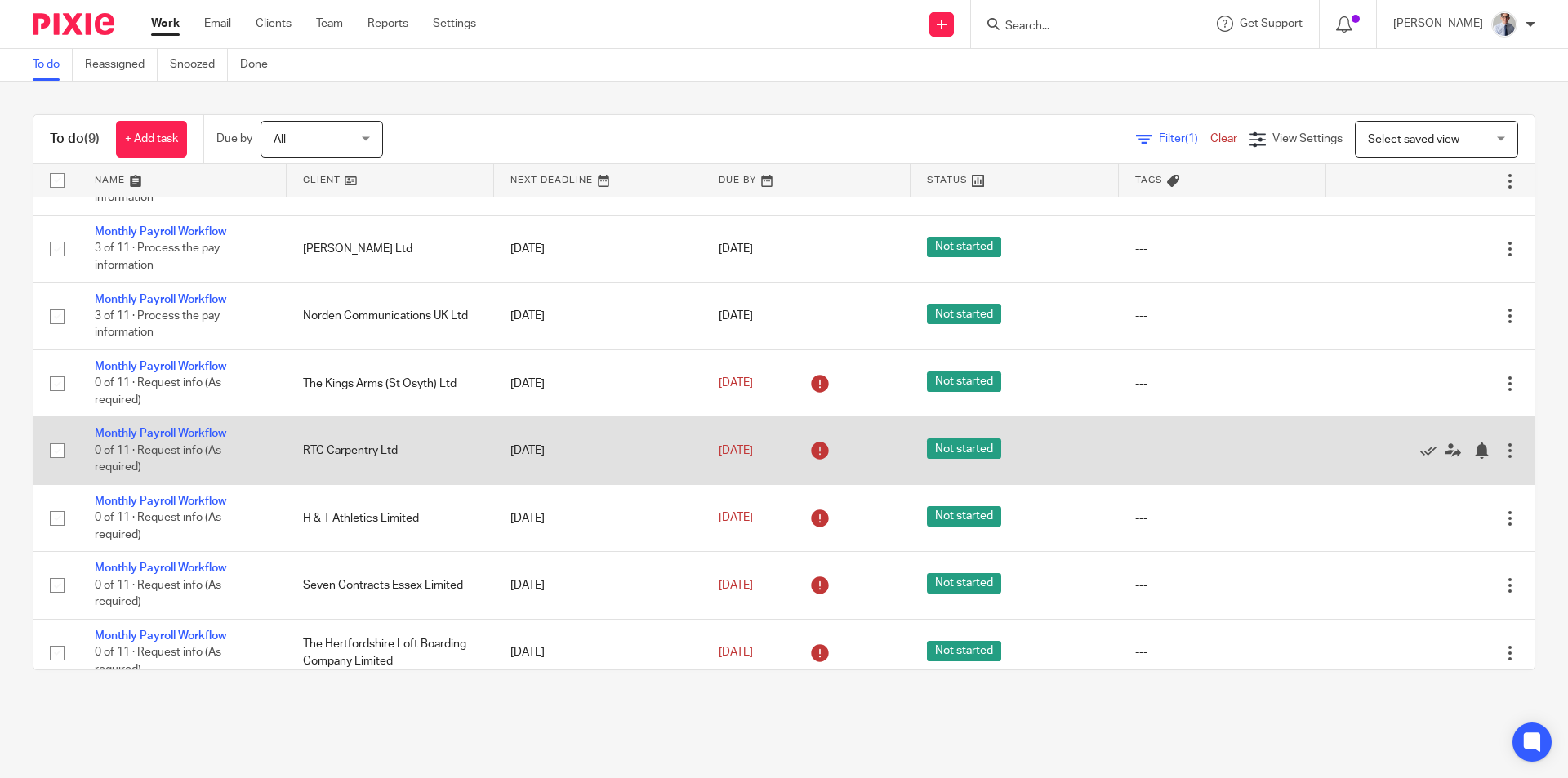
click at [139, 427] on link "Monthly Payroll Workflow" at bounding box center [160, 433] width 131 height 12
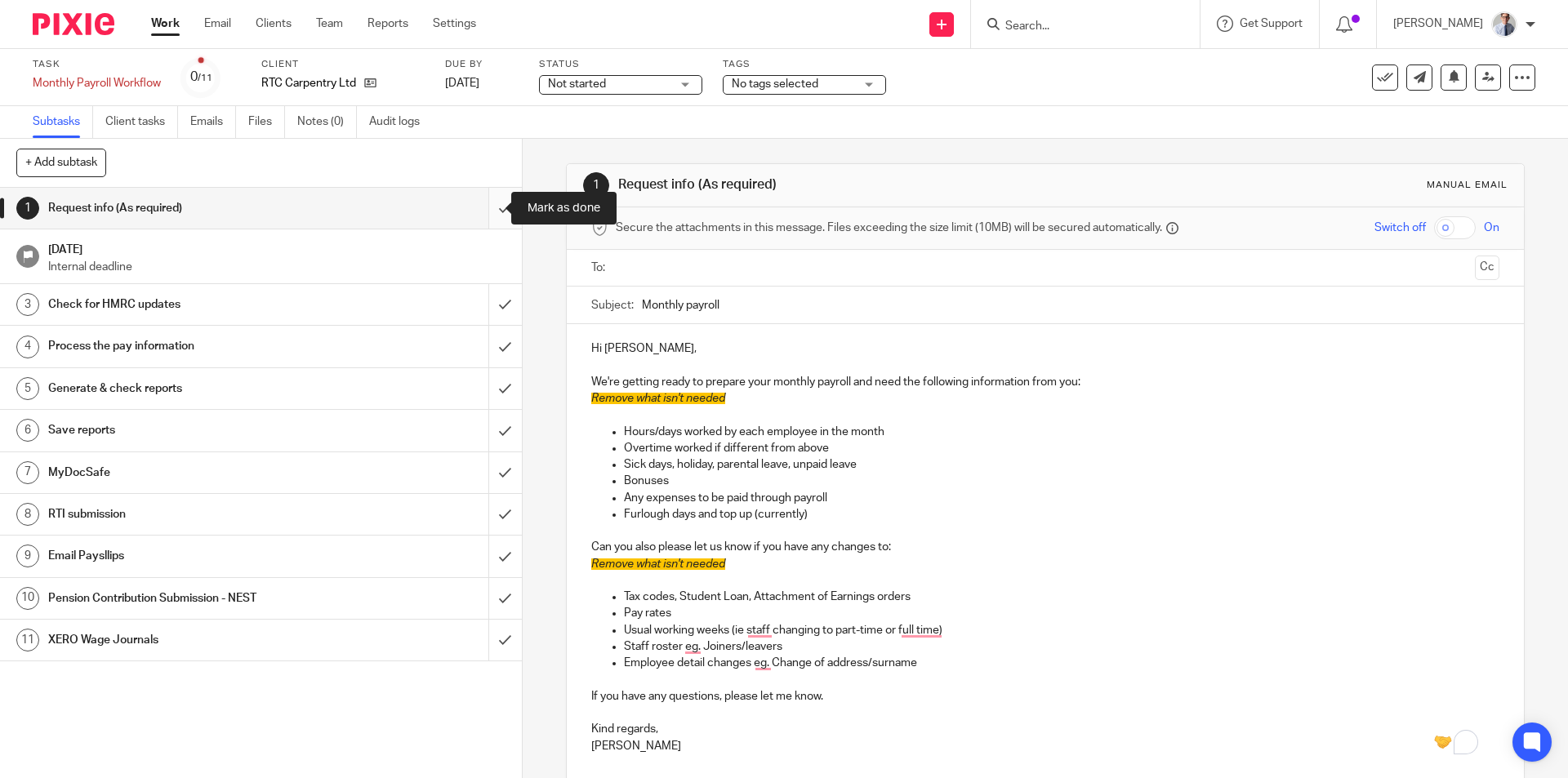
click at [490, 204] on input "submit" at bounding box center [261, 208] width 522 height 41
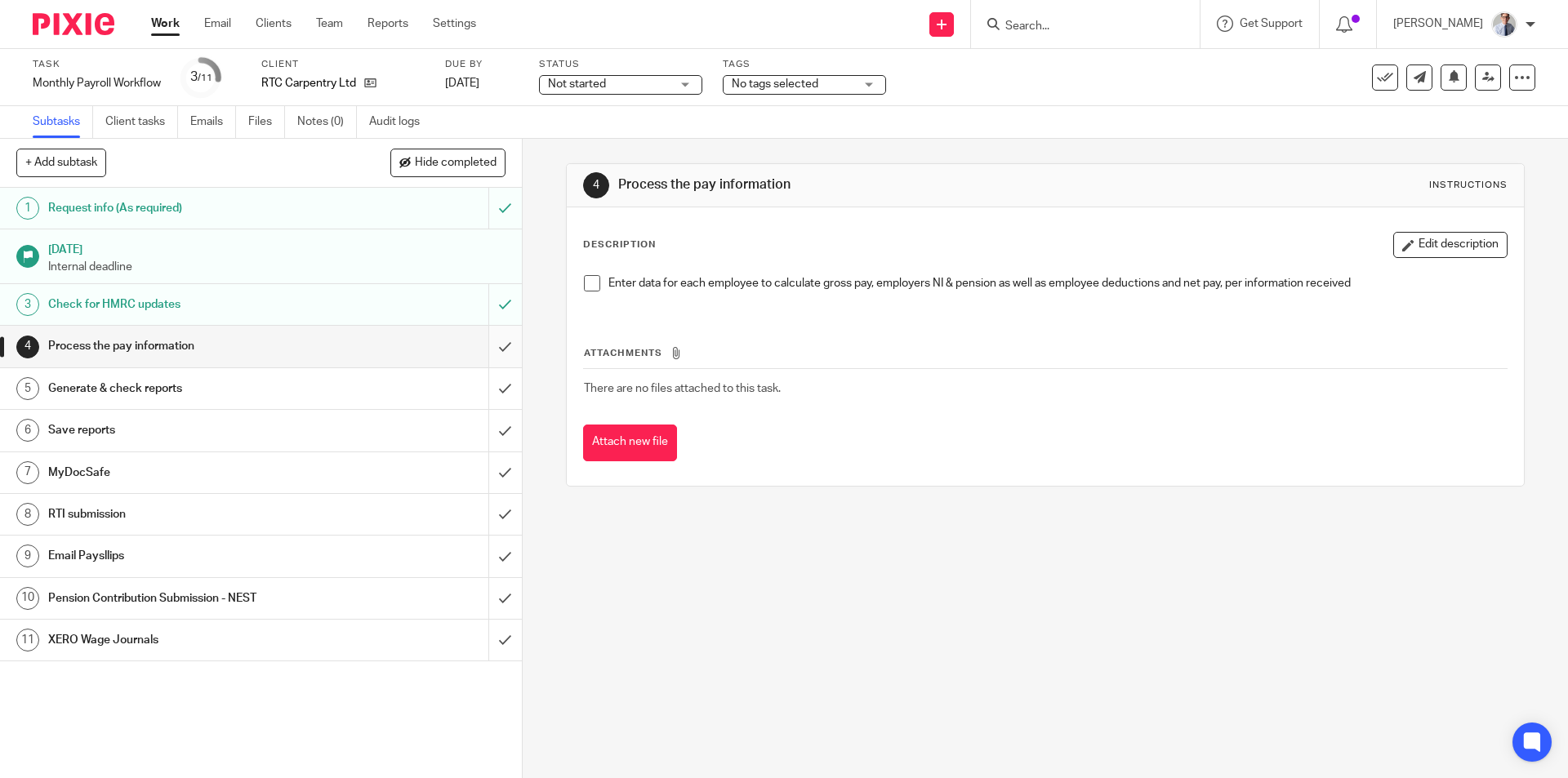
drag, startPoint x: 580, startPoint y: 287, endPoint x: 489, endPoint y: 338, distance: 104.3
click at [584, 286] on span at bounding box center [592, 283] width 17 height 17
click at [481, 348] on input "submit" at bounding box center [261, 347] width 522 height 41
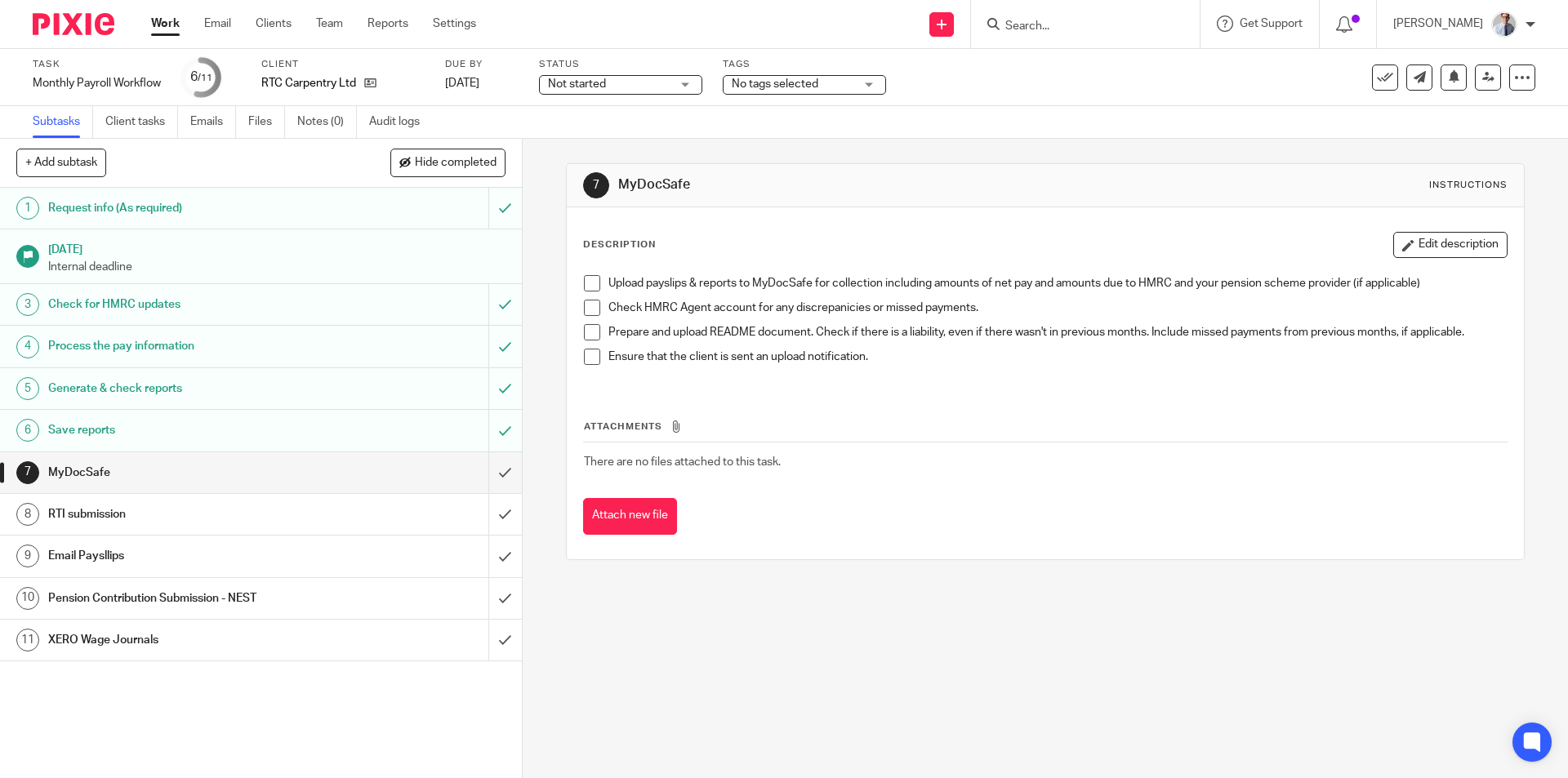
click at [584, 282] on span at bounding box center [592, 283] width 17 height 17
click at [584, 310] on span at bounding box center [592, 308] width 17 height 17
click at [585, 340] on span at bounding box center [592, 332] width 17 height 17
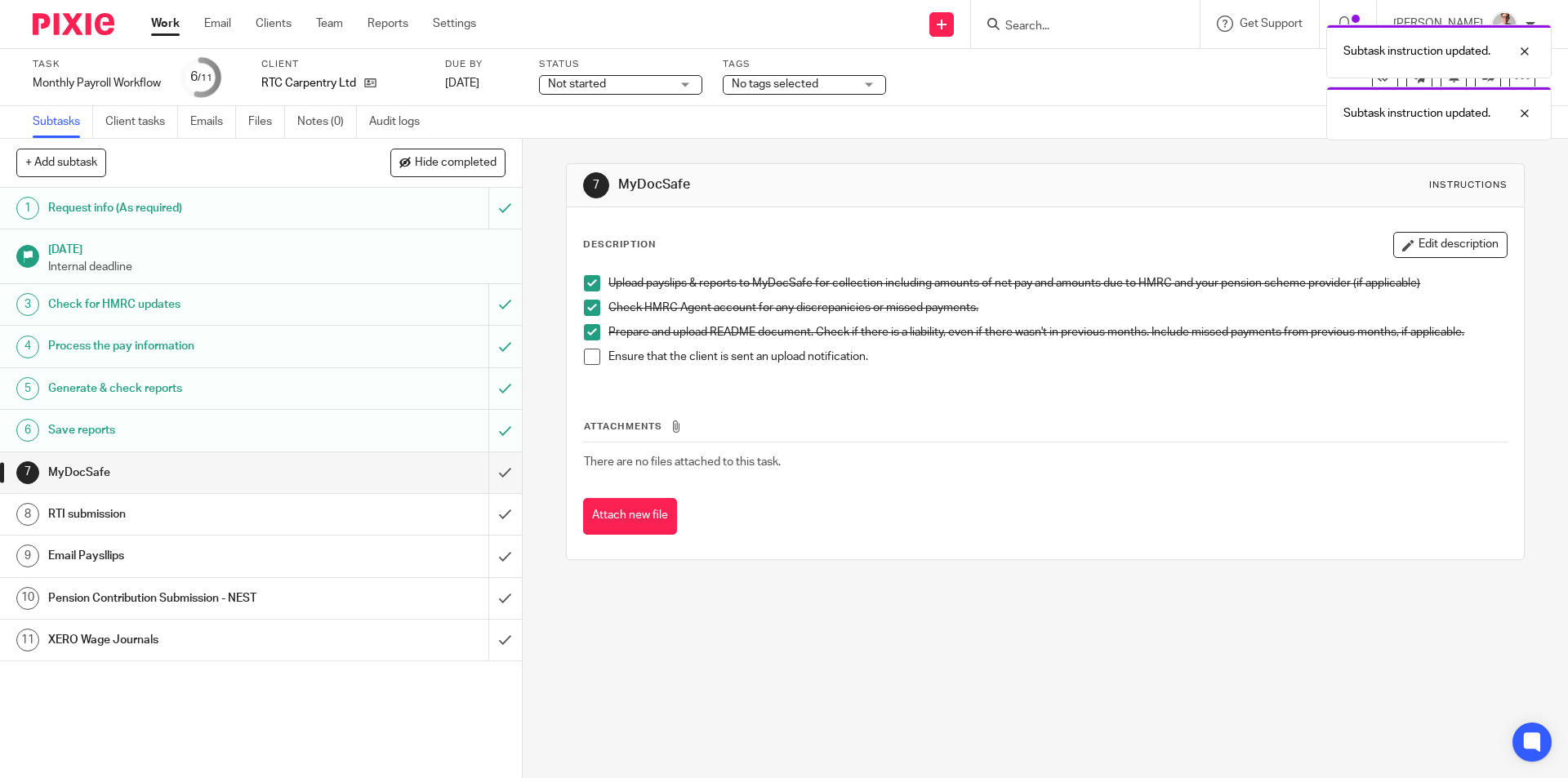
click at [585, 356] on span at bounding box center [592, 356] width 17 height 17
click at [488, 471] on input "submit" at bounding box center [261, 473] width 522 height 41
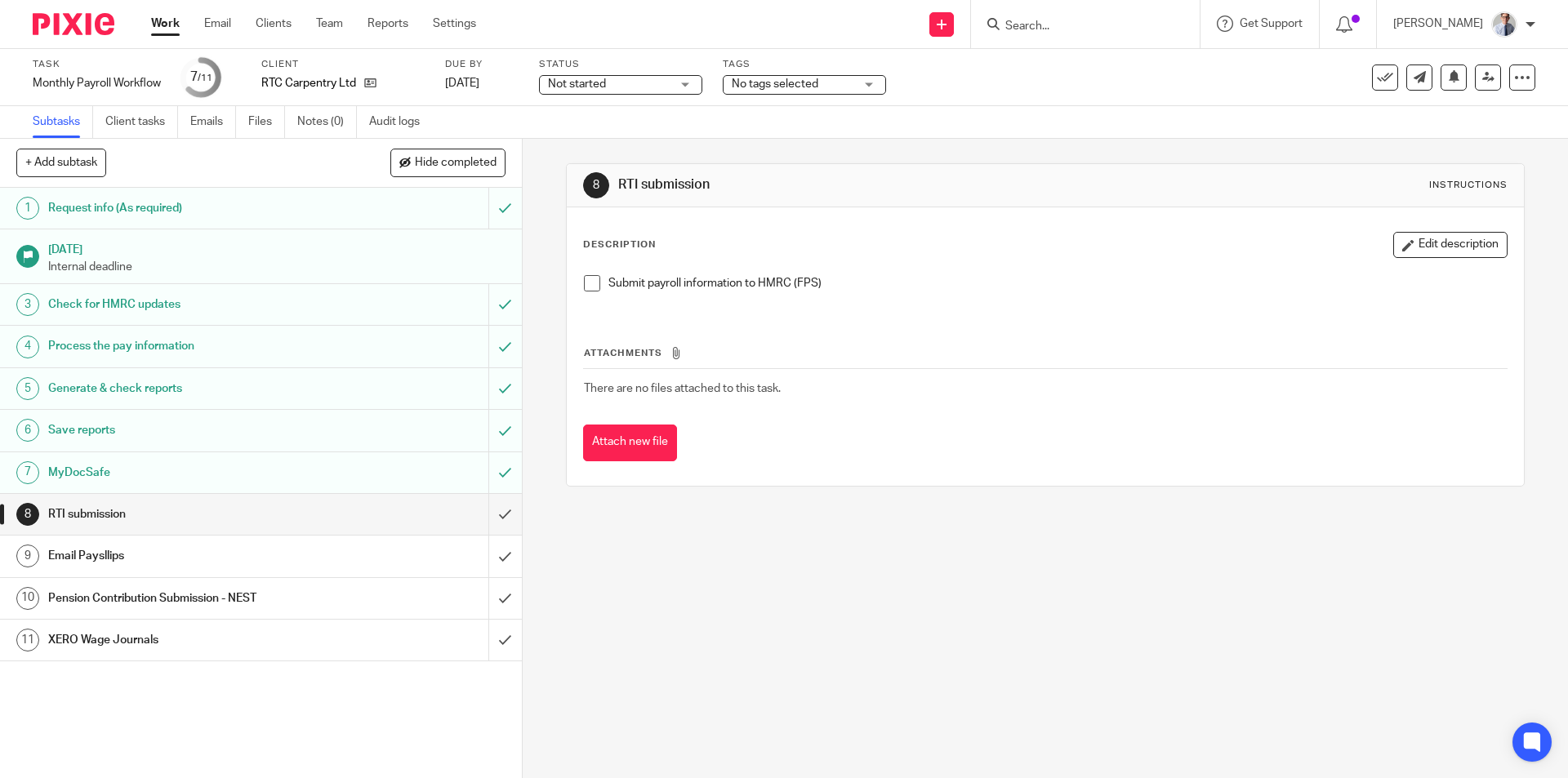
click at [584, 287] on span at bounding box center [592, 283] width 17 height 17
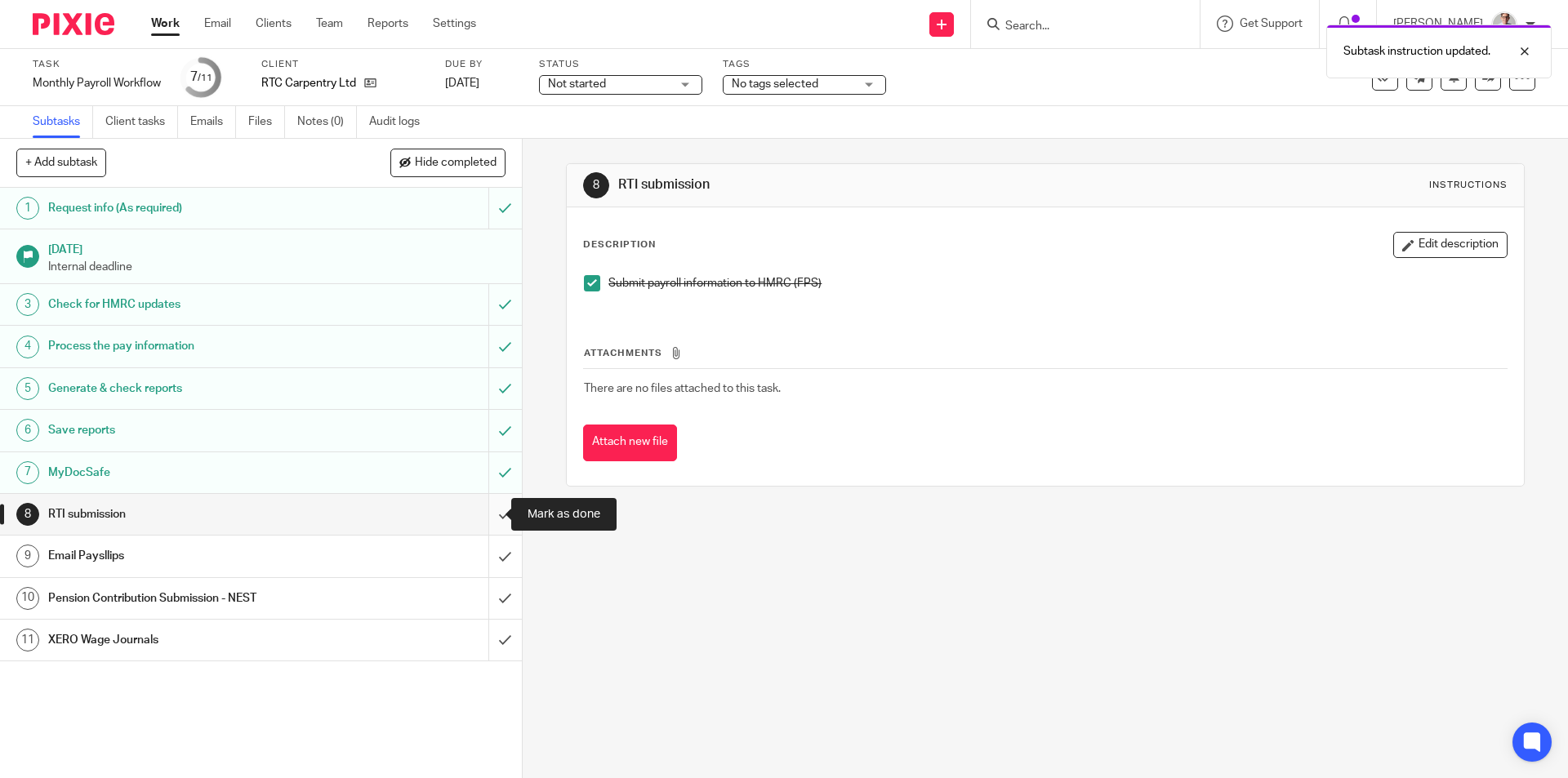
click at [481, 518] on input "submit" at bounding box center [261, 514] width 522 height 41
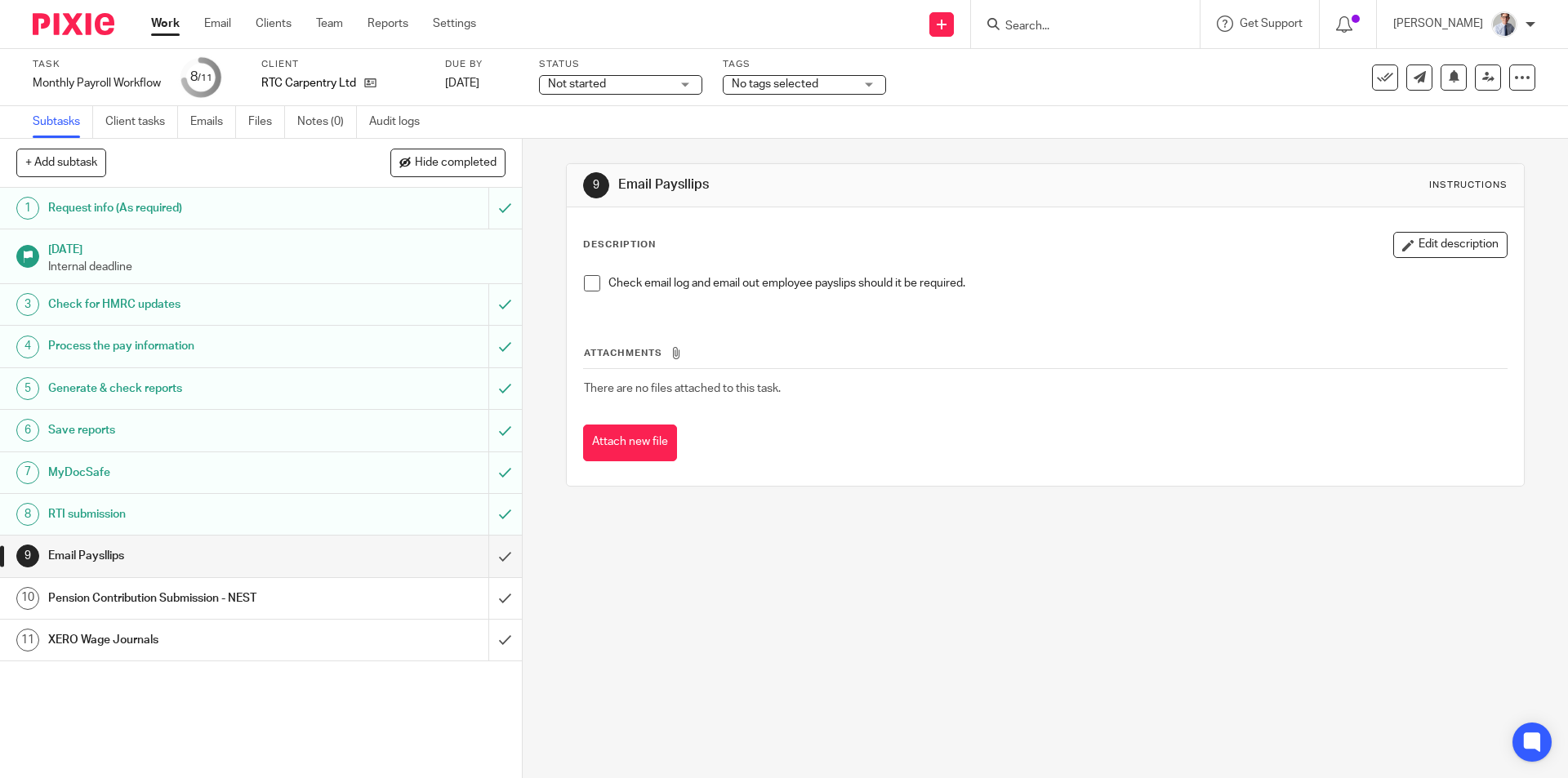
click at [594, 288] on span at bounding box center [592, 283] width 17 height 17
click at [584, 281] on span at bounding box center [592, 283] width 17 height 17
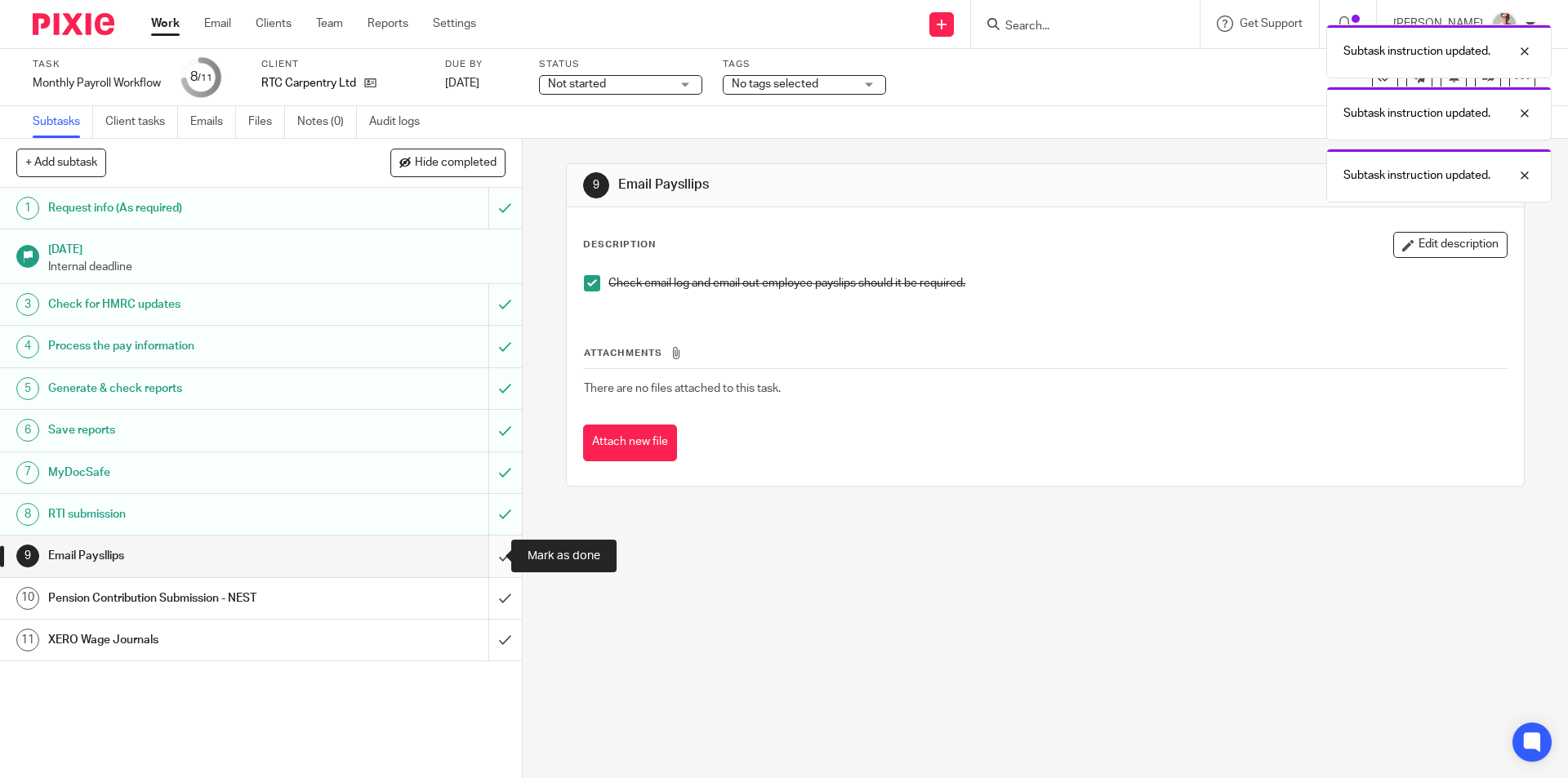
click at [480, 556] on input "submit" at bounding box center [261, 556] width 522 height 41
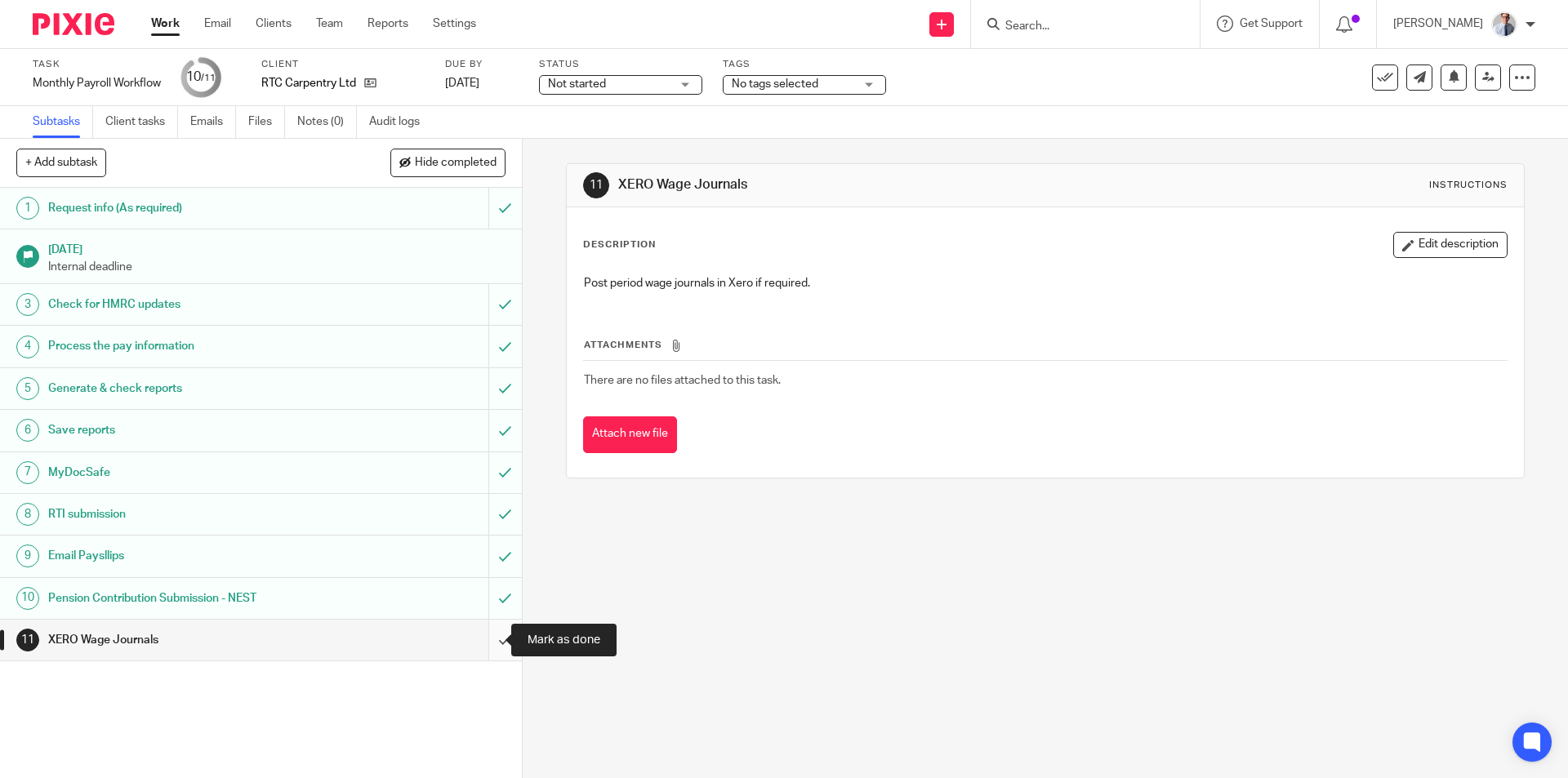
click at [484, 633] on input "submit" at bounding box center [261, 640] width 522 height 41
